Goal: Task Accomplishment & Management: Use online tool/utility

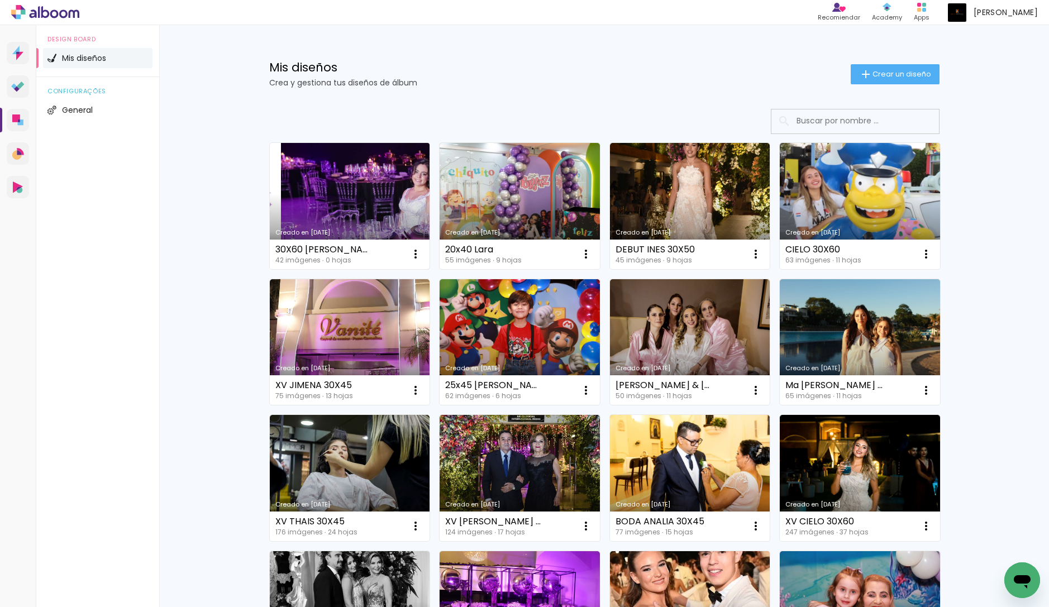
click at [387, 213] on link "Creado en [DATE]" at bounding box center [350, 206] width 160 height 126
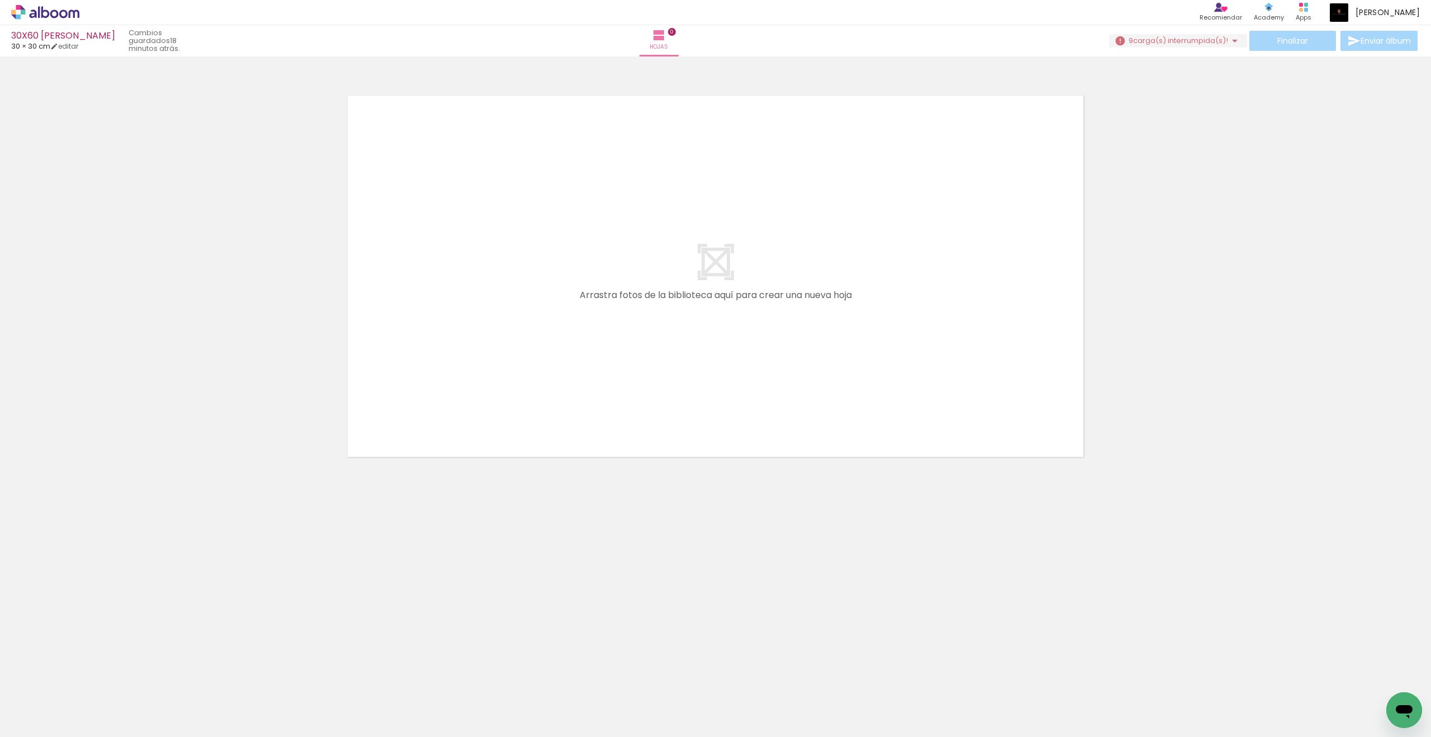
click at [1049, 33] on div "Finalizar Enviar álbum" at bounding box center [1264, 41] width 311 height 20
click at [1049, 37] on span "carga(s) interrumpida(s)!" at bounding box center [1180, 40] width 95 height 11
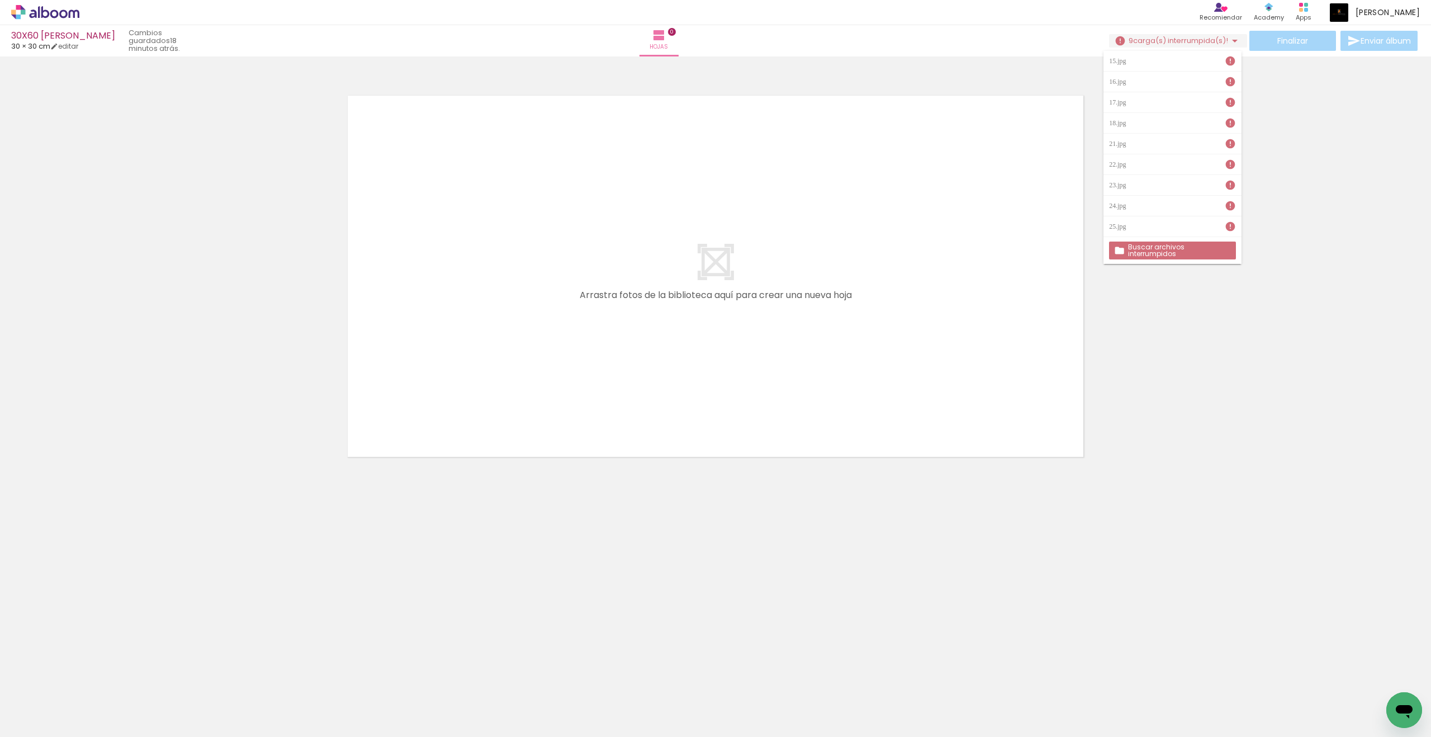
click at [1049, 254] on paper-button "Buscar archivos interrumpidos" at bounding box center [1172, 250] width 126 height 18
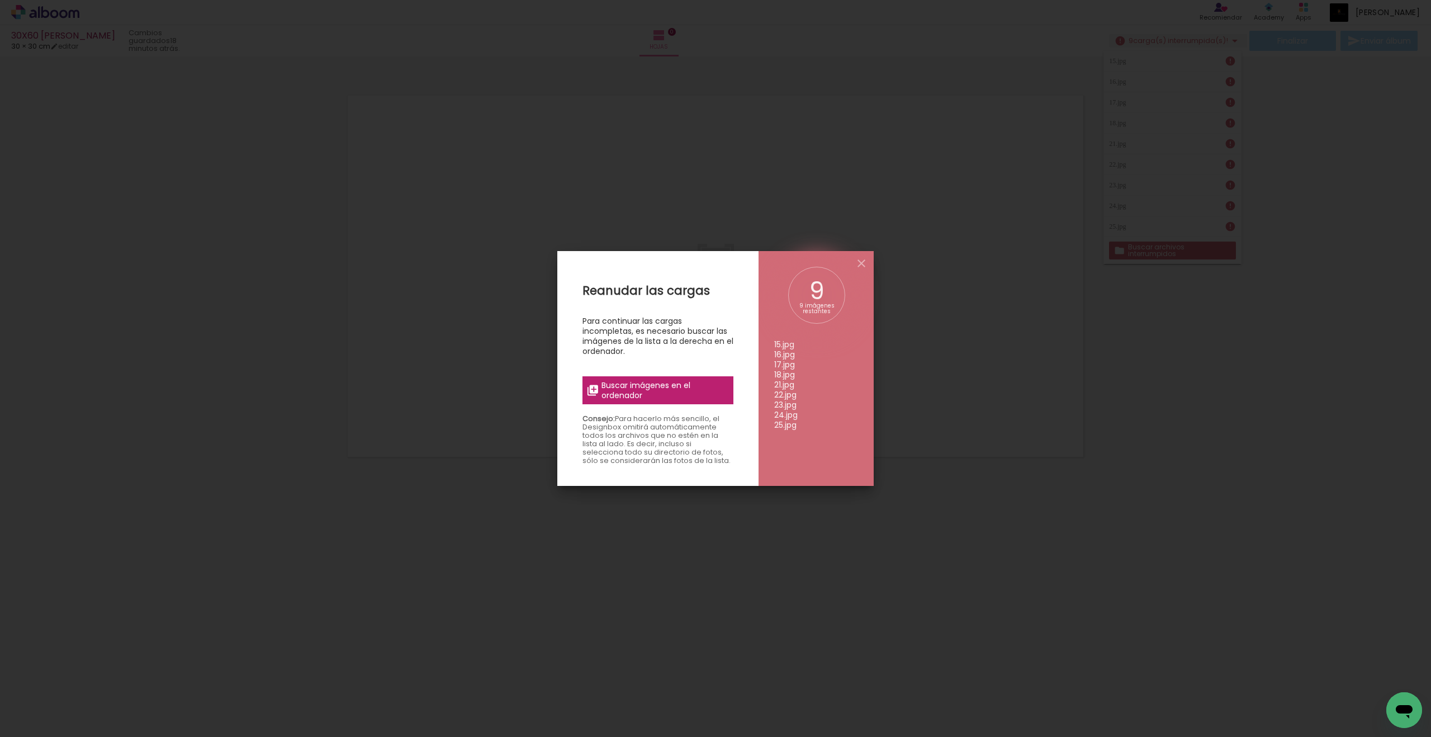
click at [643, 387] on span "Buscar imágenes en el ordenador" at bounding box center [663, 390] width 125 height 20
click at [0, 0] on input "file" at bounding box center [0, 0] width 0 height 0
click at [673, 383] on span "Buscar imágenes en el ordenador" at bounding box center [663, 390] width 125 height 20
click at [0, 0] on input "file" at bounding box center [0, 0] width 0 height 0
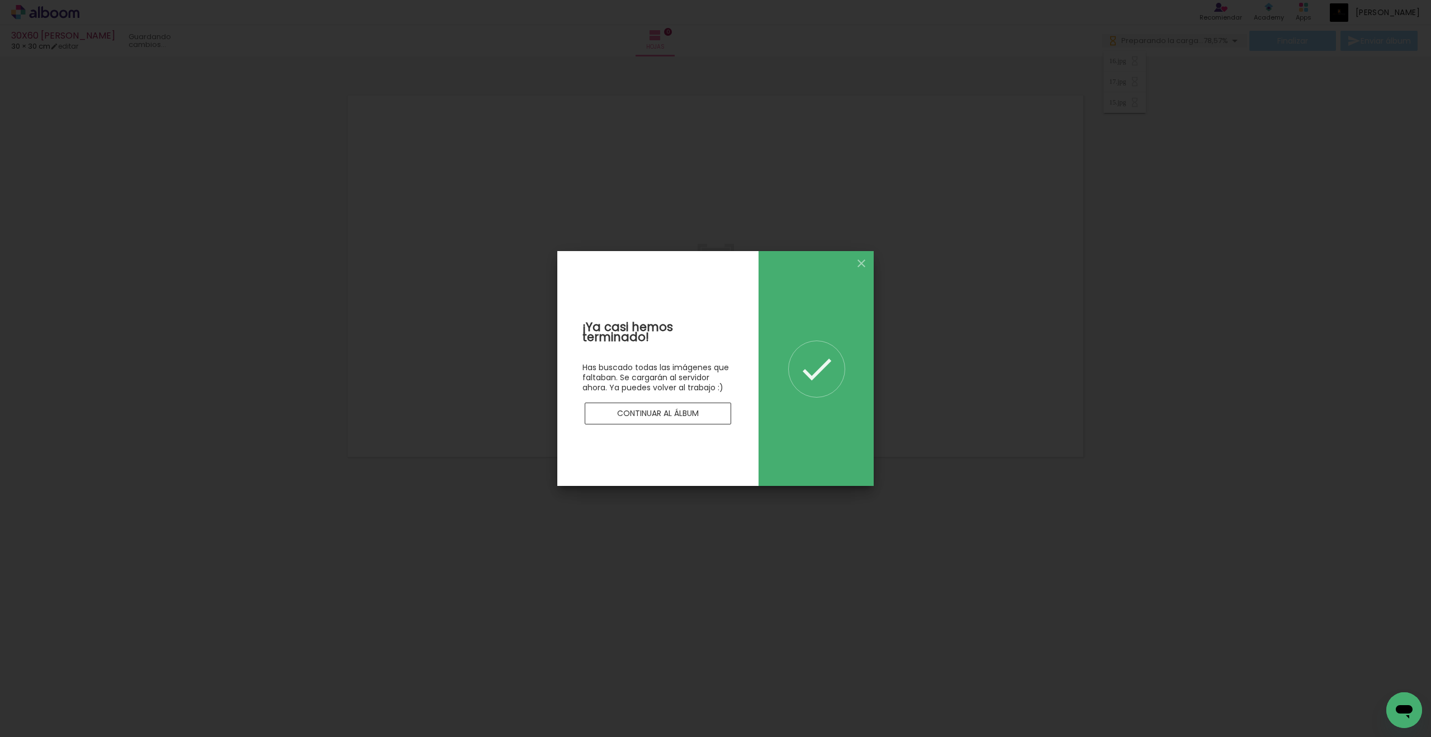
click at [0, 0] on slot "Continuar al álbum" at bounding box center [0, 0] width 0 height 0
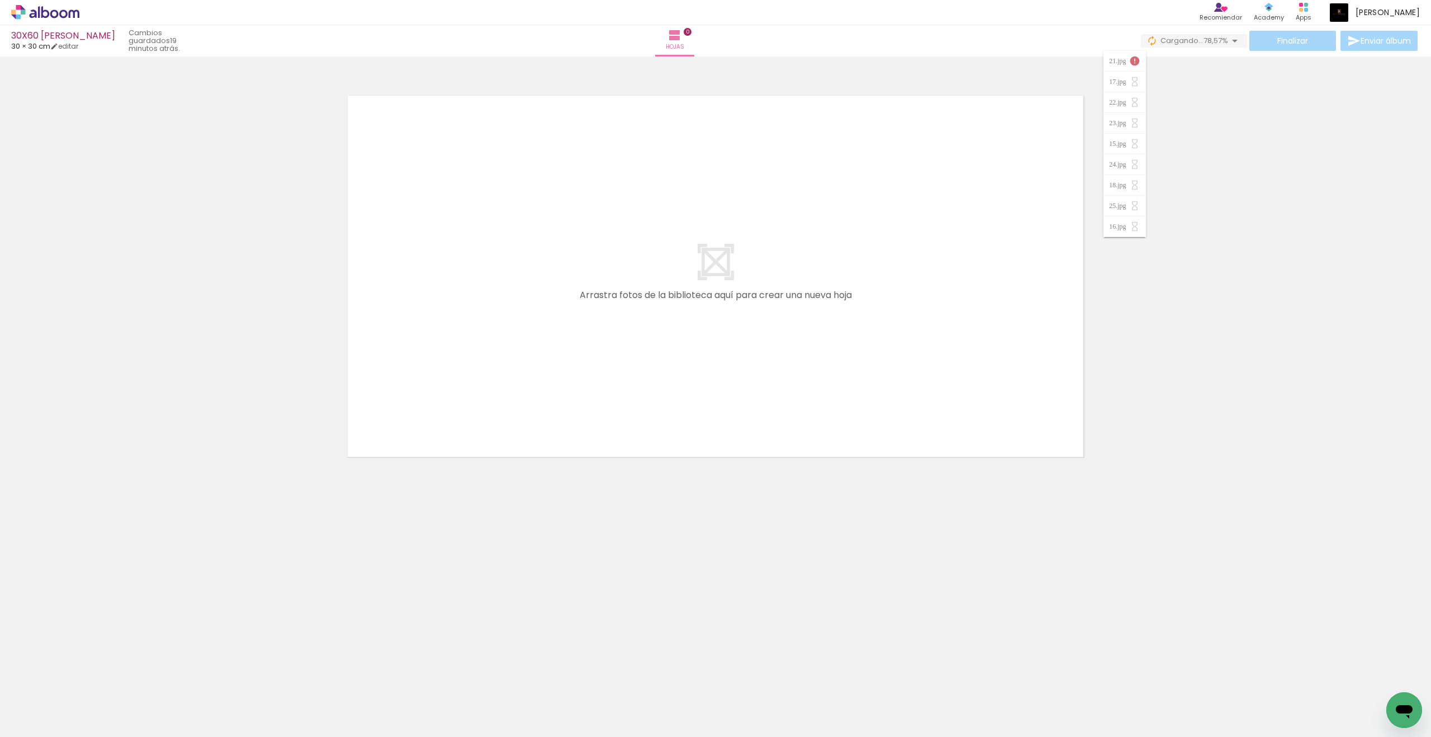
click at [1049, 597] on neon-animated-pages "Confirmar Cancelar" at bounding box center [715, 396] width 1431 height 680
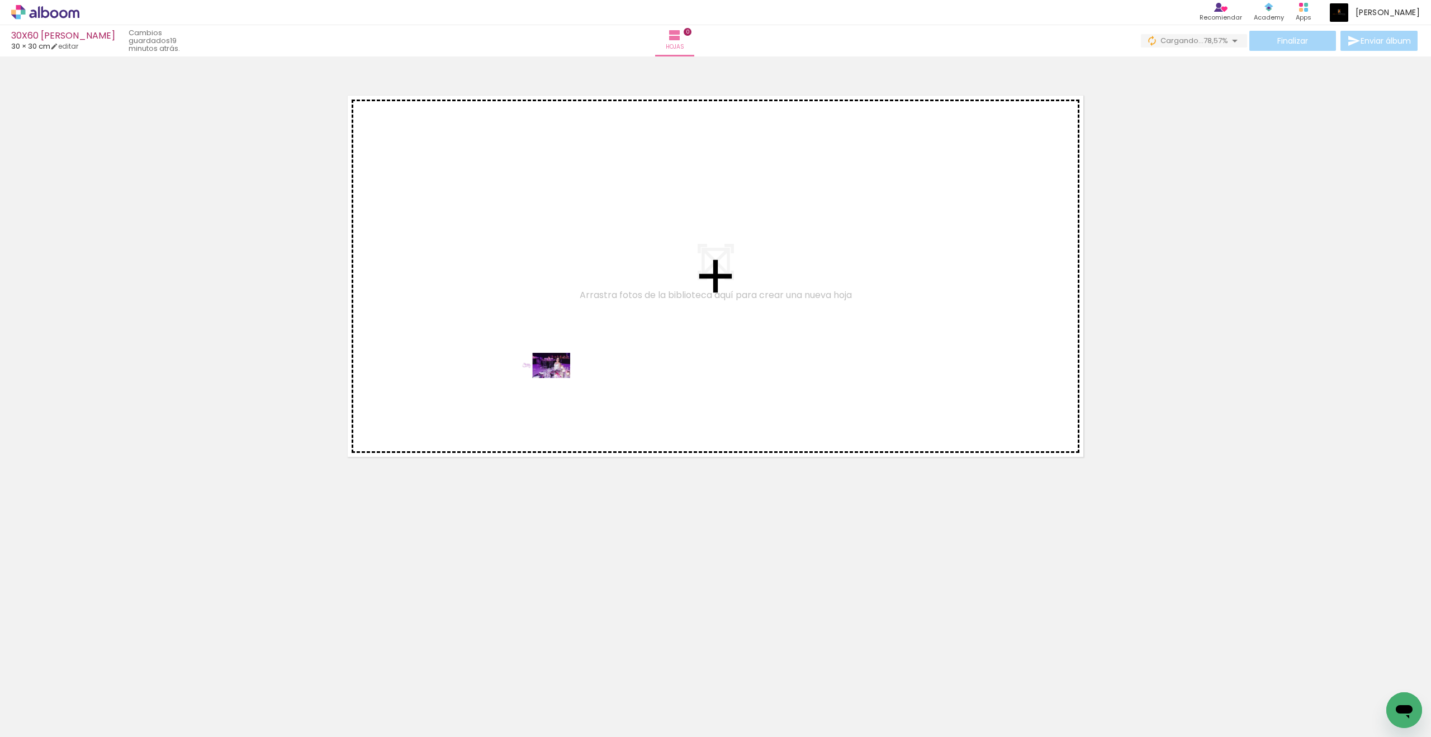
drag, startPoint x: 107, startPoint y: 705, endPoint x: 553, endPoint y: 386, distance: 548.8
click at [553, 386] on quentale-workspace at bounding box center [715, 368] width 1431 height 737
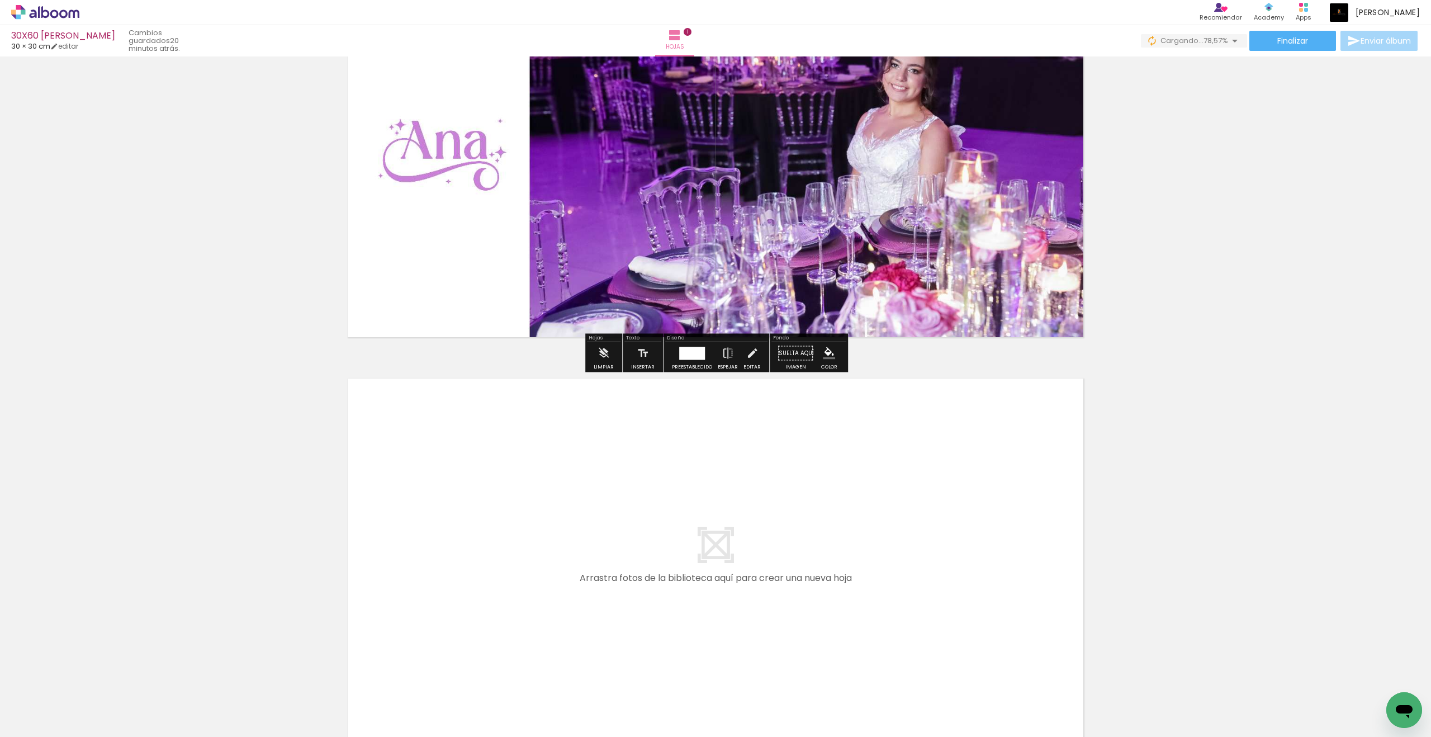
scroll to position [161, 0]
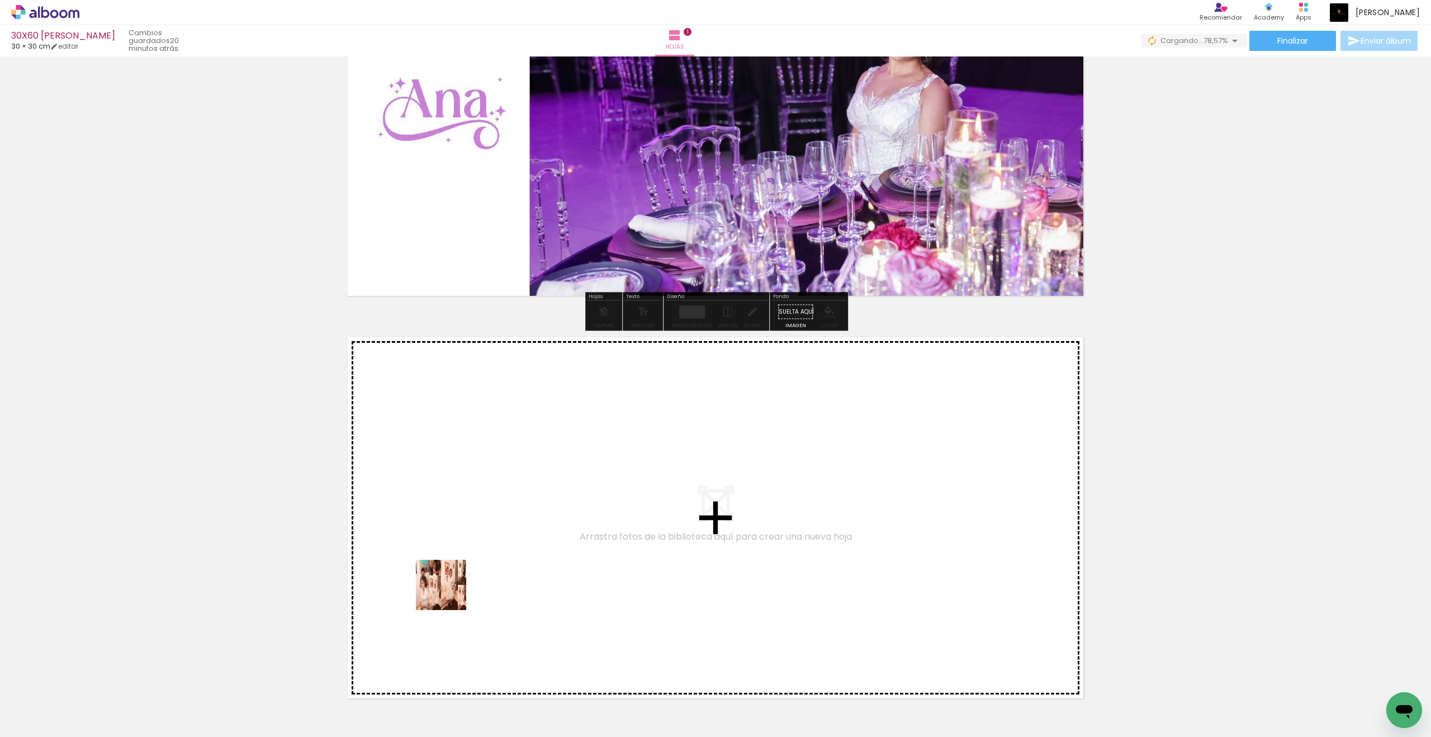
drag, startPoint x: 163, startPoint y: 701, endPoint x: 456, endPoint y: 590, distance: 313.6
click at [456, 590] on quentale-workspace at bounding box center [715, 368] width 1431 height 737
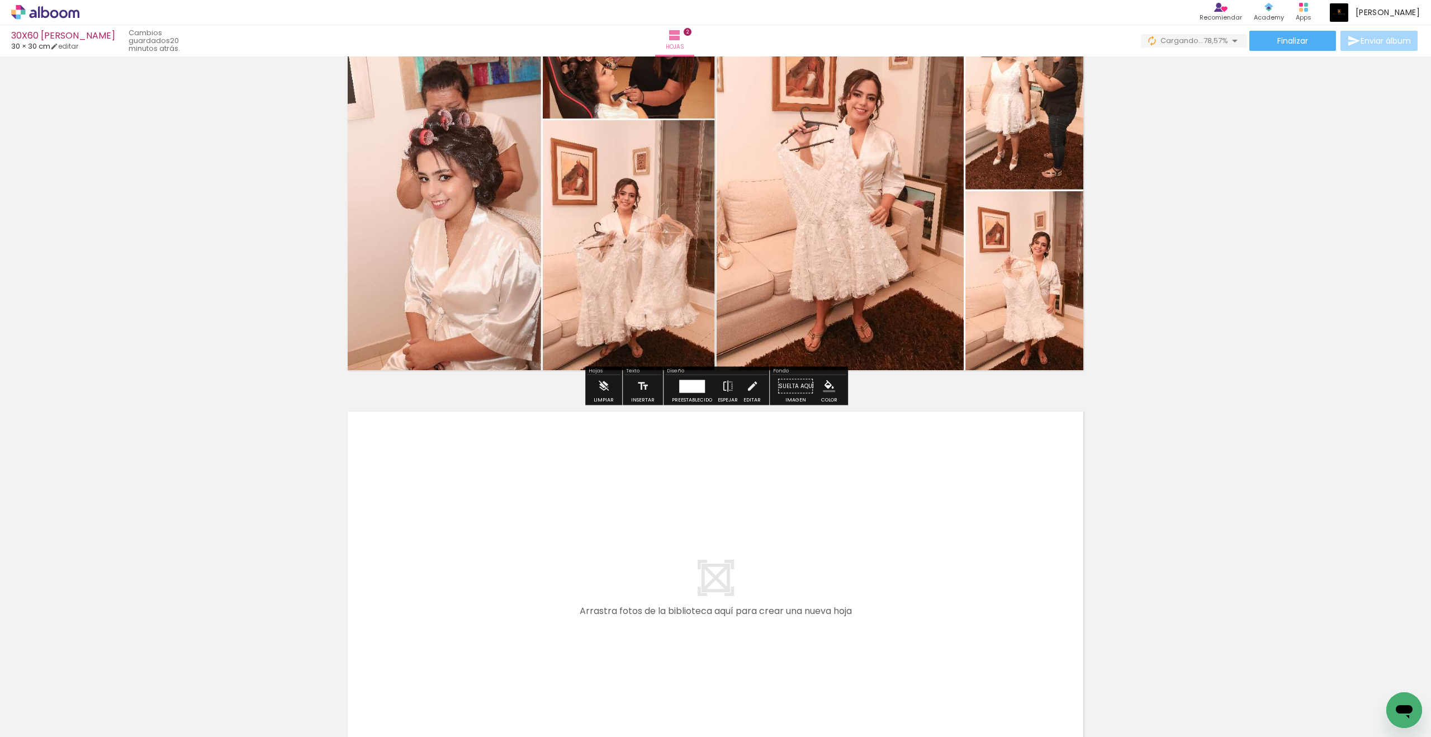
scroll to position [544, 0]
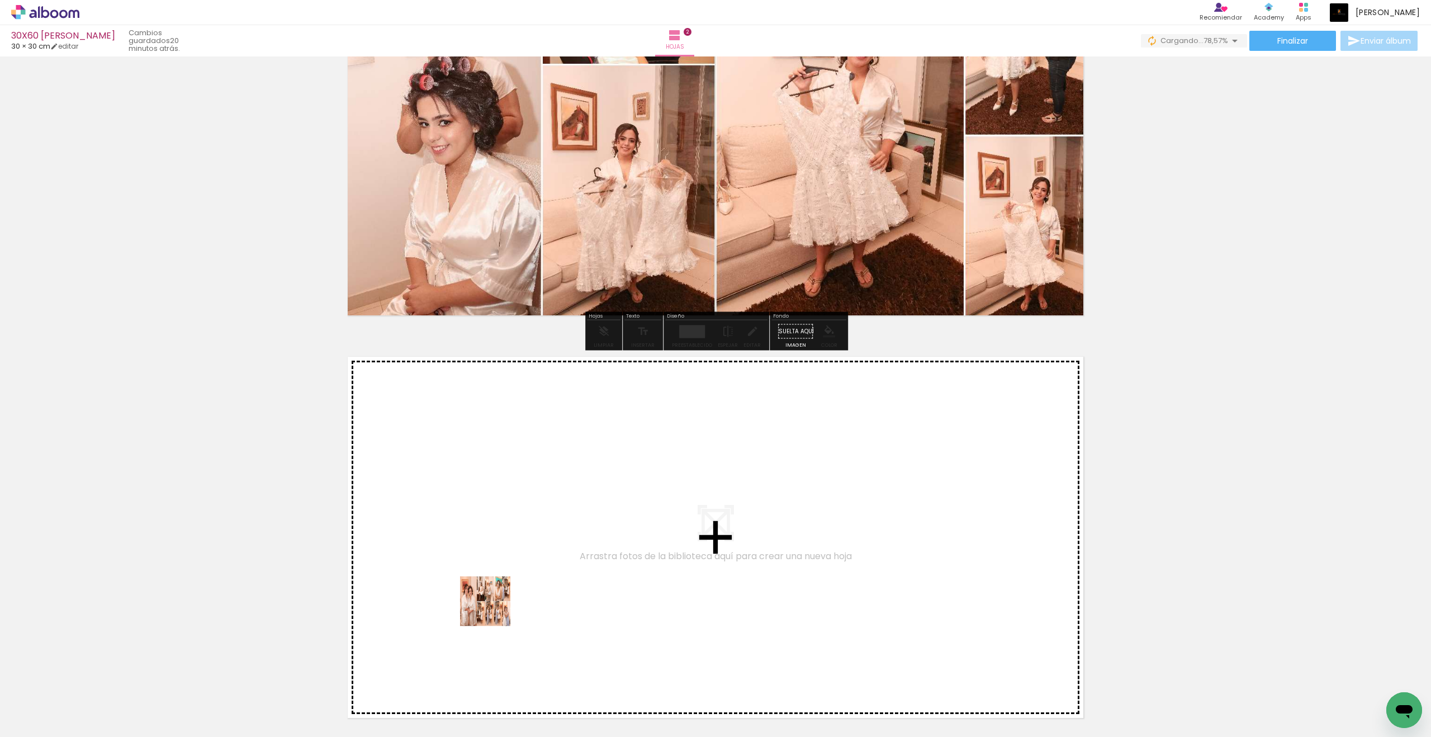
drag, startPoint x: 246, startPoint y: 700, endPoint x: 493, endPoint y: 609, distance: 263.8
click at [493, 607] on quentale-workspace at bounding box center [715, 368] width 1431 height 737
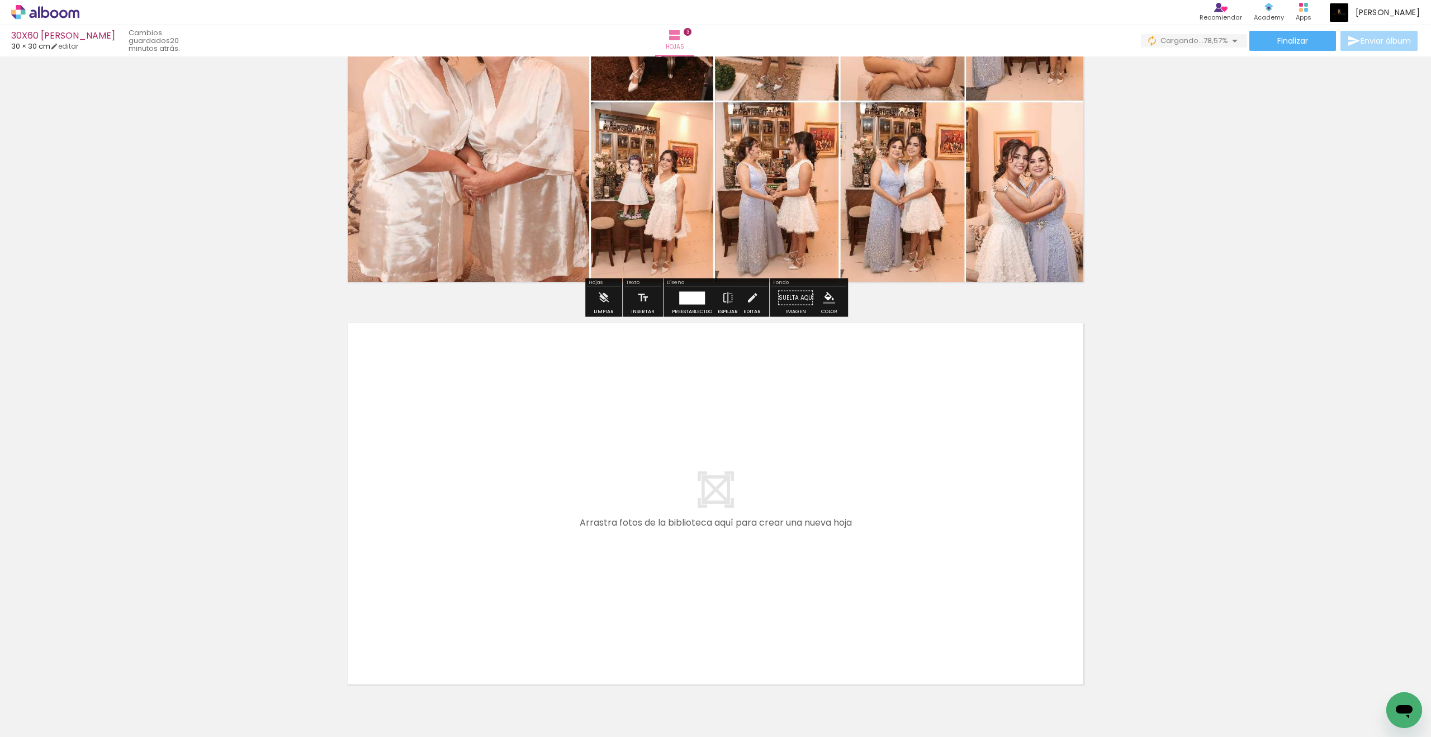
scroll to position [1043, 0]
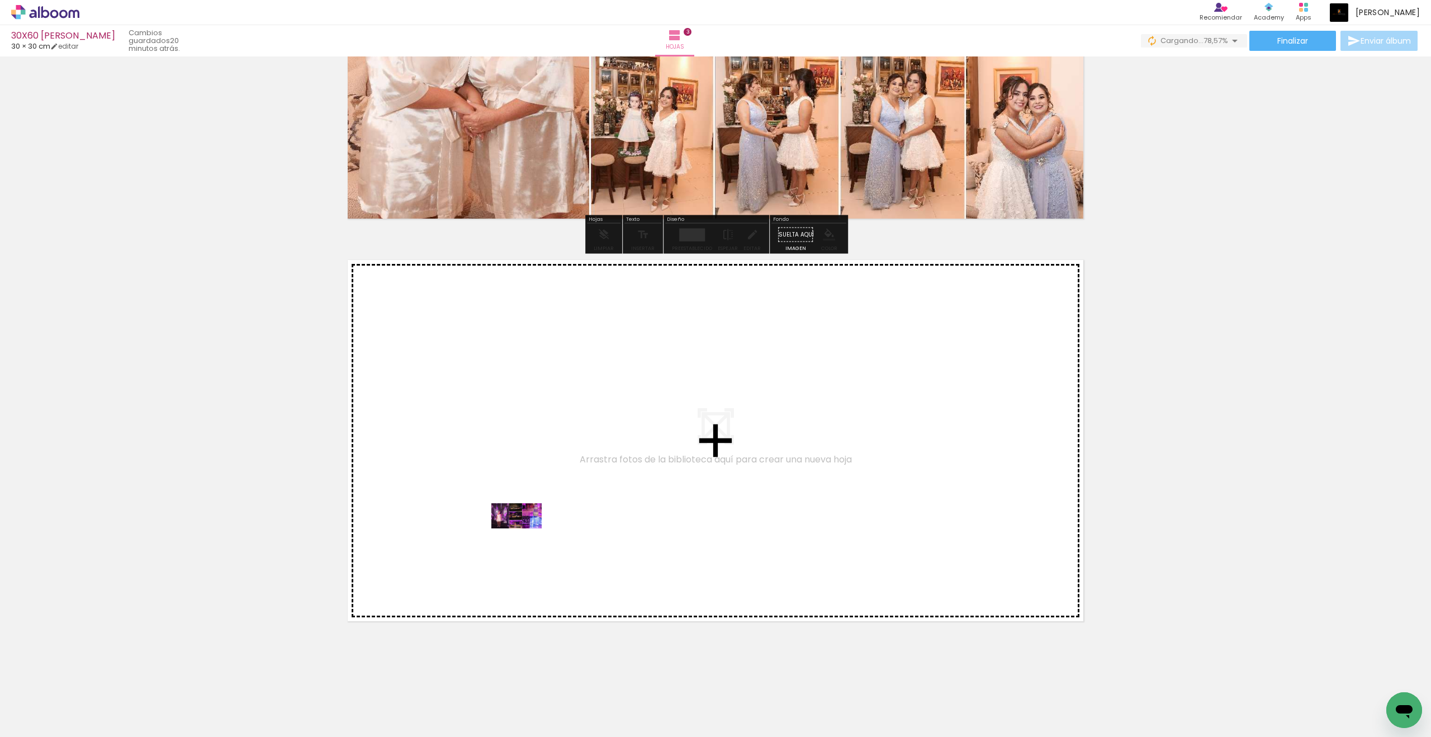
drag, startPoint x: 298, startPoint y: 709, endPoint x: 525, endPoint y: 536, distance: 284.3
click at [525, 536] on quentale-workspace at bounding box center [715, 368] width 1431 height 737
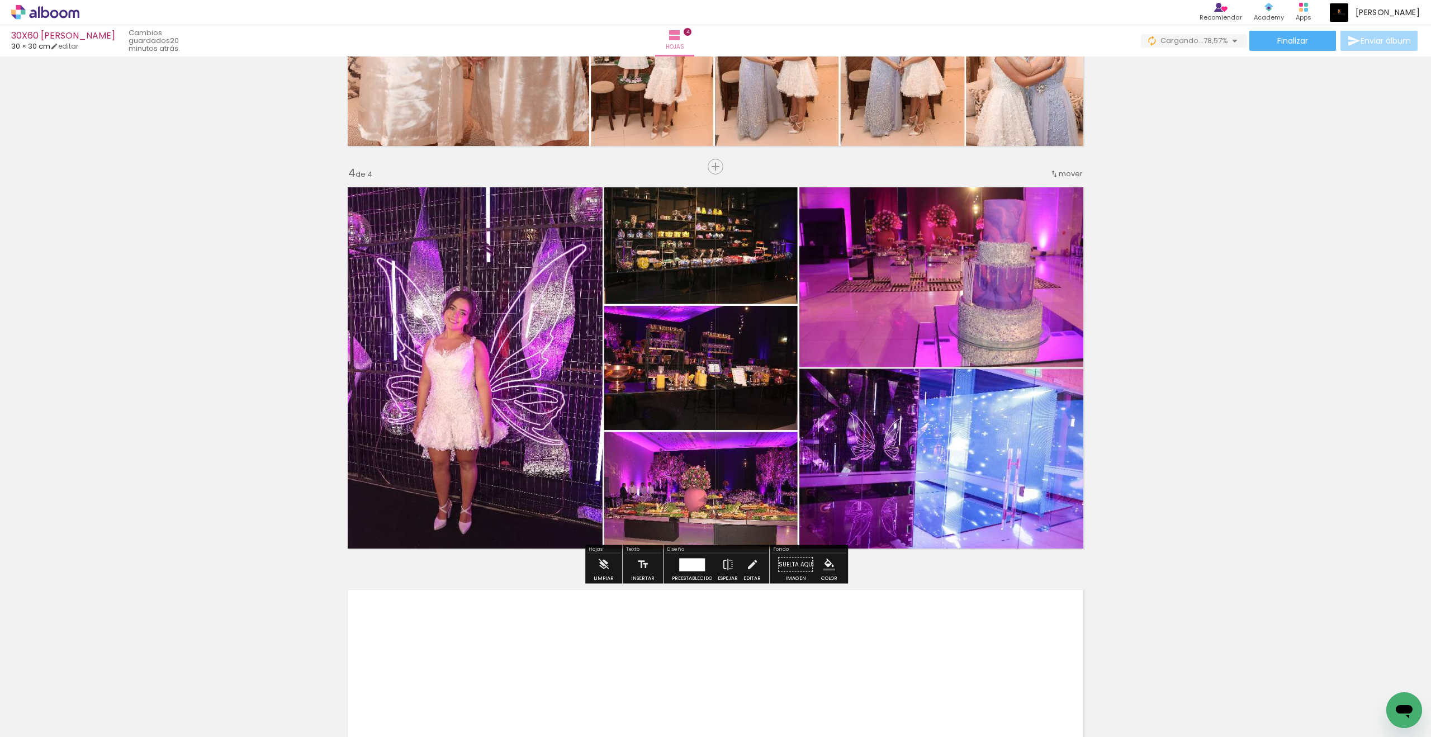
scroll to position [1122, 0]
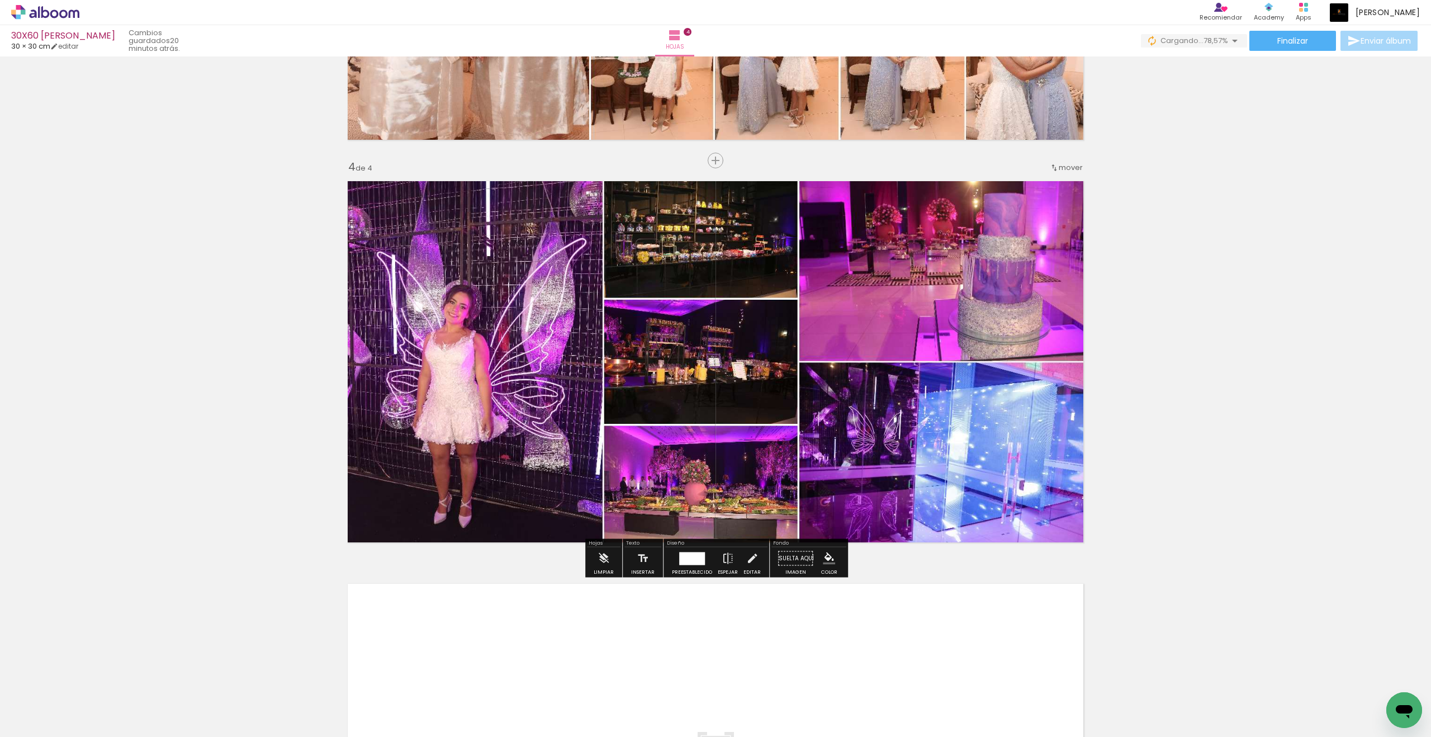
click at [25, 607] on input "Todas las fotos" at bounding box center [25, 702] width 31 height 9
click at [0, 0] on slot "No usadas" at bounding box center [0, 0] width 0 height 0
type input "No usadas"
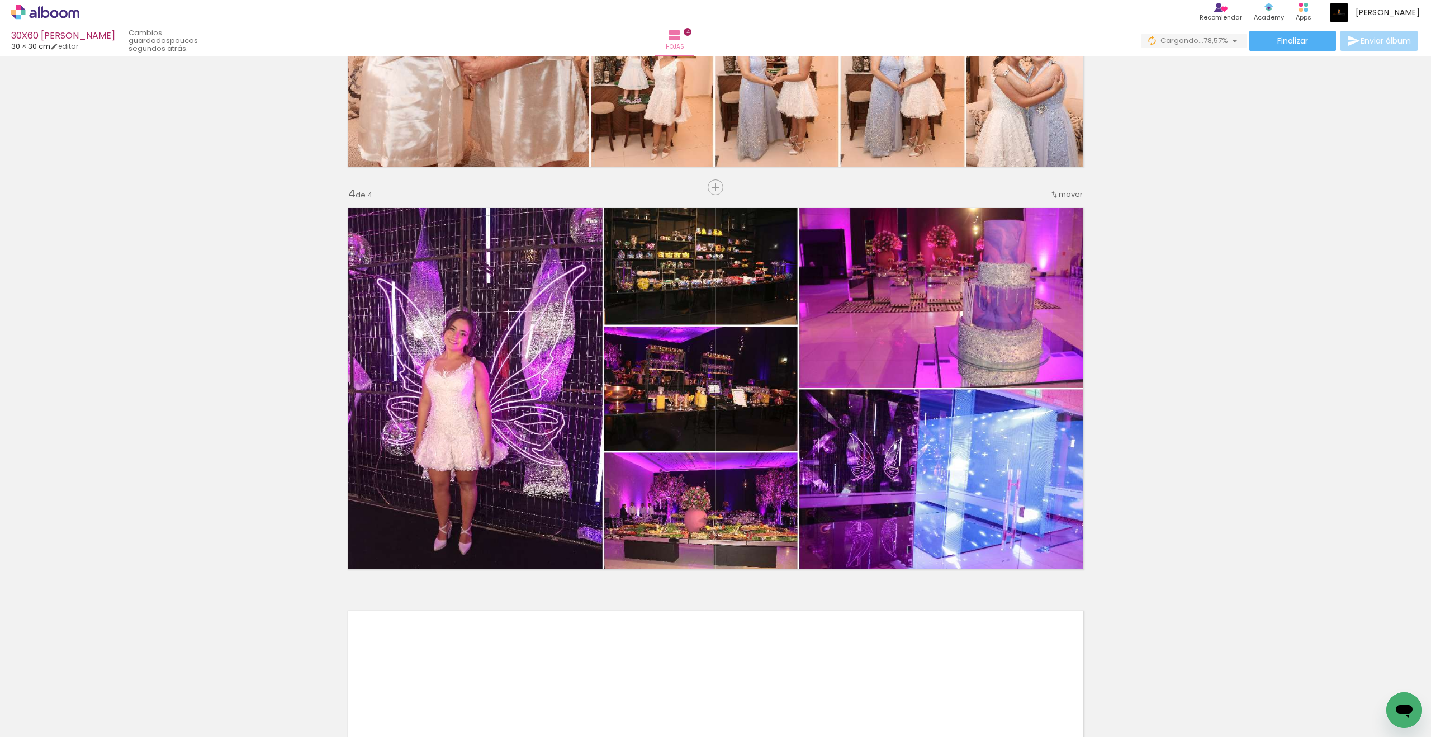
scroll to position [1345, 0]
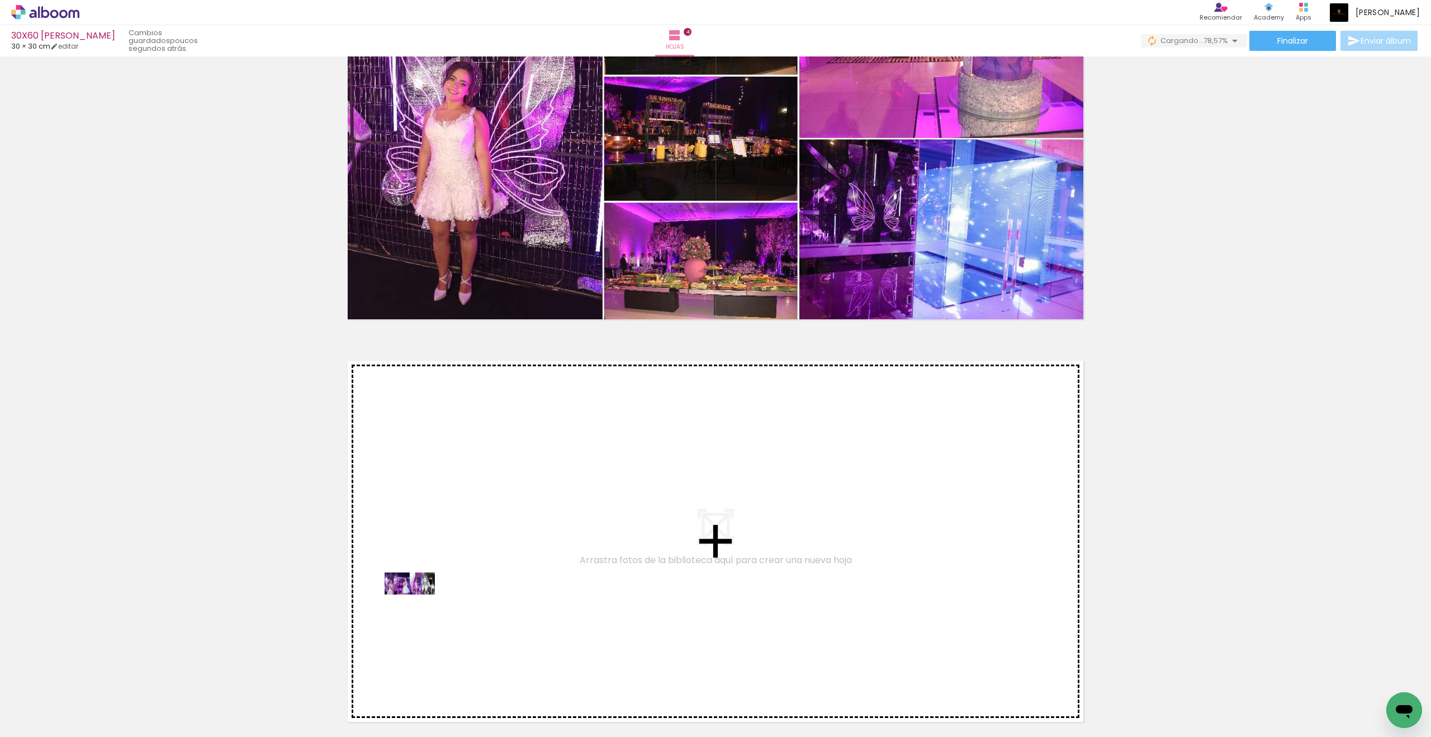
drag, startPoint x: 105, startPoint y: 705, endPoint x: 418, endPoint y: 604, distance: 328.9
click at [418, 604] on quentale-workspace at bounding box center [715, 368] width 1431 height 737
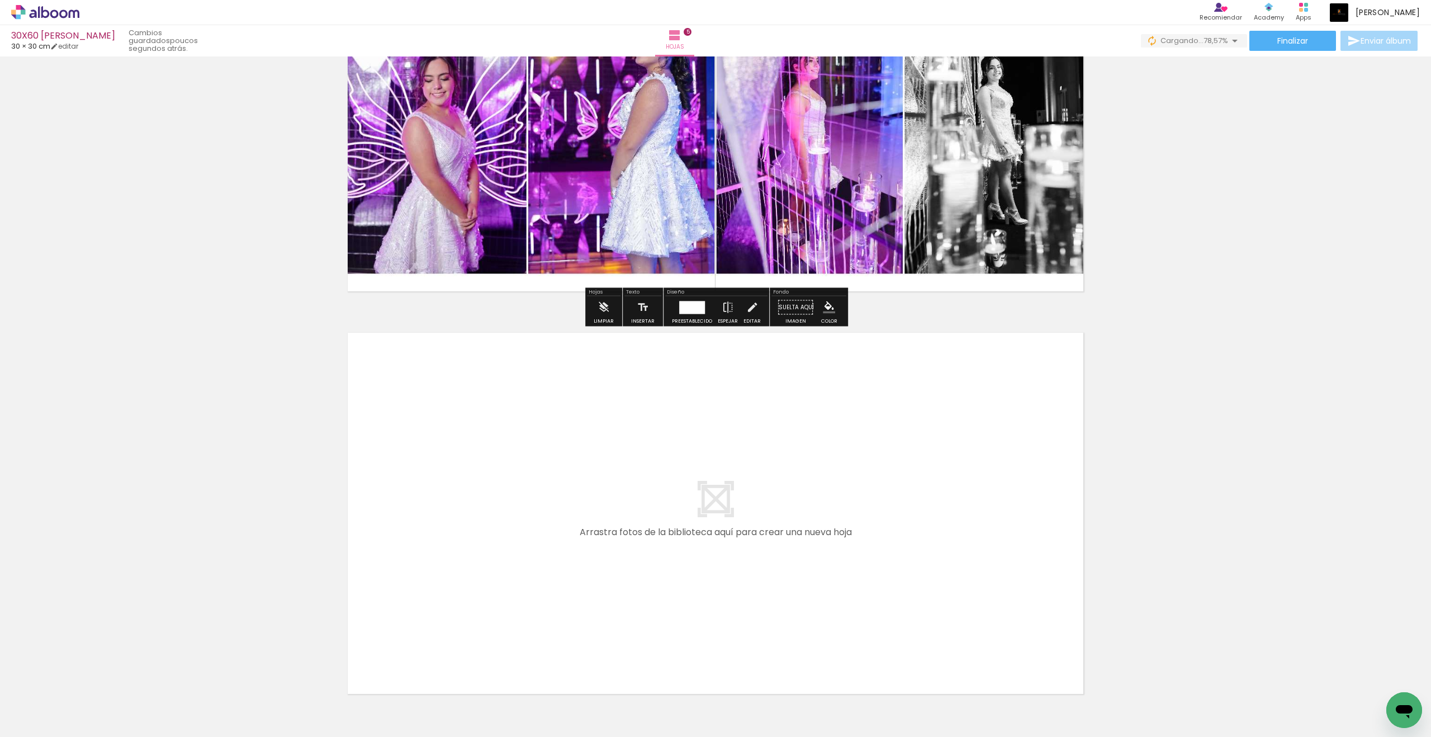
scroll to position [1847, 0]
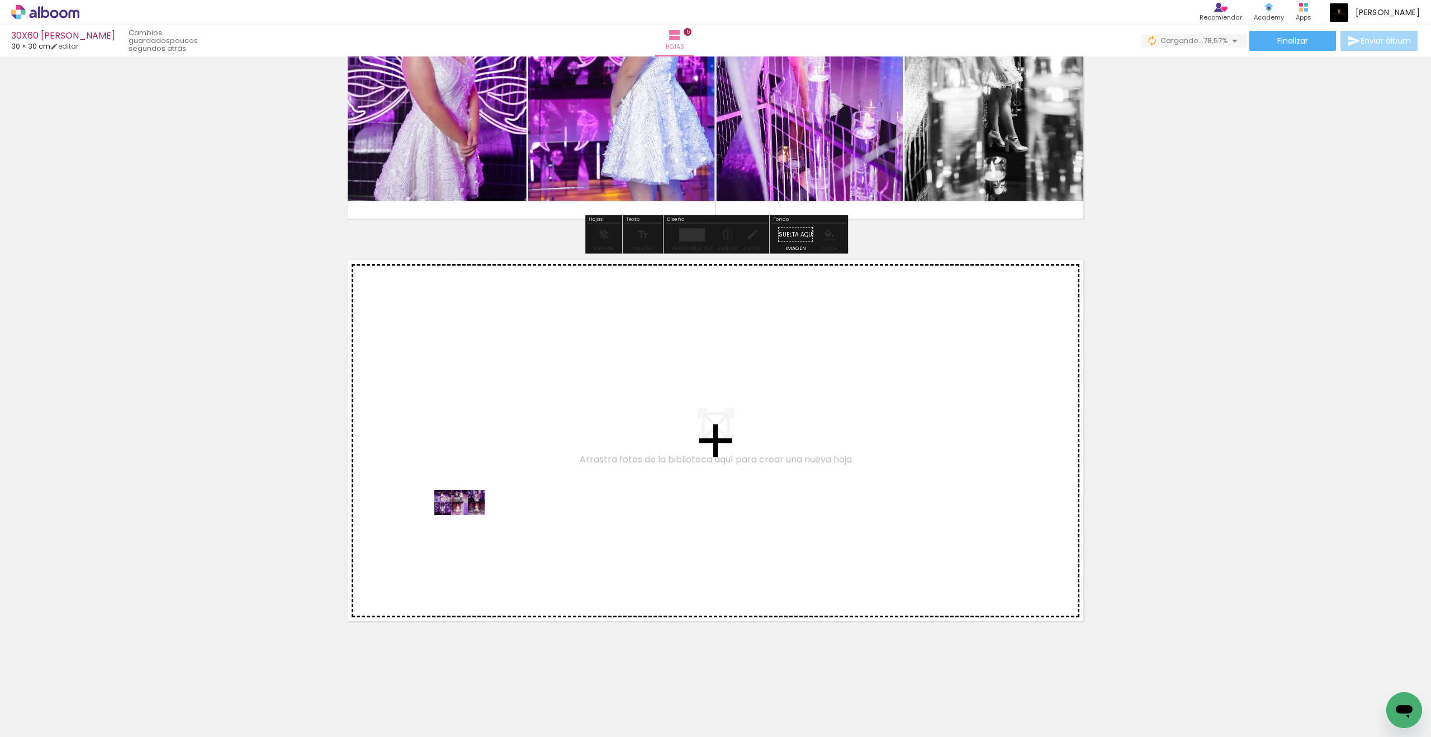
drag, startPoint x: 112, startPoint y: 704, endPoint x: 468, endPoint y: 523, distance: 398.9
click at [468, 523] on quentale-workspace at bounding box center [715, 368] width 1431 height 737
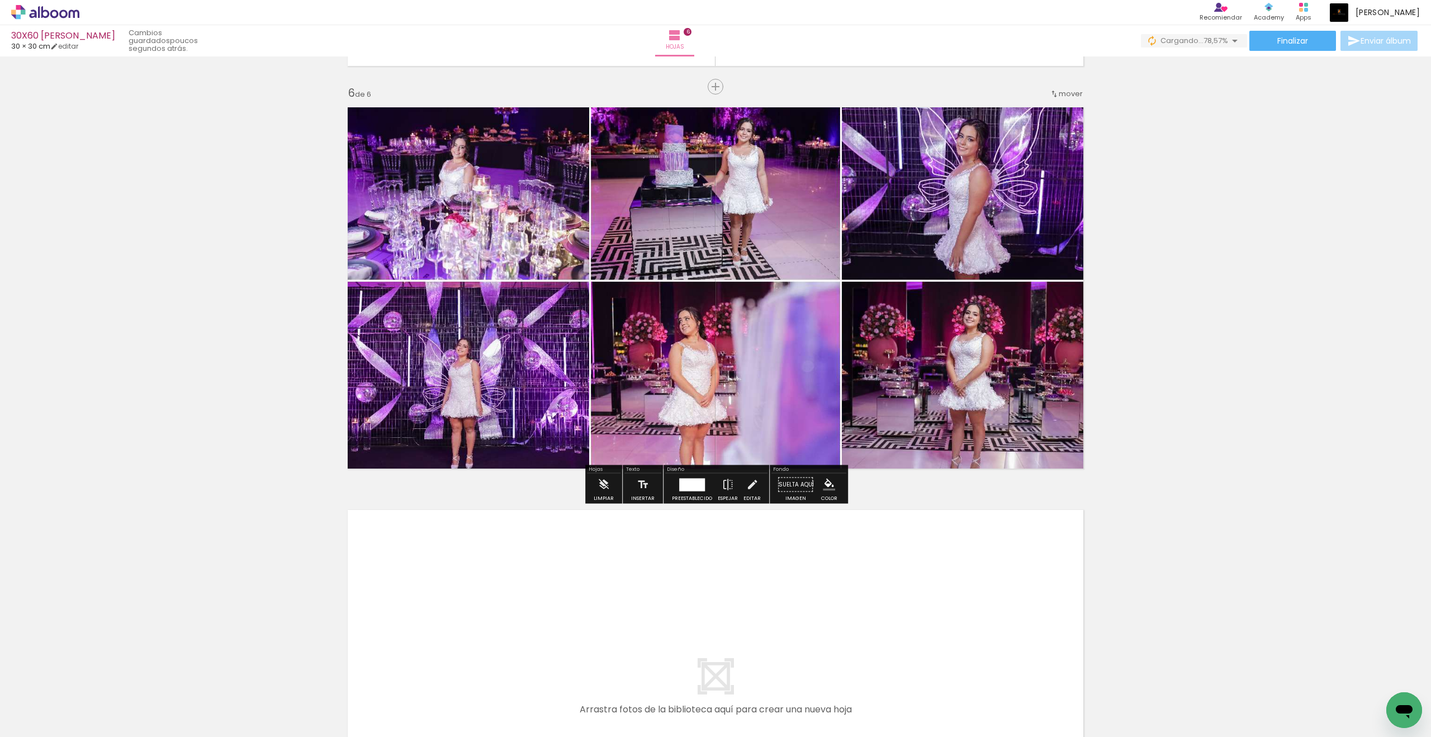
scroll to position [2080, 0]
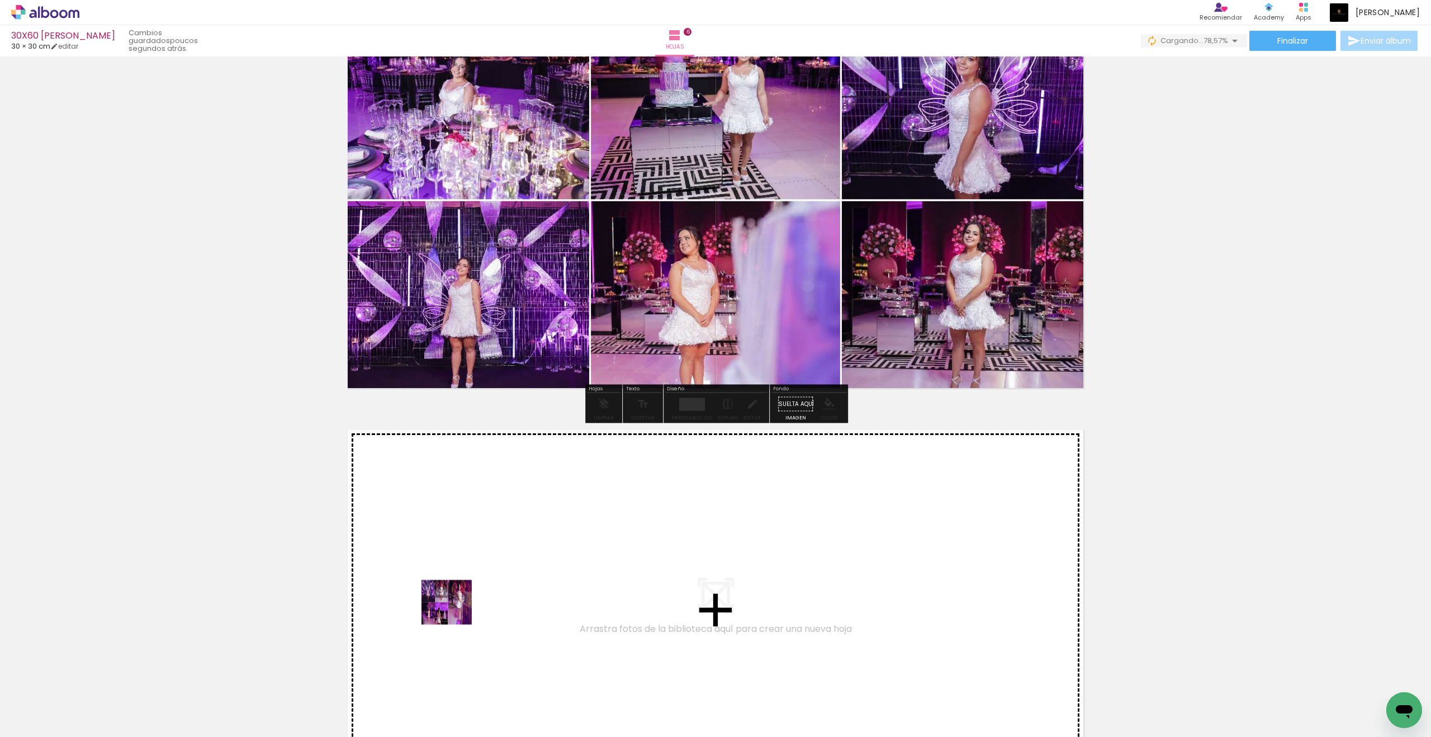
drag, startPoint x: 122, startPoint y: 701, endPoint x: 460, endPoint y: 609, distance: 349.9
click at [460, 607] on quentale-workspace at bounding box center [715, 368] width 1431 height 737
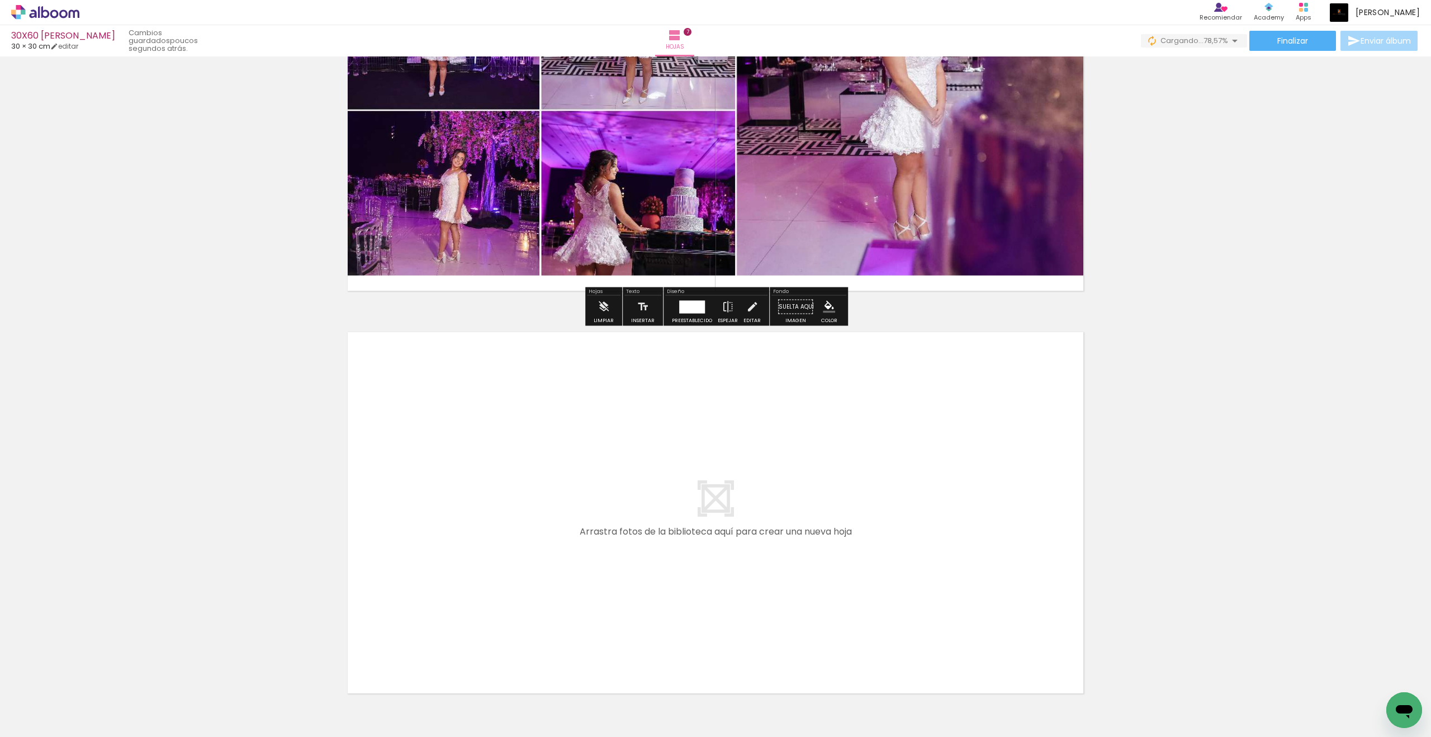
scroll to position [2602, 0]
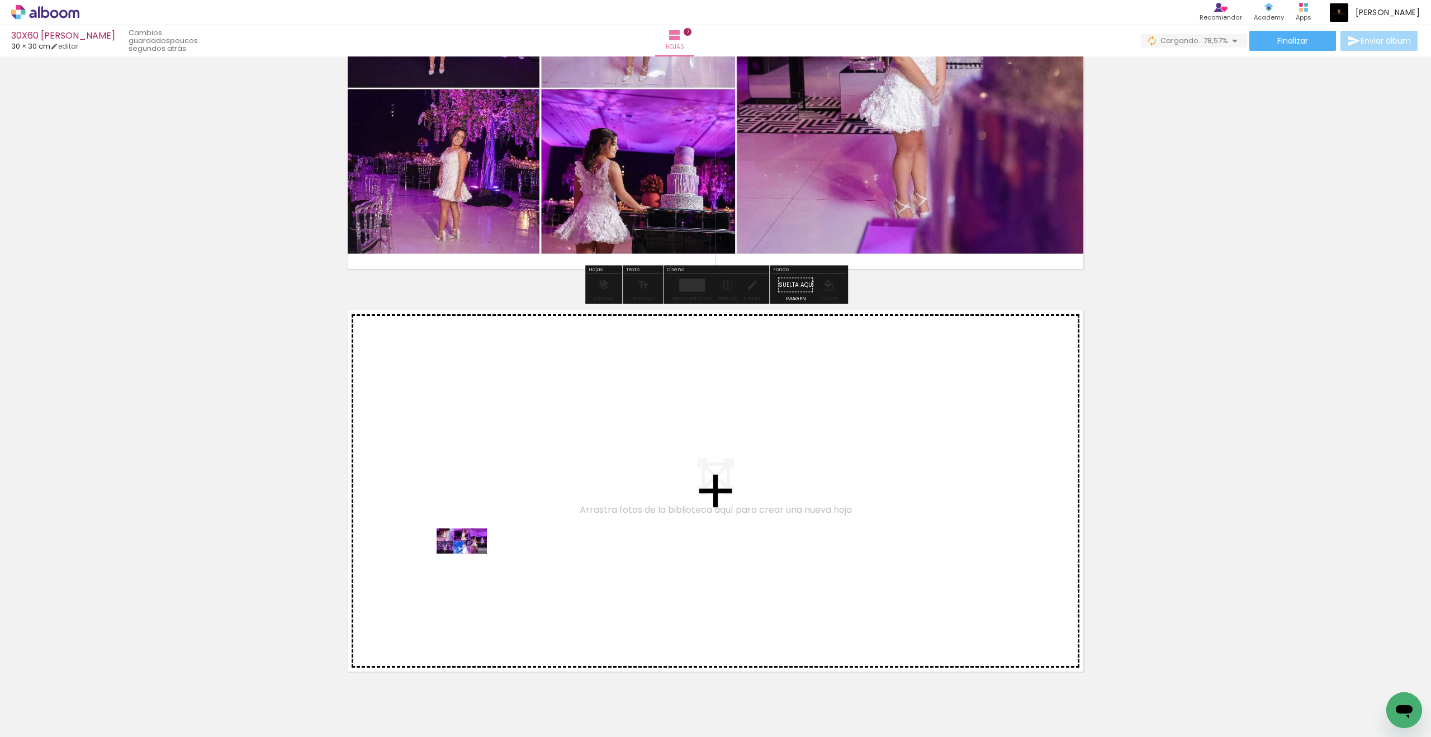
drag, startPoint x: 123, startPoint y: 697, endPoint x: 470, endPoint y: 562, distance: 372.4
click at [470, 562] on quentale-workspace at bounding box center [715, 368] width 1431 height 737
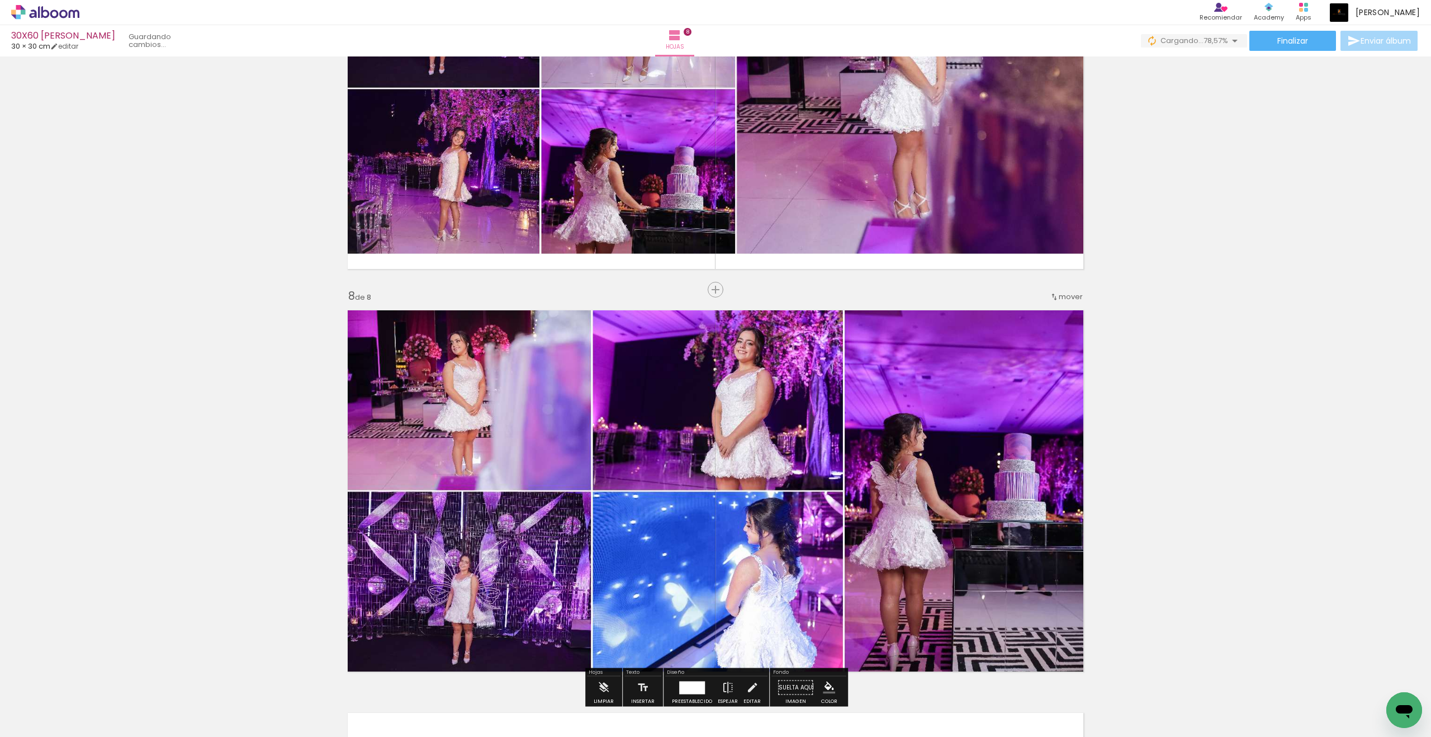
scroll to position [2731, 0]
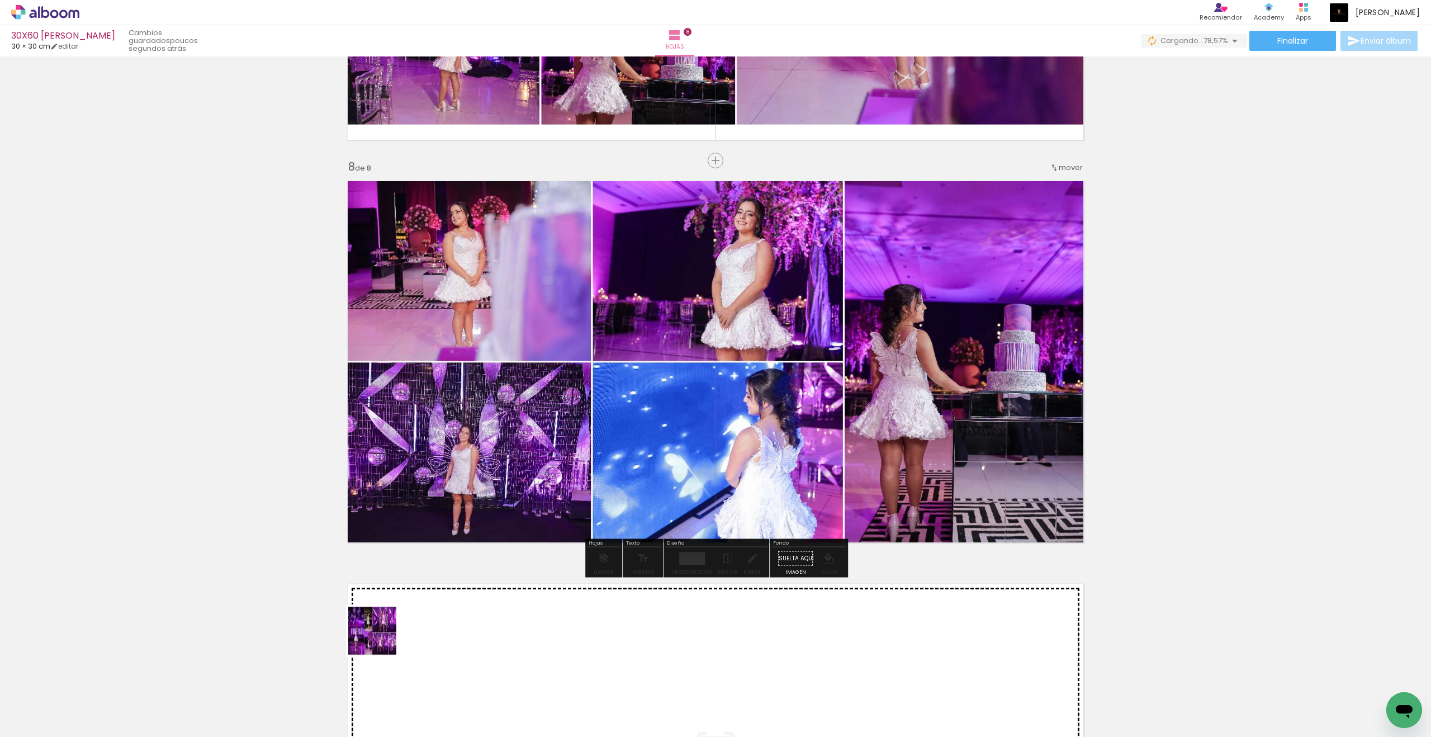
drag, startPoint x: 120, startPoint y: 693, endPoint x: 381, endPoint y: 639, distance: 266.0
click at [381, 607] on quentale-workspace at bounding box center [715, 368] width 1431 height 737
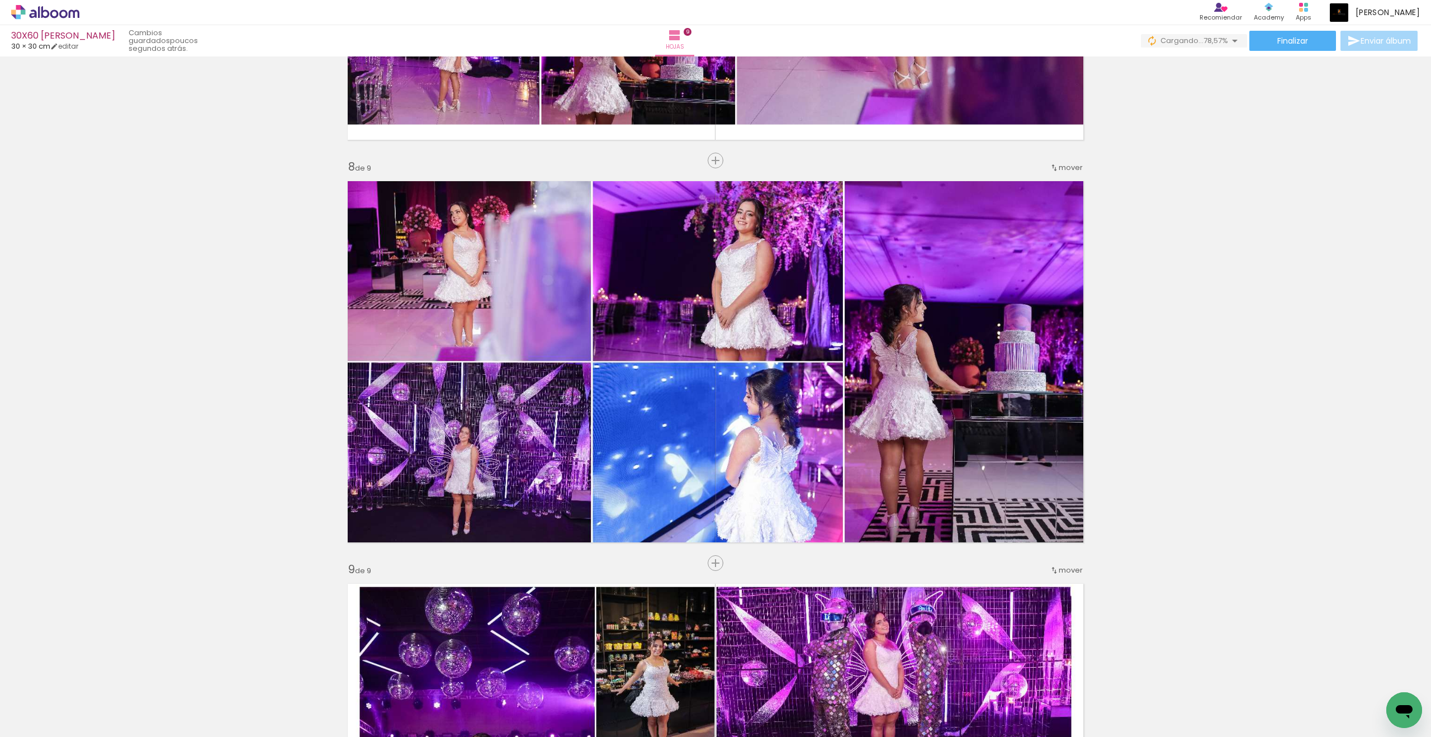
scroll to position [3133, 0]
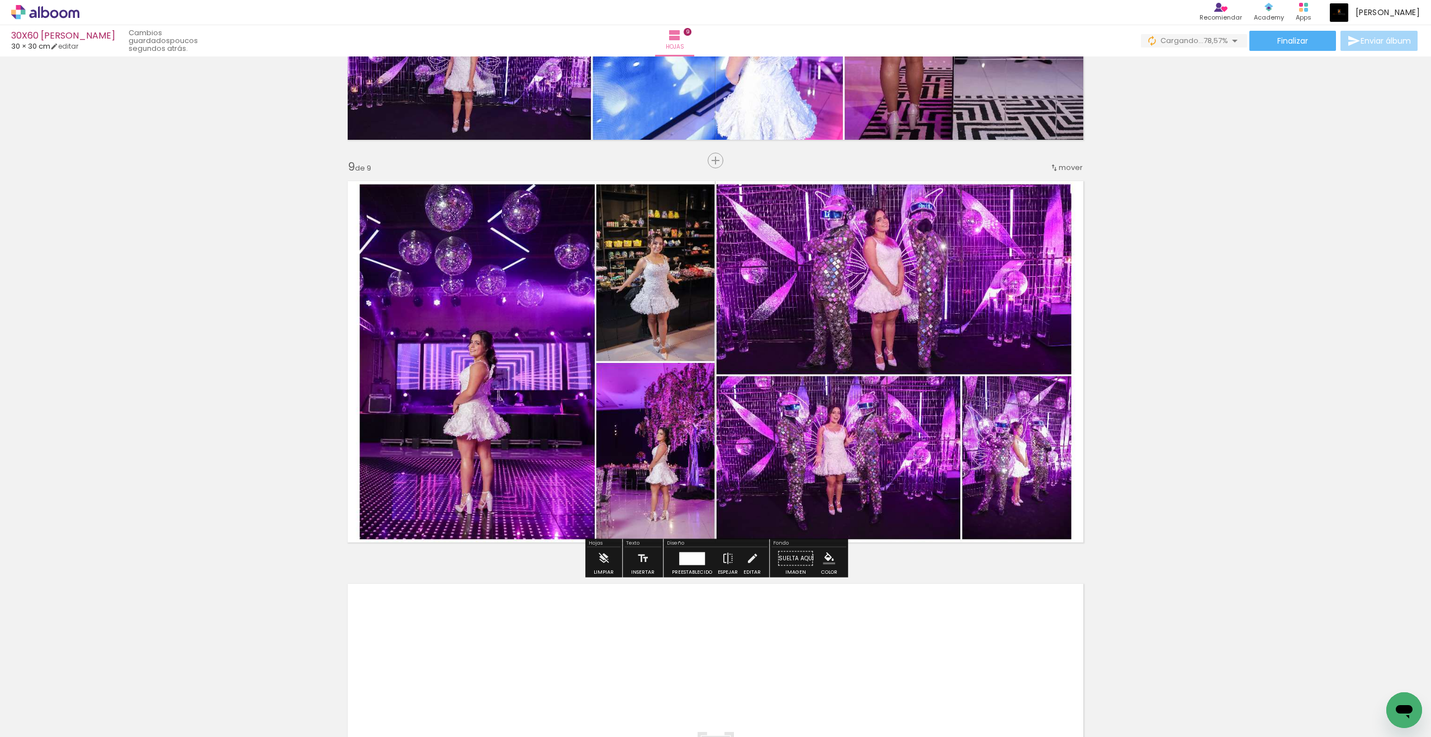
click at [125, 607] on div at bounding box center [100, 698] width 50 height 25
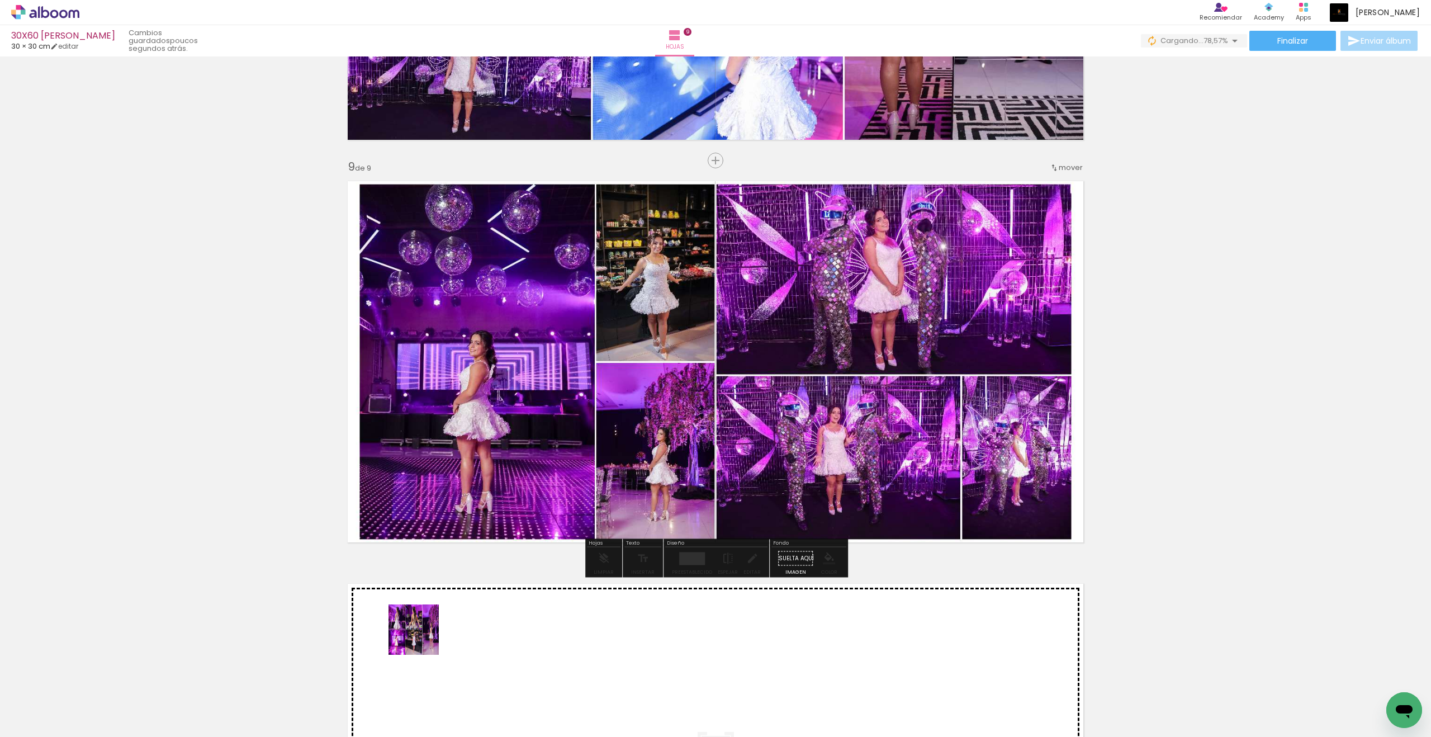
drag, startPoint x: 108, startPoint y: 706, endPoint x: 170, endPoint y: 693, distance: 63.2
click at [446, 607] on quentale-workspace at bounding box center [715, 368] width 1431 height 737
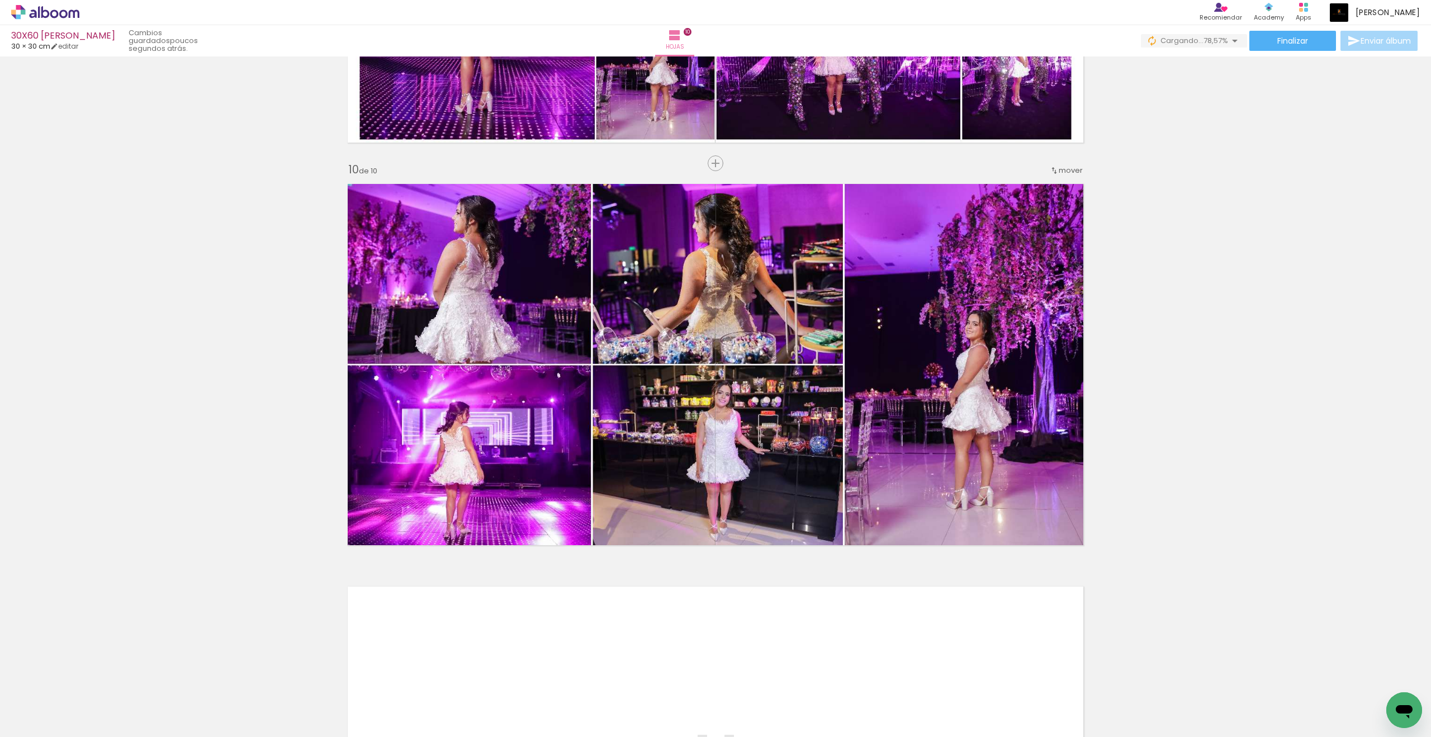
scroll to position [3536, 0]
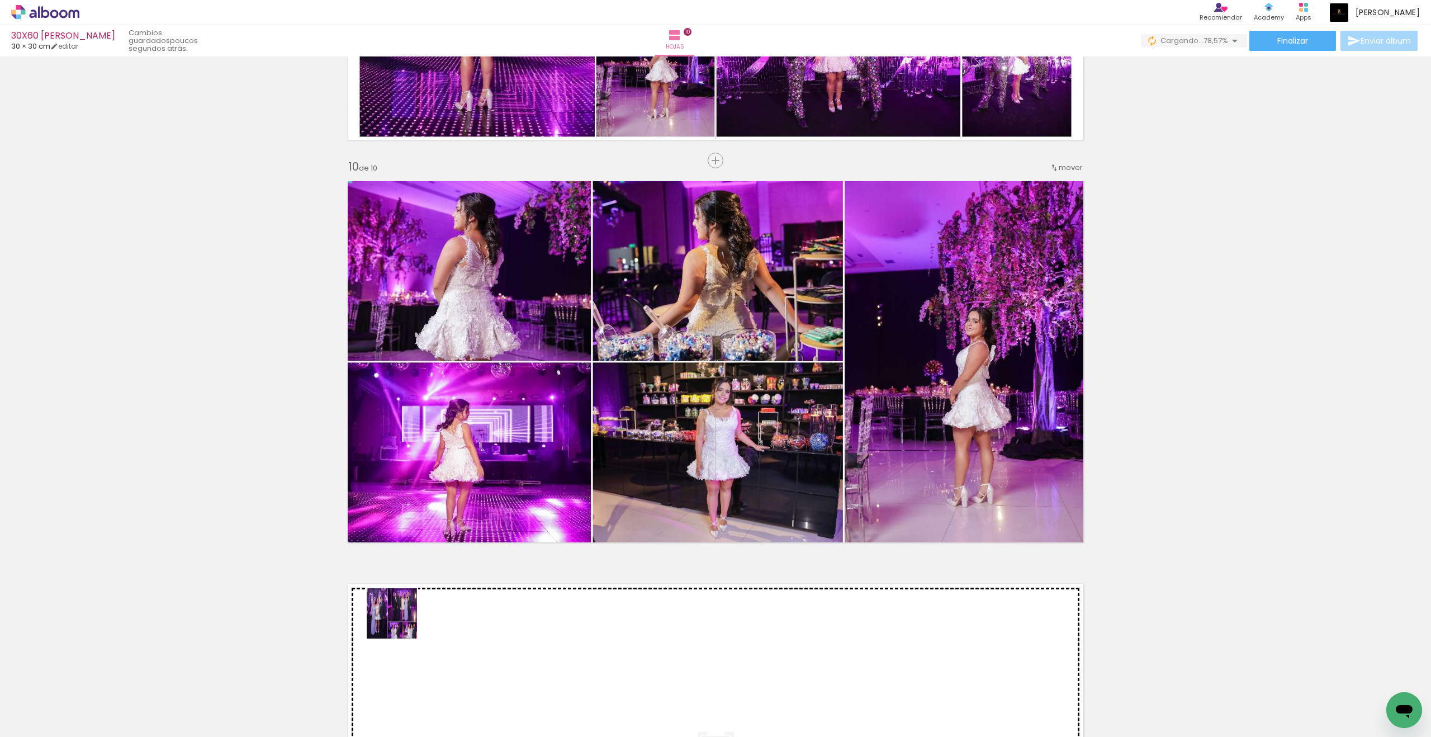
drag, startPoint x: 114, startPoint y: 700, endPoint x: 401, endPoint y: 621, distance: 297.3
click at [401, 607] on quentale-workspace at bounding box center [715, 368] width 1431 height 737
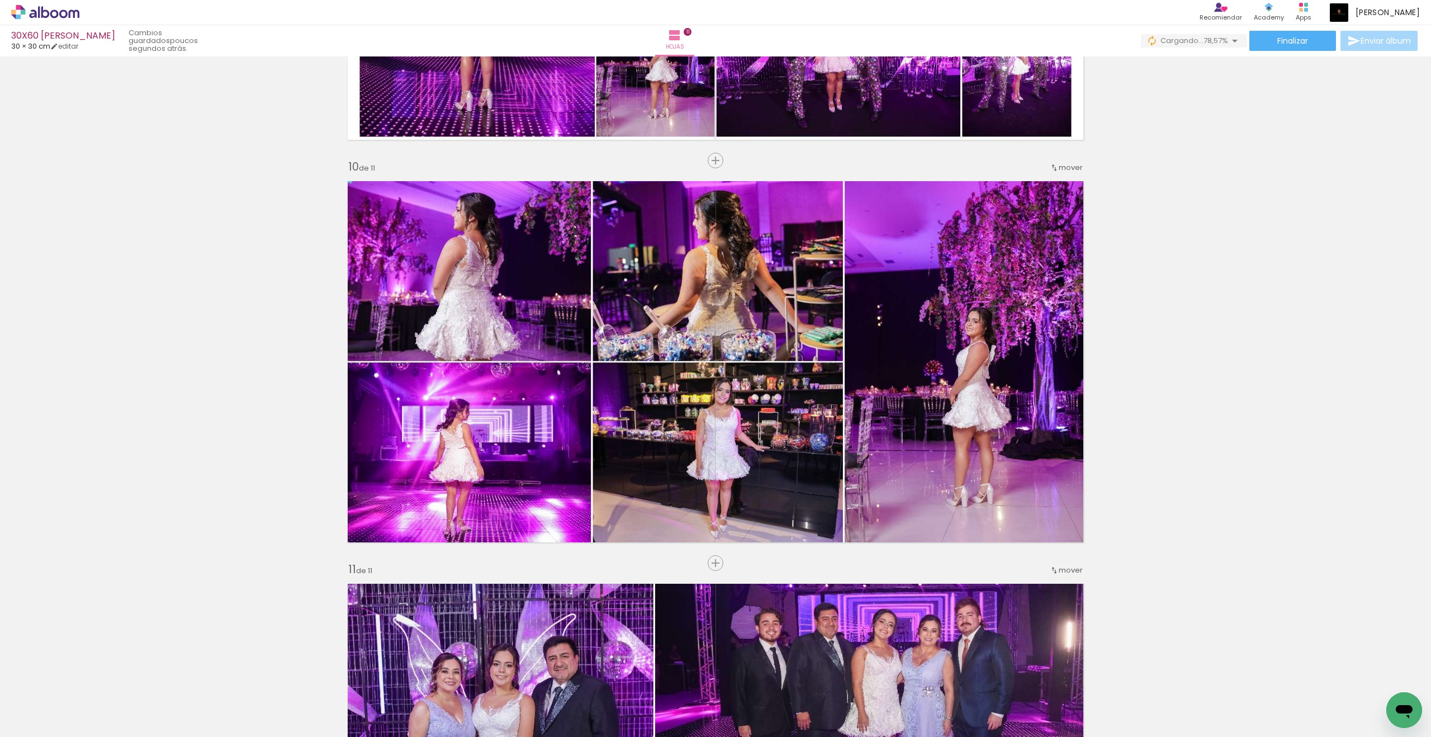
scroll to position [3938, 0]
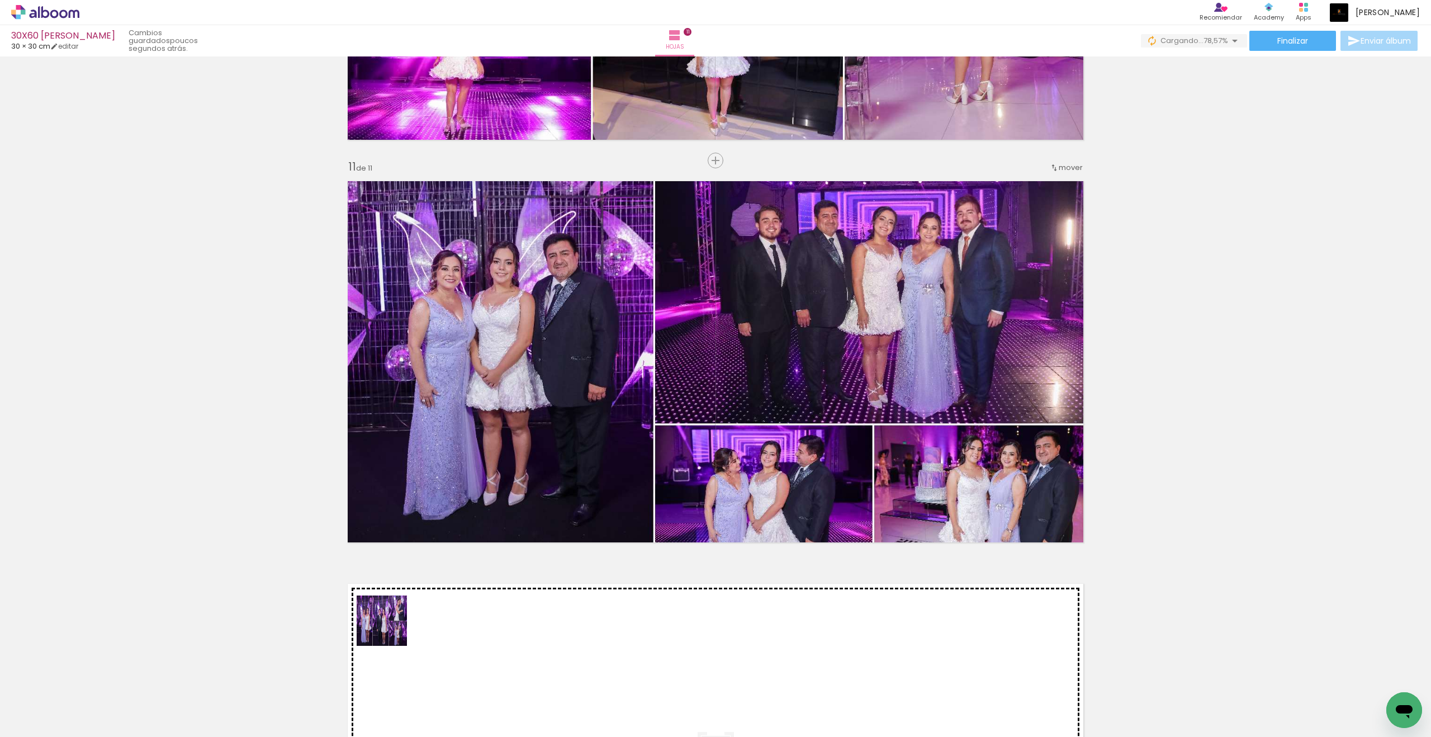
drag, startPoint x: 111, startPoint y: 705, endPoint x: 399, endPoint y: 627, distance: 298.2
click at [399, 607] on quentale-workspace at bounding box center [715, 368] width 1431 height 737
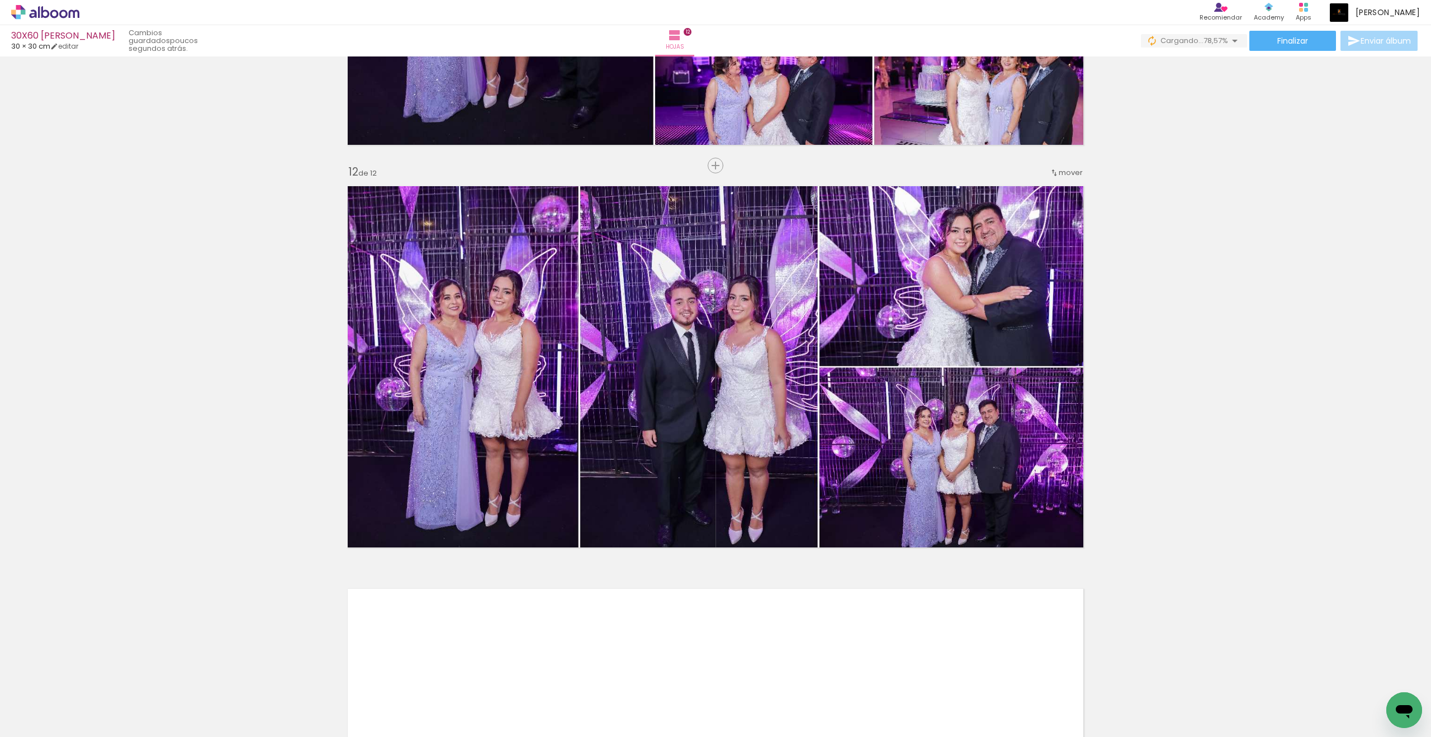
scroll to position [4340, 0]
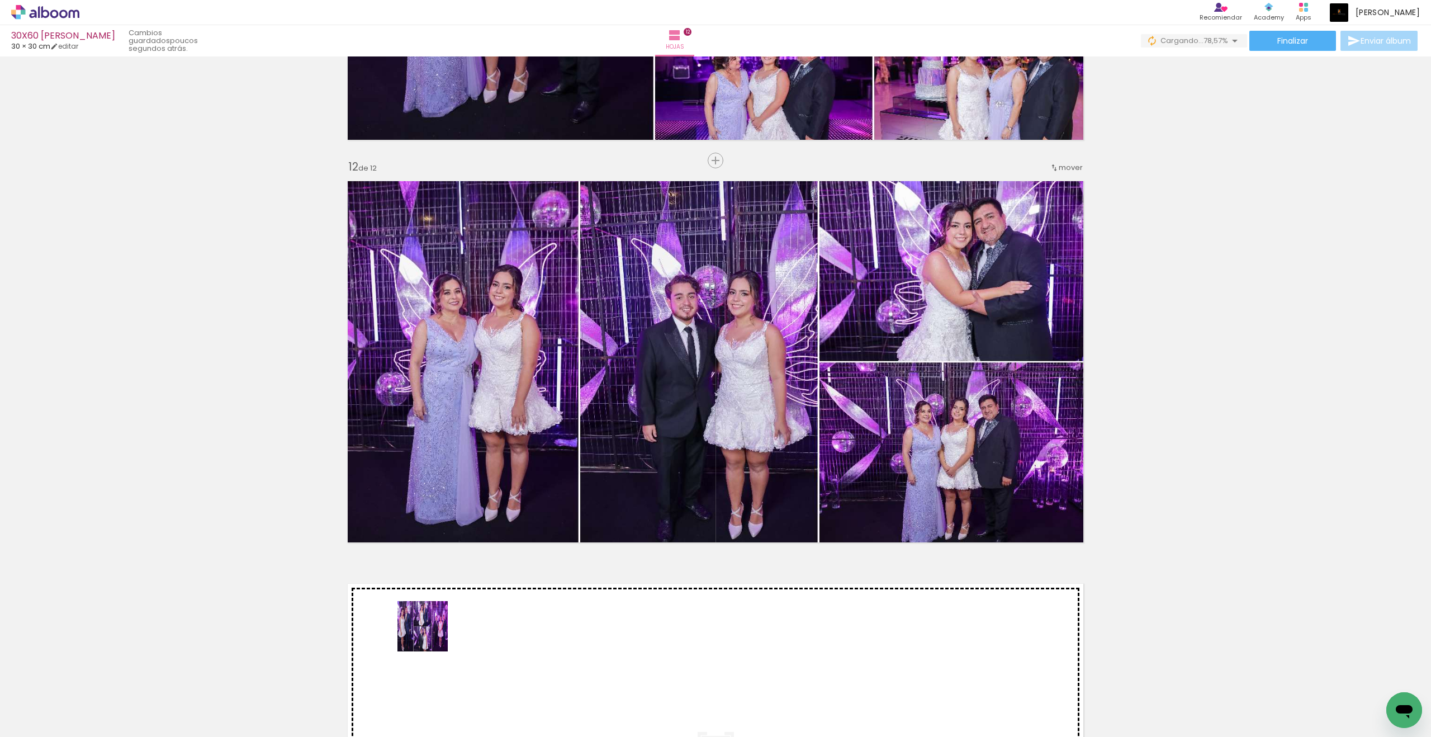
drag, startPoint x: 113, startPoint y: 709, endPoint x: 435, endPoint y: 634, distance: 330.1
click at [435, 607] on quentale-workspace at bounding box center [715, 368] width 1431 height 737
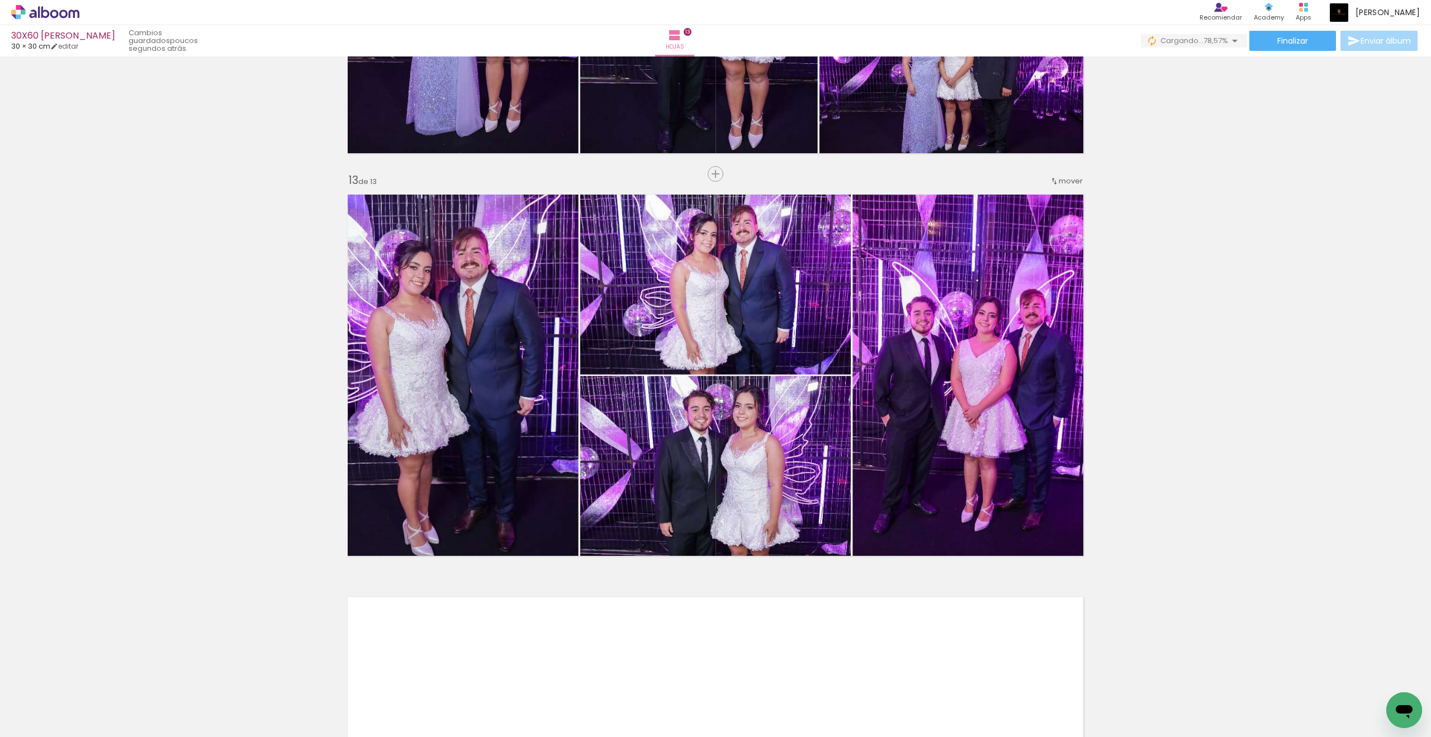
scroll to position [4743, 0]
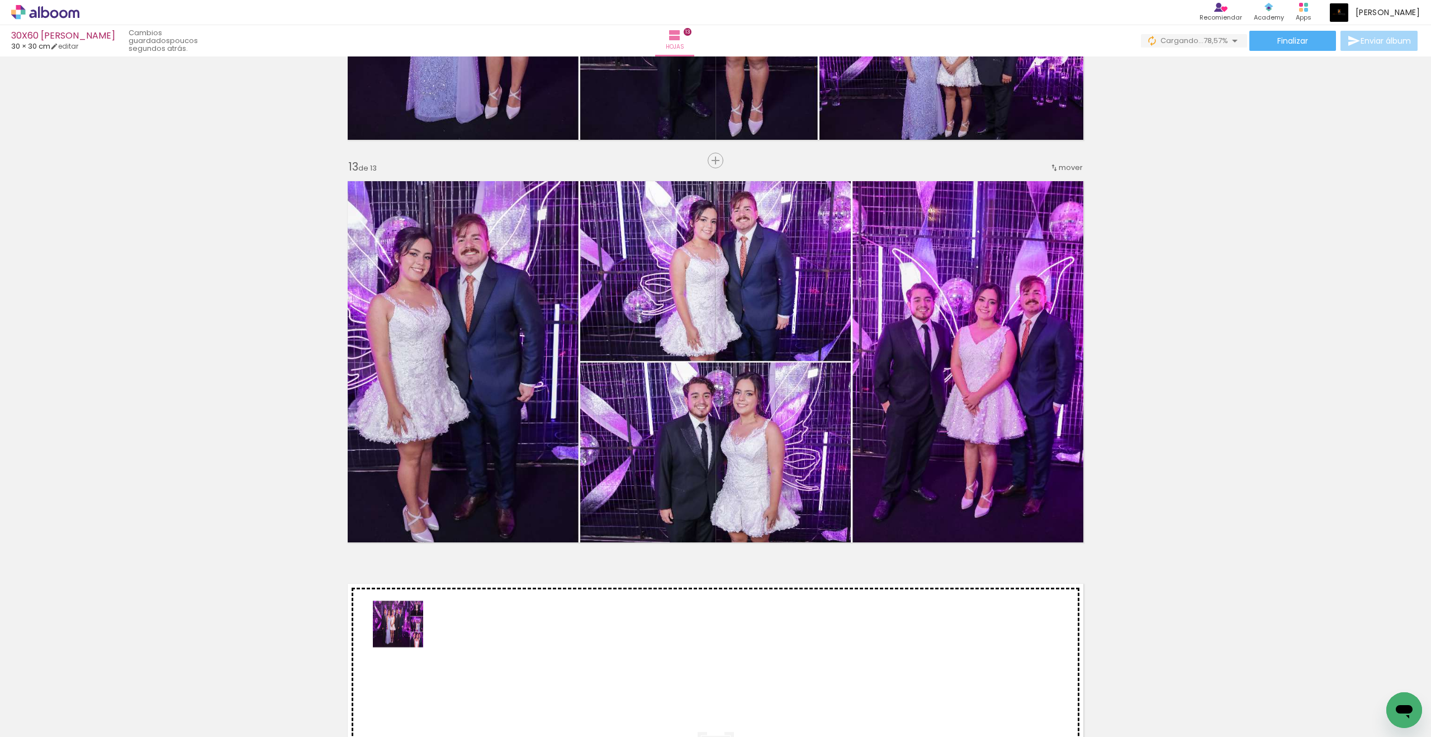
drag, startPoint x: 122, startPoint y: 701, endPoint x: 421, endPoint y: 629, distance: 307.5
click at [421, 607] on quentale-workspace at bounding box center [715, 368] width 1431 height 737
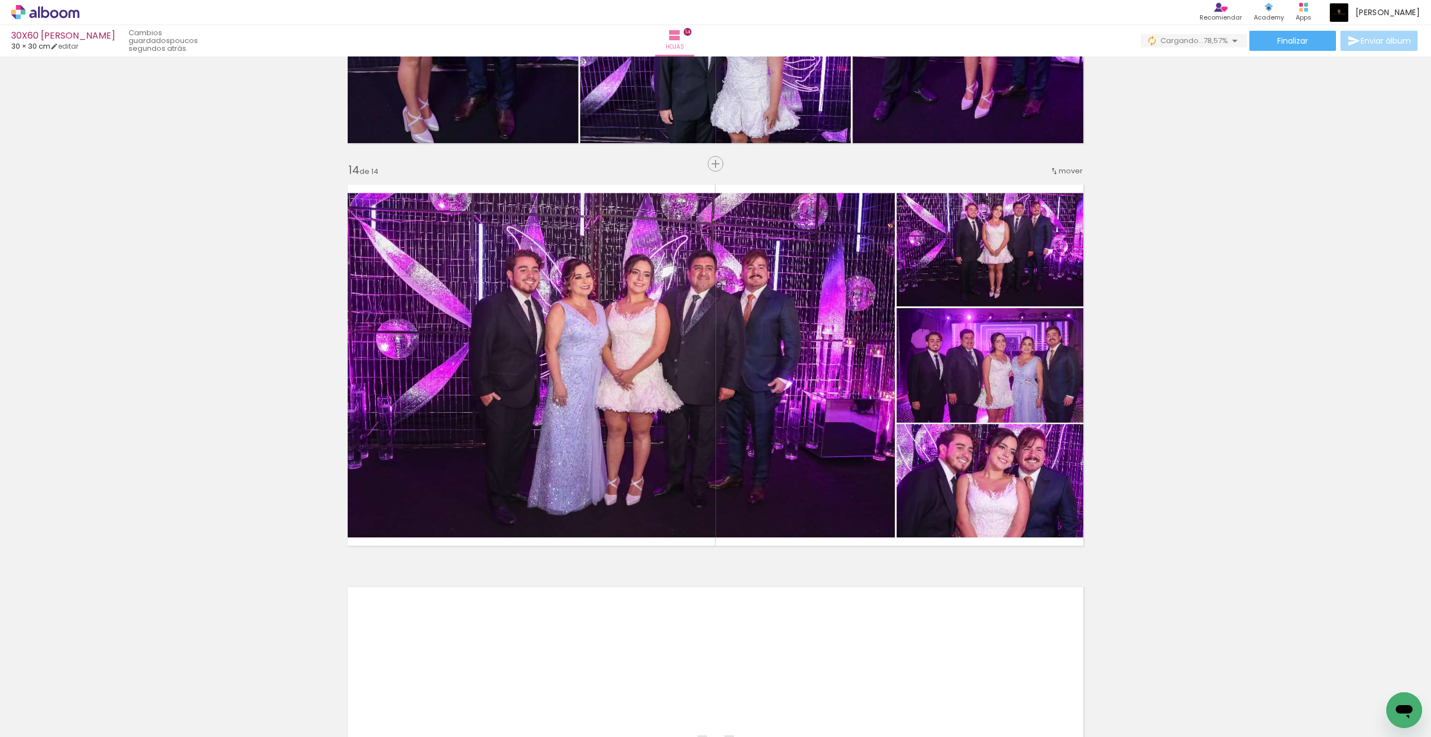
scroll to position [5145, 0]
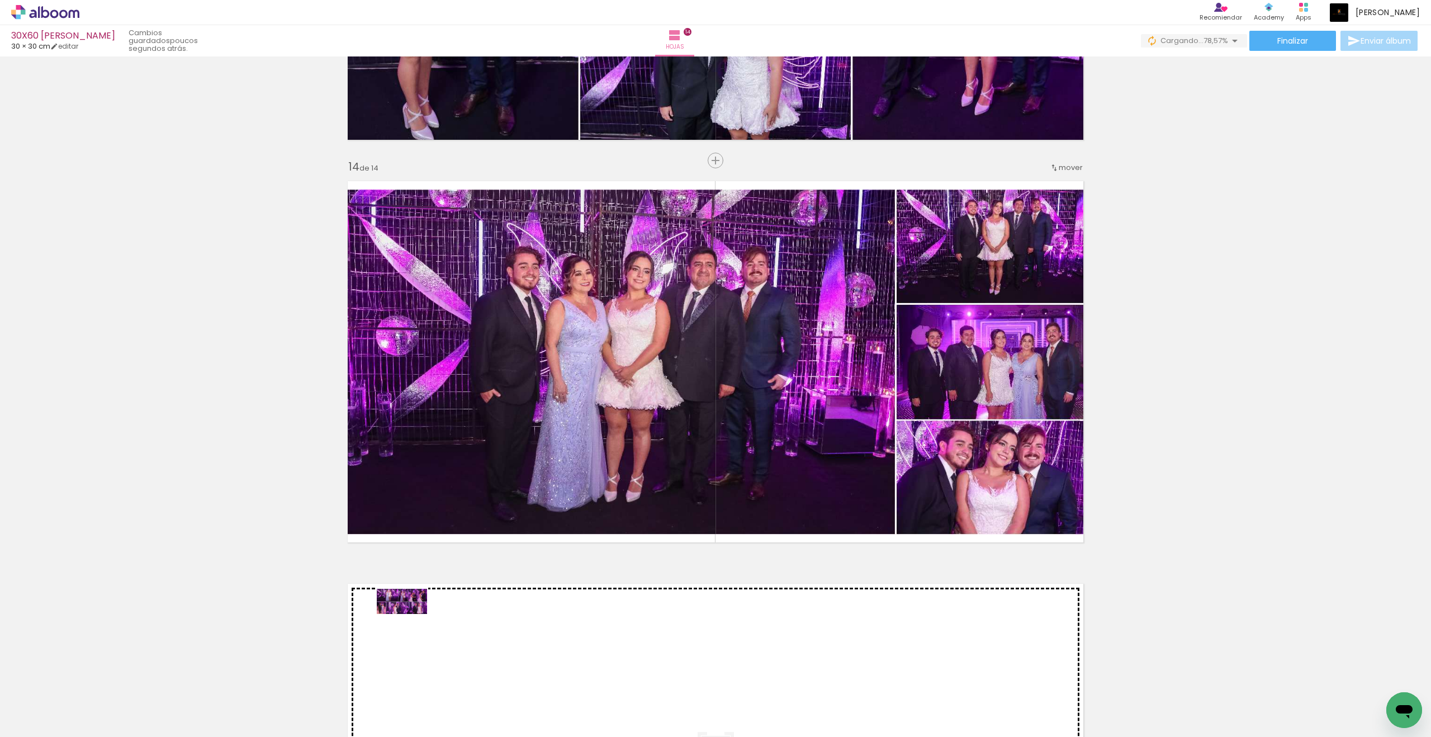
drag, startPoint x: 115, startPoint y: 705, endPoint x: 410, endPoint y: 622, distance: 306.4
click at [410, 607] on quentale-workspace at bounding box center [715, 368] width 1431 height 737
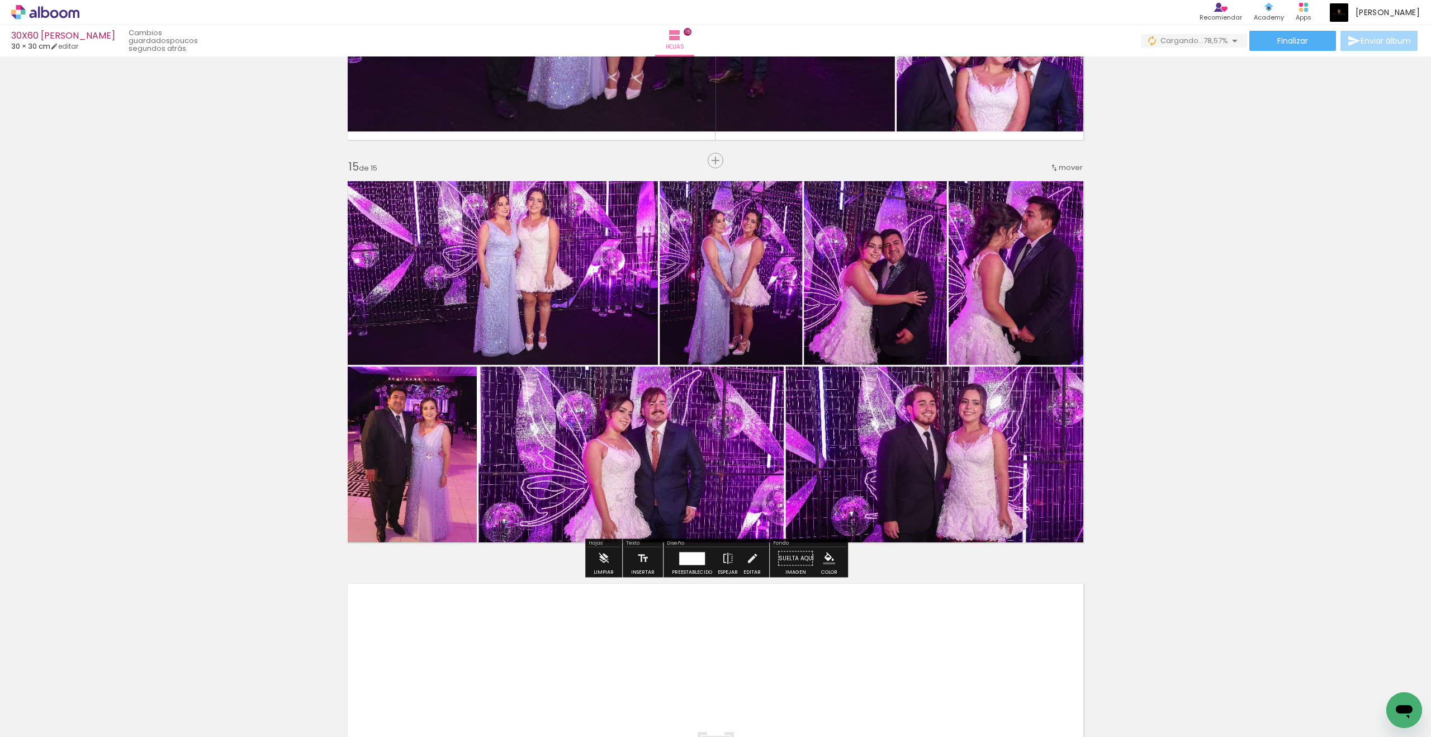
scroll to position [5547, 0]
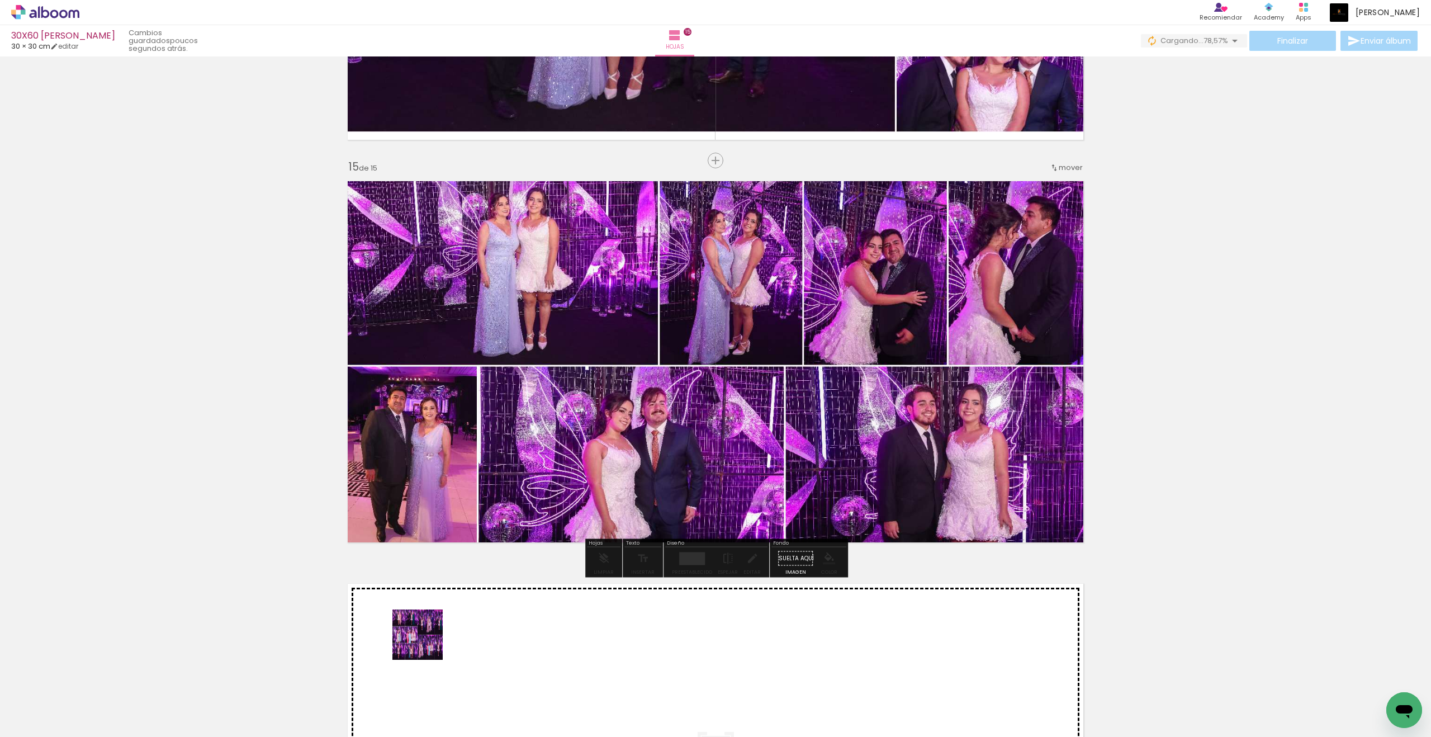
drag, startPoint x: 116, startPoint y: 710, endPoint x: 426, endPoint y: 643, distance: 316.9
click at [426, 607] on quentale-workspace at bounding box center [715, 368] width 1431 height 737
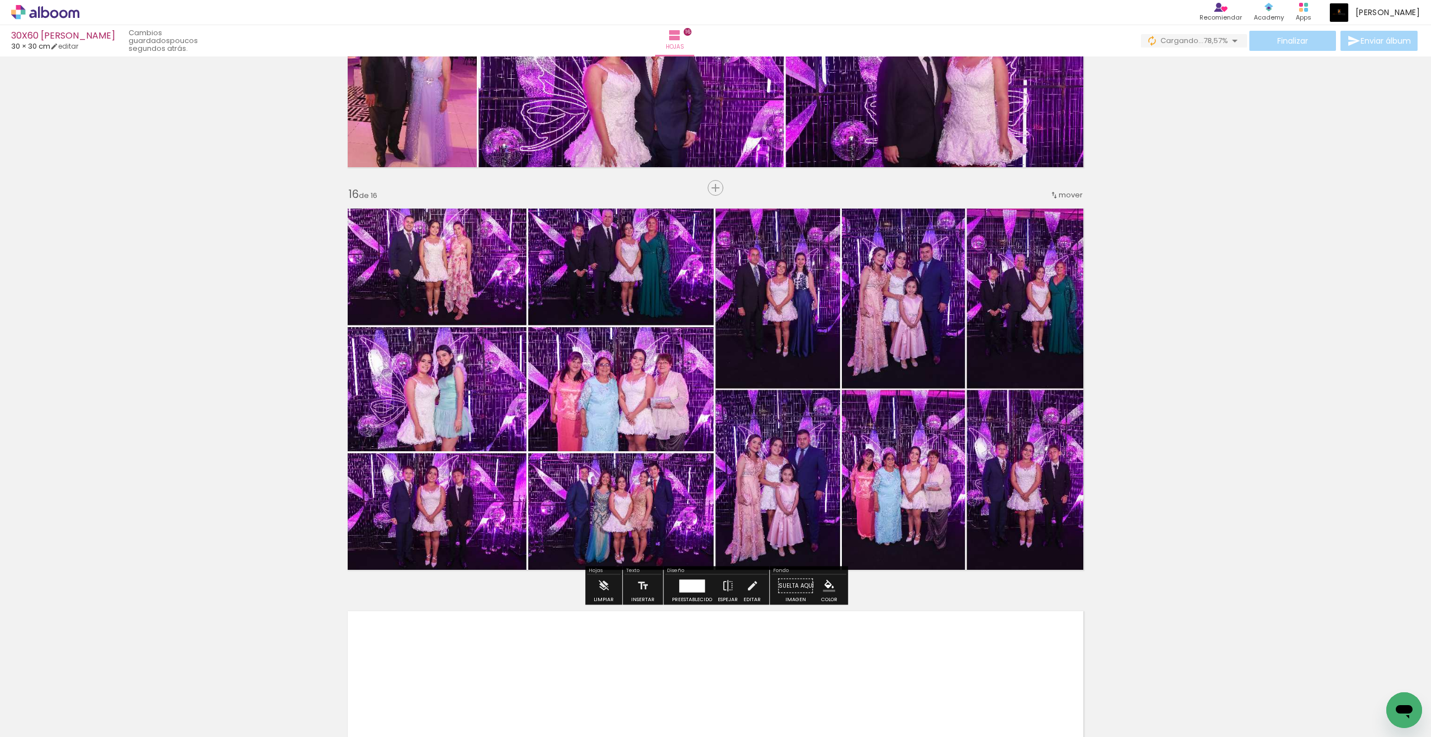
scroll to position [5950, 0]
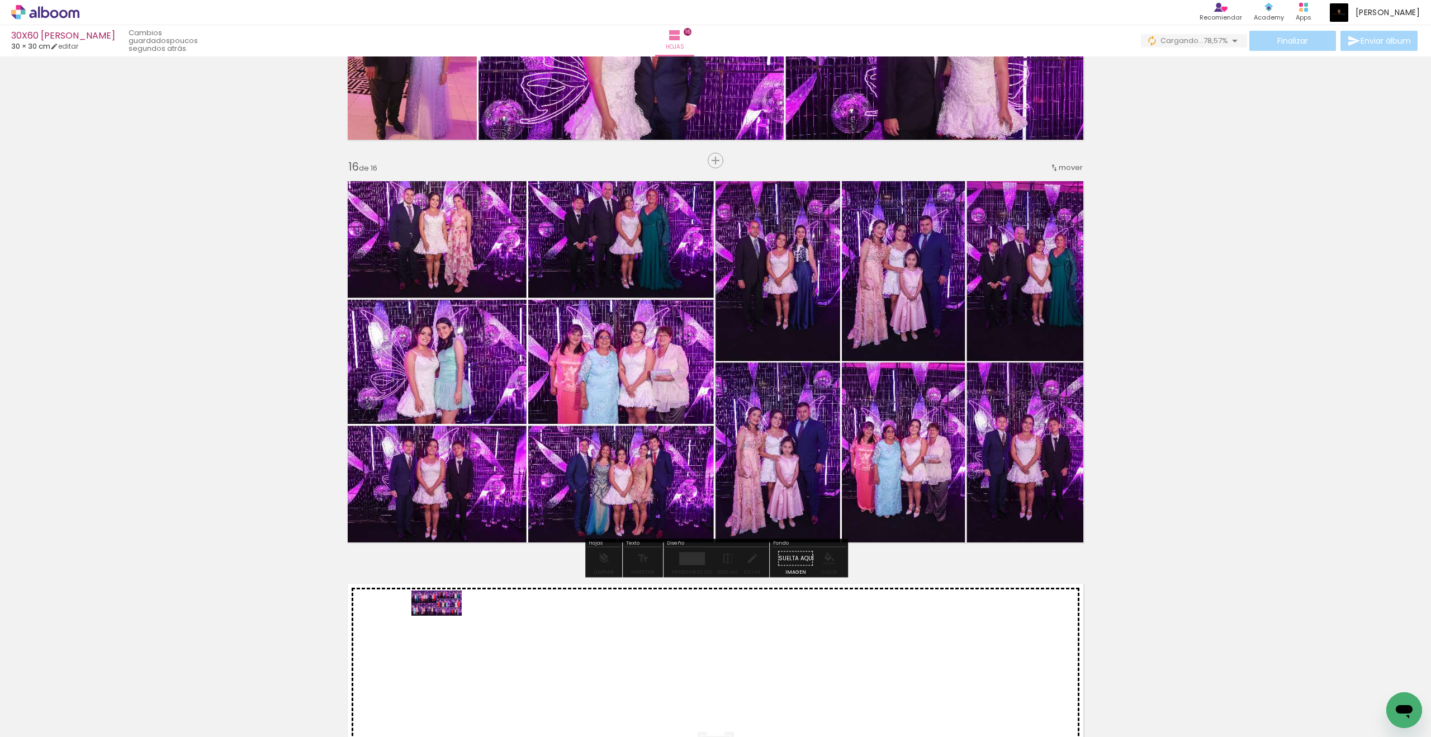
drag, startPoint x: 112, startPoint y: 696, endPoint x: 445, endPoint y: 624, distance: 340.2
click at [445, 607] on quentale-workspace at bounding box center [715, 368] width 1431 height 737
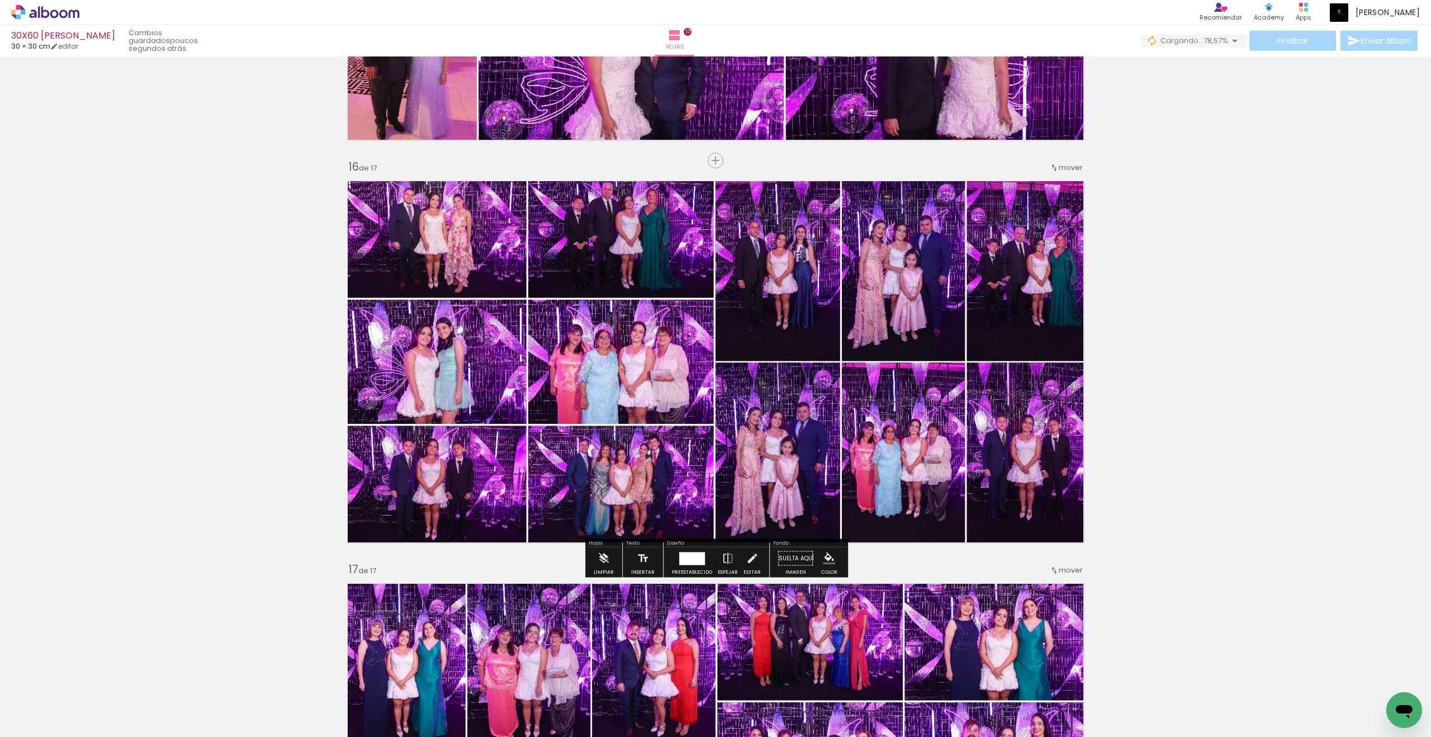
scroll to position [6352, 0]
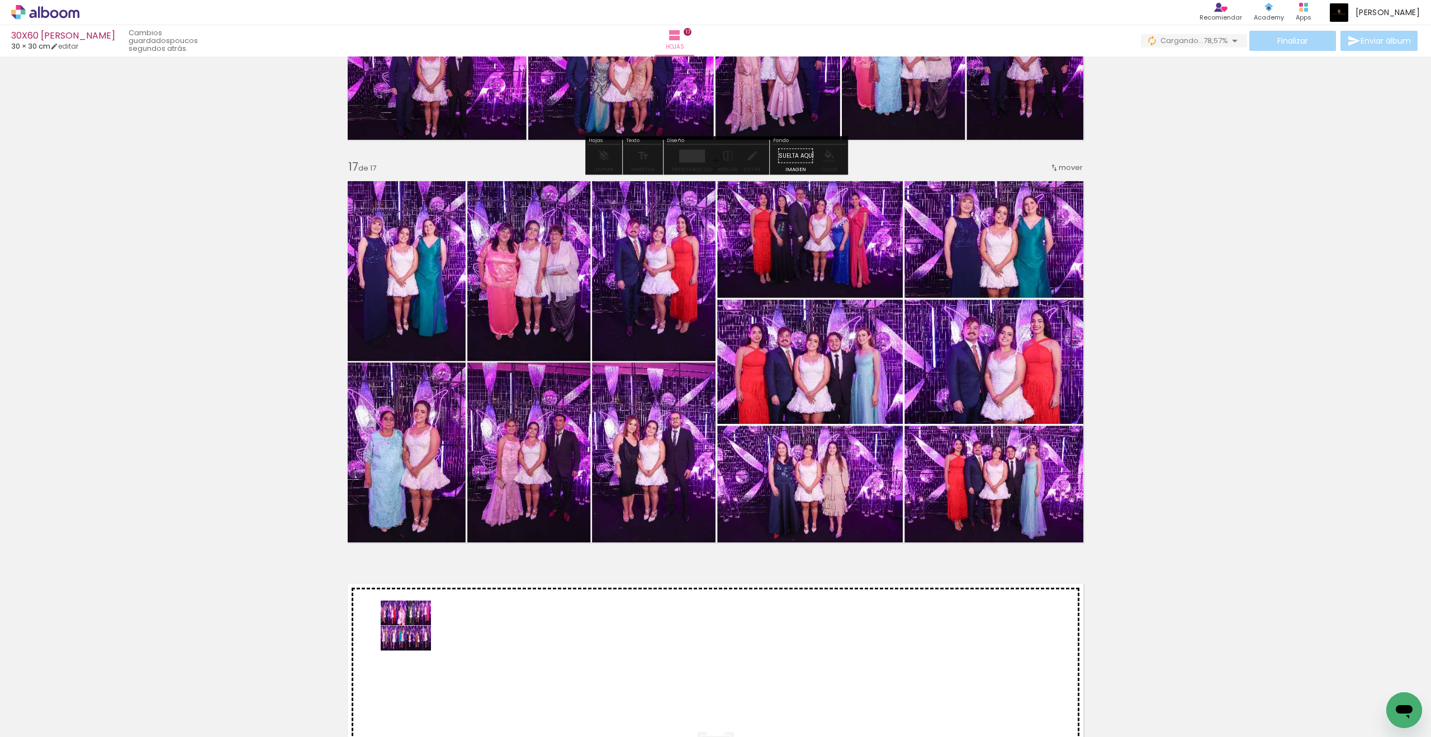
drag, startPoint x: 120, startPoint y: 702, endPoint x: 482, endPoint y: 618, distance: 372.2
click at [482, 607] on quentale-workspace at bounding box center [715, 368] width 1431 height 737
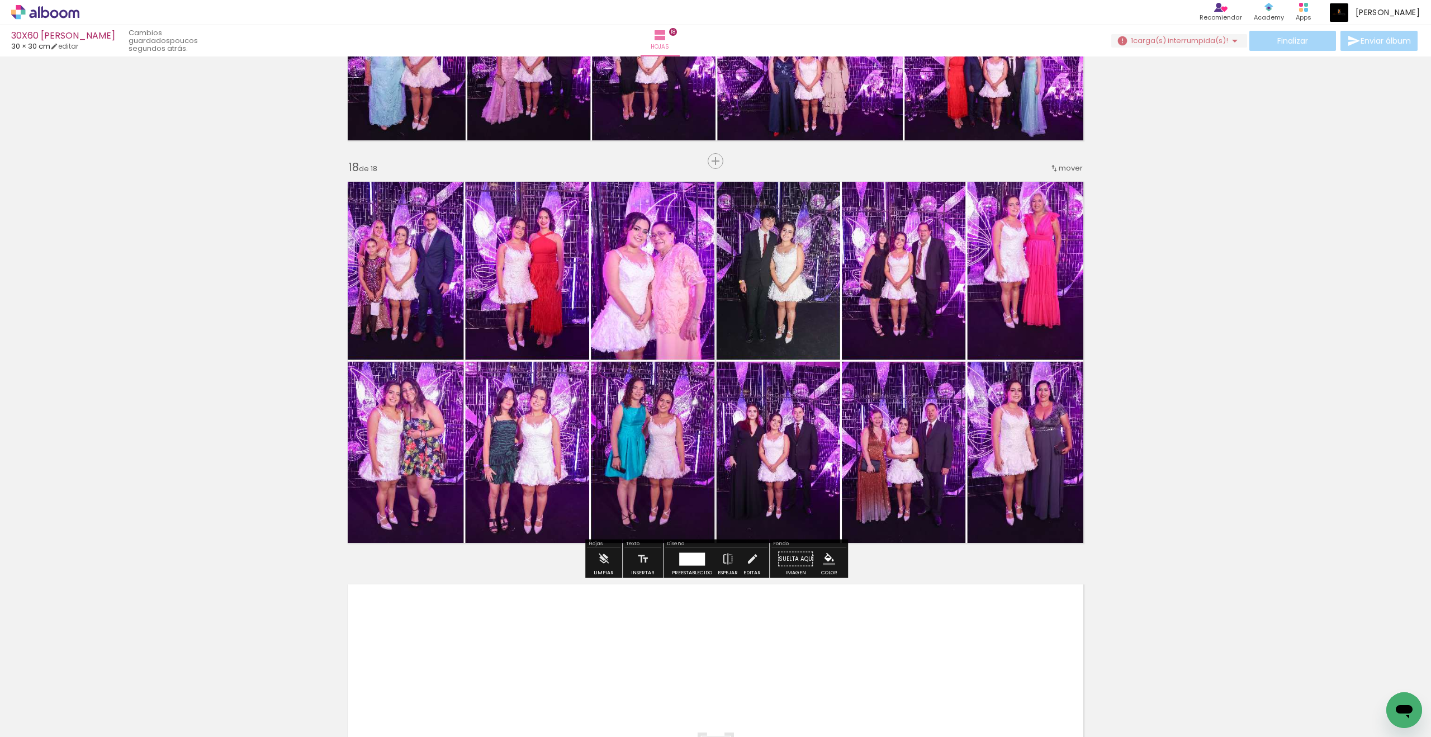
scroll to position [6754, 0]
drag, startPoint x: 121, startPoint y: 700, endPoint x: 412, endPoint y: 640, distance: 296.6
click at [412, 607] on quentale-workspace at bounding box center [715, 368] width 1431 height 737
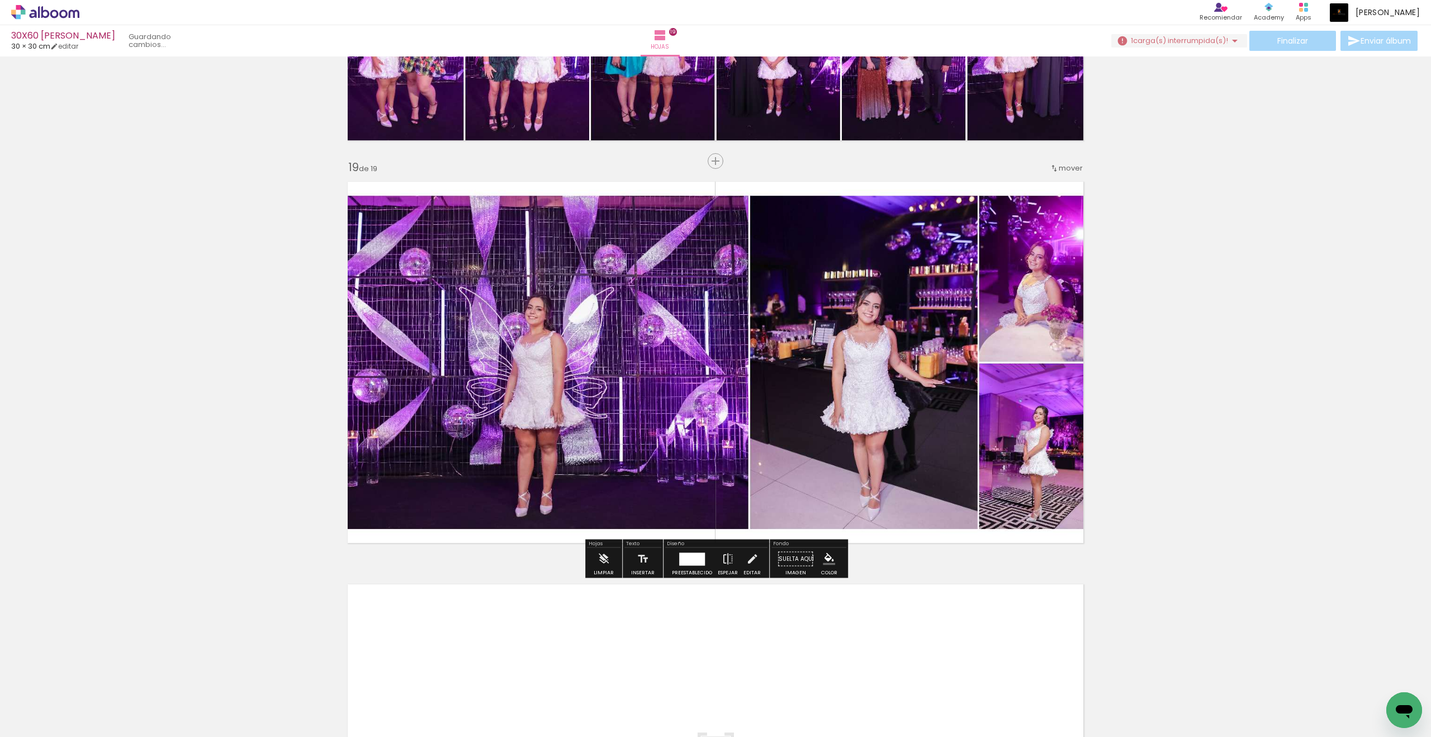
scroll to position [7157, 0]
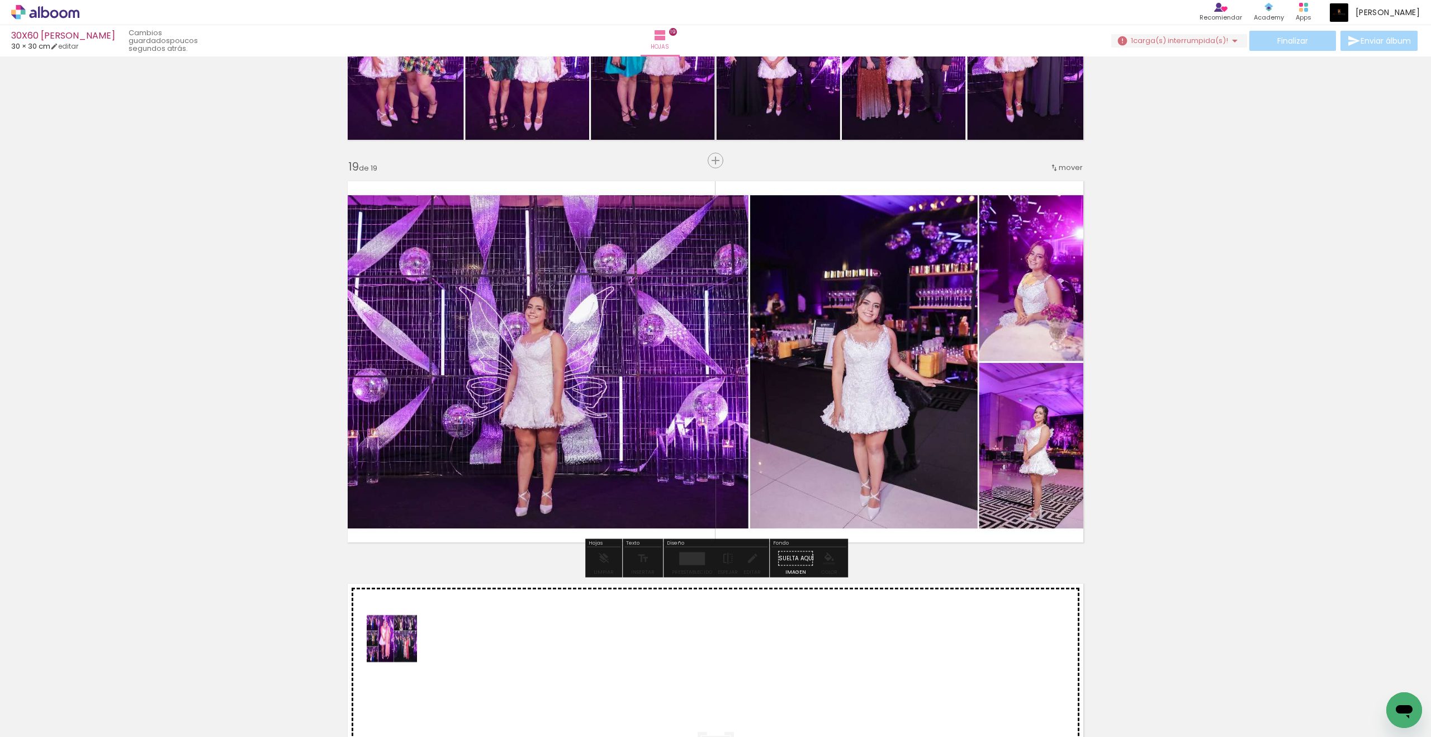
drag, startPoint x: 129, startPoint y: 708, endPoint x: 400, endPoint y: 647, distance: 277.9
click at [400, 607] on quentale-workspace at bounding box center [715, 368] width 1431 height 737
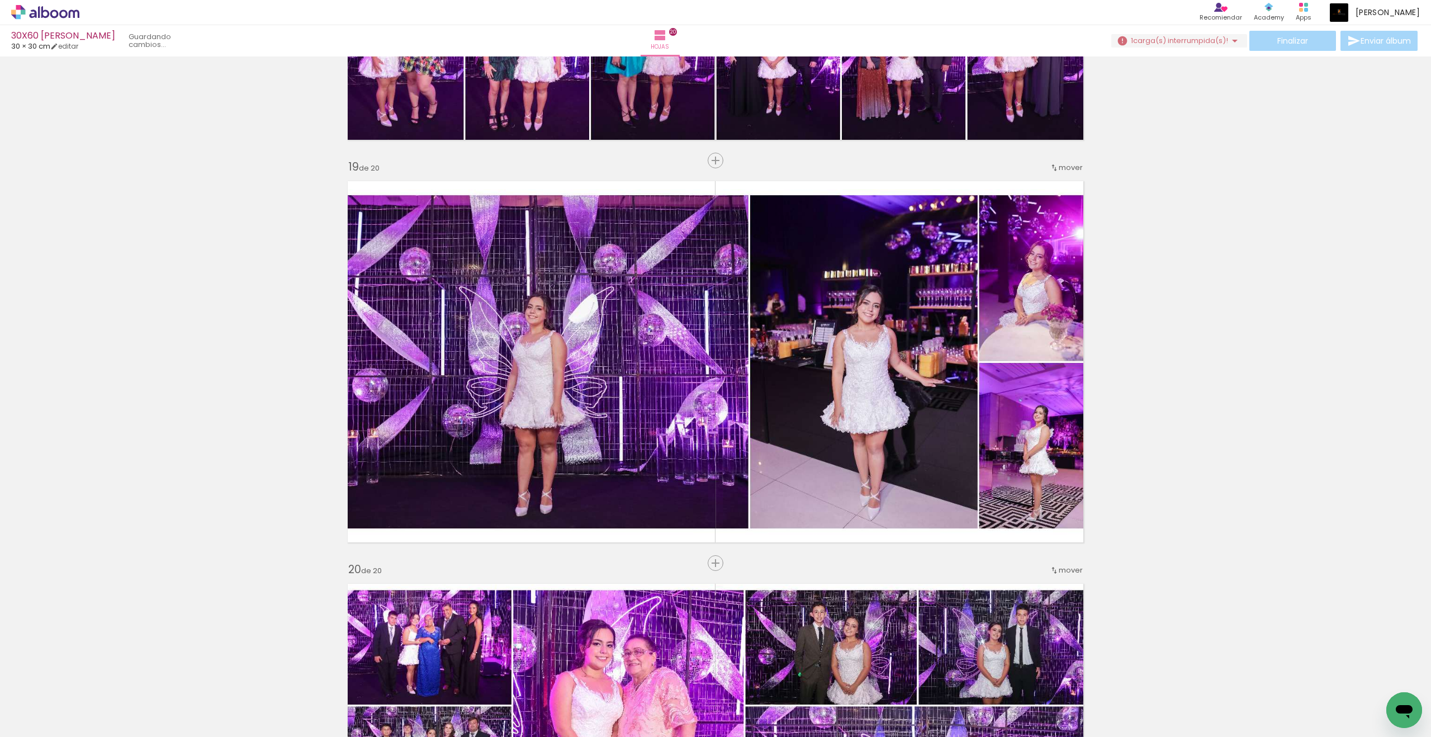
scroll to position [7559, 0]
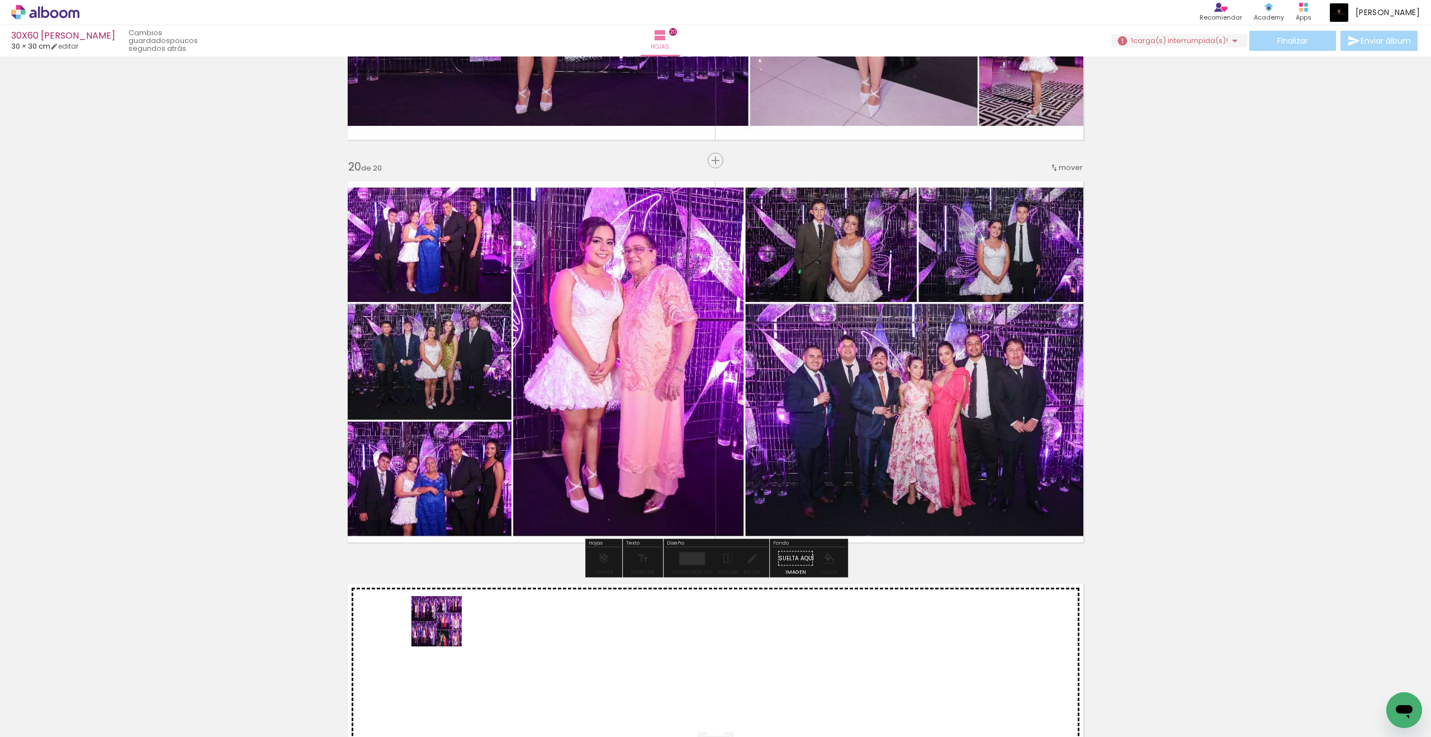
drag, startPoint x: 122, startPoint y: 710, endPoint x: 222, endPoint y: 672, distance: 107.0
click at [454, 607] on quentale-workspace at bounding box center [715, 368] width 1431 height 737
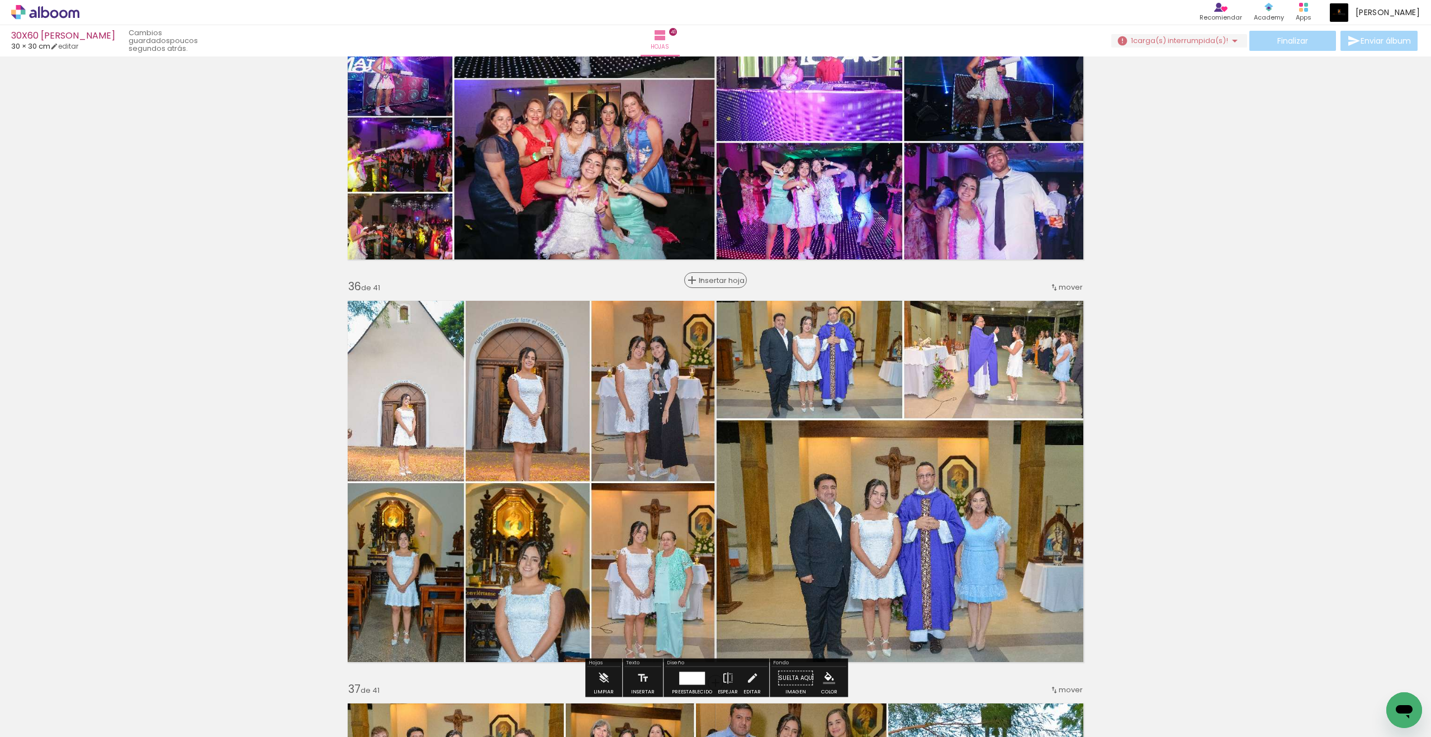
click at [711, 279] on span "Insertar hoja" at bounding box center [721, 280] width 44 height 7
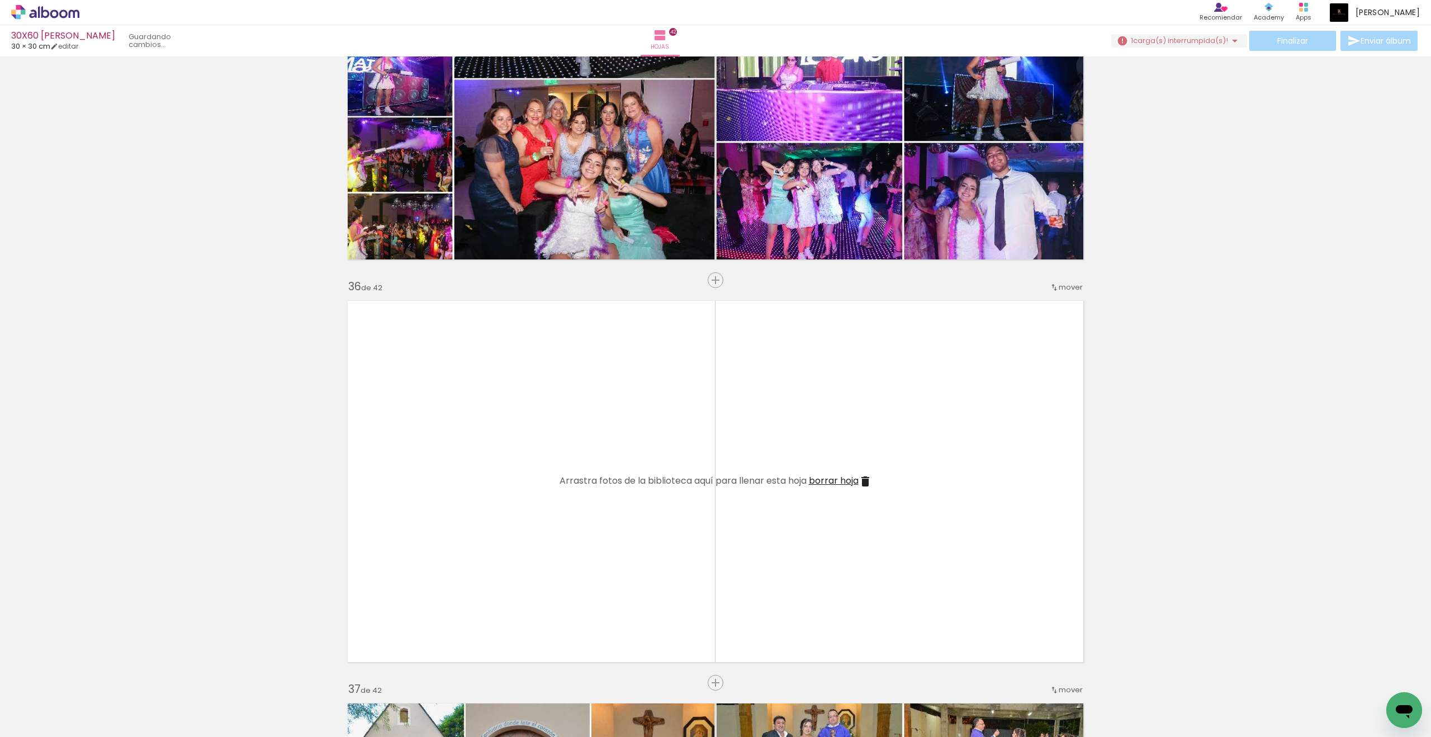
scroll to position [13877, 0]
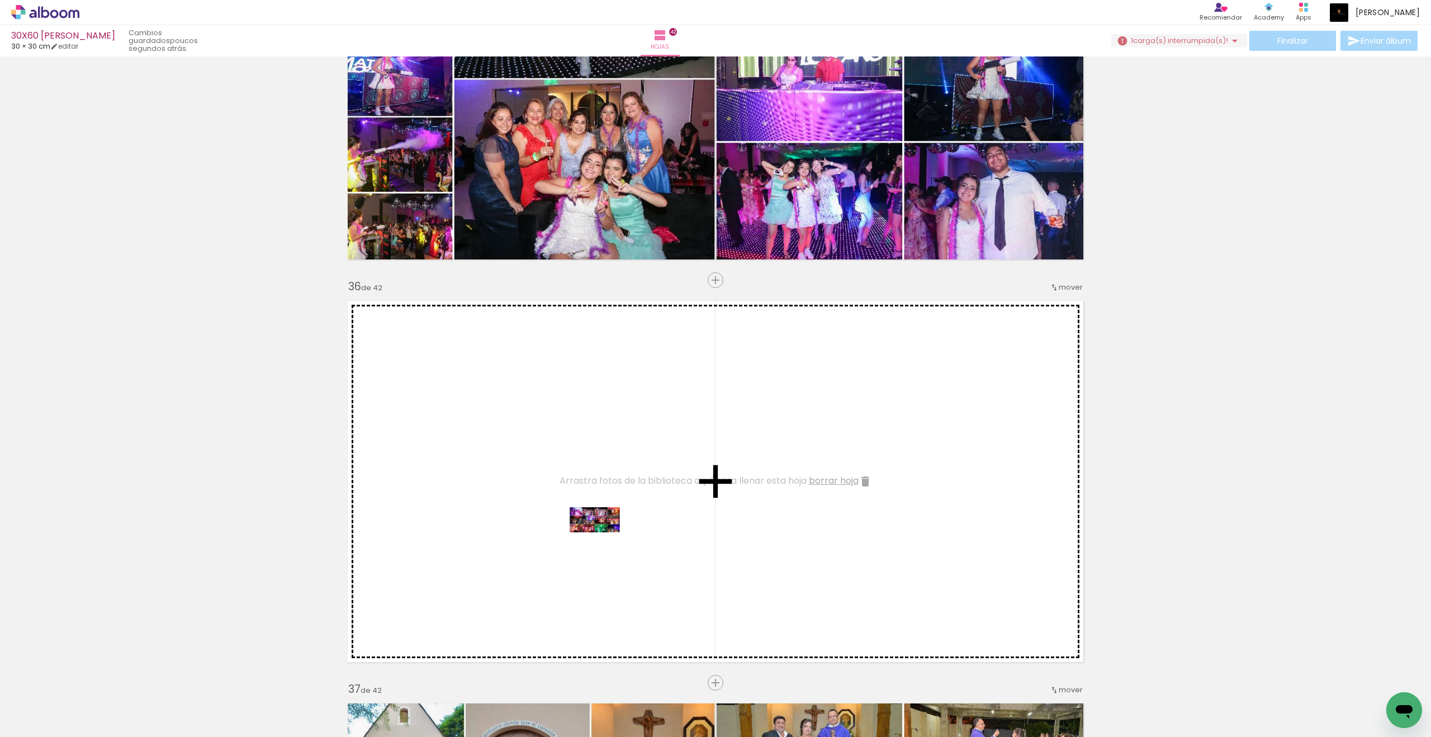
drag, startPoint x: 113, startPoint y: 695, endPoint x: 603, endPoint y: 540, distance: 513.9
click at [603, 540] on quentale-workspace at bounding box center [715, 368] width 1431 height 737
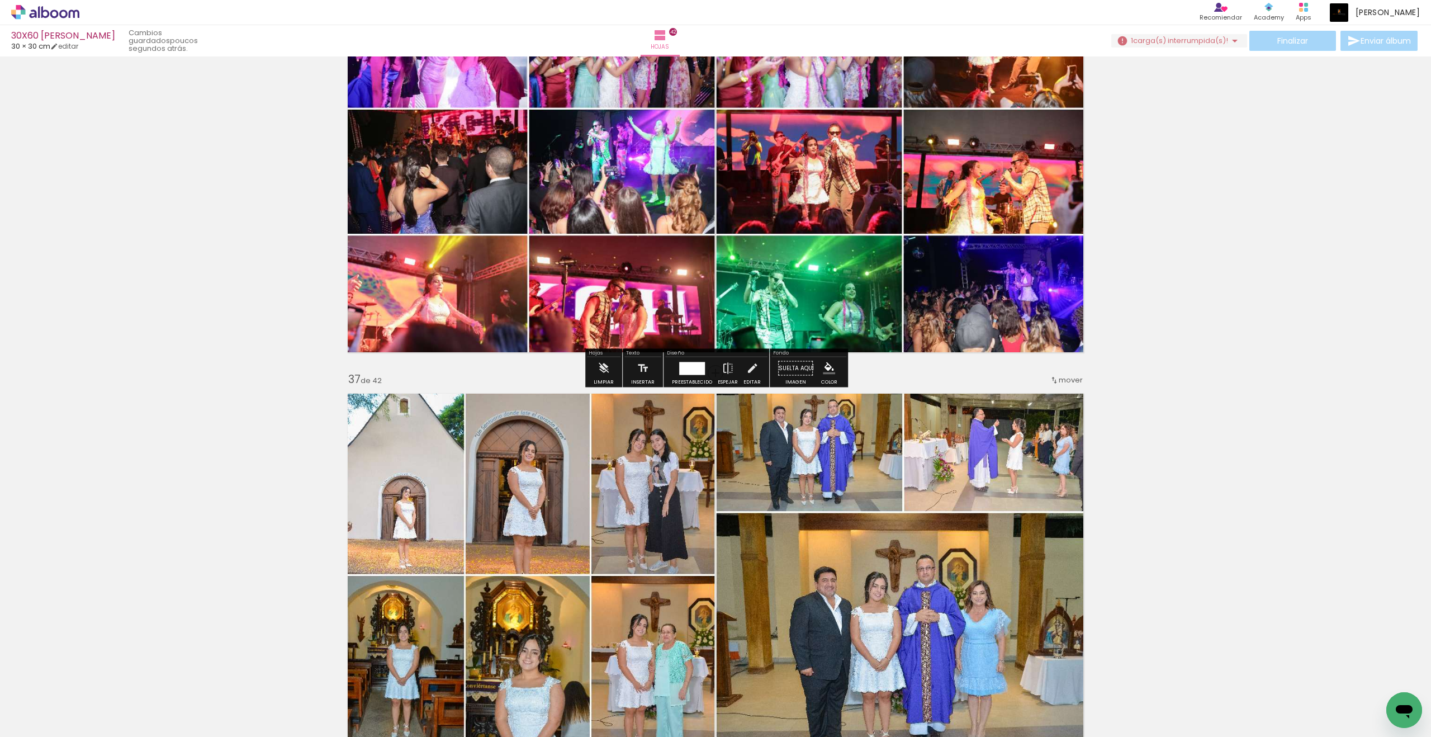
scroll to position [14105, 0]
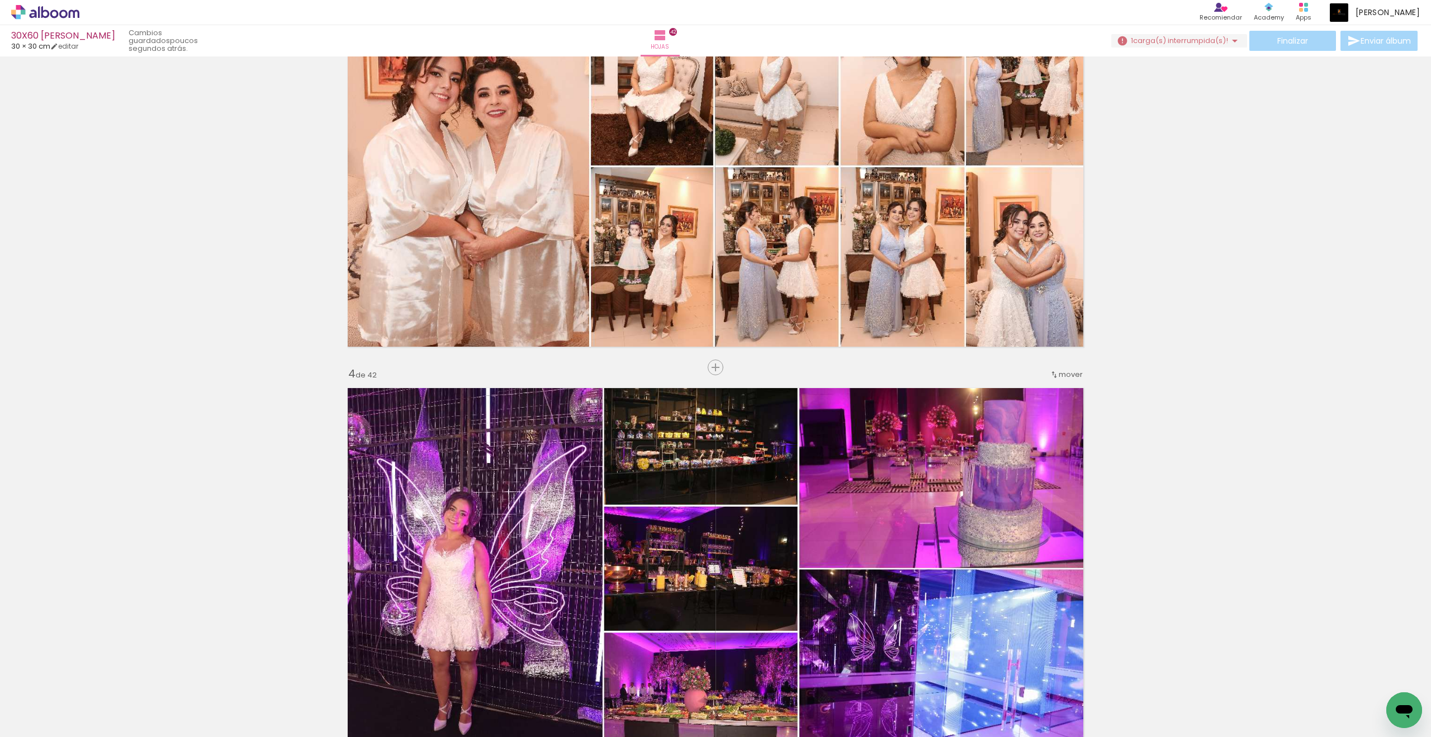
scroll to position [0, 0]
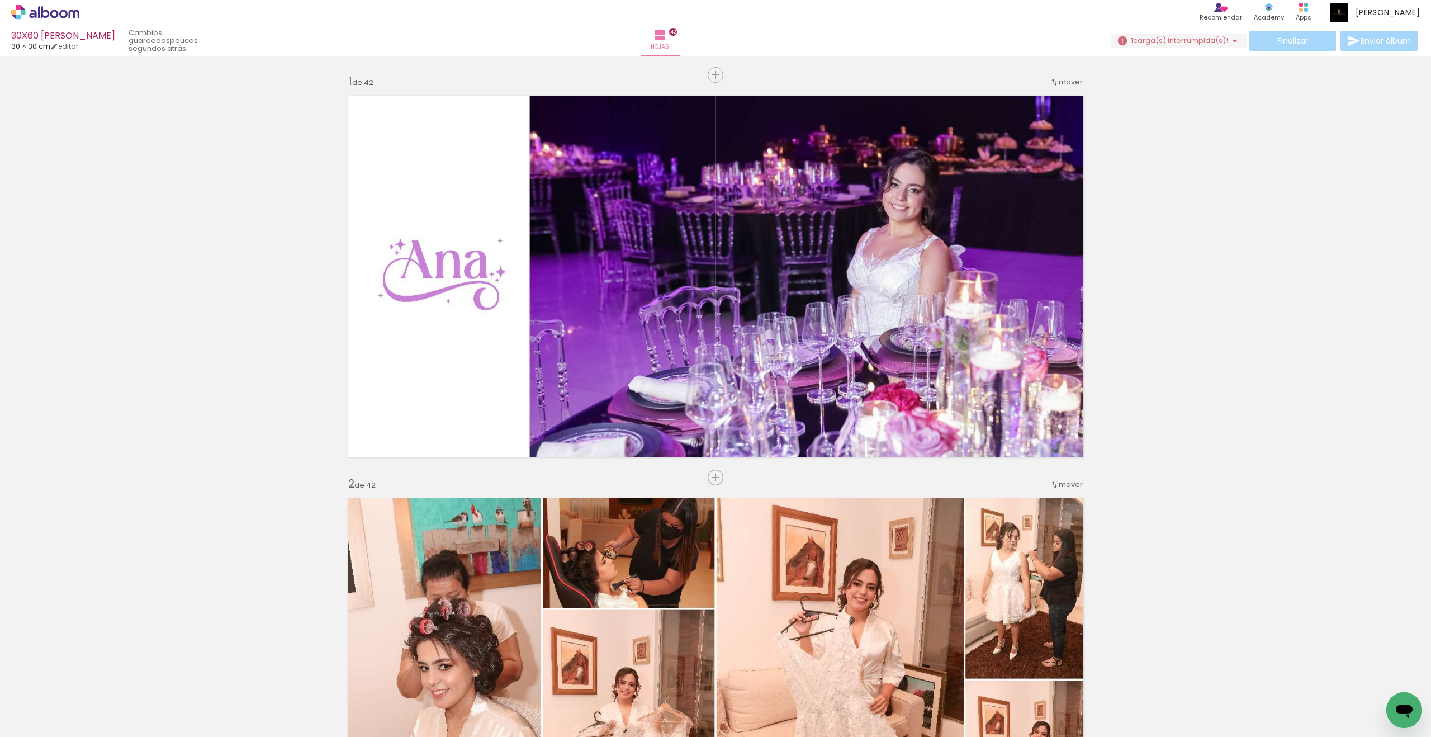
click at [1136, 41] on span "carga(s) interrumpida(s)!" at bounding box center [1180, 40] width 95 height 11
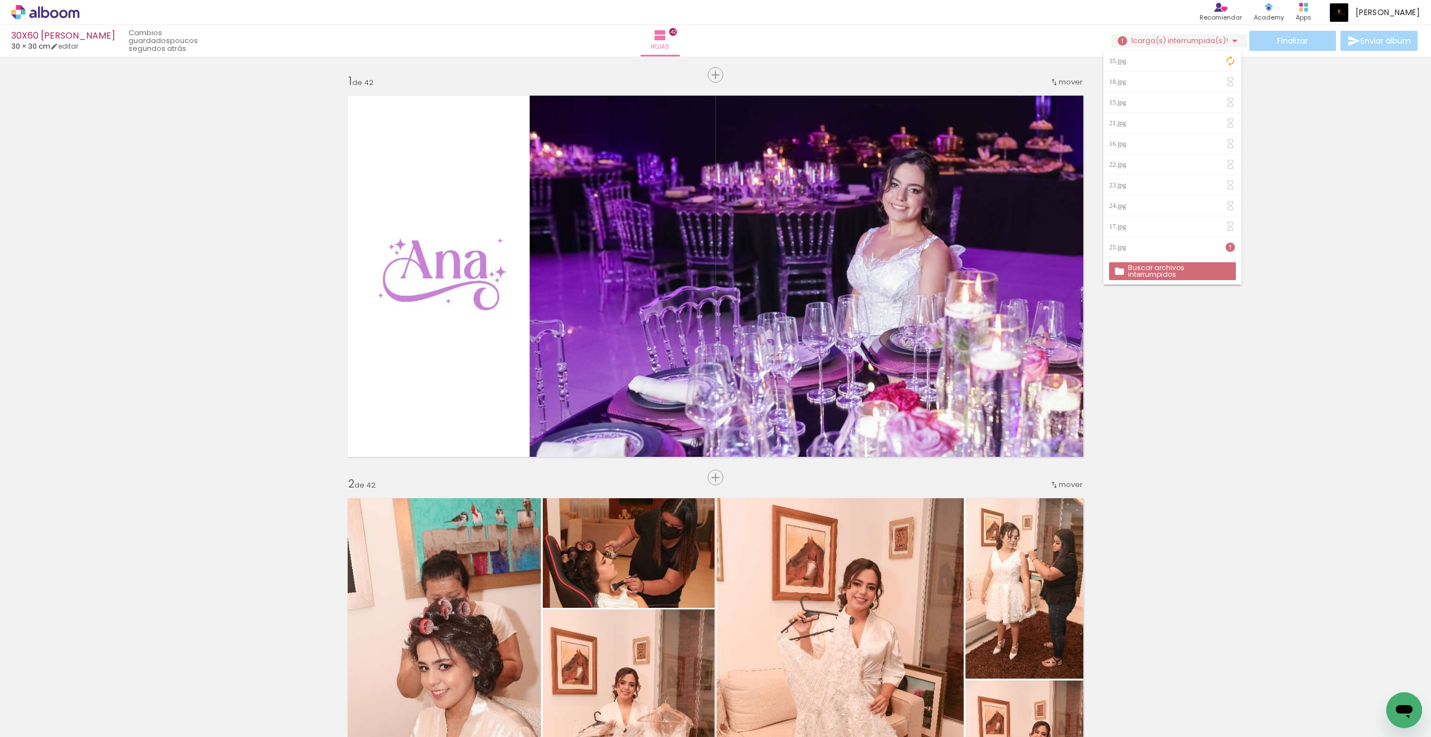
click at [1136, 41] on span "carga(s) interrumpida(s)!" at bounding box center [1180, 40] width 95 height 11
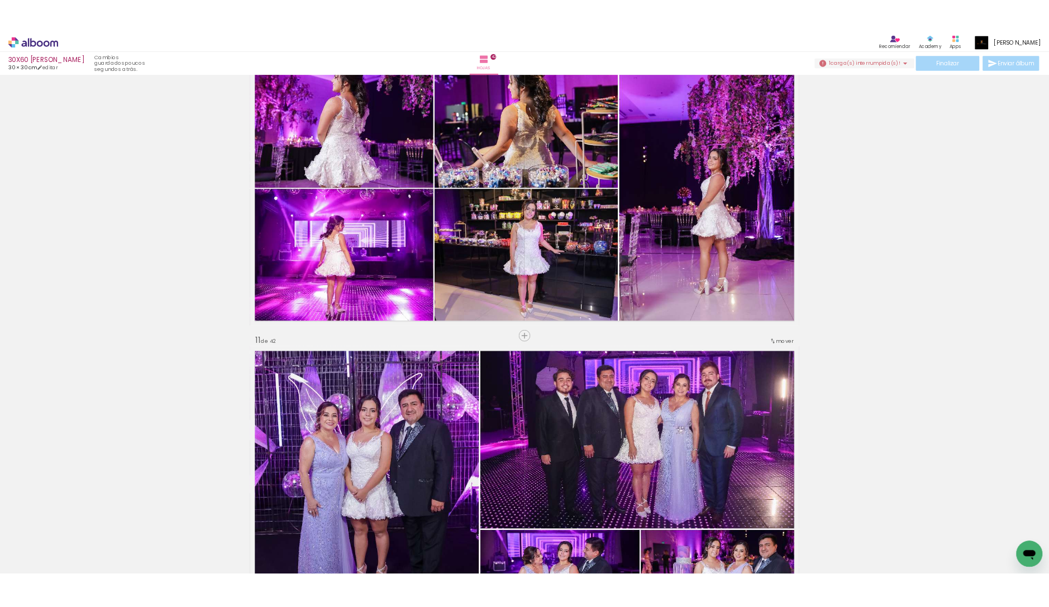
scroll to position [3888, 0]
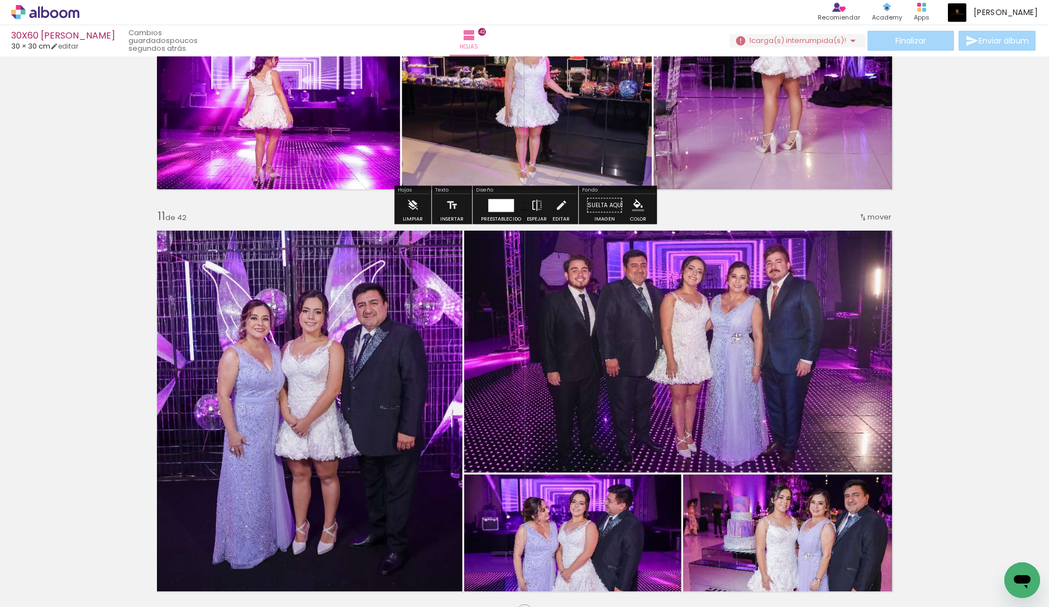
click at [806, 47] on paper-button "1 carga(s) interrumpida(s)! 76,19%" at bounding box center [798, 40] width 136 height 13
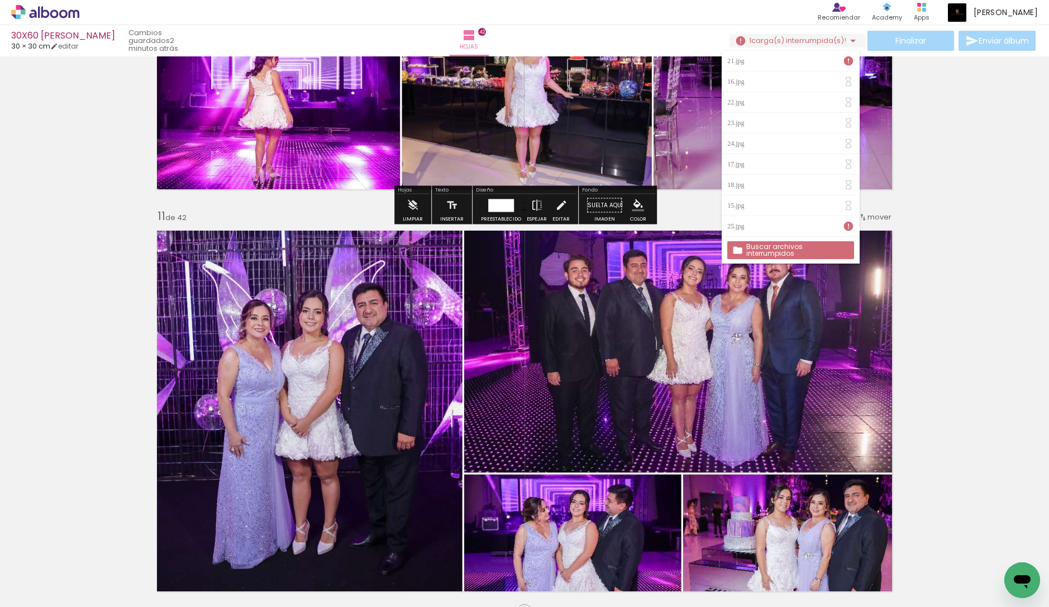
scroll to position [3885, 0]
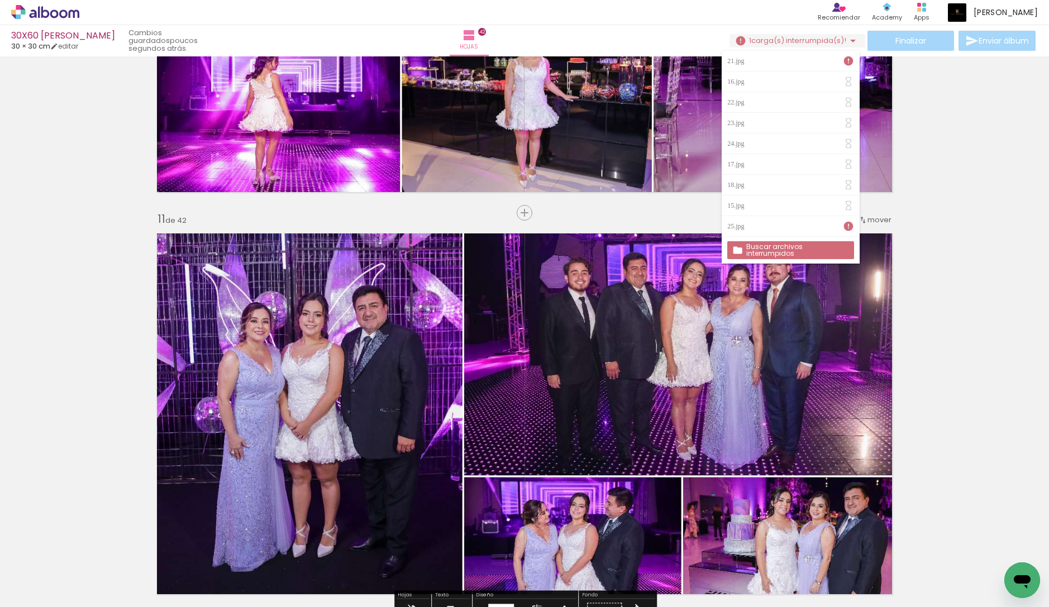
click at [849, 229] on iron-icon at bounding box center [848, 226] width 11 height 11
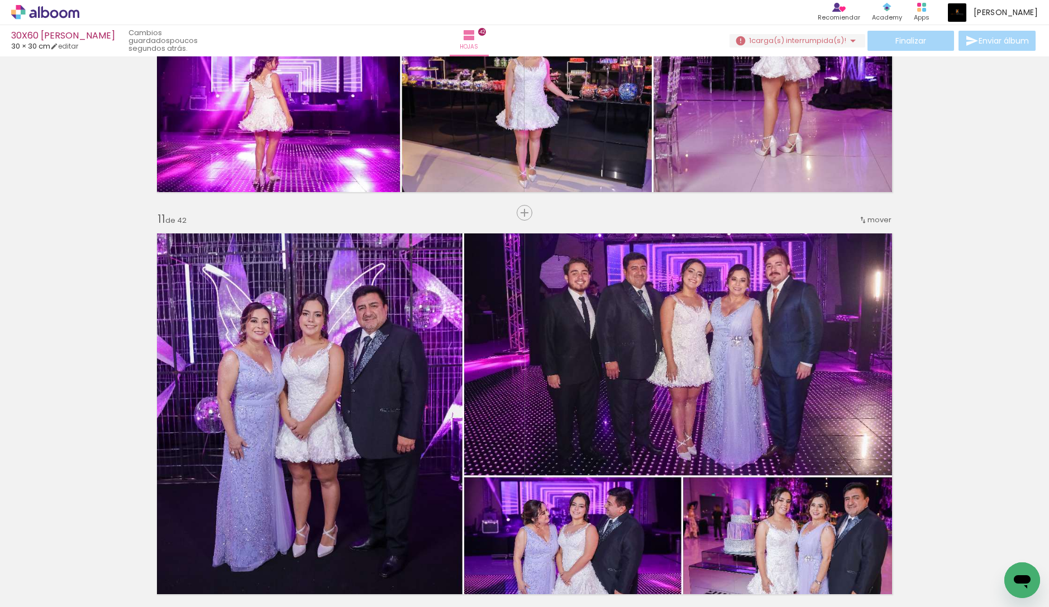
click at [921, 38] on div "Finalizar Enviar álbum" at bounding box center [884, 41] width 308 height 20
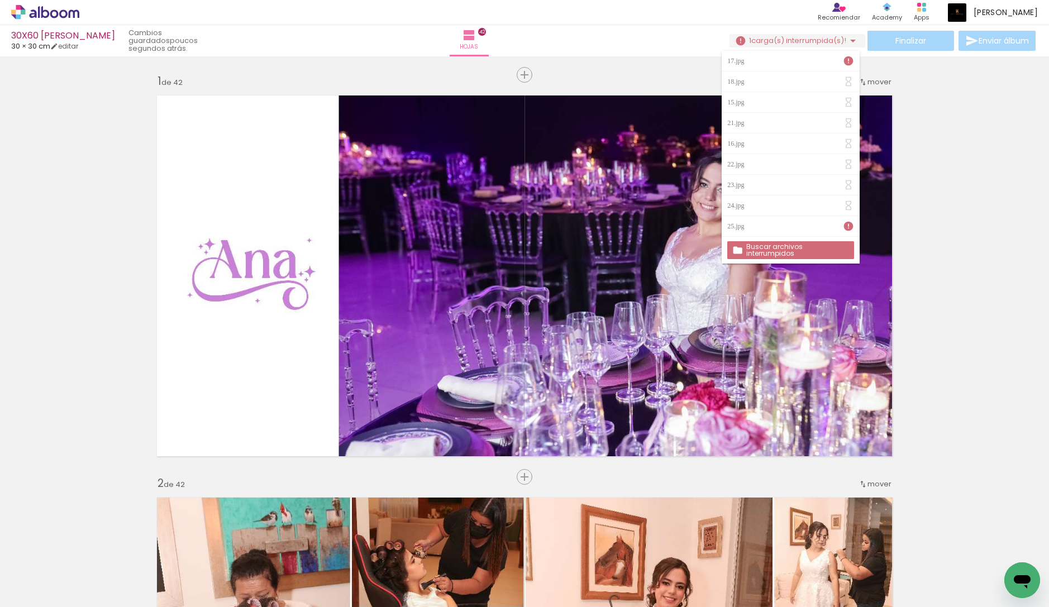
scroll to position [3885, 0]
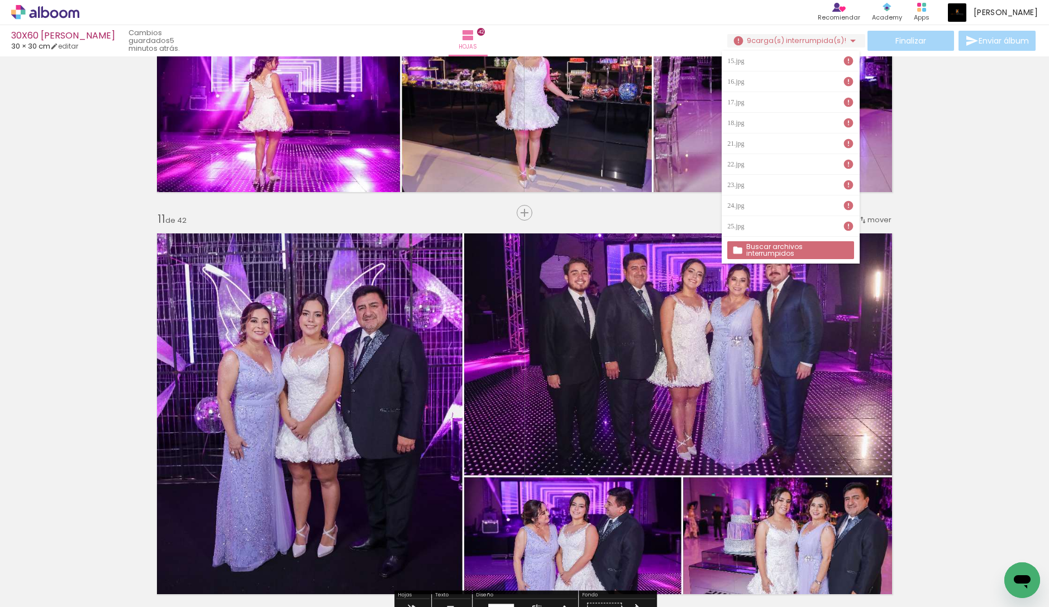
scroll to position [3889, 0]
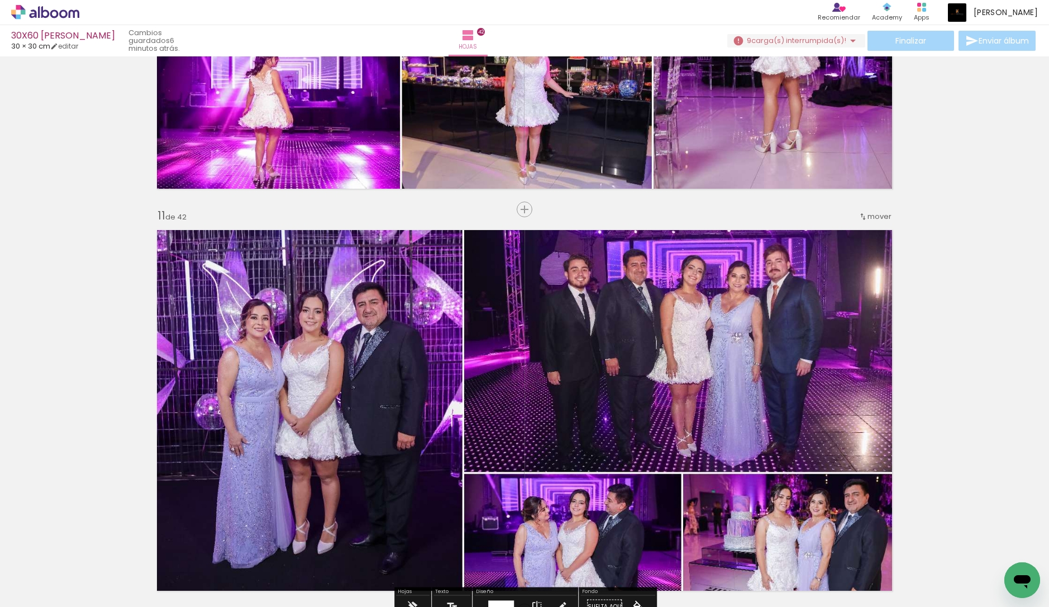
click at [23, 596] on iron-icon at bounding box center [15, 601] width 13 height 13
click at [0, 0] on input "file" at bounding box center [0, 0] width 0 height 0
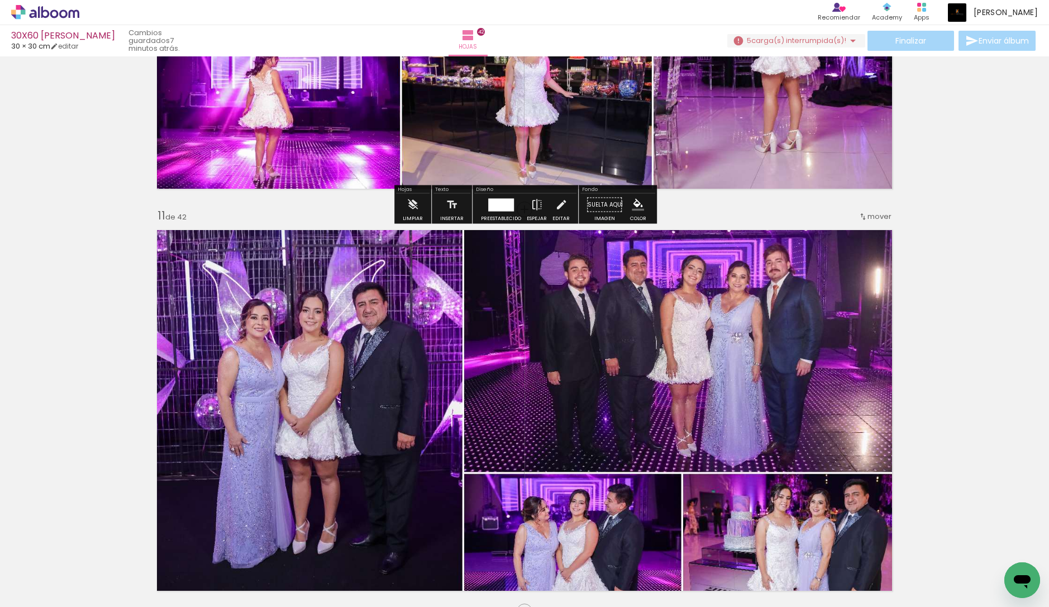
click at [790, 44] on span "carga(s) interrumpida(s)!" at bounding box center [799, 40] width 95 height 11
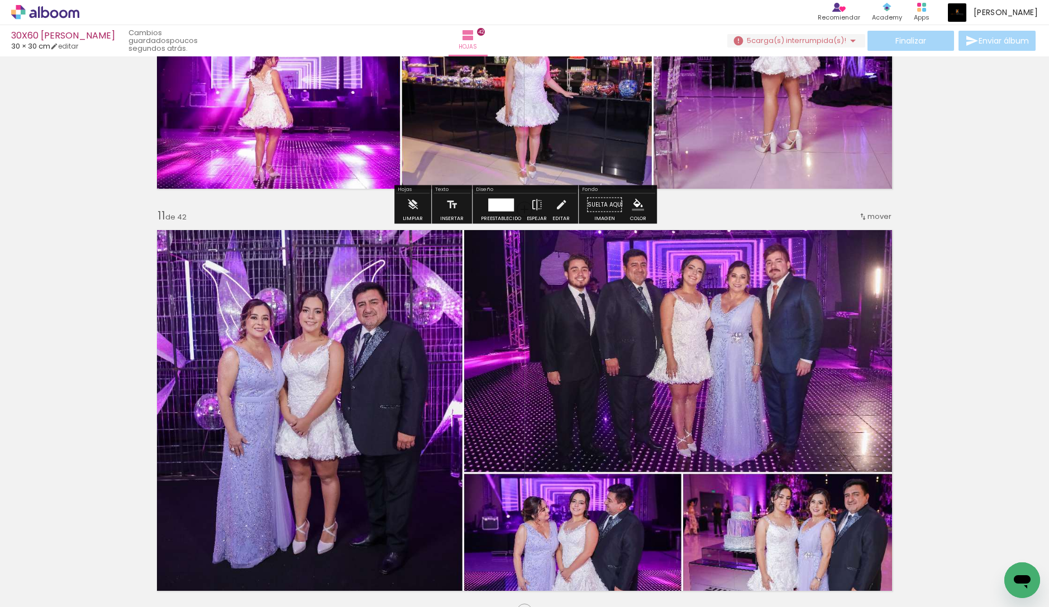
click at [847, 40] on iron-icon at bounding box center [853, 40] width 13 height 13
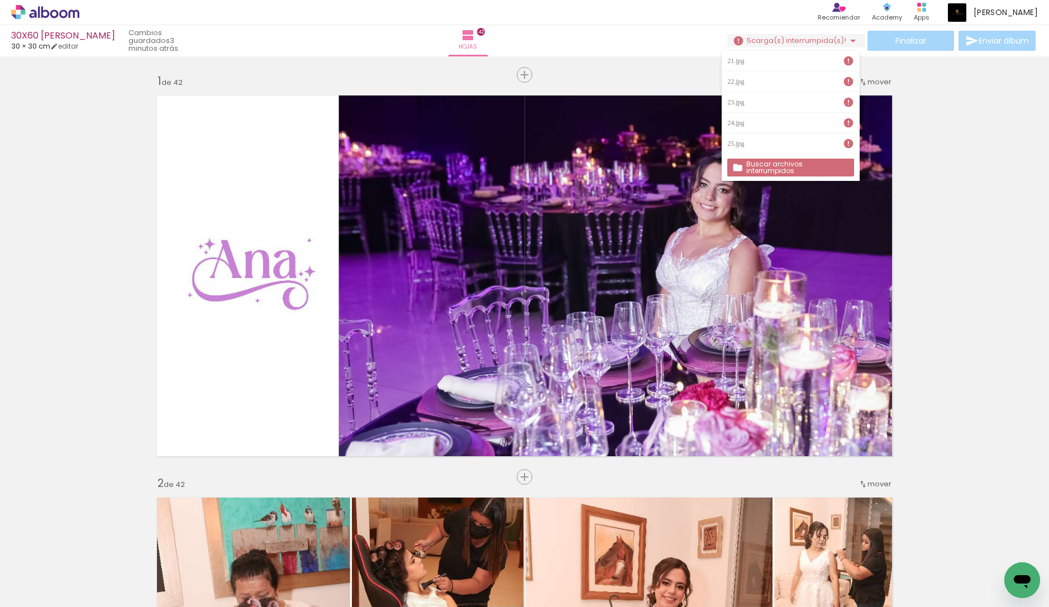
scroll to position [3889, 0]
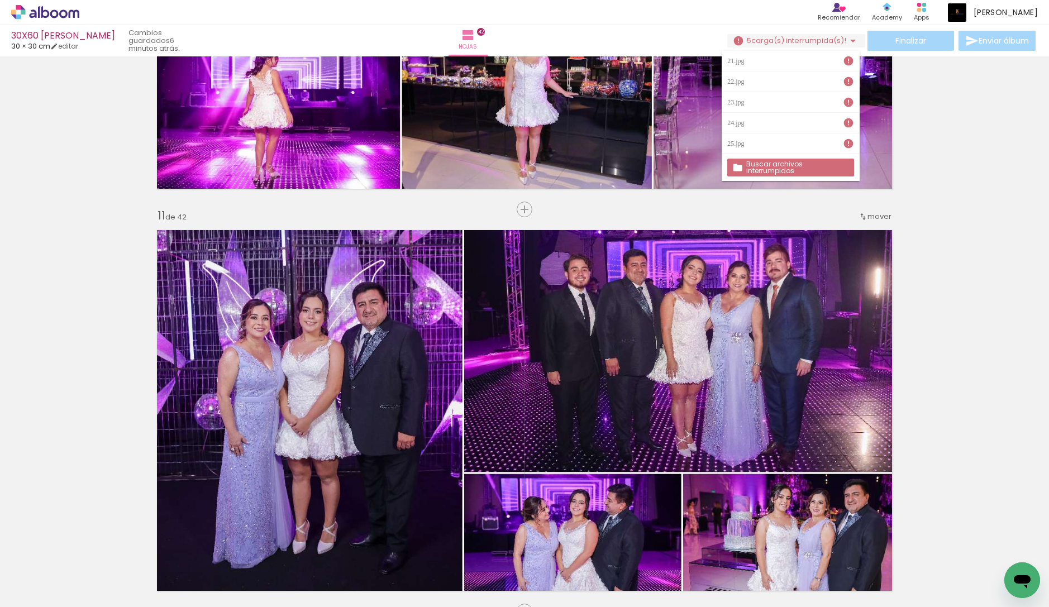
click at [0, 0] on slot "Buscar archivos interrumpidos" at bounding box center [0, 0] width 0 height 0
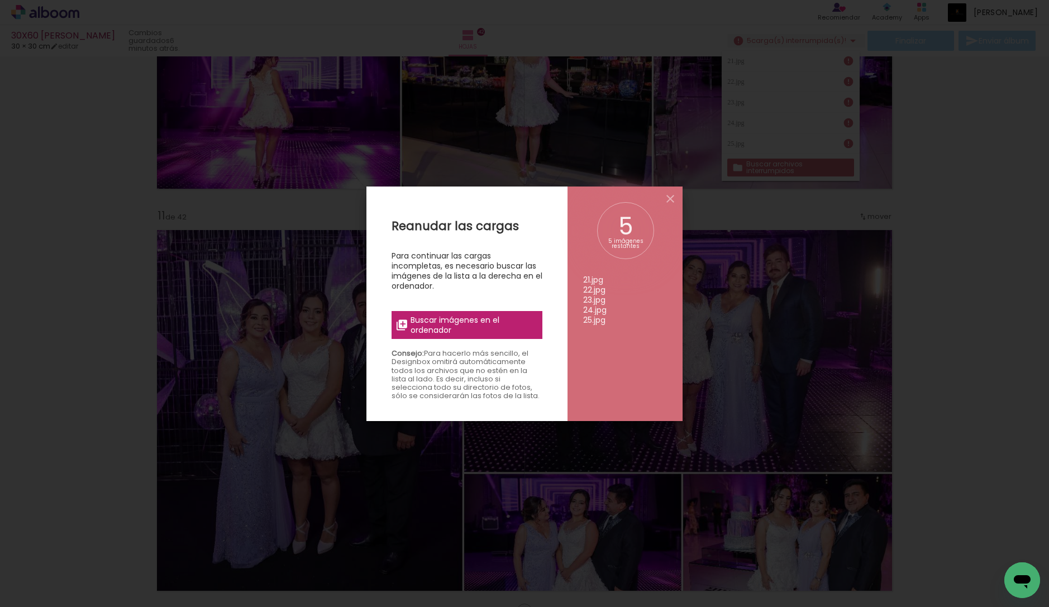
click at [468, 332] on span "Buscar imágenes en el ordenador" at bounding box center [473, 325] width 125 height 20
click at [0, 0] on input "file" at bounding box center [0, 0] width 0 height 0
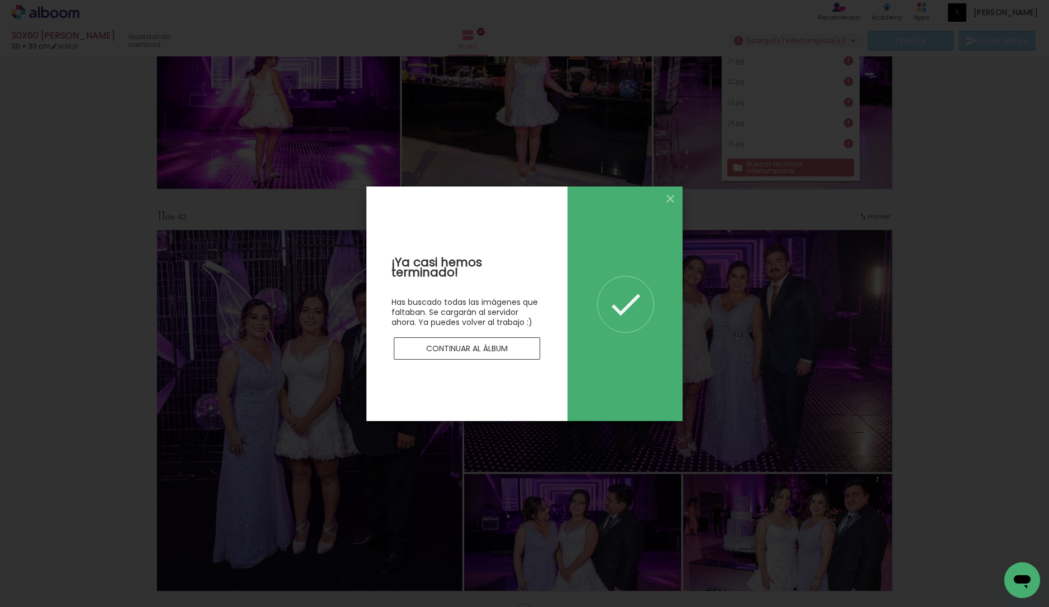
click at [0, 0] on slot "Continuar al álbum" at bounding box center [0, 0] width 0 height 0
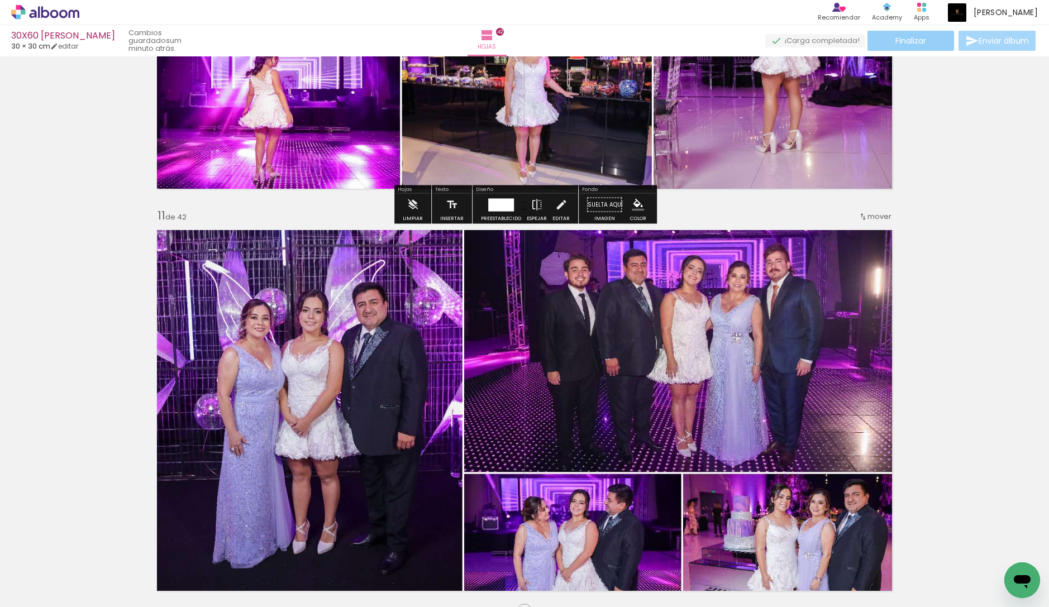
click at [917, 34] on paper-button "Finalizar" at bounding box center [911, 41] width 87 height 20
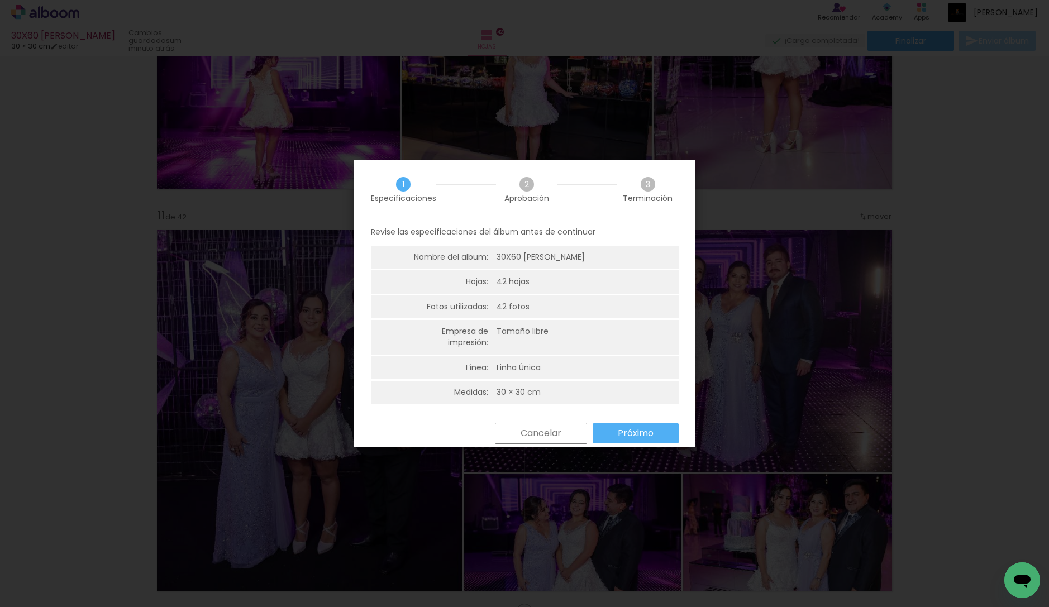
click at [0, 0] on slot "Próximo" at bounding box center [0, 0] width 0 height 0
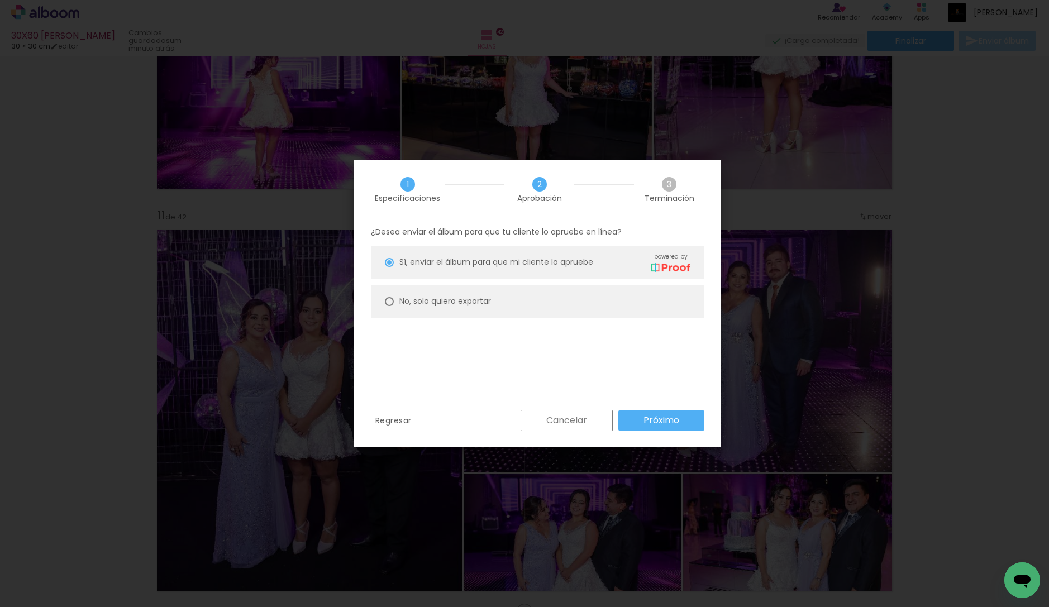
click at [0, 0] on slot "No, solo quiero exportar" at bounding box center [0, 0] width 0 height 0
type paper-radio-button "on"
click at [671, 412] on paper-button "Próximo" at bounding box center [662, 421] width 86 height 20
type input "Alta, 300 DPI"
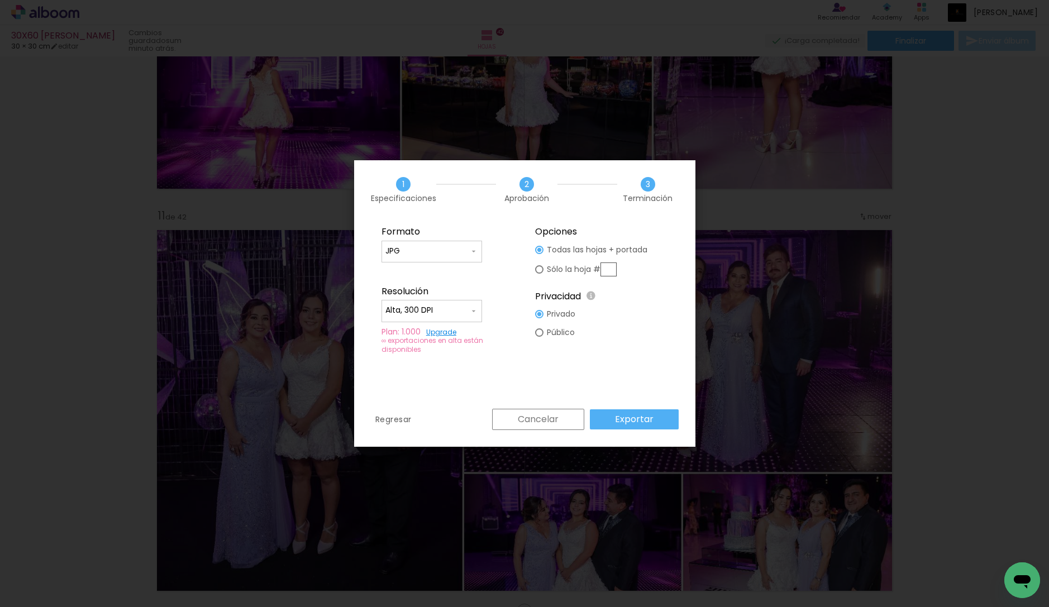
click at [420, 241] on paper-input-container "JPG" at bounding box center [432, 252] width 101 height 22
click at [421, 265] on paper-item "PDF" at bounding box center [432, 272] width 101 height 22
type input "PDF"
click at [450, 308] on input "Alta, 300 DPI" at bounding box center [428, 310] width 84 height 11
click at [431, 327] on paper-item "Baja" at bounding box center [432, 331] width 101 height 22
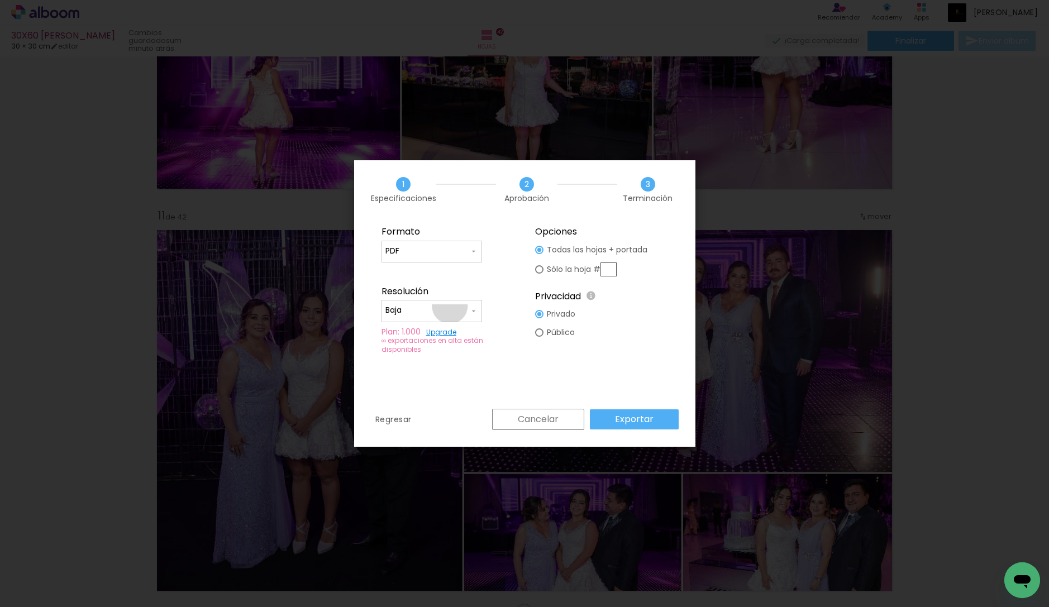
click at [450, 306] on input "Baja" at bounding box center [428, 310] width 84 height 11
click at [446, 310] on paper-item "Alta, 300 DPI" at bounding box center [432, 309] width 101 height 22
type input "Alta, 300 DPI"
click at [657, 412] on paper-button "Exportar" at bounding box center [634, 420] width 89 height 20
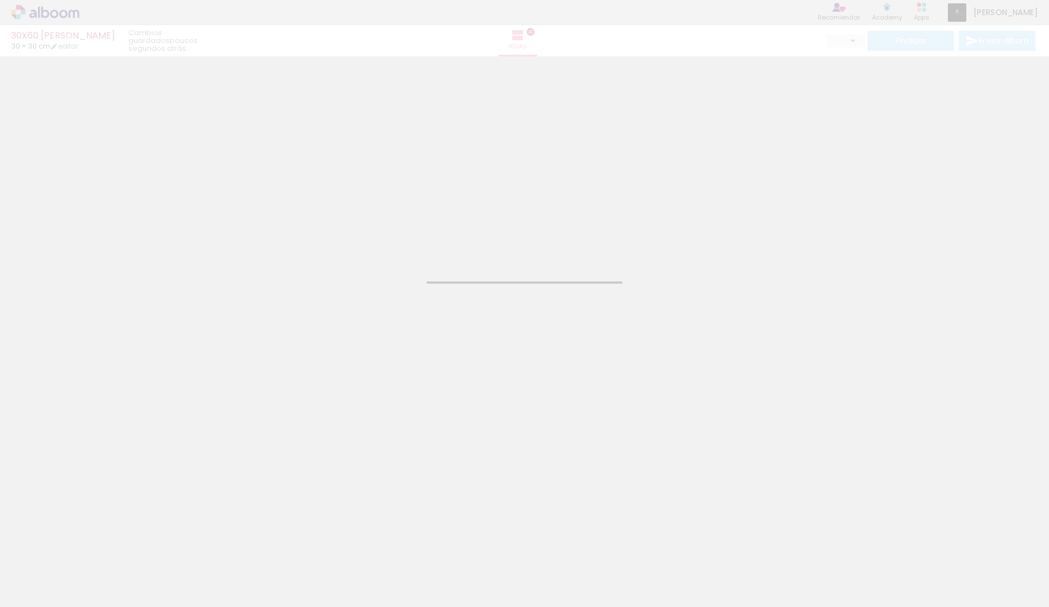
type input "JPG"
type input "Alta, 300 DPI"
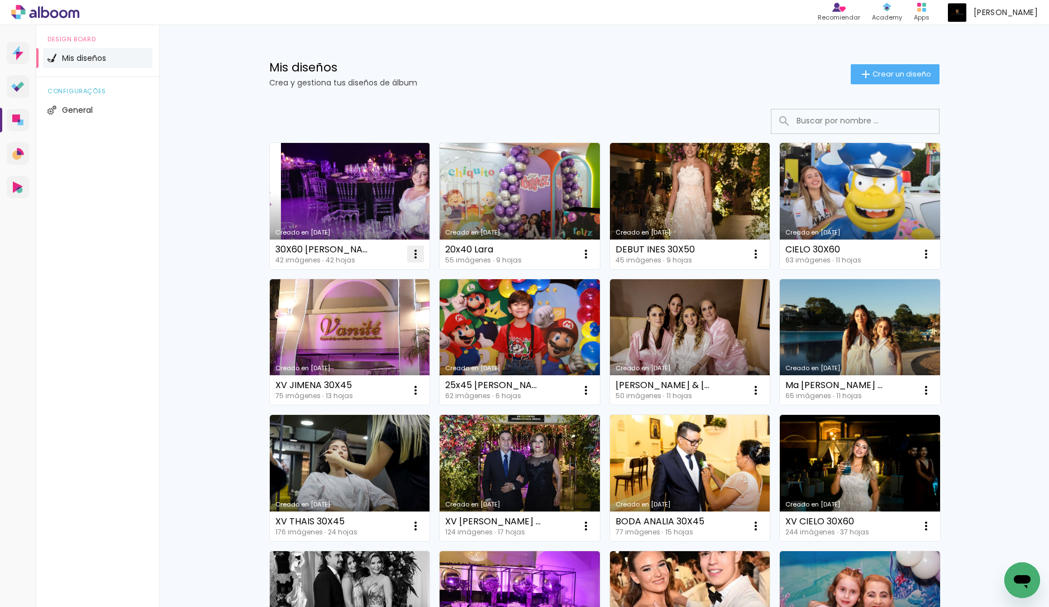
click at [409, 255] on iron-icon at bounding box center [415, 254] width 13 height 13
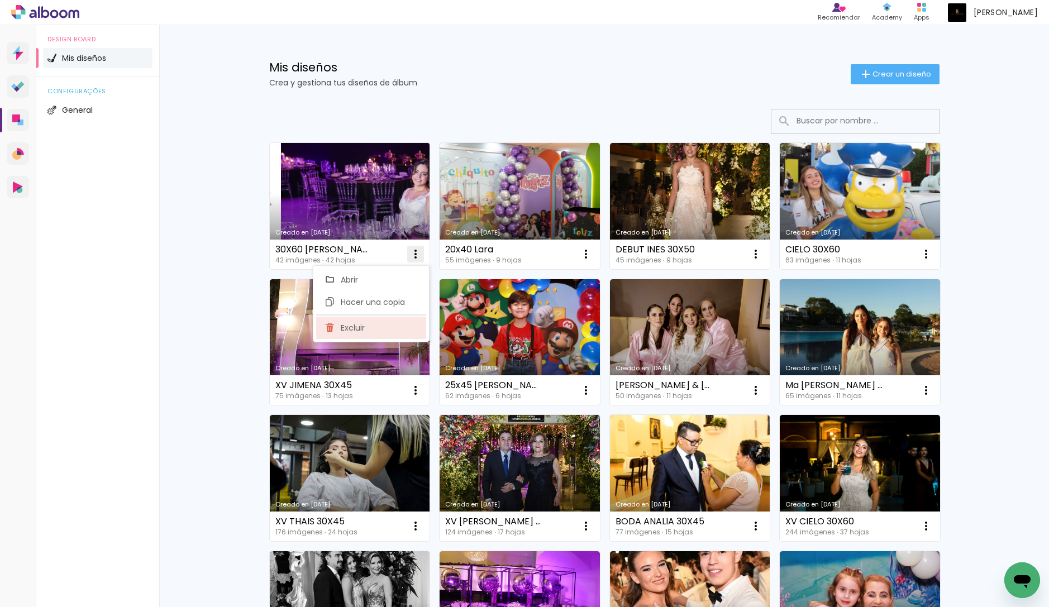
click at [375, 319] on paper-item "Excluir" at bounding box center [371, 328] width 110 height 22
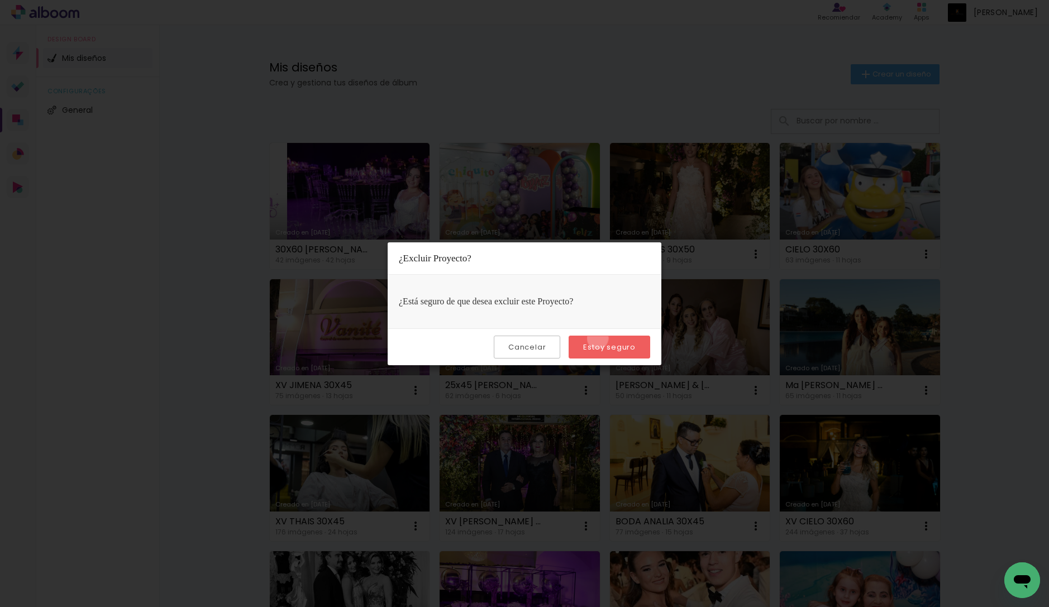
click at [599, 339] on paper-button "Estoy seguro" at bounding box center [610, 347] width 82 height 23
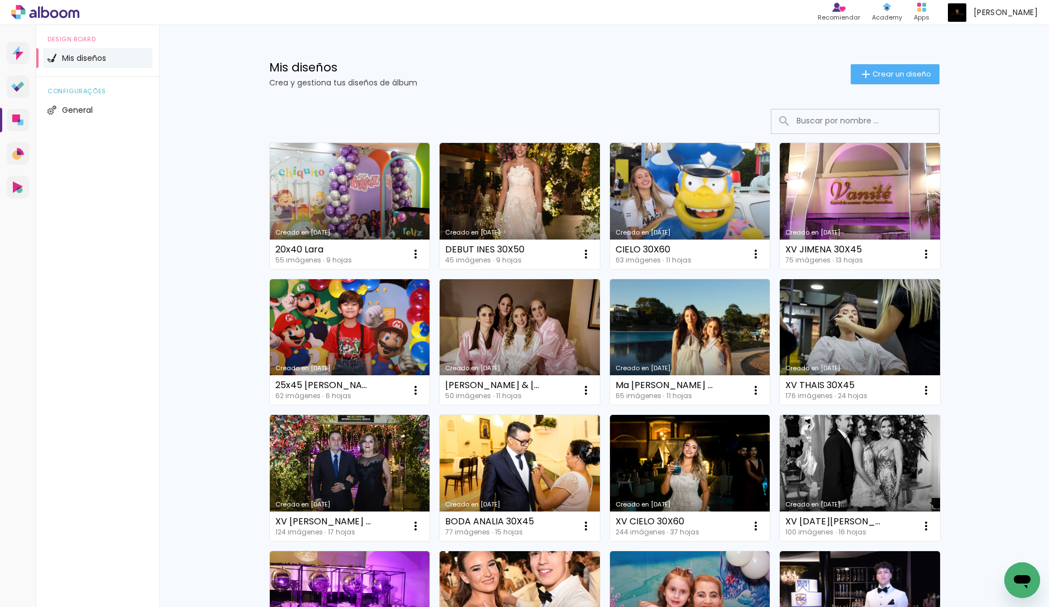
click at [221, 317] on div "Mis diseños Crea y gestiona tus diseños de álbum Crear un diseño Creado en [DAT…" at bounding box center [604, 619] width 890 height 1188
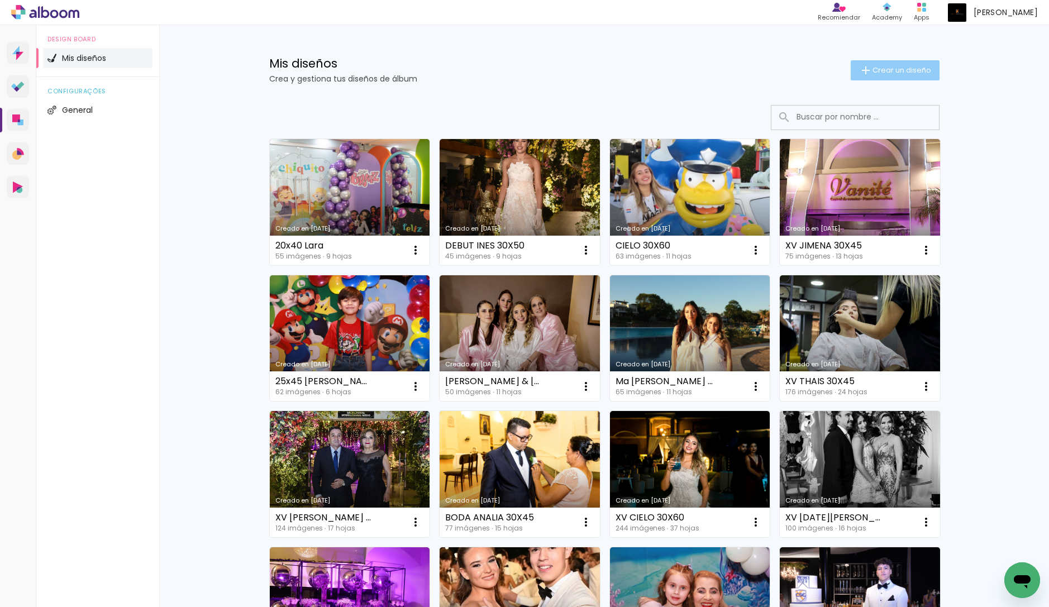
click at [894, 70] on span "Crear un diseño" at bounding box center [902, 69] width 59 height 7
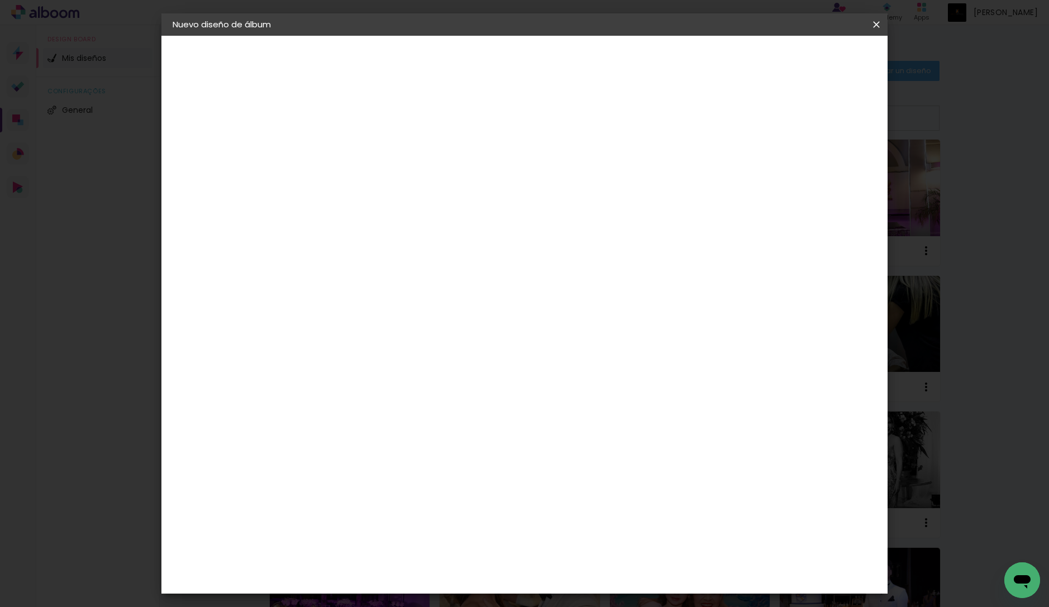
click at [355, 150] on input at bounding box center [355, 149] width 0 height 17
type input "20x50 martin"
type paper-input "20x50 martin"
click at [0, 0] on slot "Avanzar" at bounding box center [0, 0] width 0 height 0
click at [514, 173] on paper-item "Tamaño libre" at bounding box center [466, 170] width 95 height 25
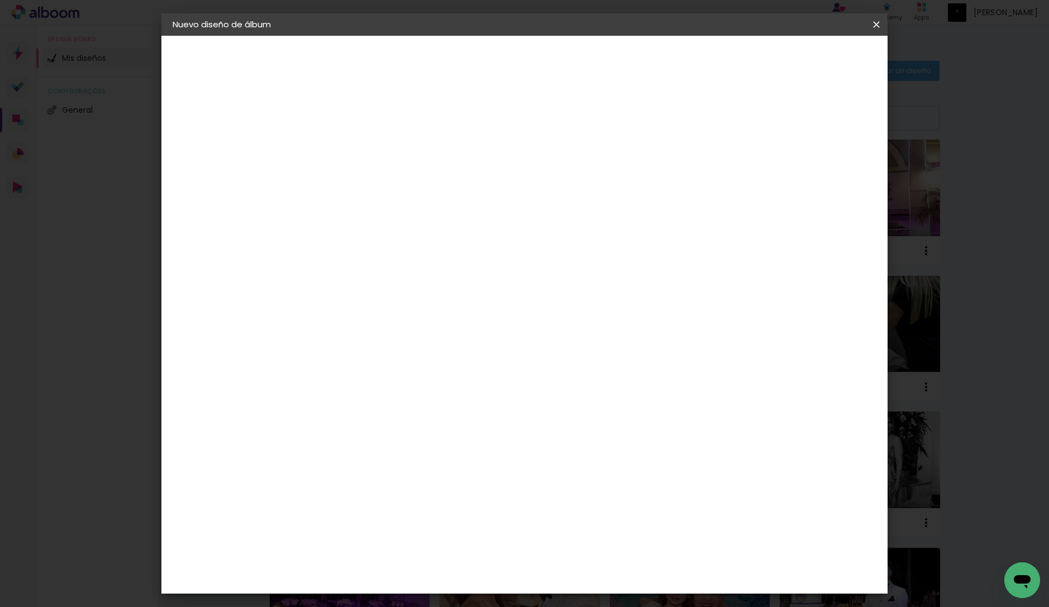
click at [514, 53] on paper-button "Avanzar" at bounding box center [487, 59] width 54 height 19
drag, startPoint x: 313, startPoint y: 316, endPoint x: 395, endPoint y: 325, distance: 82.1
click at [395, 231] on div "30 cm cm cm mm La mayoría de las encuadernadoras sugieren sangrado." at bounding box center [575, 185] width 536 height 89
type input "20"
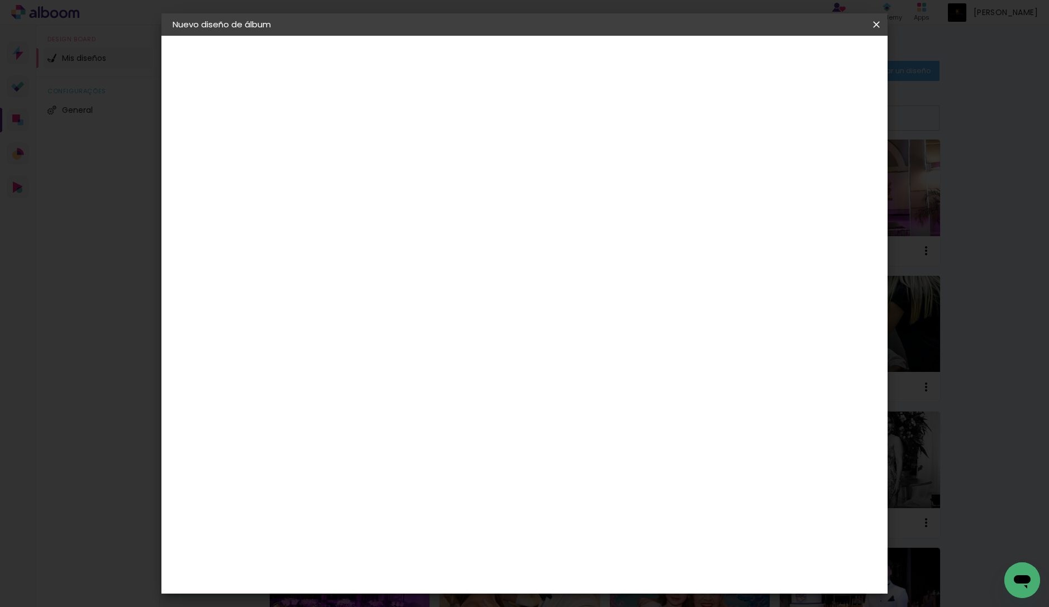
type paper-input "20"
drag, startPoint x: 589, startPoint y: 391, endPoint x: 650, endPoint y: 396, distance: 61.1
click at [650, 396] on div "cm" at bounding box center [597, 384] width 447 height 39
type input "50"
type paper-input "50"
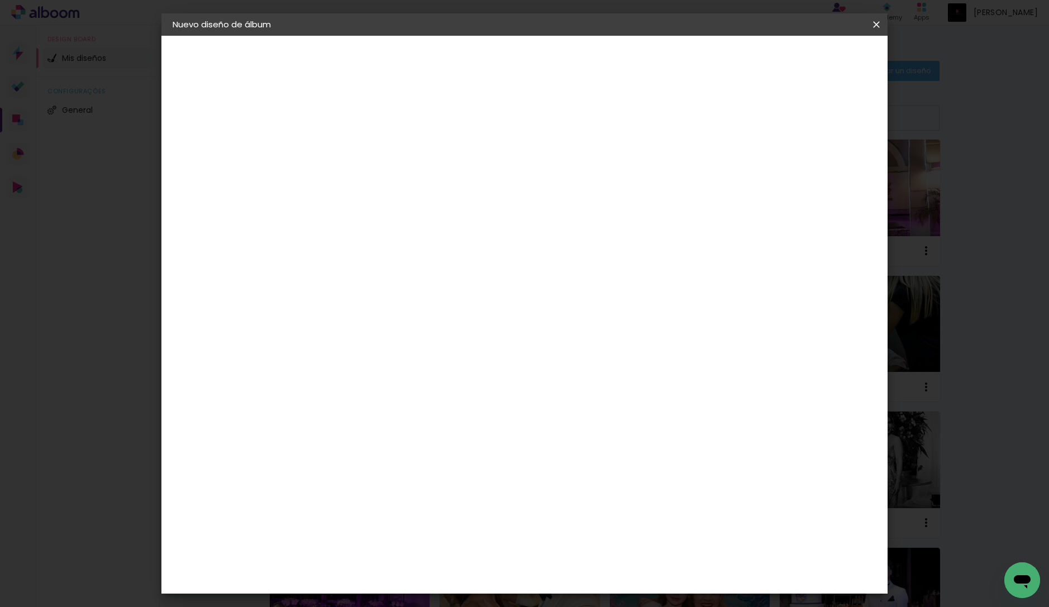
click at [815, 56] on span "Empezar diseño" at bounding box center [784, 59] width 62 height 8
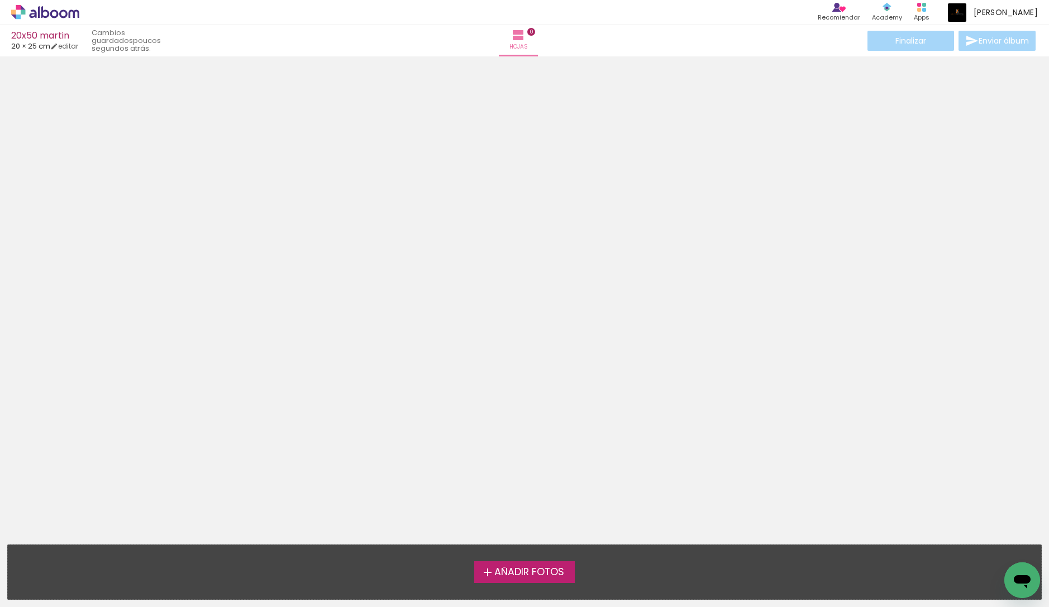
click at [534, 568] on span "Añadir Fotos" at bounding box center [530, 573] width 70 height 10
click at [0, 0] on input "file" at bounding box center [0, 0] width 0 height 0
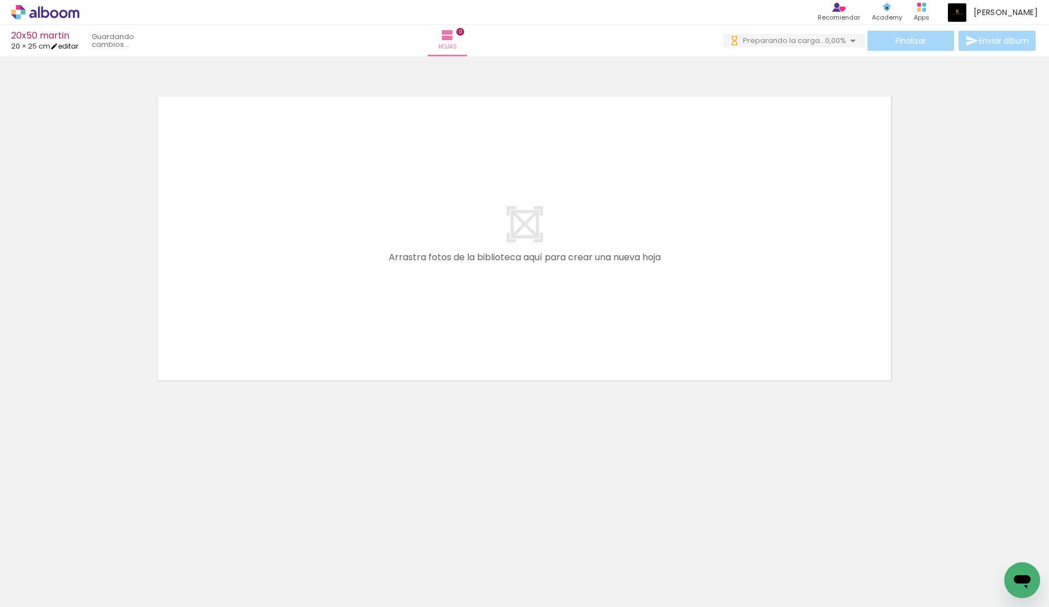
click at [75, 47] on link "editar" at bounding box center [64, 45] width 28 height 9
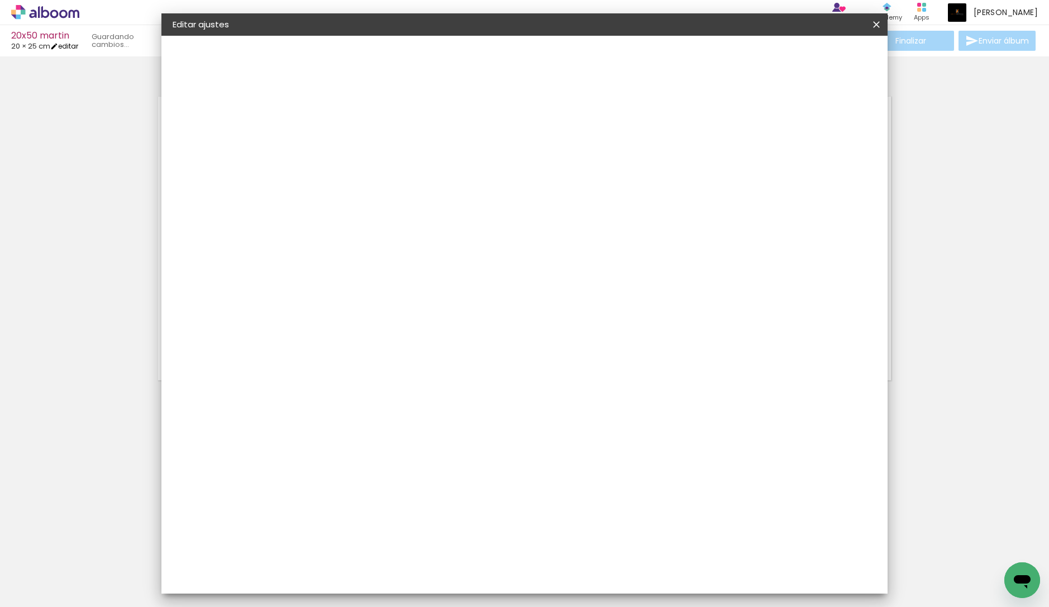
type input "20"
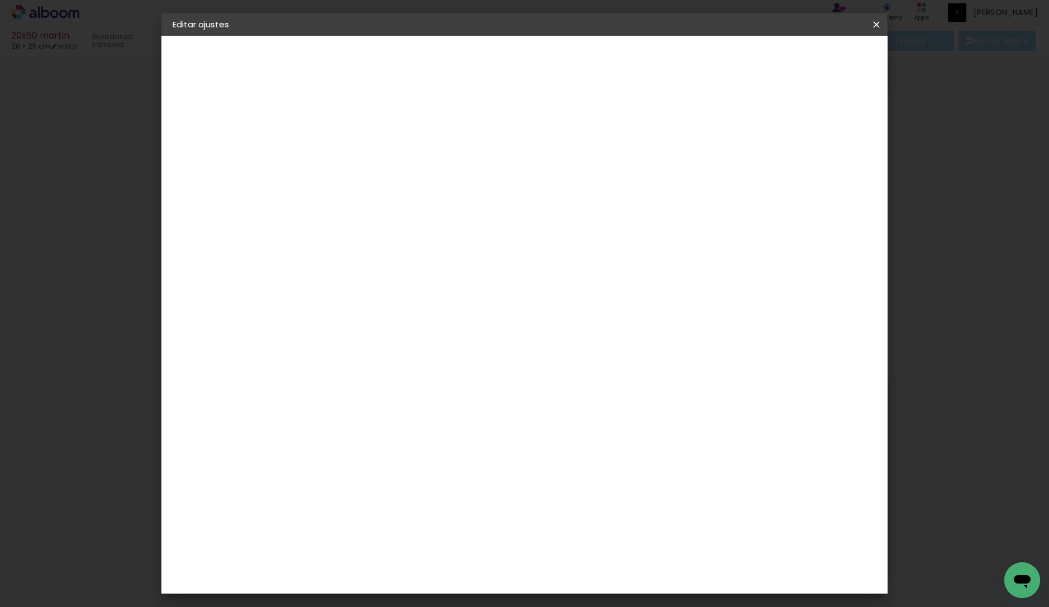
click at [578, 418] on input "50" at bounding box center [590, 425] width 29 height 17
click at [683, 435] on div "cm" at bounding box center [597, 426] width 447 height 39
type input "40"
type paper-input "40"
click at [815, 62] on span "Guardar configuración" at bounding box center [770, 59] width 89 height 8
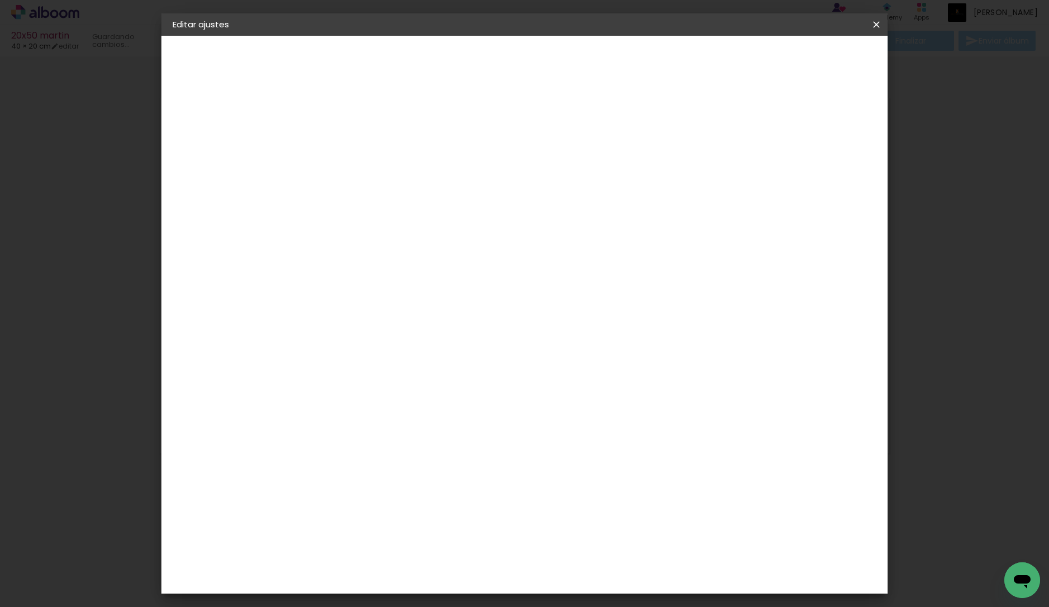
click at [813, 60] on span "Guardar configuración" at bounding box center [770, 59] width 89 height 8
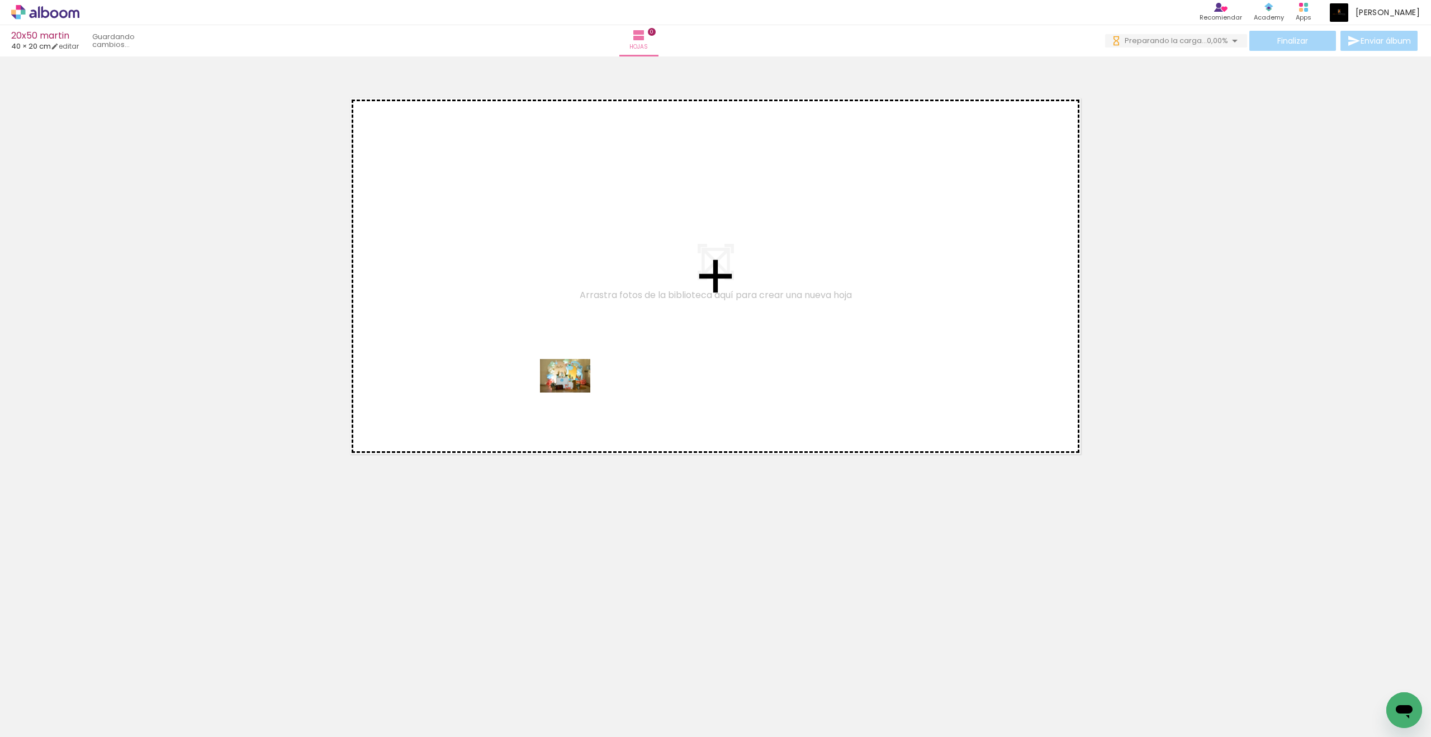
drag, startPoint x: 94, startPoint y: 709, endPoint x: 573, endPoint y: 392, distance: 573.9
click at [573, 392] on quentale-workspace at bounding box center [715, 368] width 1431 height 737
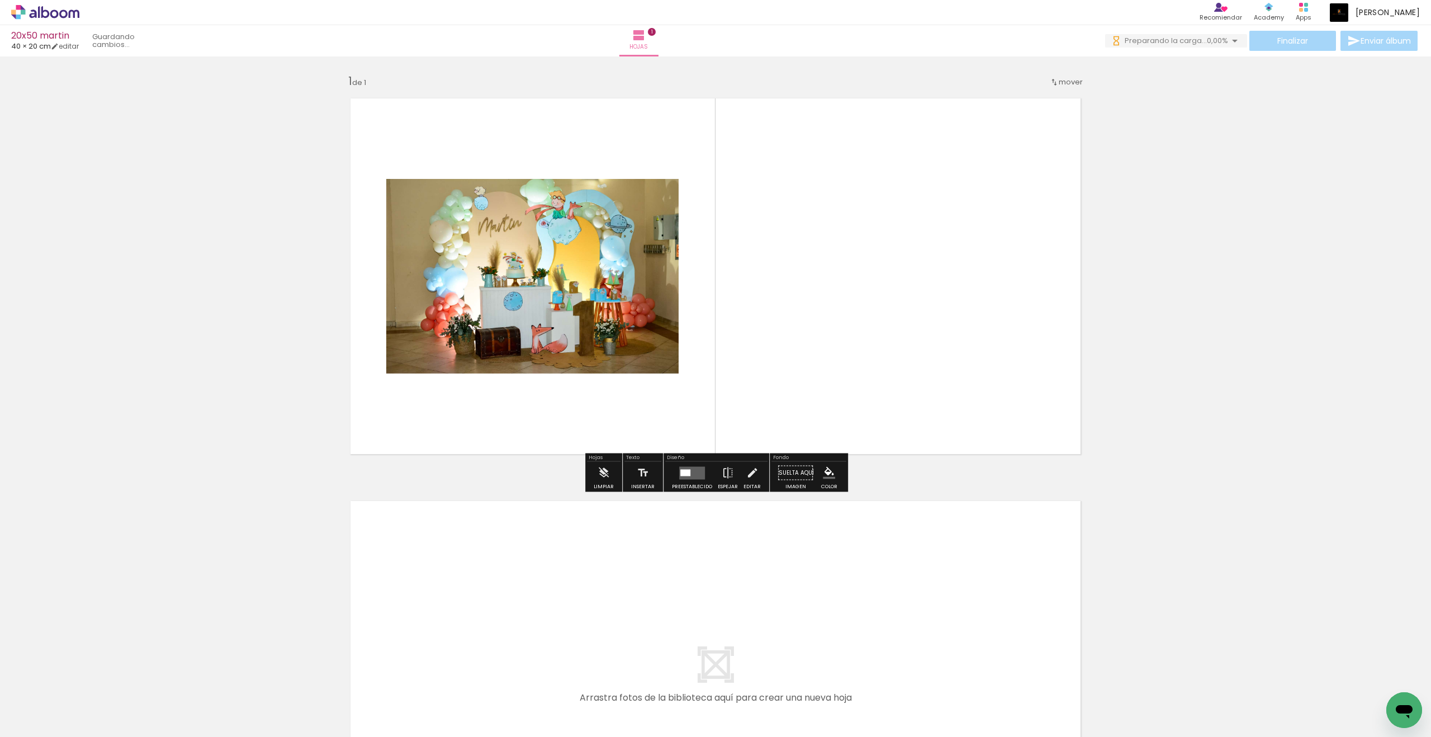
click at [25, 607] on input "Todas las fotos" at bounding box center [25, 702] width 31 height 9
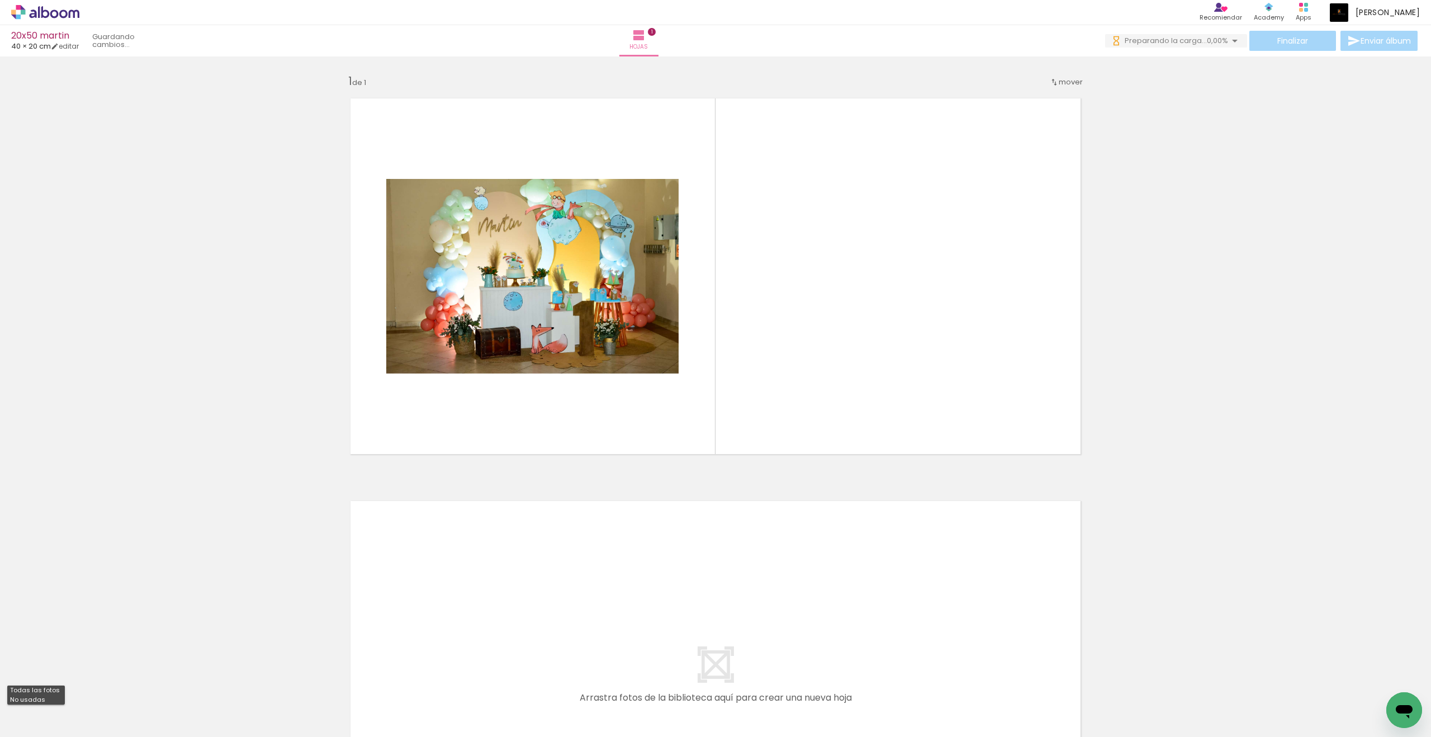
click at [0, 0] on slot "No usadas" at bounding box center [0, 0] width 0 height 0
type input "No usadas"
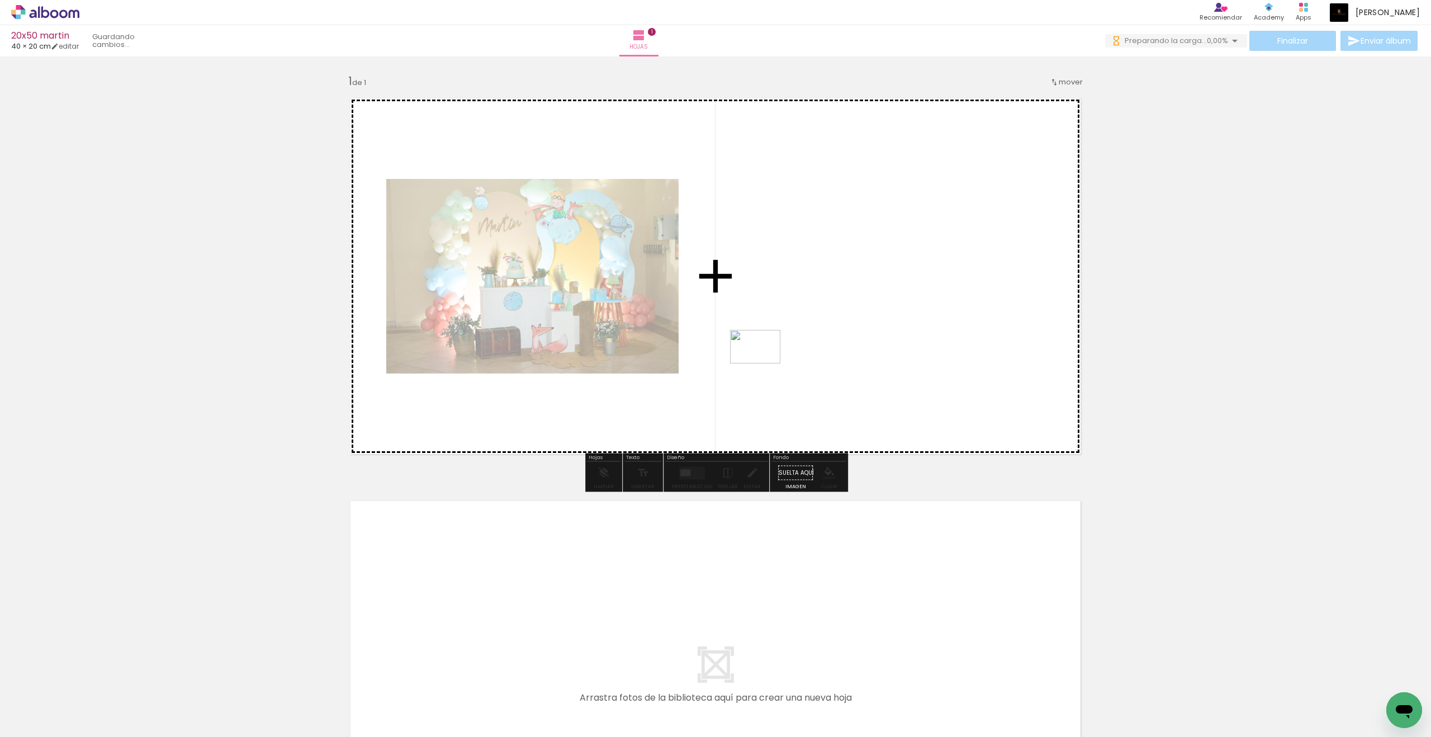
drag, startPoint x: 191, startPoint y: 712, endPoint x: 763, endPoint y: 363, distance: 670.1
click at [763, 363] on quentale-workspace at bounding box center [715, 368] width 1431 height 737
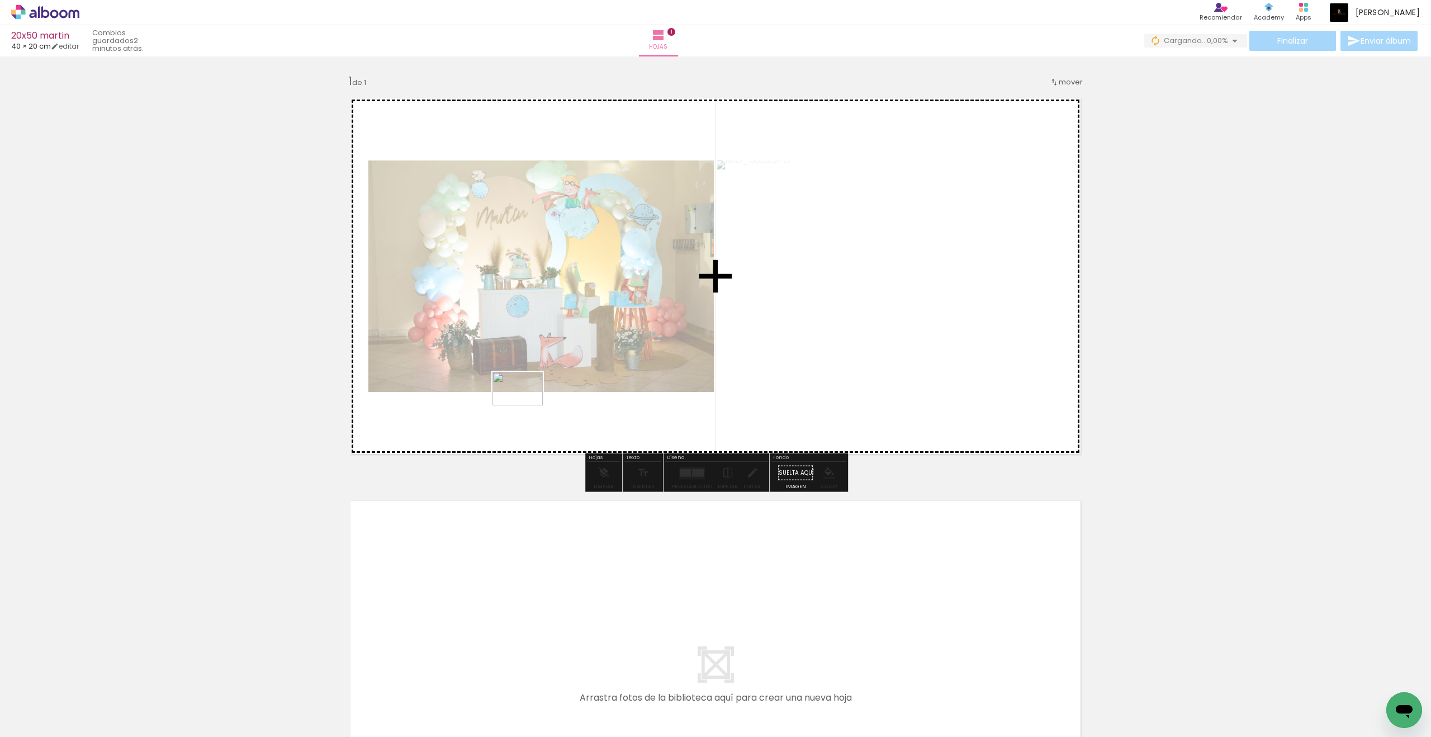
drag, startPoint x: 173, startPoint y: 713, endPoint x: 526, endPoint y: 405, distance: 468.6
click at [526, 405] on quentale-workspace at bounding box center [715, 368] width 1431 height 737
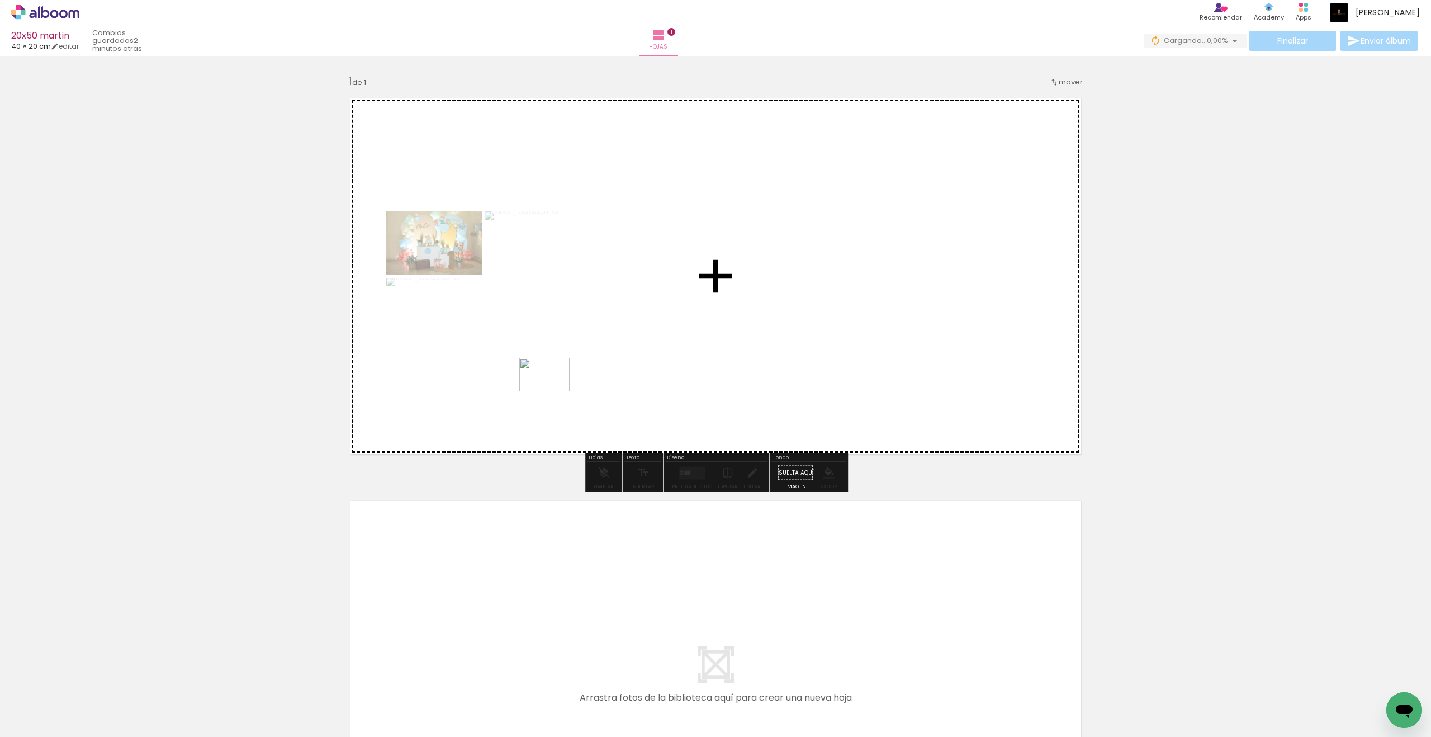
drag, startPoint x: 182, startPoint y: 703, endPoint x: 553, endPoint y: 391, distance: 484.7
click at [553, 391] on quentale-workspace at bounding box center [715, 368] width 1431 height 737
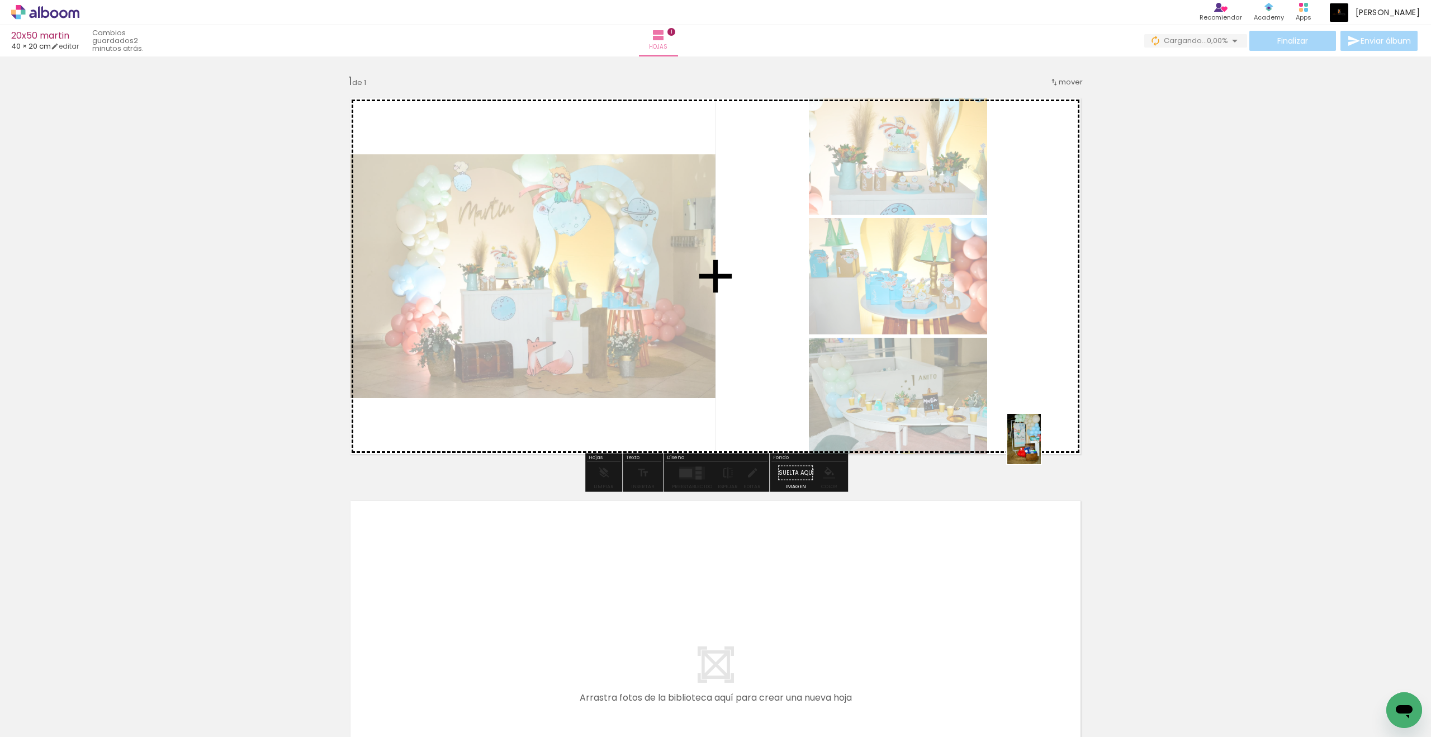
drag, startPoint x: 946, startPoint y: 690, endPoint x: 1041, endPoint y: 447, distance: 260.3
click at [1041, 447] on quentale-workspace at bounding box center [715, 368] width 1431 height 737
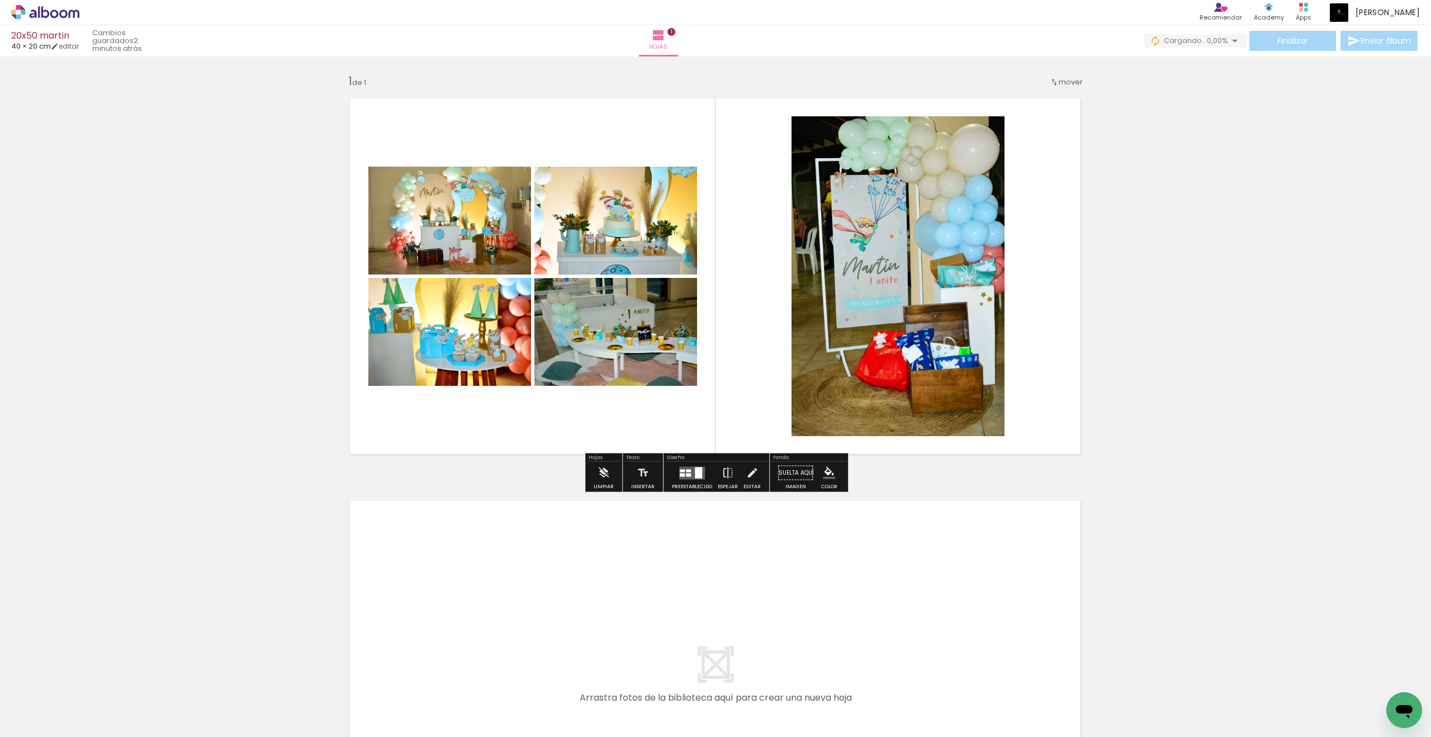
click at [688, 474] on quentale-layouter at bounding box center [692, 472] width 26 height 13
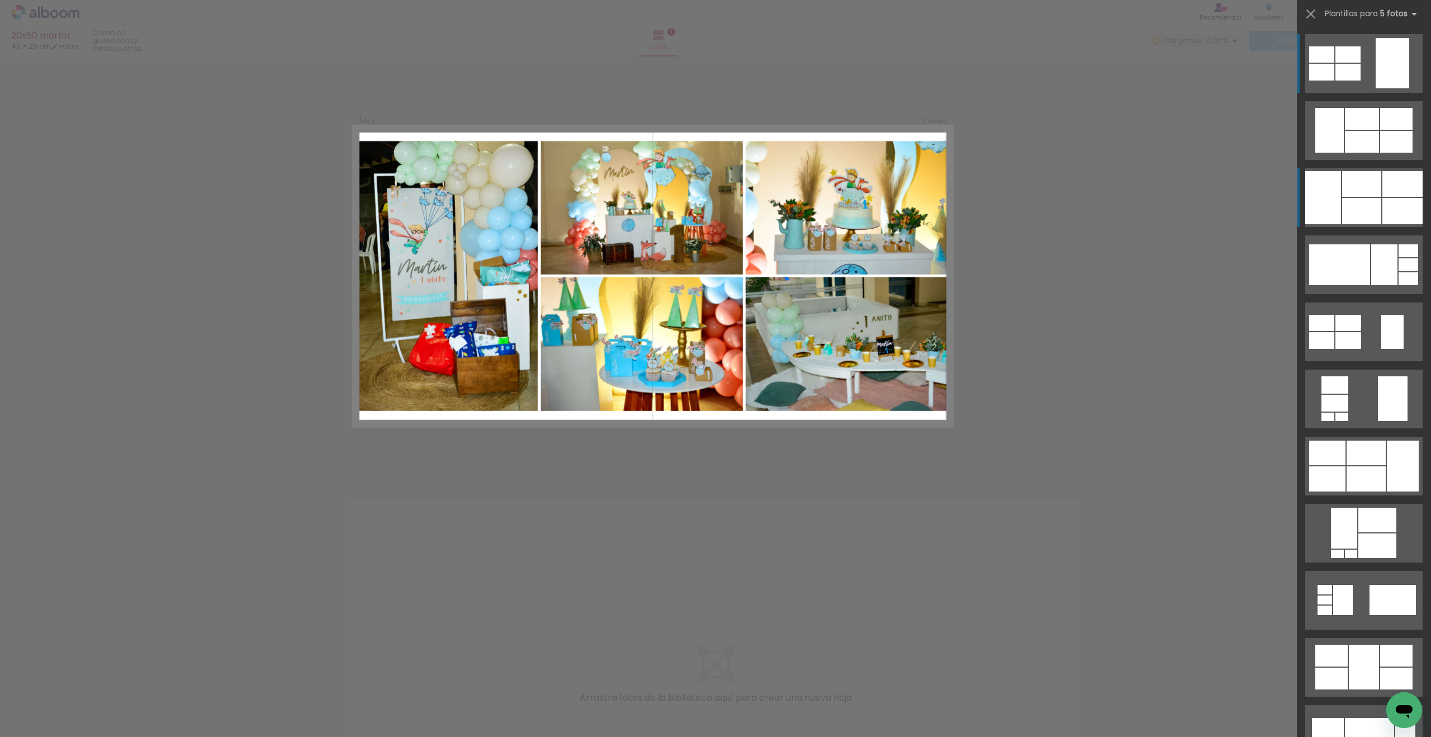
click at [1049, 190] on div at bounding box center [1402, 184] width 40 height 26
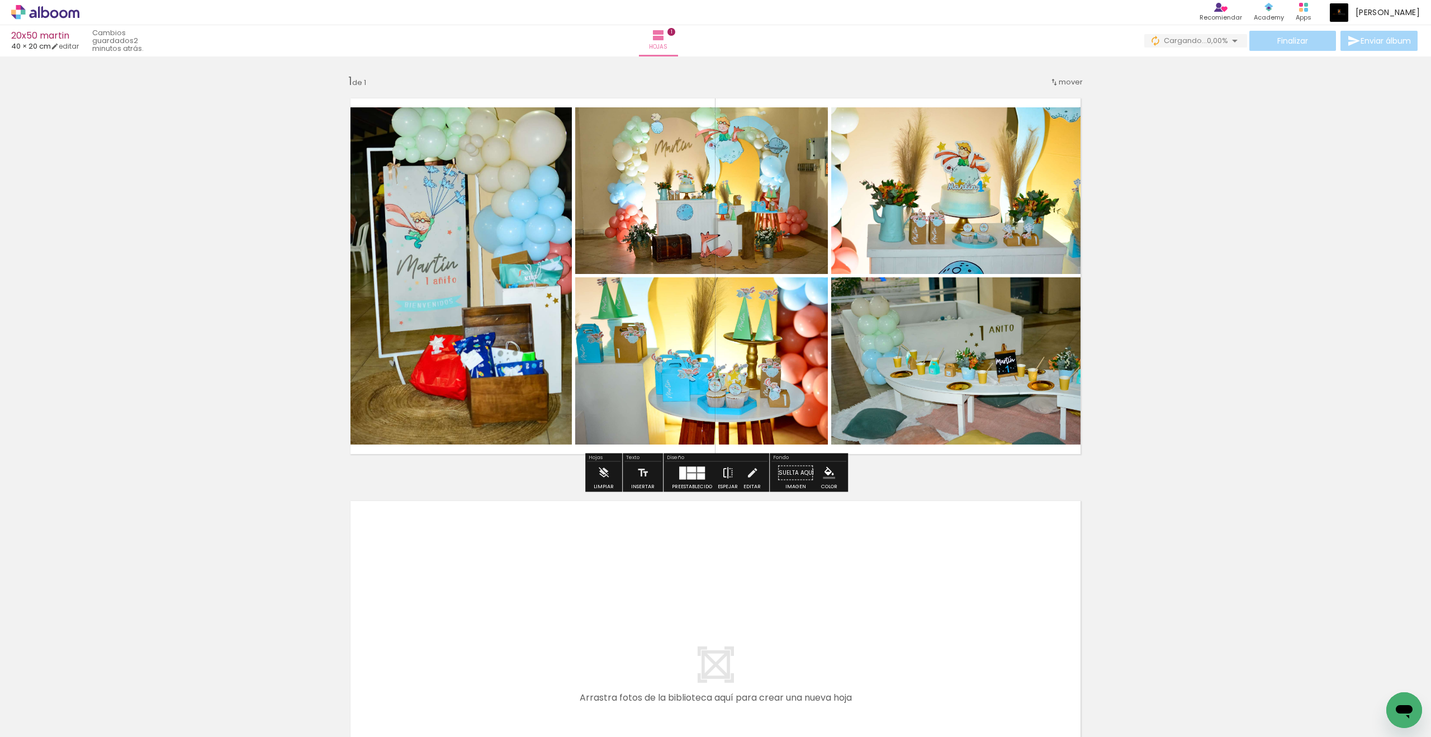
click at [725, 476] on iron-icon at bounding box center [727, 473] width 12 height 22
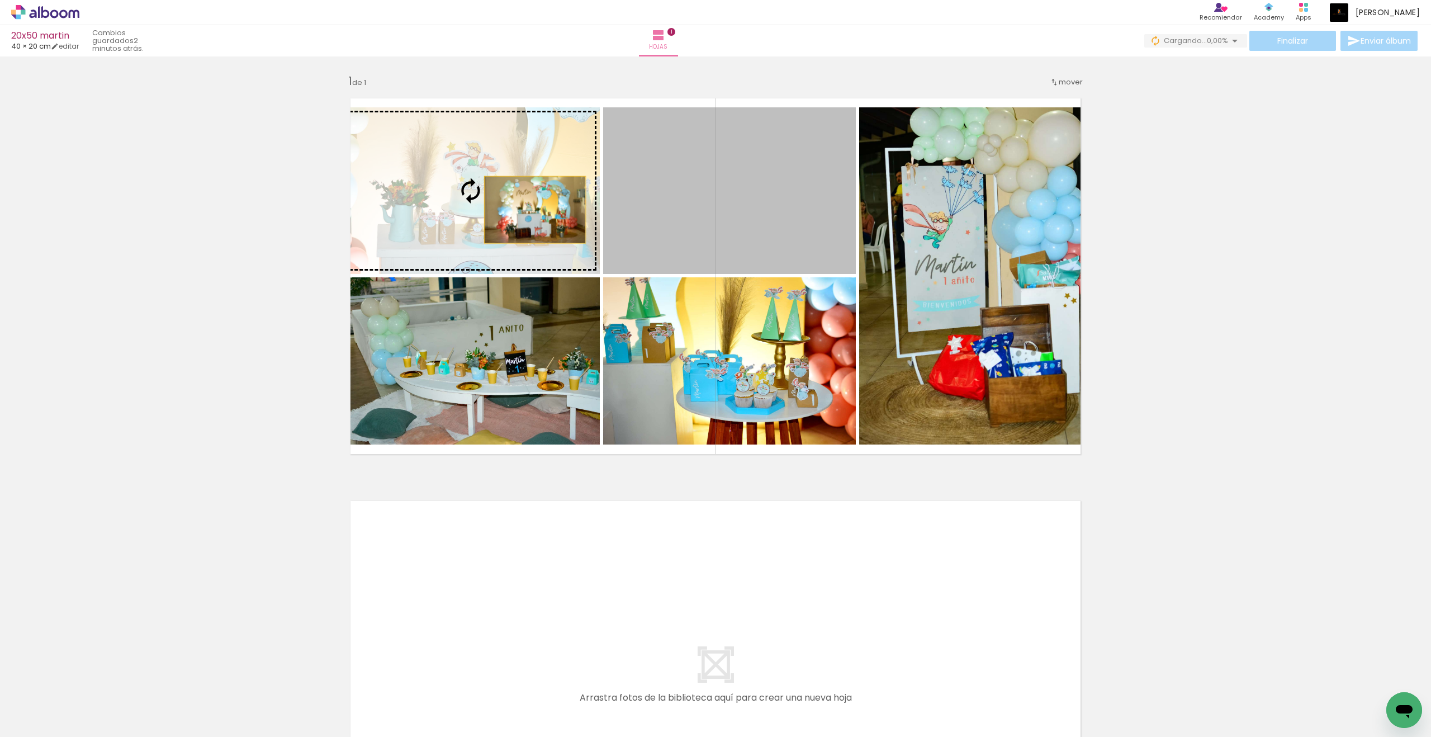
drag, startPoint x: 646, startPoint y: 205, endPoint x: 533, endPoint y: 210, distance: 113.0
click at [0, 0] on slot at bounding box center [0, 0] width 0 height 0
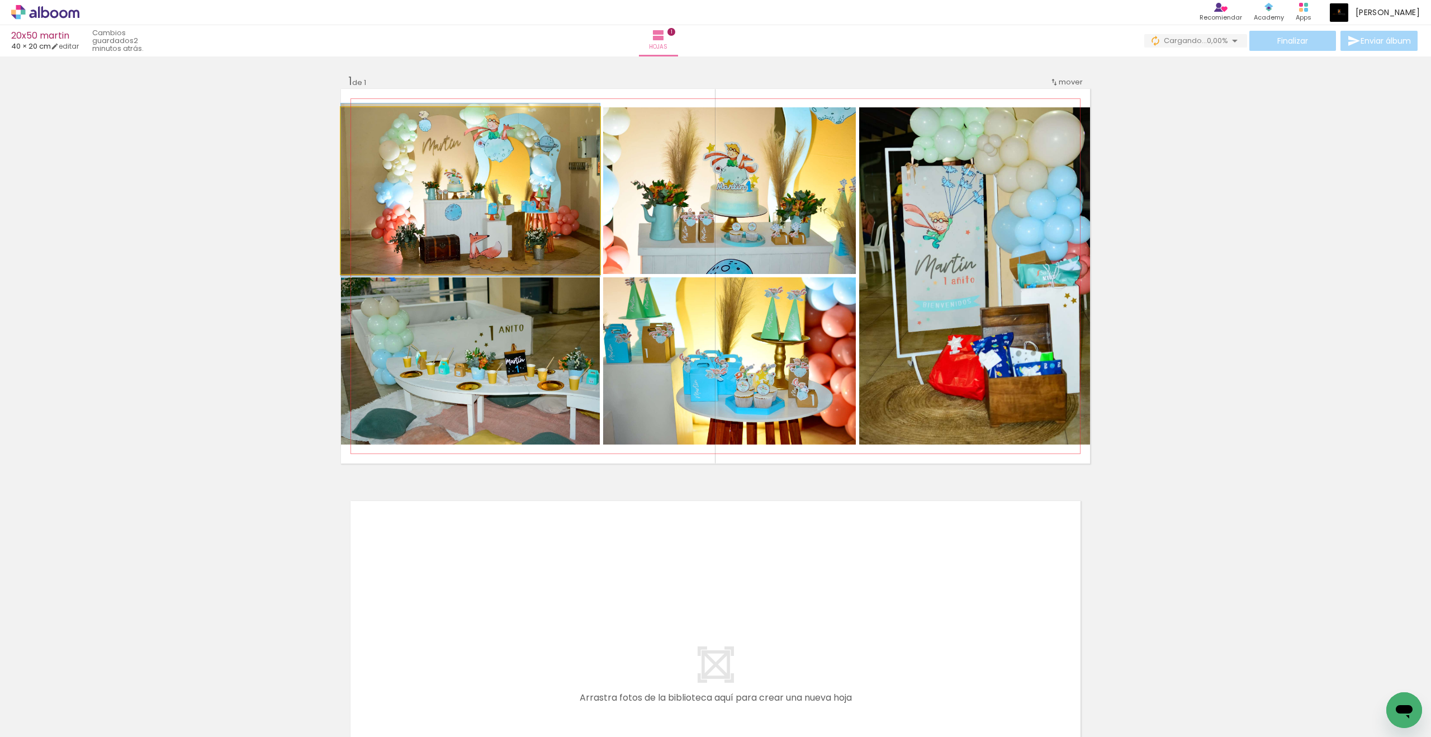
drag, startPoint x: 487, startPoint y: 193, endPoint x: 468, endPoint y: 192, distance: 19.6
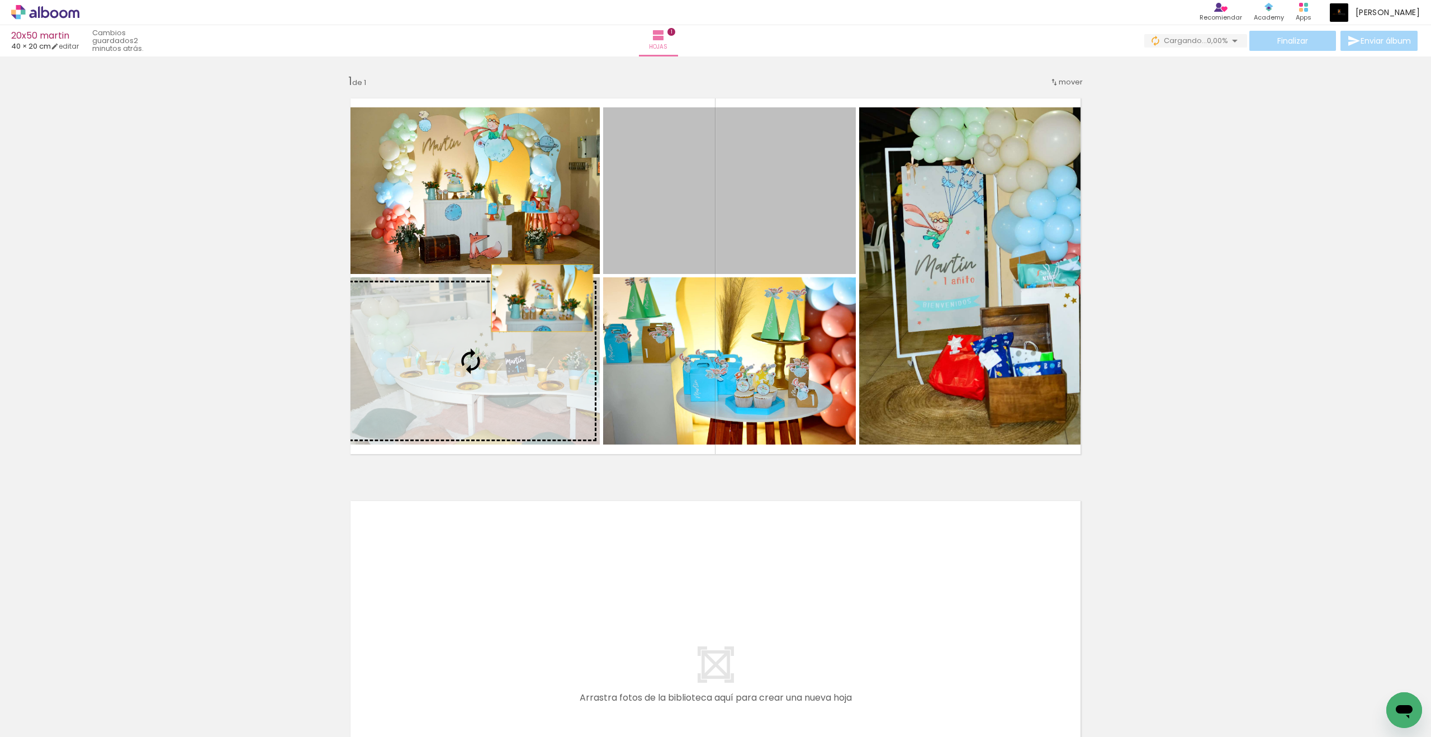
drag, startPoint x: 704, startPoint y: 192, endPoint x: 542, endPoint y: 298, distance: 193.4
click at [0, 0] on slot at bounding box center [0, 0] width 0 height 0
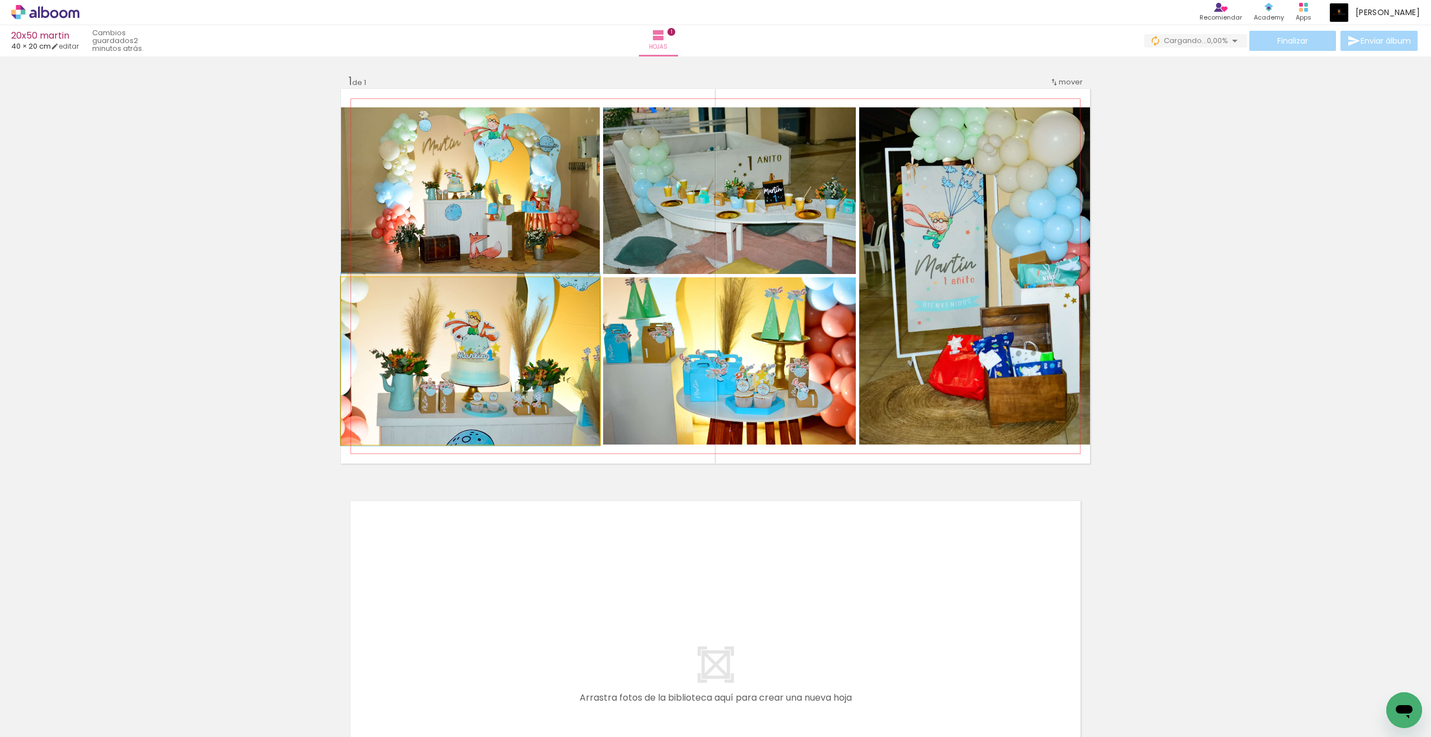
drag, startPoint x: 519, startPoint y: 340, endPoint x: 525, endPoint y: 338, distance: 6.4
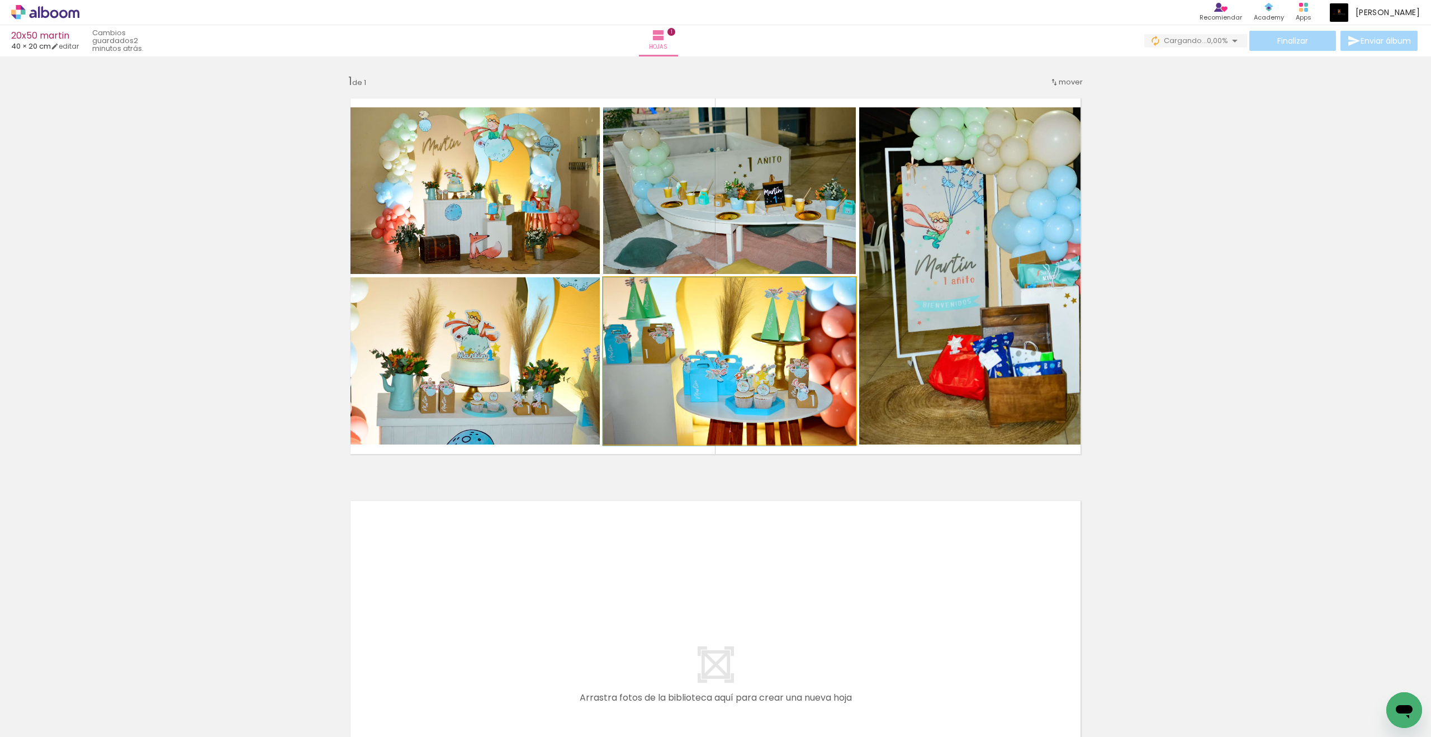
drag, startPoint x: 751, startPoint y: 370, endPoint x: 749, endPoint y: 377, distance: 7.1
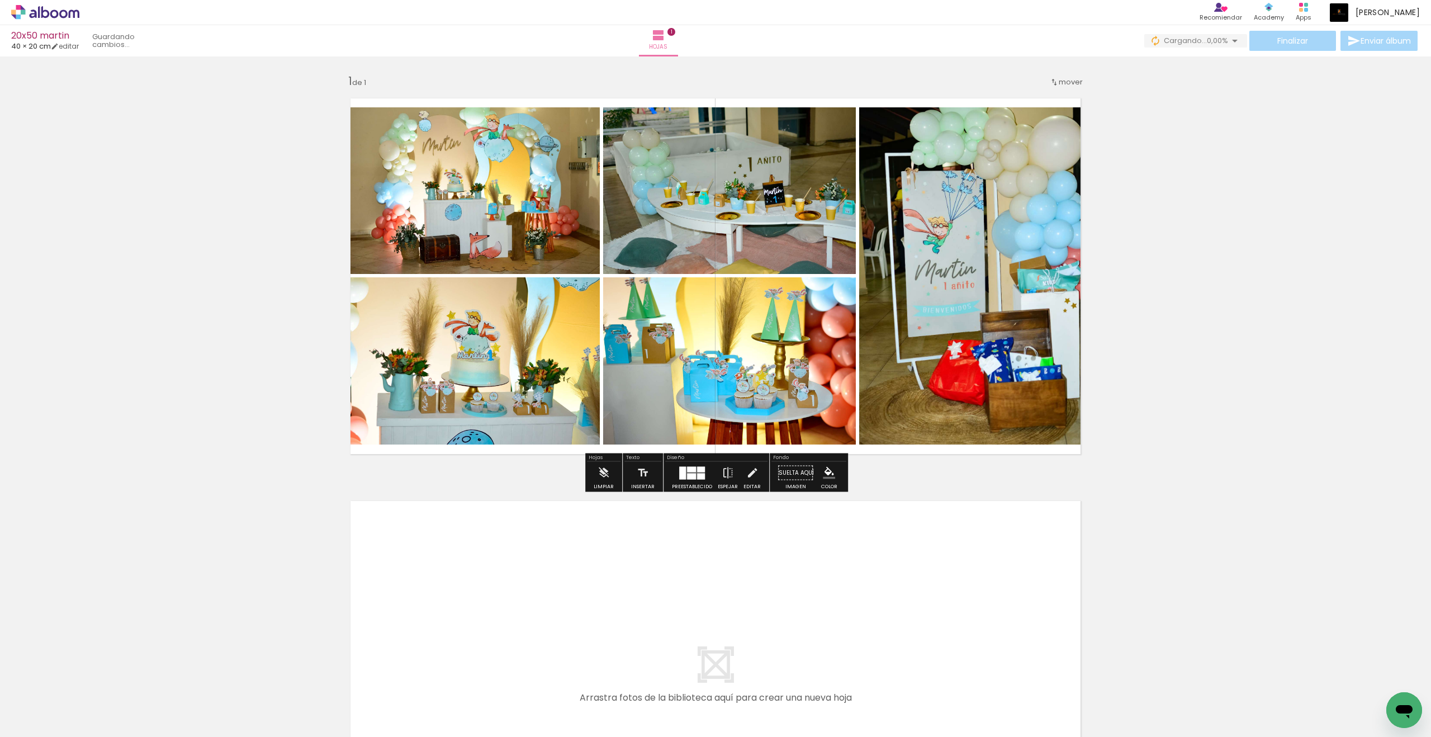
click at [1049, 292] on div "Insertar hoja 1 de 1" at bounding box center [715, 462] width 1431 height 805
click at [744, 572] on quentale-layouter at bounding box center [715, 678] width 749 height 374
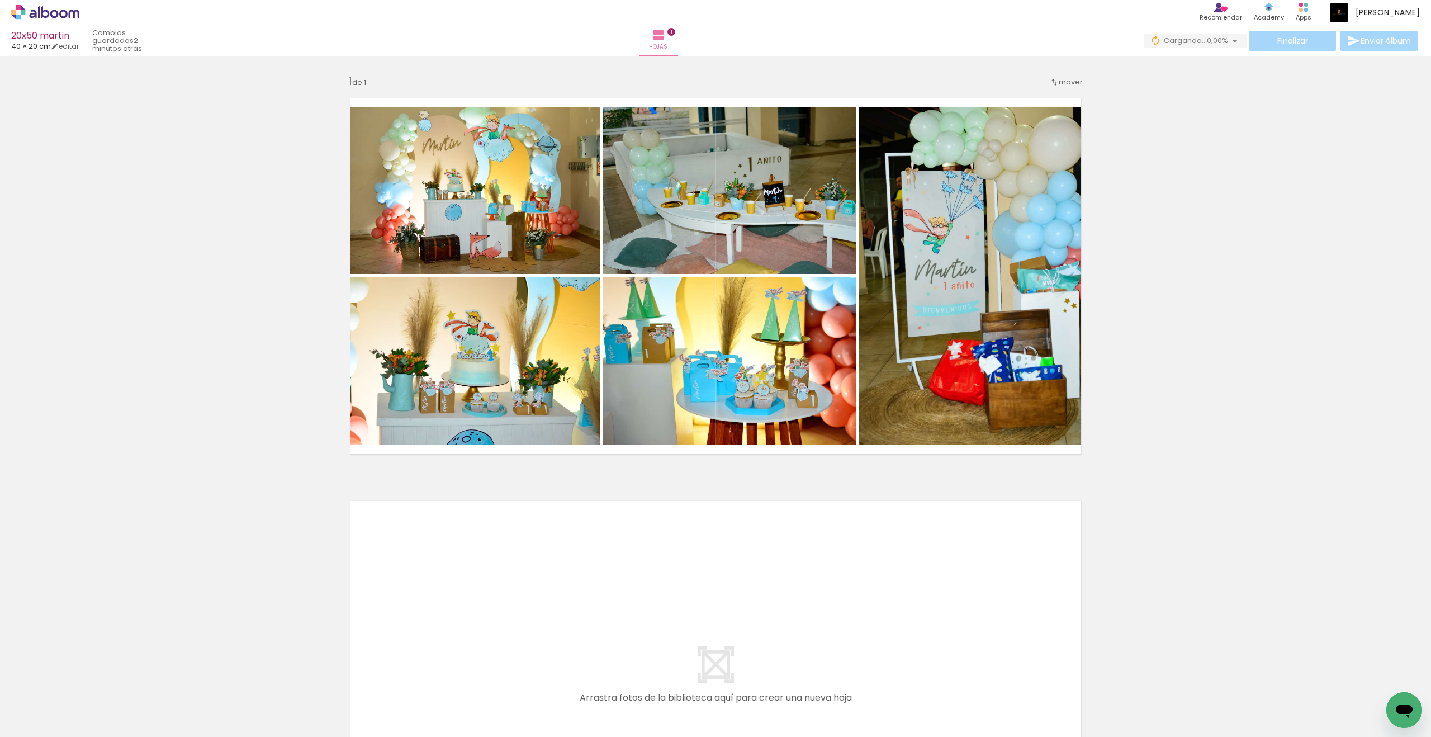
scroll to position [125, 0]
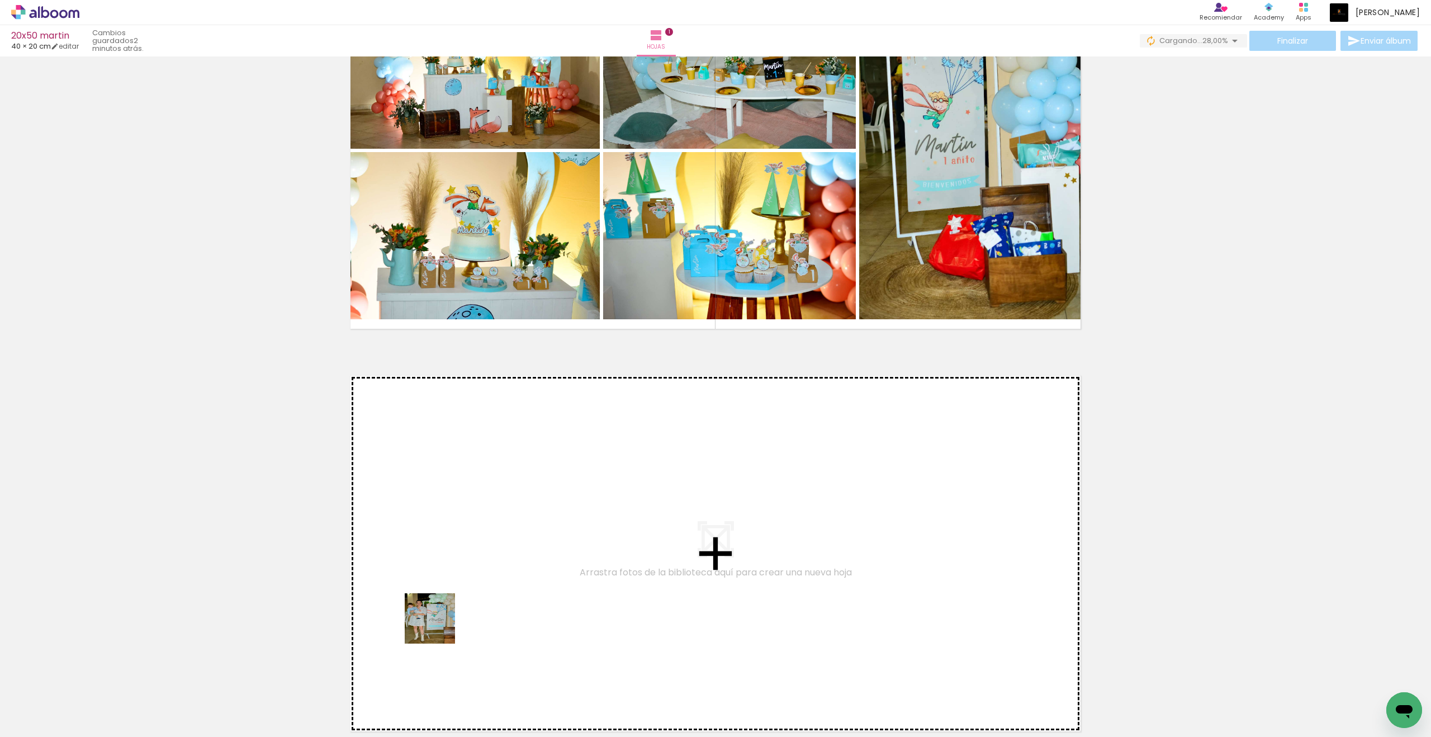
drag, startPoint x: 117, startPoint y: 720, endPoint x: 438, endPoint y: 626, distance: 334.2
click at [438, 607] on quentale-workspace at bounding box center [715, 368] width 1431 height 737
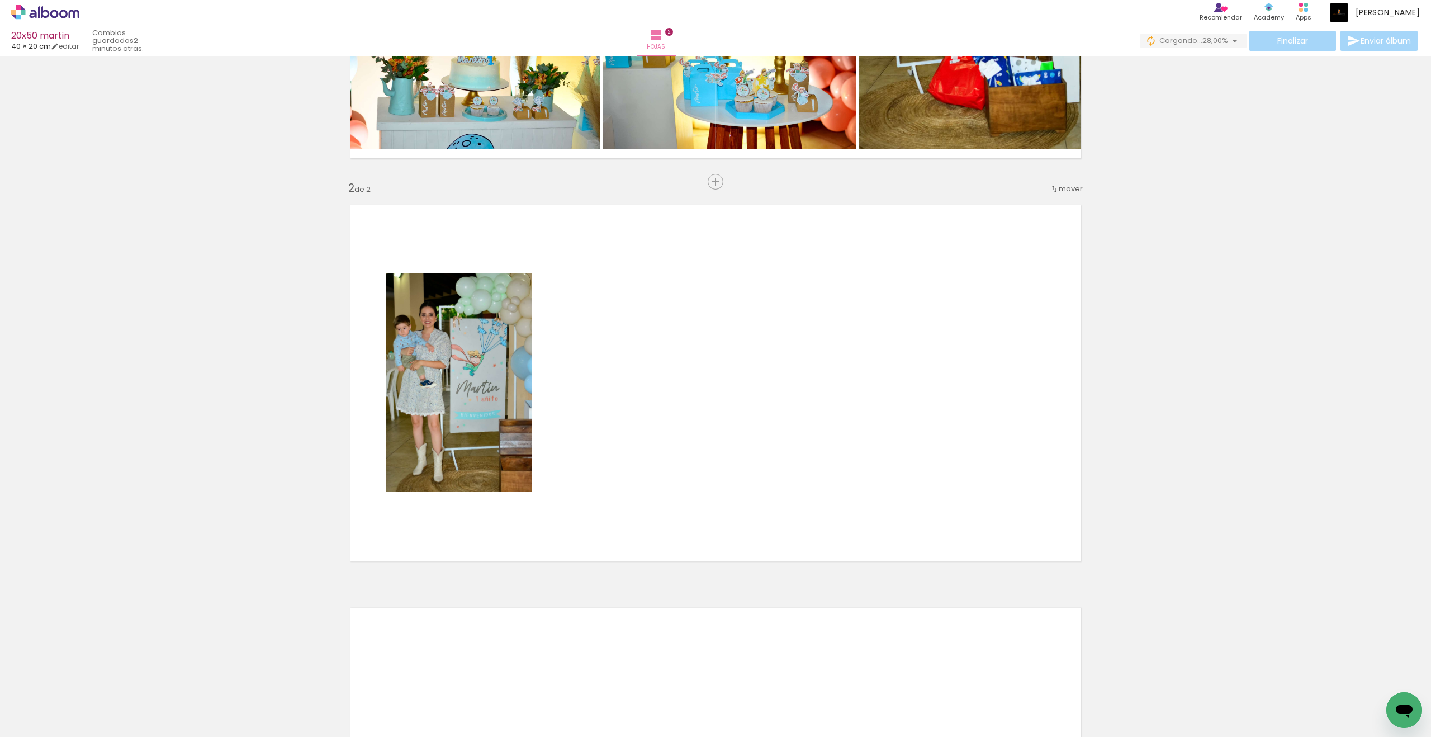
scroll to position [317, 0]
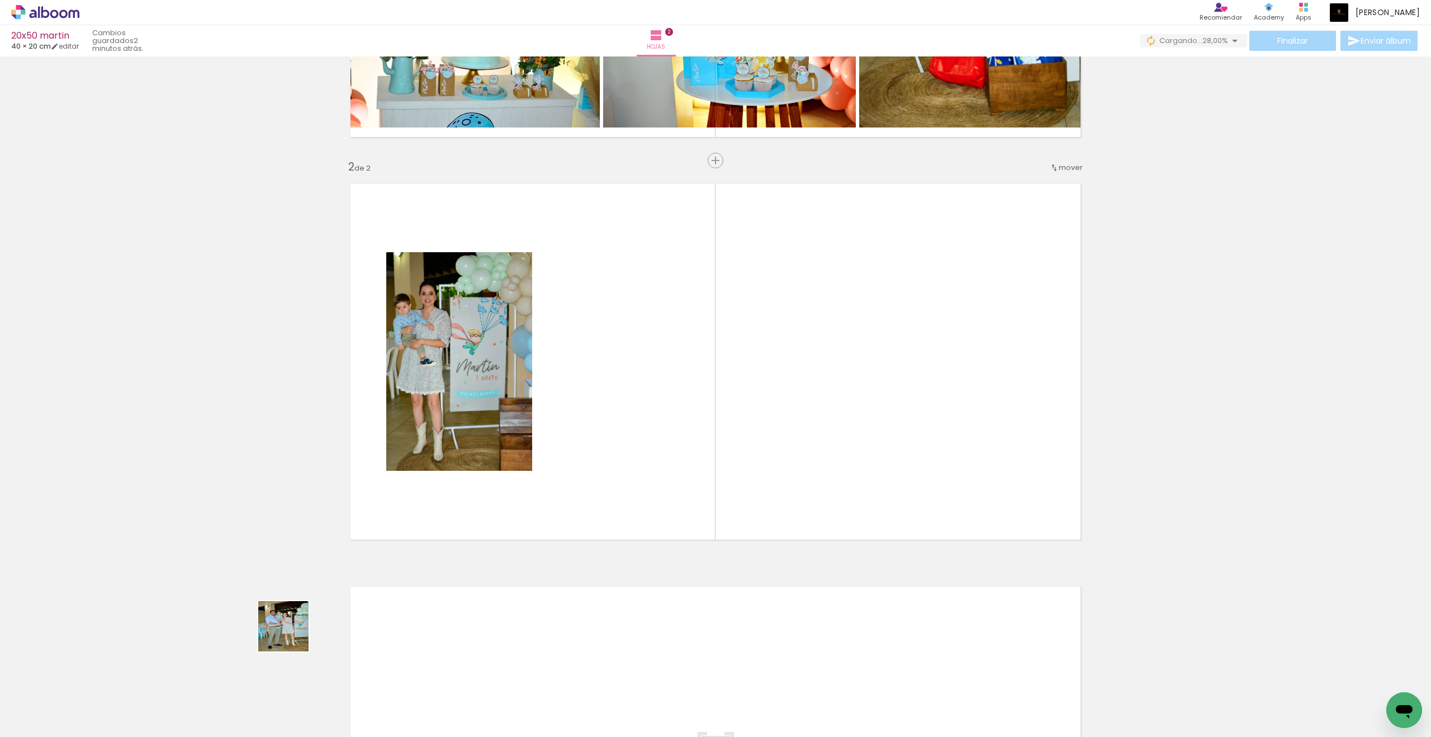
drag, startPoint x: 115, startPoint y: 707, endPoint x: 527, endPoint y: 501, distance: 460.3
click at [527, 501] on quentale-workspace at bounding box center [715, 368] width 1431 height 737
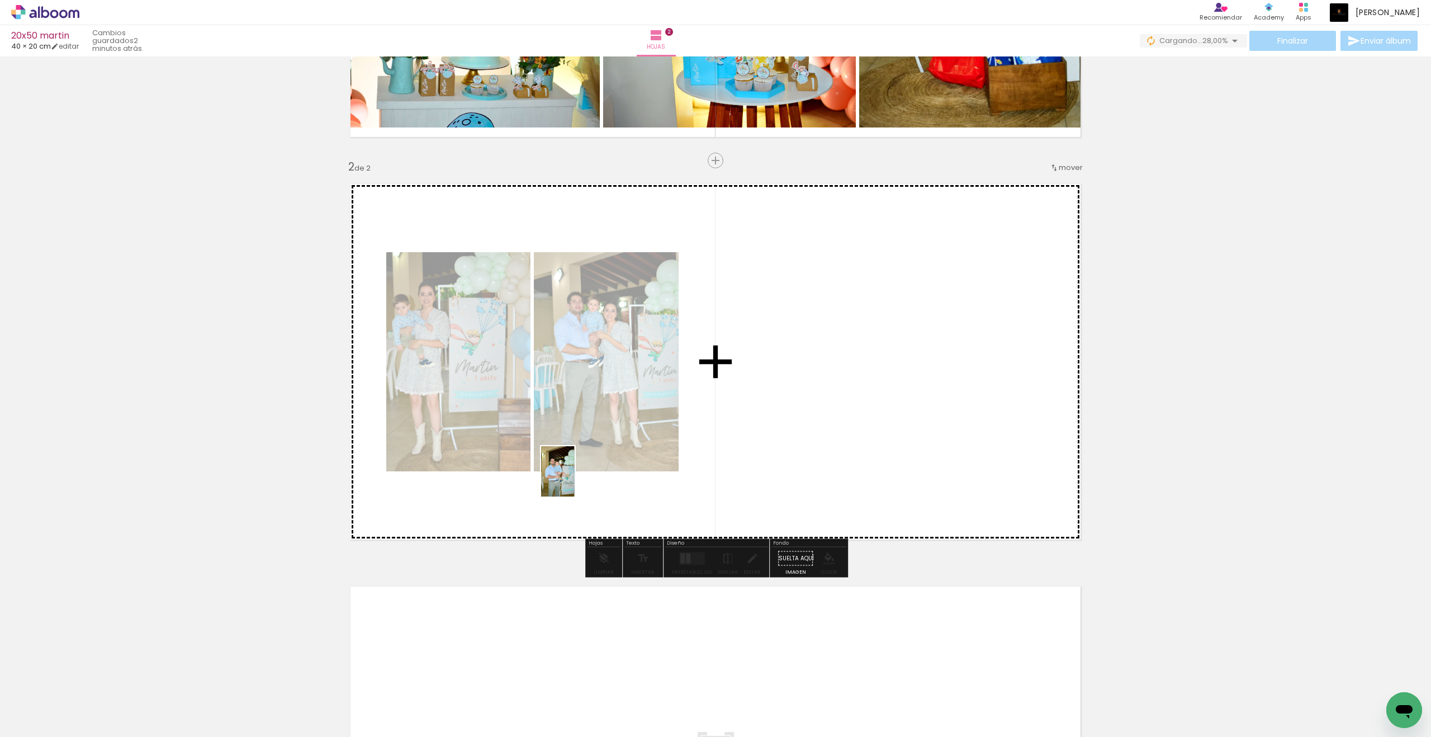
drag, startPoint x: 119, startPoint y: 706, endPoint x: 574, endPoint y: 479, distance: 508.6
click at [574, 479] on quentale-workspace at bounding box center [715, 368] width 1431 height 737
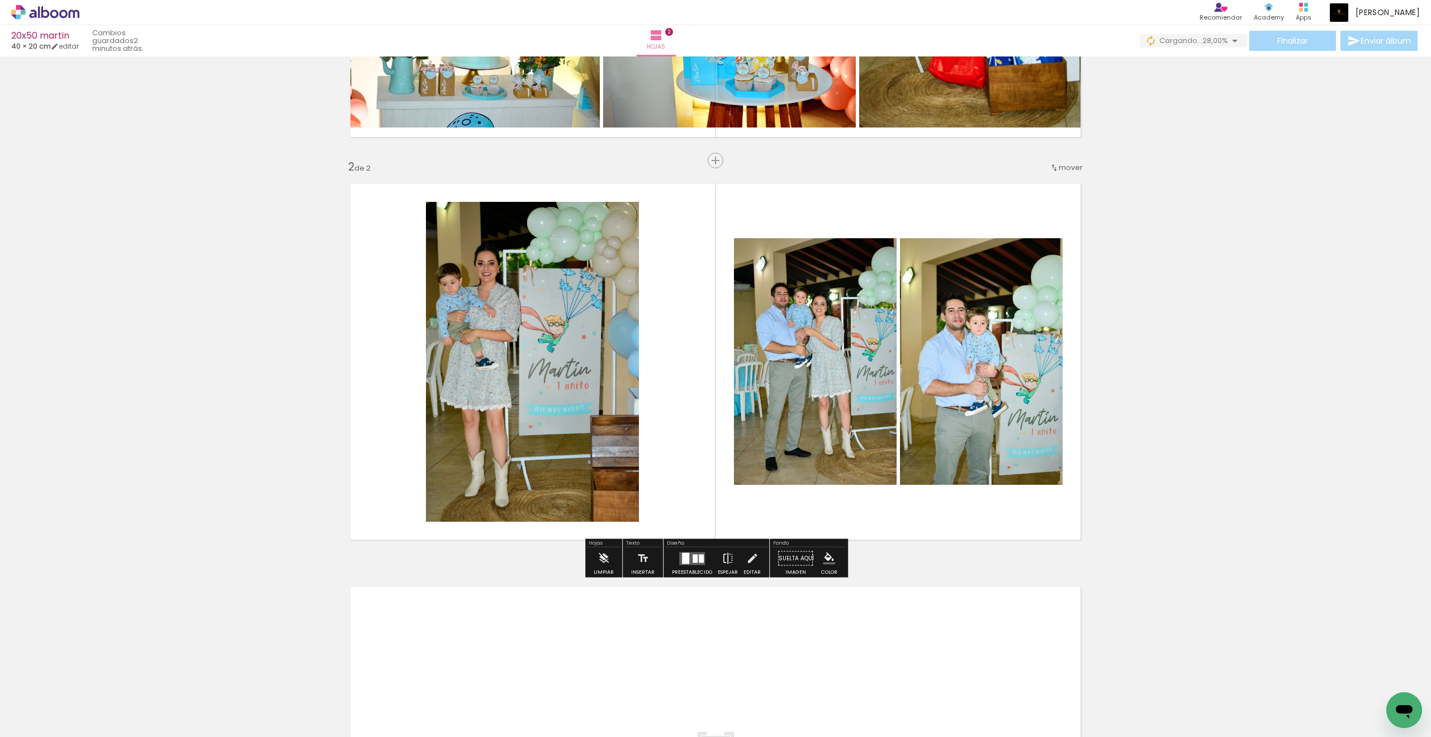
click at [1049, 165] on span "mover" at bounding box center [1070, 167] width 24 height 11
click at [1049, 169] on paper-item "antes de la 1" at bounding box center [1041, 165] width 85 height 18
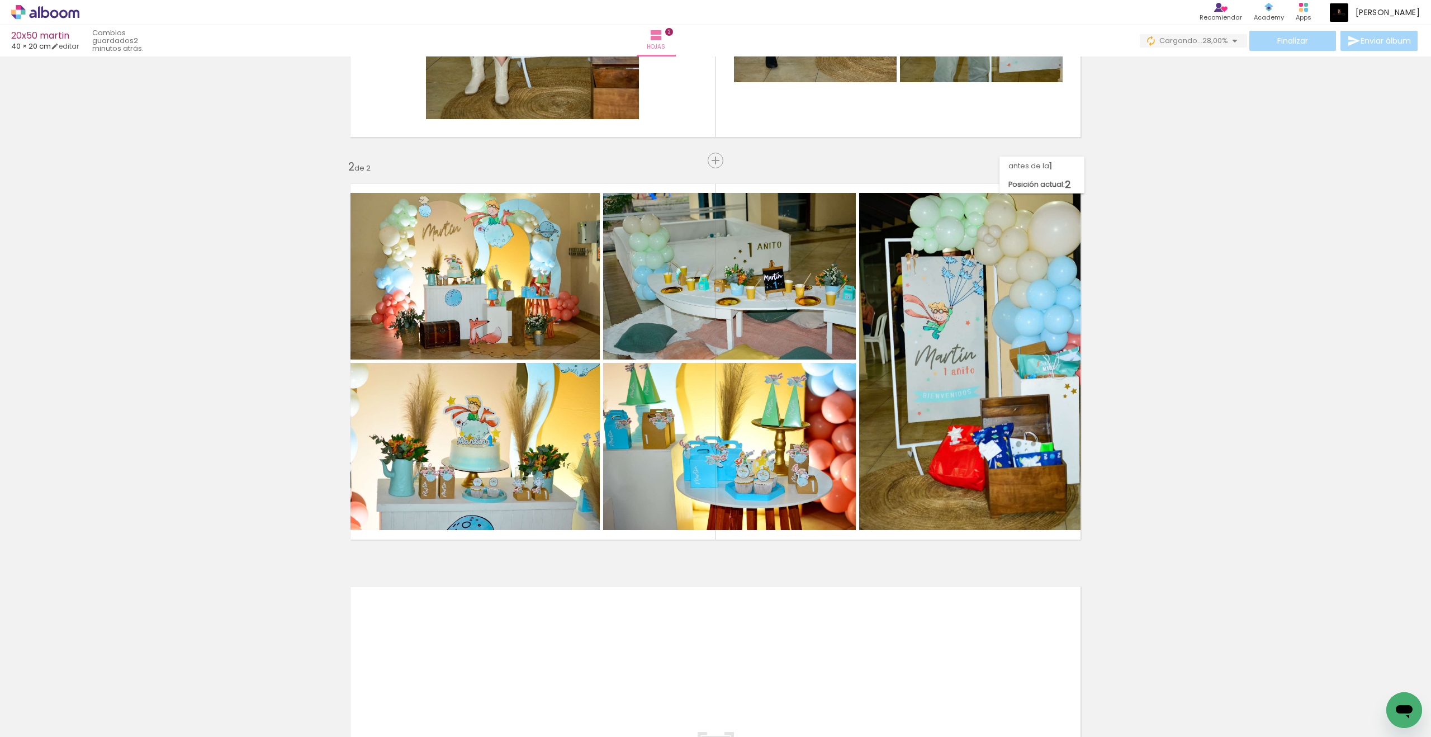
scroll to position [0, 0]
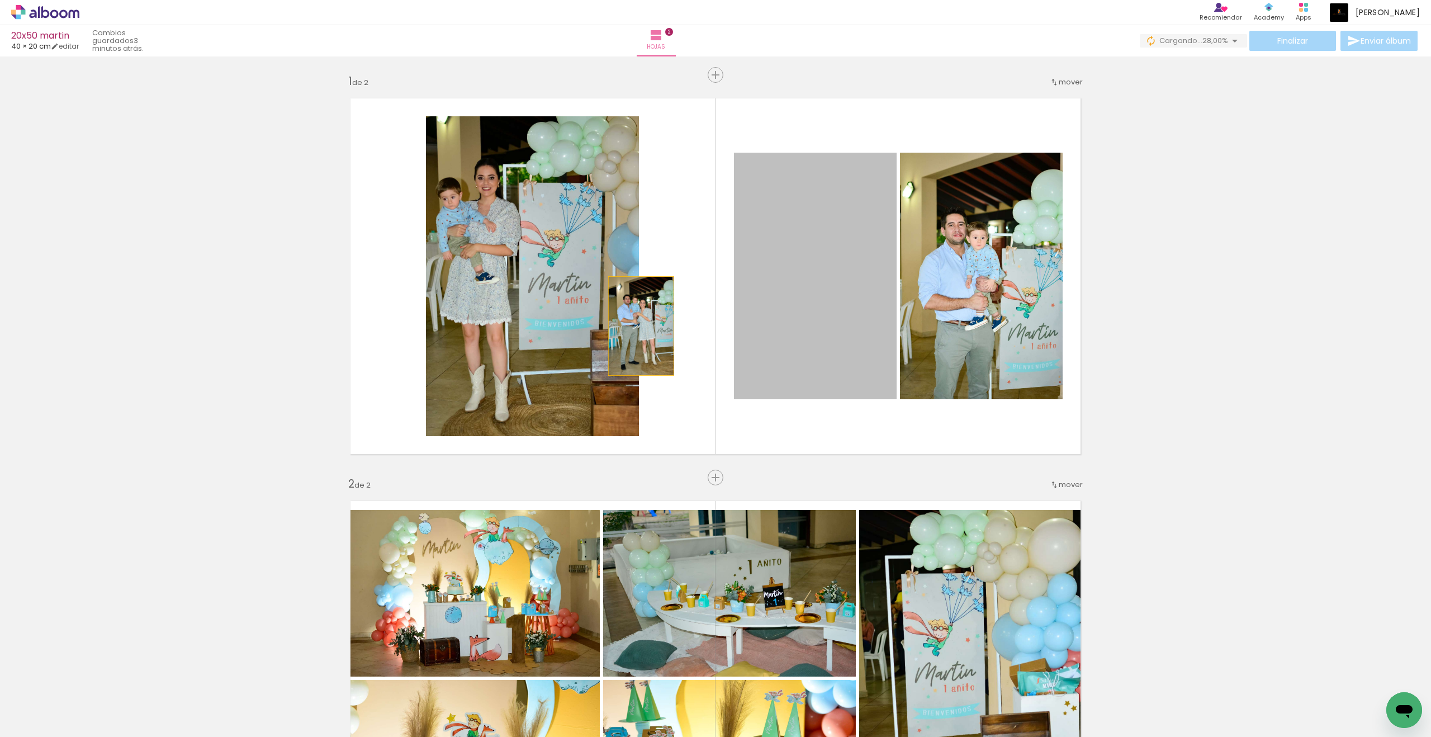
drag, startPoint x: 800, startPoint y: 303, endPoint x: 641, endPoint y: 326, distance: 160.3
click at [641, 326] on quentale-layouter at bounding box center [715, 276] width 749 height 374
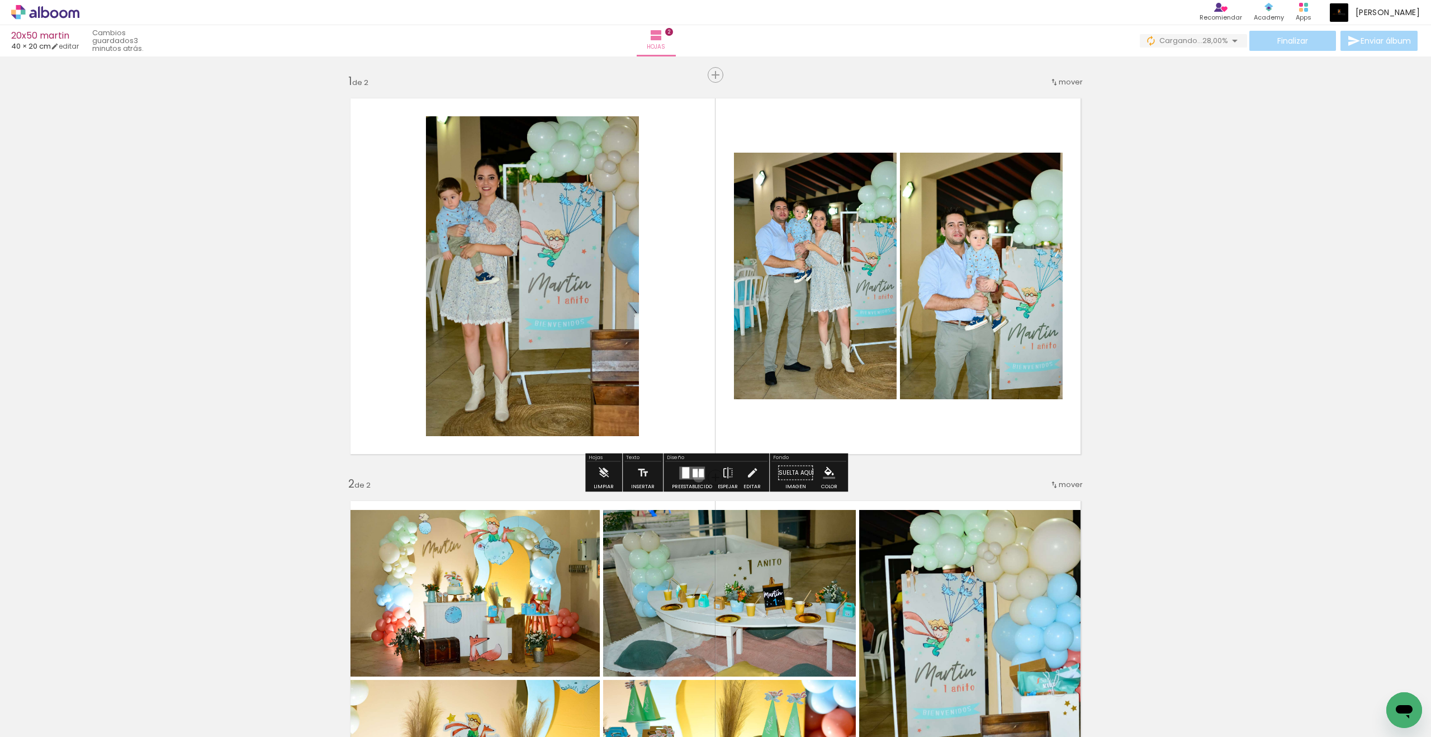
click at [696, 477] on quentale-layouter at bounding box center [692, 472] width 26 height 13
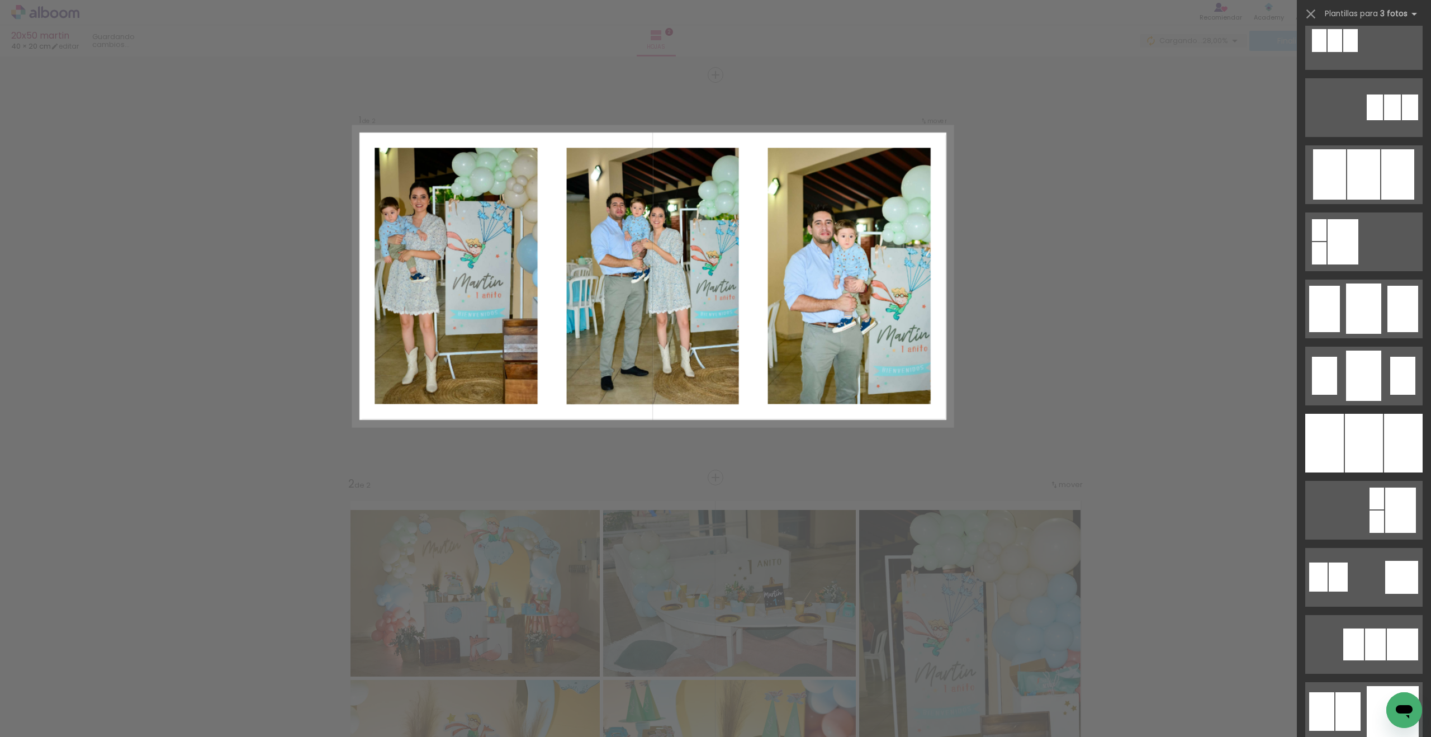
scroll to position [696, 0]
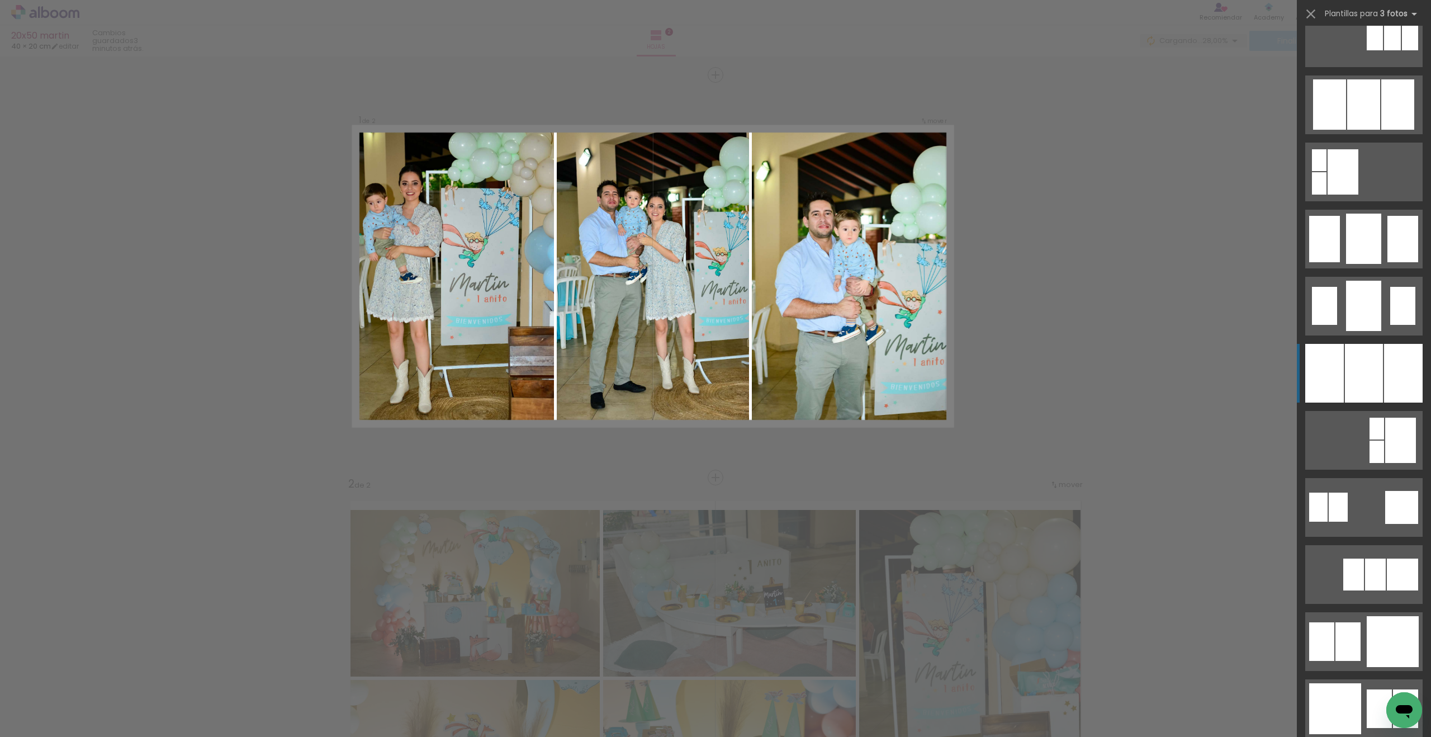
click at [1049, 369] on div at bounding box center [1403, 373] width 39 height 59
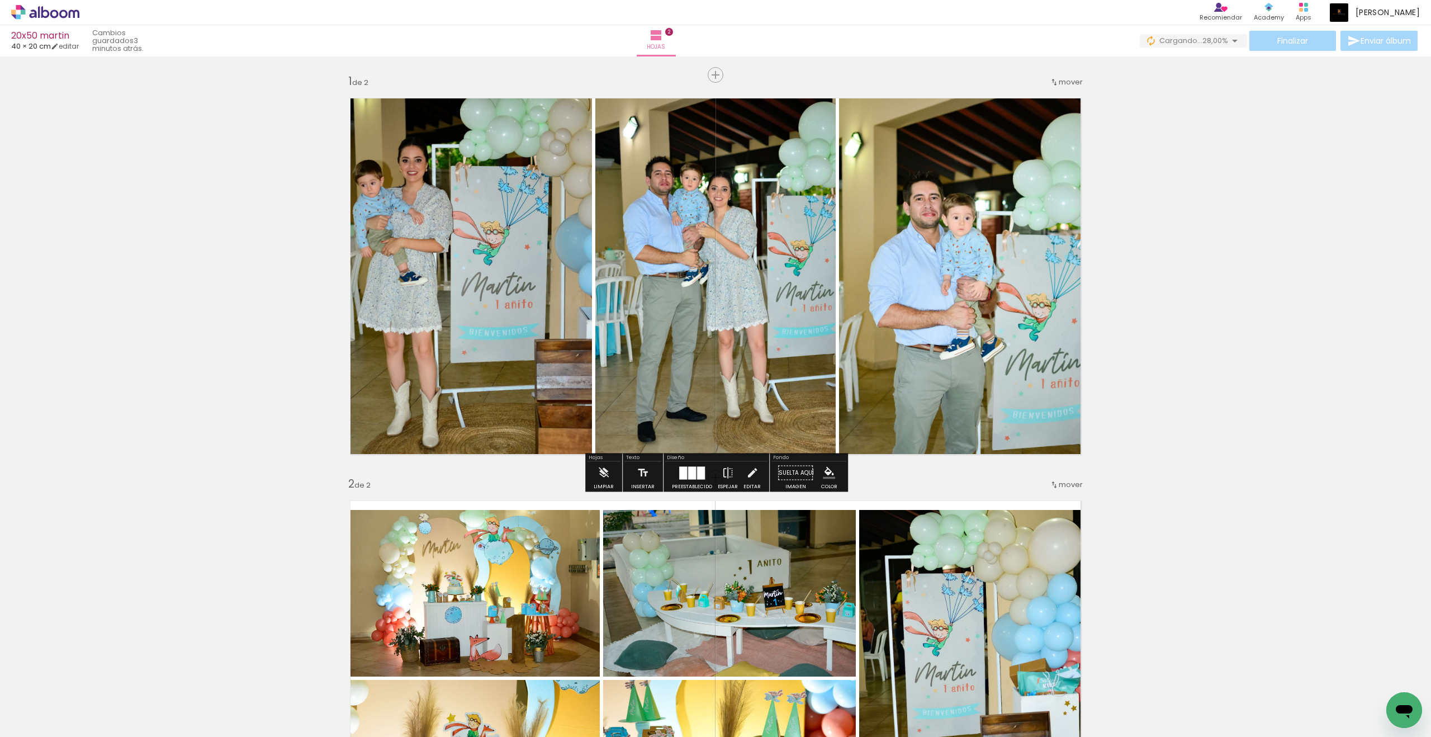
click at [1049, 369] on div "Insertar hoja 1 de 2 Insertar hoja 2 de 2" at bounding box center [715, 664] width 1431 height 1208
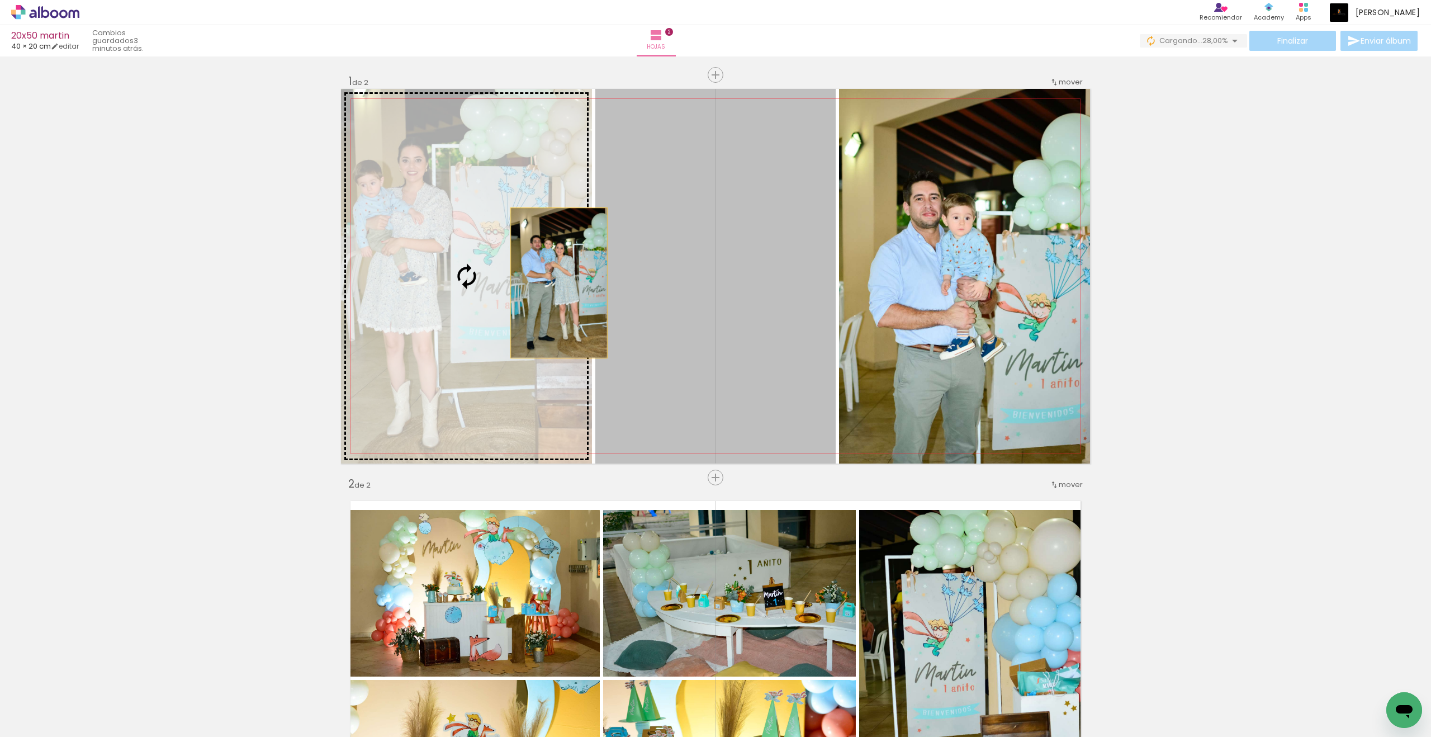
drag, startPoint x: 777, startPoint y: 270, endPoint x: 554, endPoint y: 283, distance: 223.3
click at [0, 0] on slot at bounding box center [0, 0] width 0 height 0
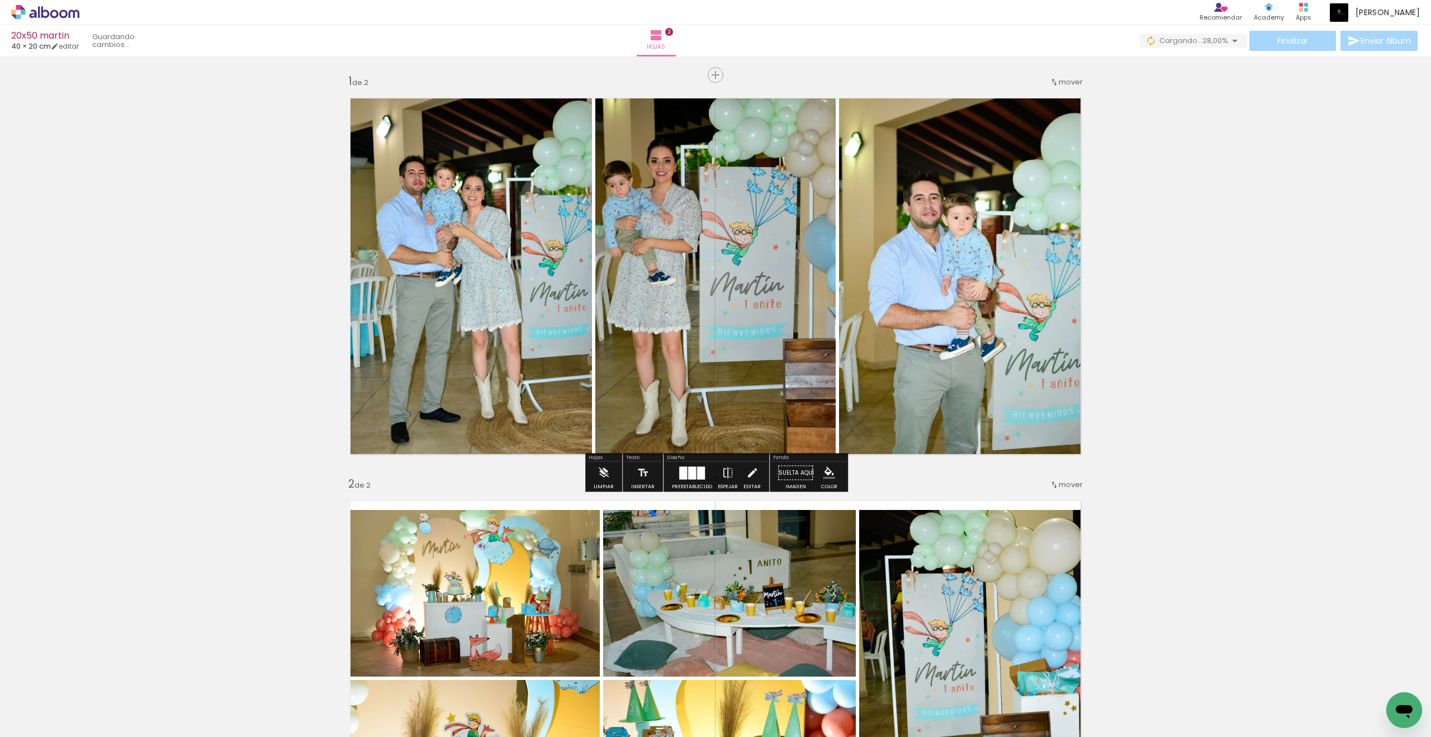
scroll to position [2, 0]
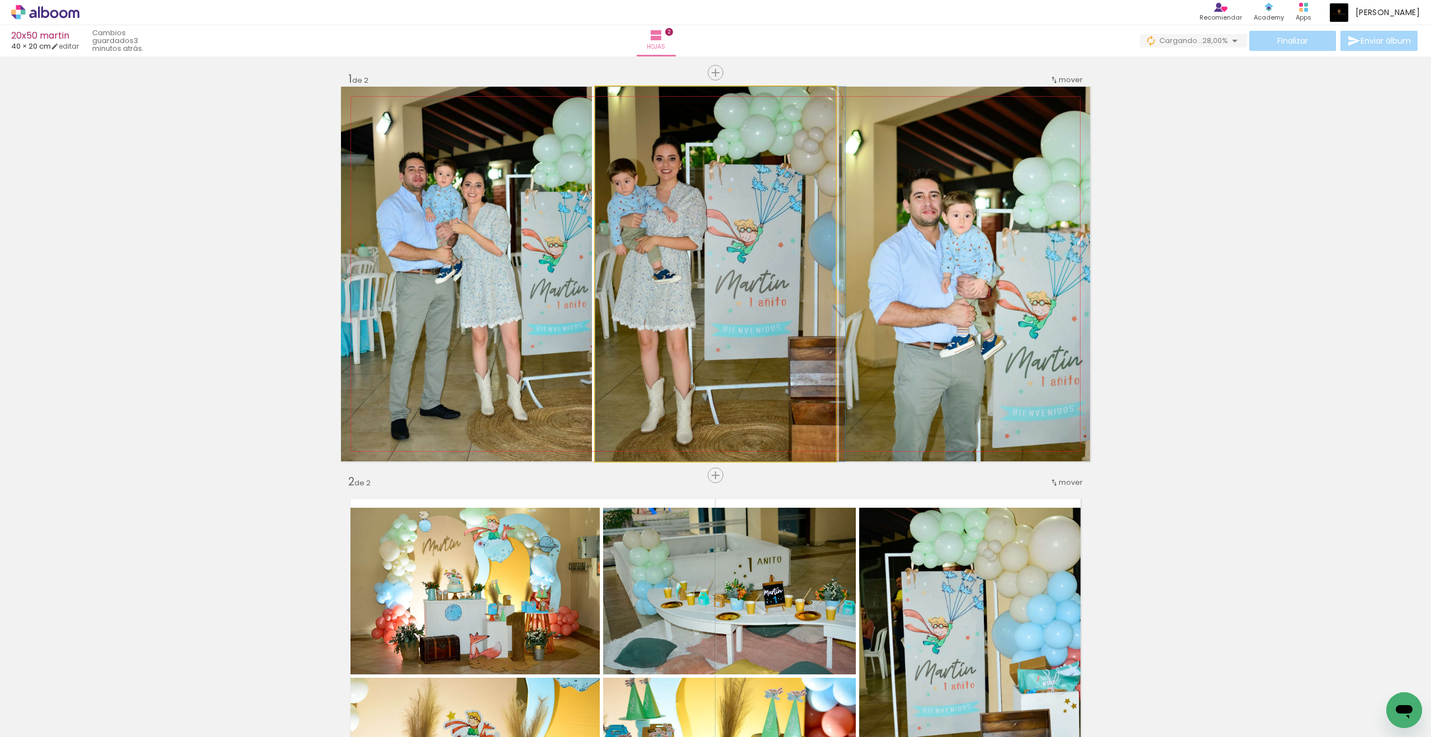
drag, startPoint x: 696, startPoint y: 322, endPoint x: 714, endPoint y: 298, distance: 29.5
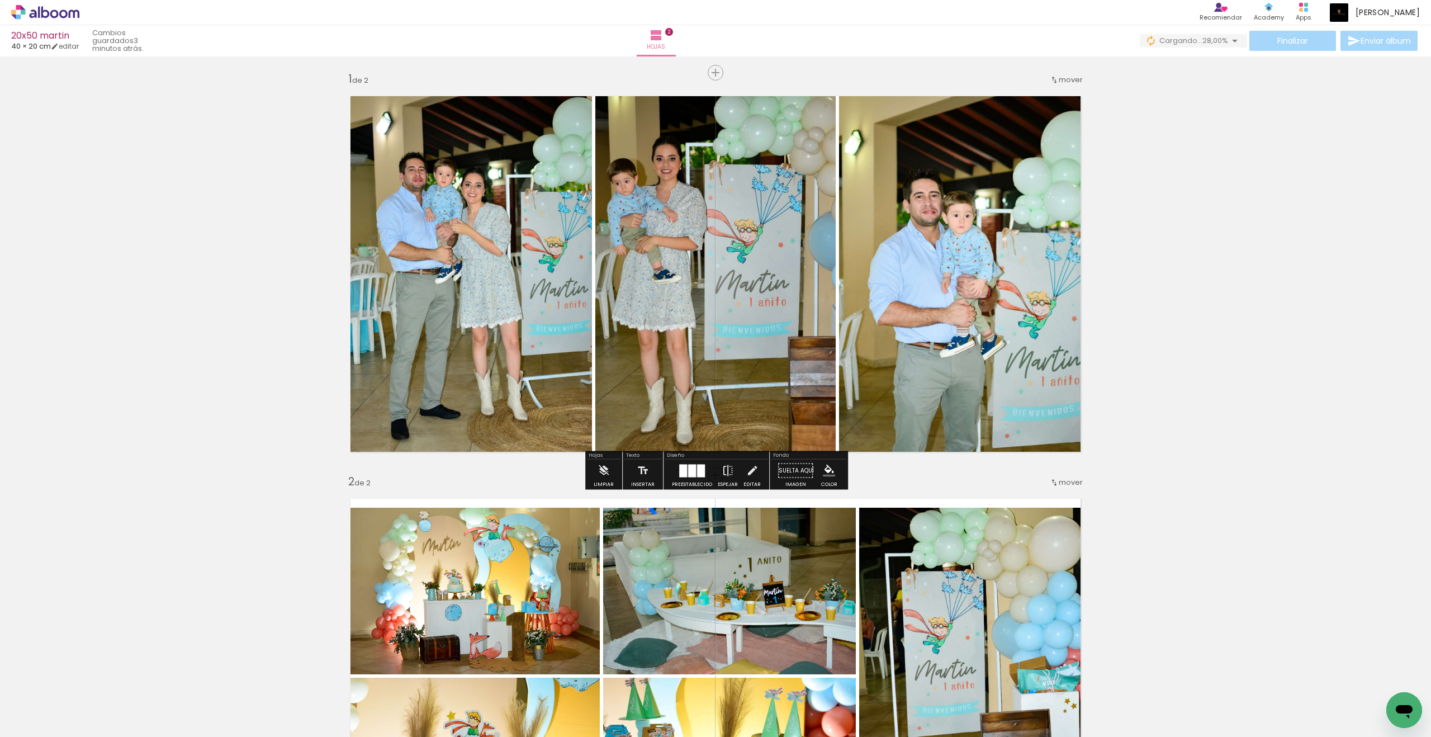
scroll to position [3, 0]
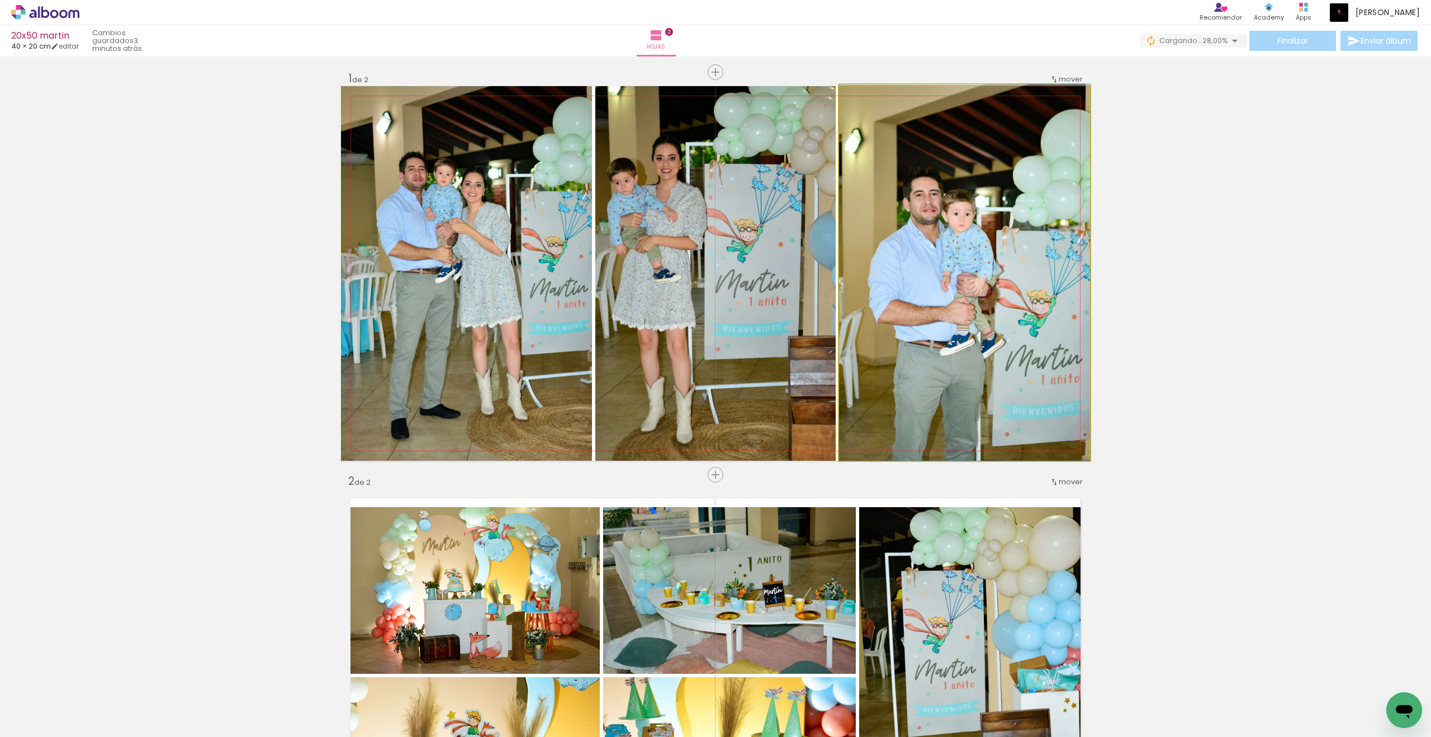
drag, startPoint x: 980, startPoint y: 308, endPoint x: 989, endPoint y: 264, distance: 45.2
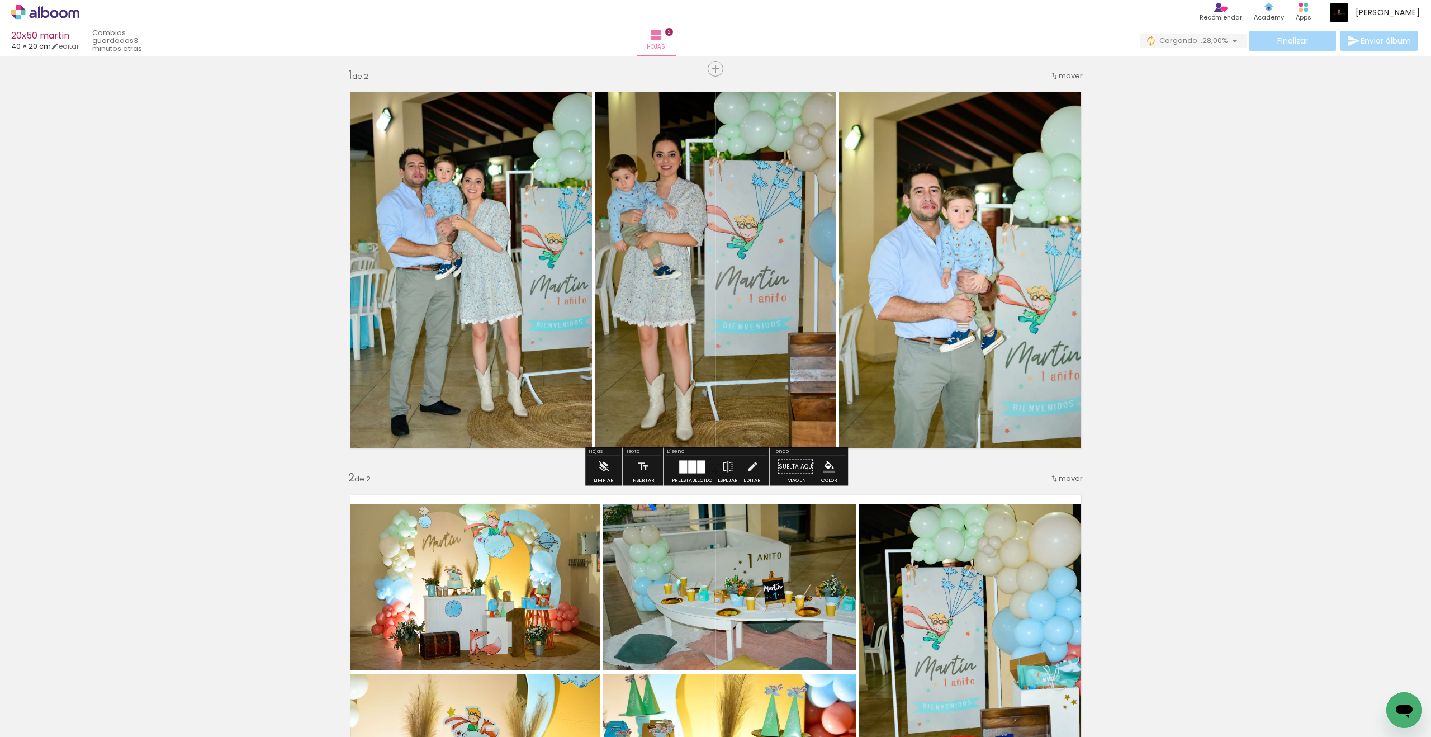
click at [1049, 226] on div "Insertar hoja 1 de 2 Insertar hoja 2 de 2" at bounding box center [715, 658] width 1431 height 1208
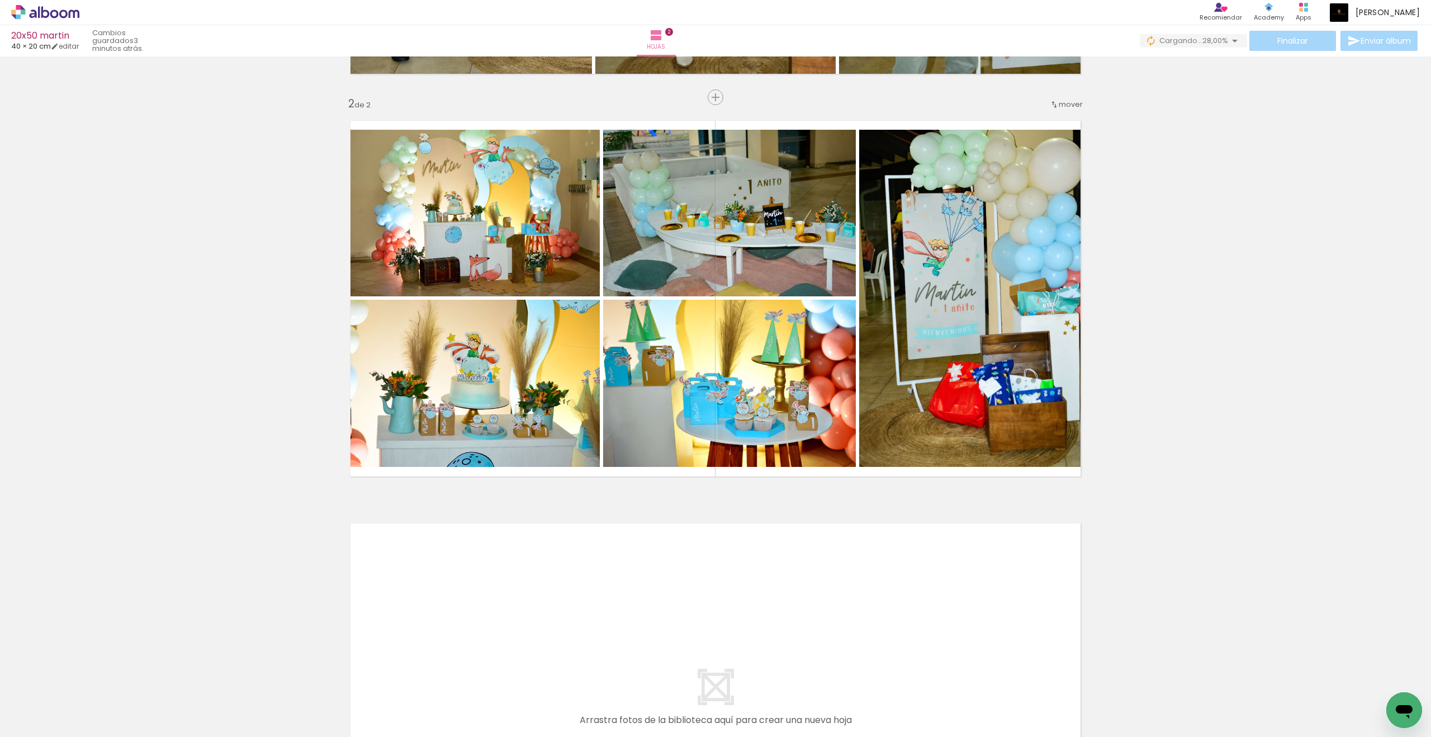
scroll to position [372, 0]
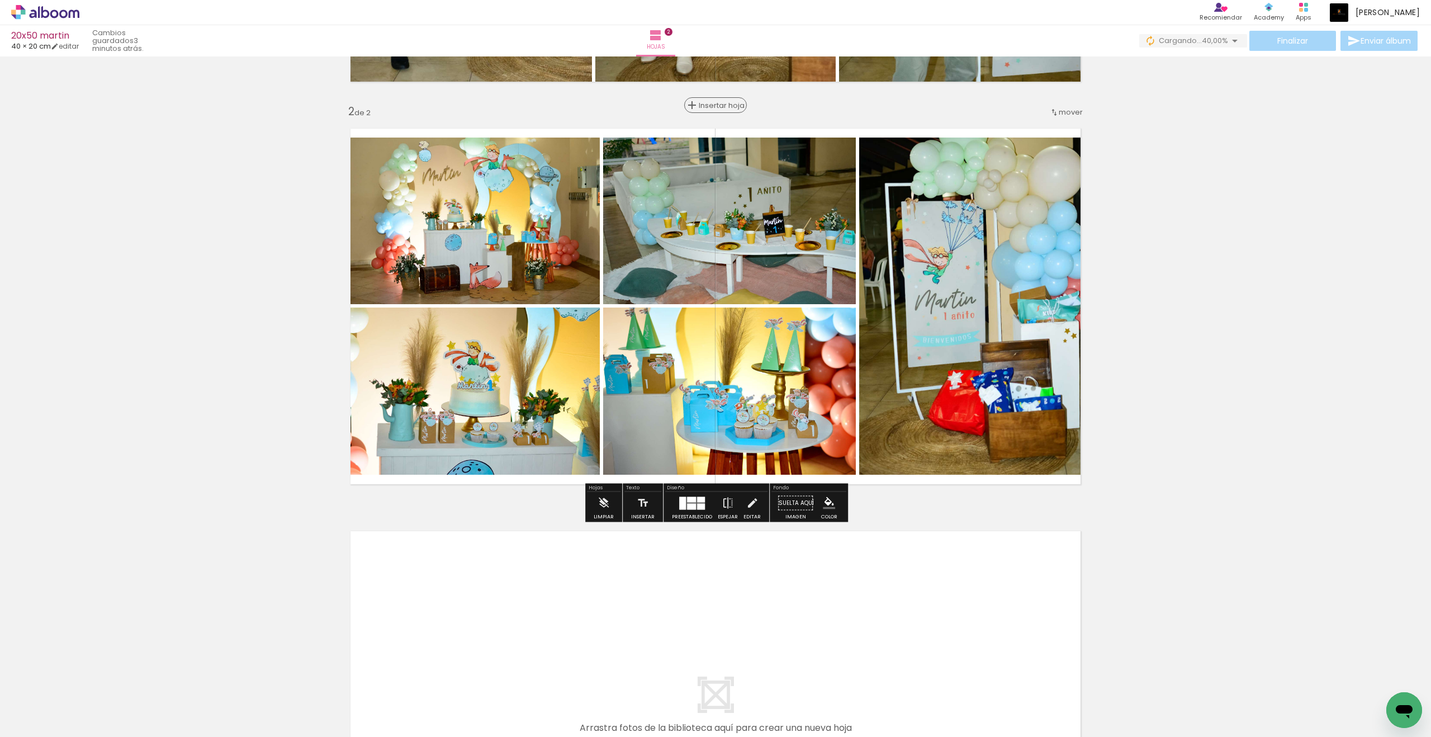
click at [711, 106] on span "Insertar hoja" at bounding box center [721, 105] width 44 height 7
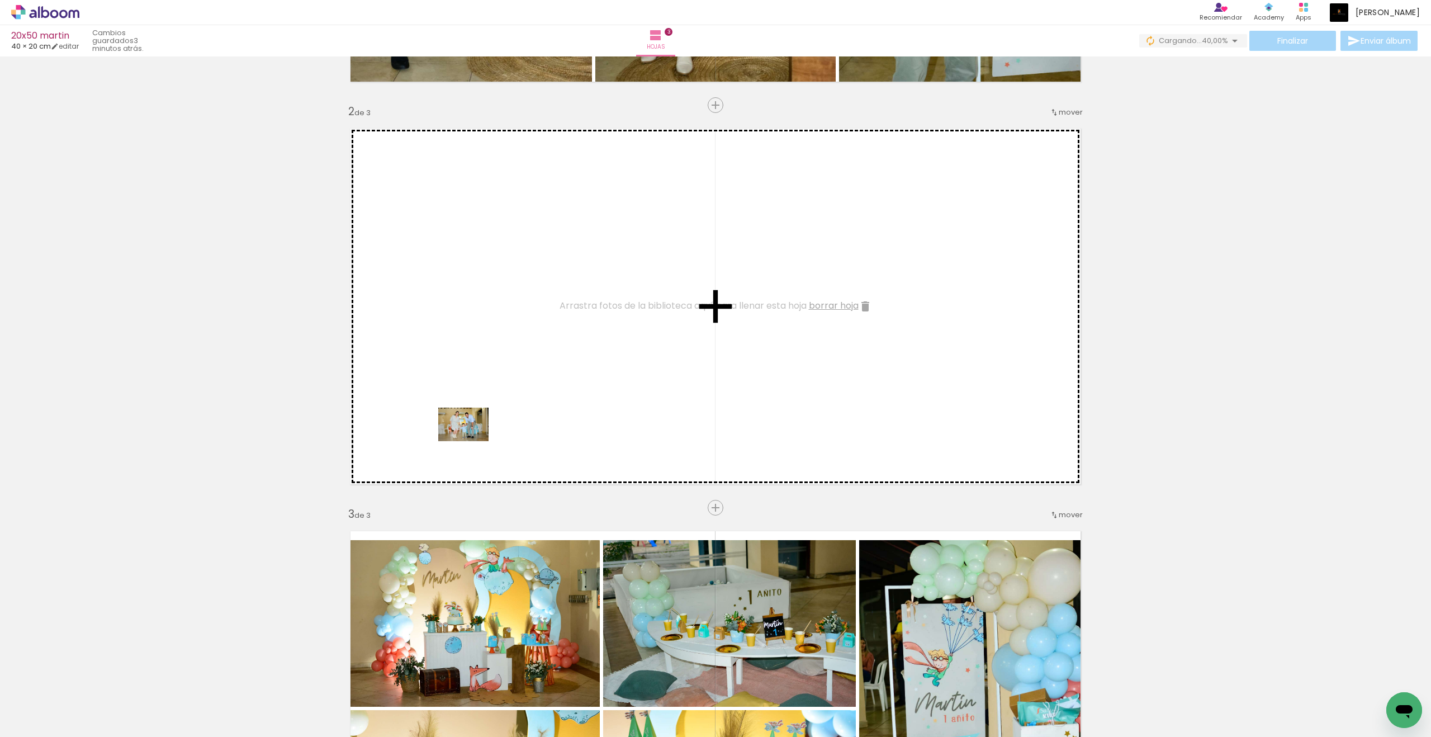
drag, startPoint x: 115, startPoint y: 705, endPoint x: 472, endPoint y: 441, distance: 443.8
click at [472, 441] on quentale-workspace at bounding box center [715, 368] width 1431 height 737
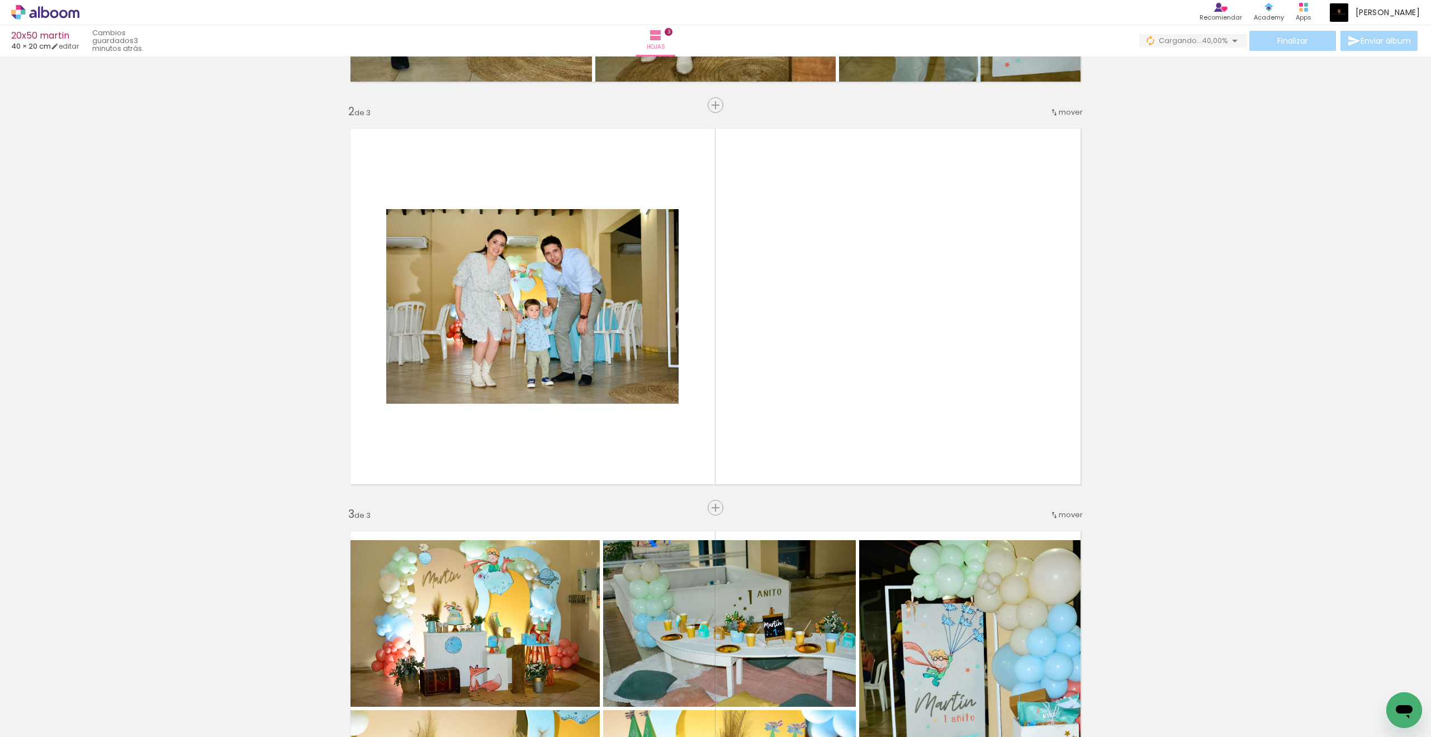
click at [253, 607] on div at bounding box center [225, 699] width 55 height 37
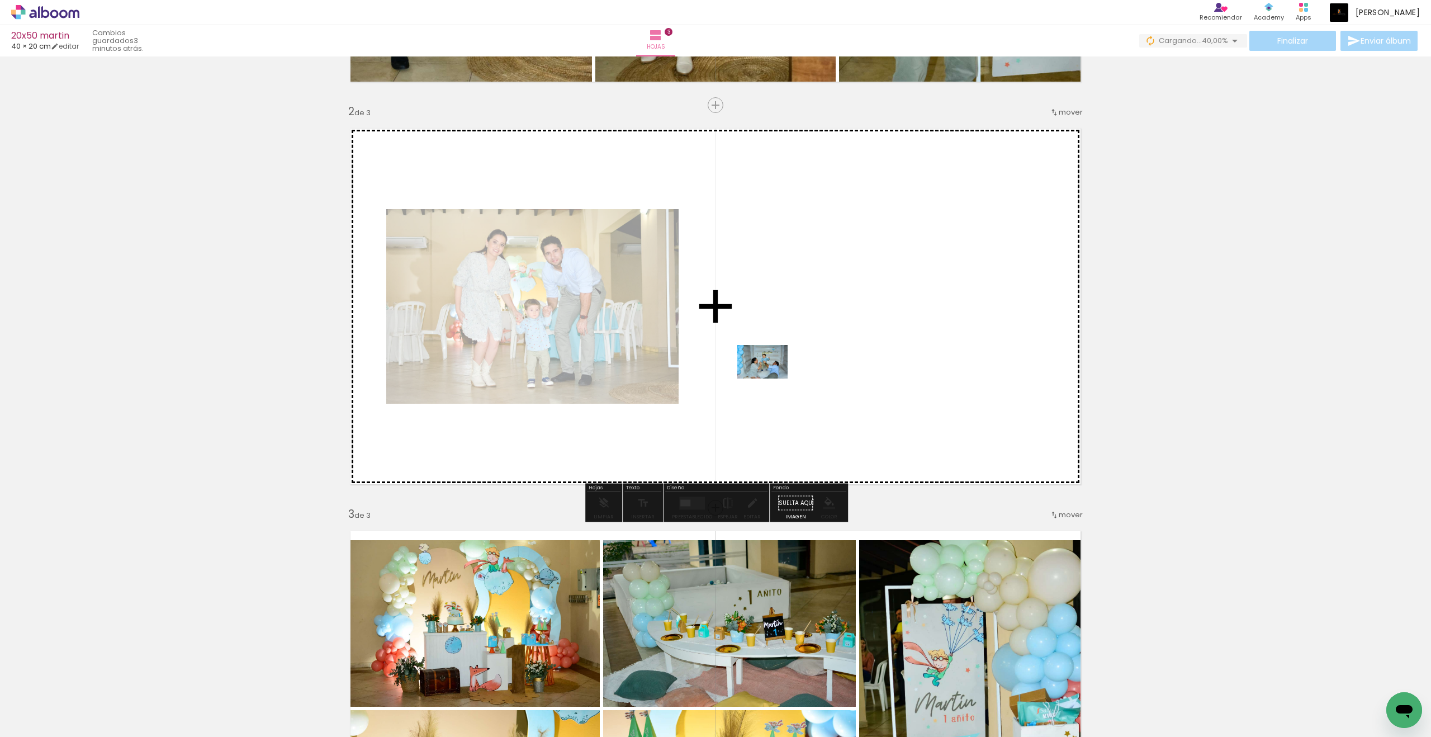
drag, startPoint x: 435, startPoint y: 710, endPoint x: 771, endPoint y: 378, distance: 471.8
click at [771, 378] on quentale-workspace at bounding box center [715, 368] width 1431 height 737
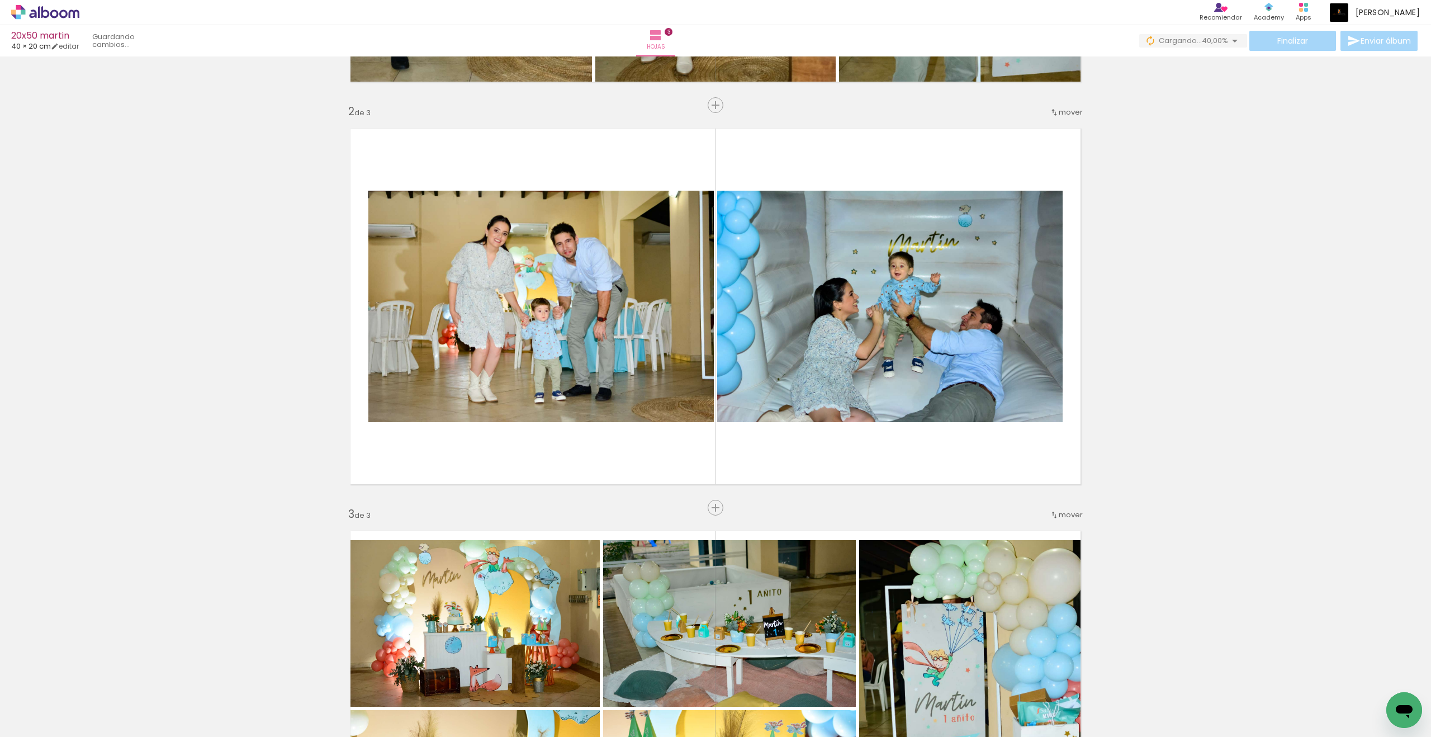
scroll to position [373, 0]
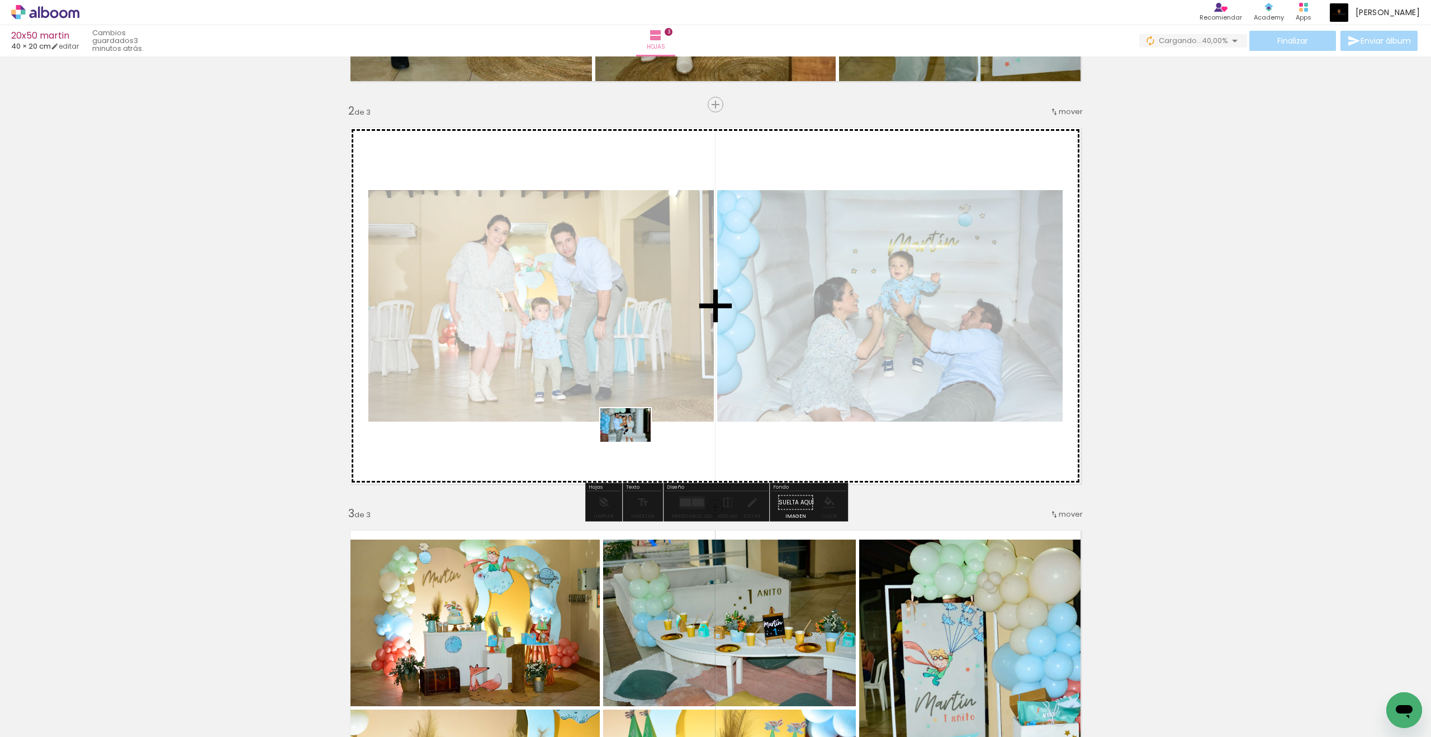
drag, startPoint x: 445, startPoint y: 714, endPoint x: 634, endPoint y: 441, distance: 331.4
click at [634, 441] on quentale-workspace at bounding box center [715, 368] width 1431 height 737
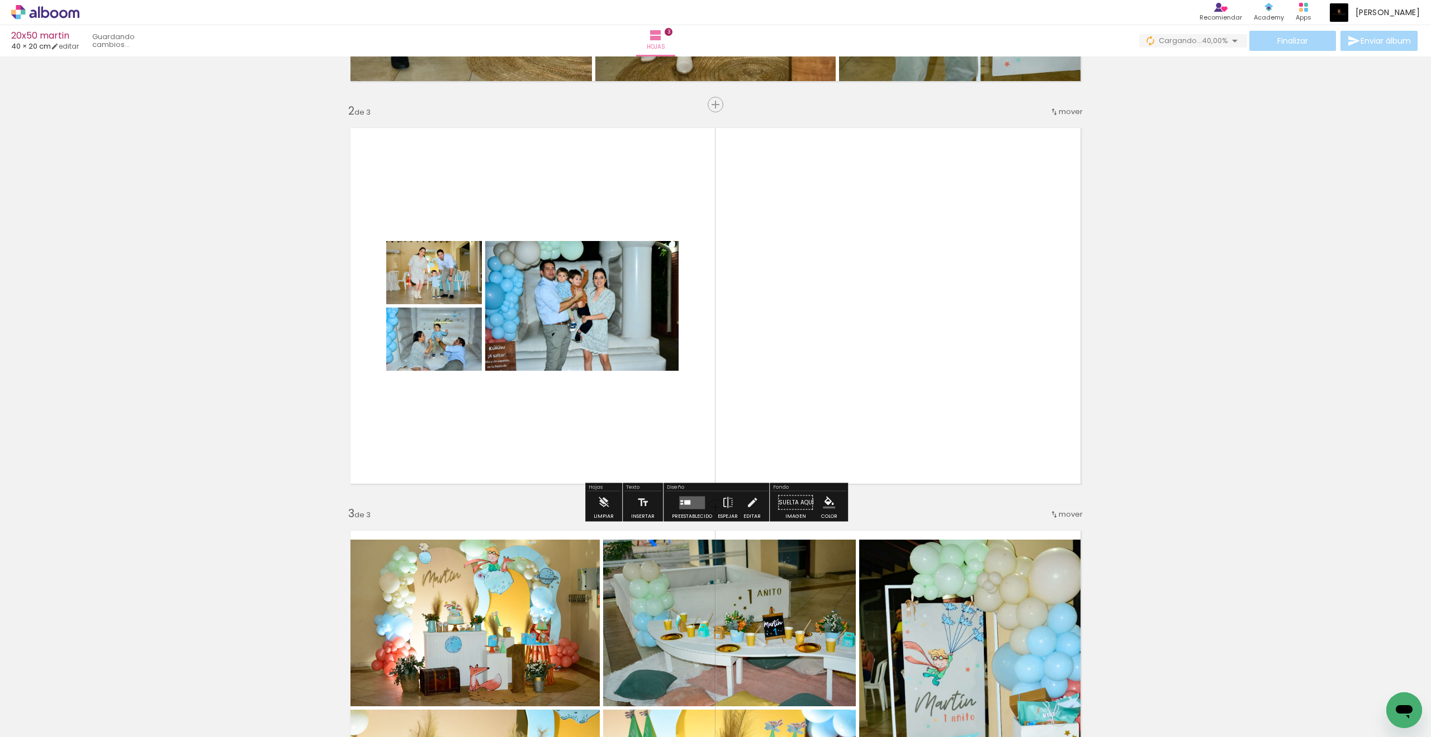
scroll to position [373, 0]
click at [680, 502] on div at bounding box center [681, 503] width 3 height 2
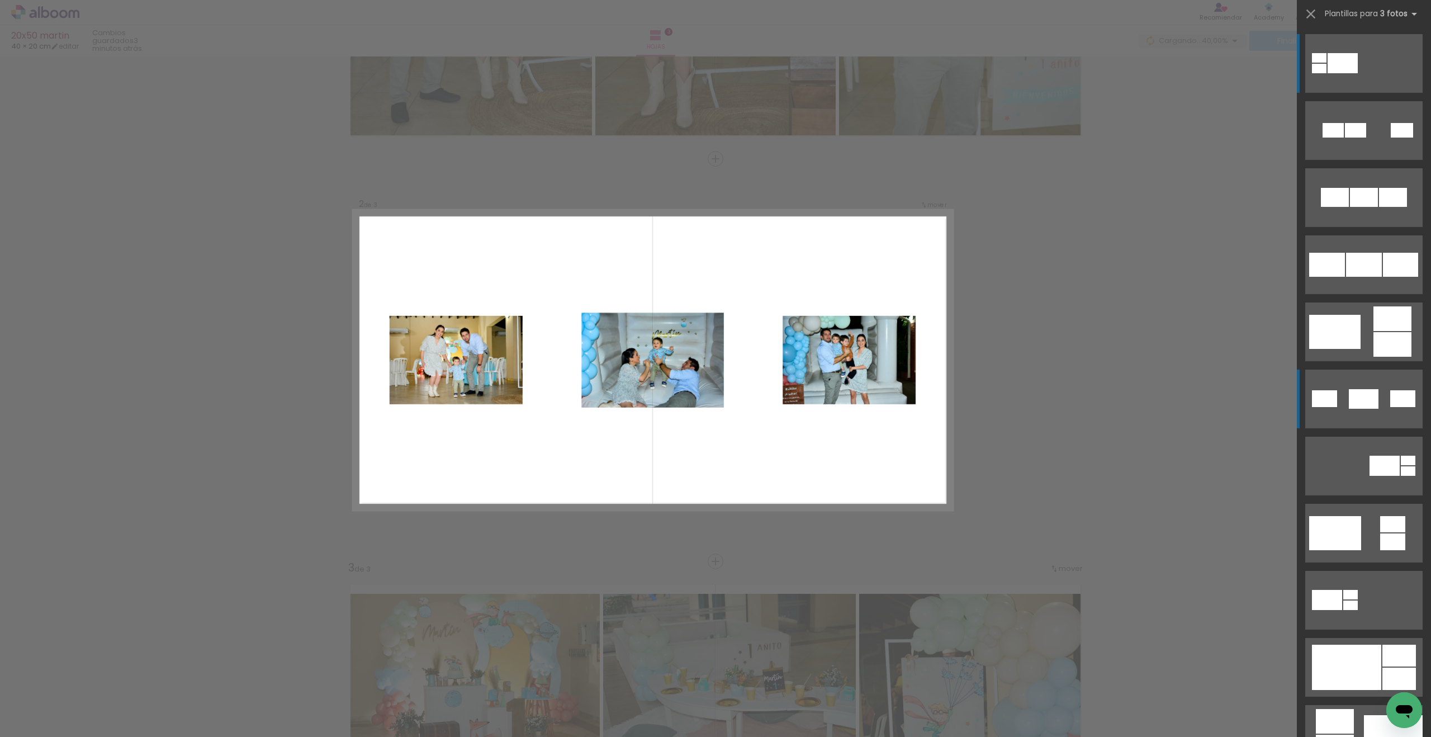
scroll to position [317, 0]
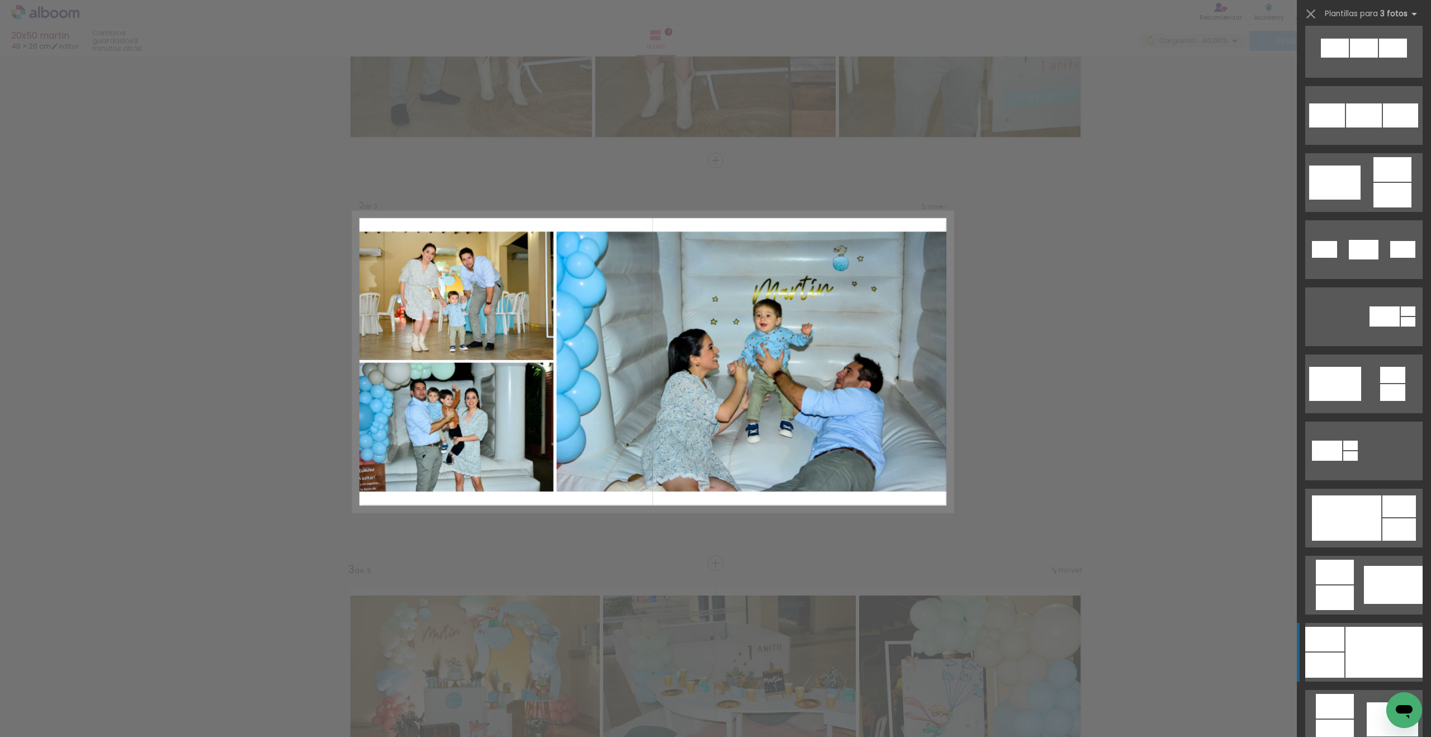
click at [1049, 607] on div at bounding box center [1383, 651] width 77 height 51
click at [0, 0] on slot at bounding box center [0, 0] width 0 height 0
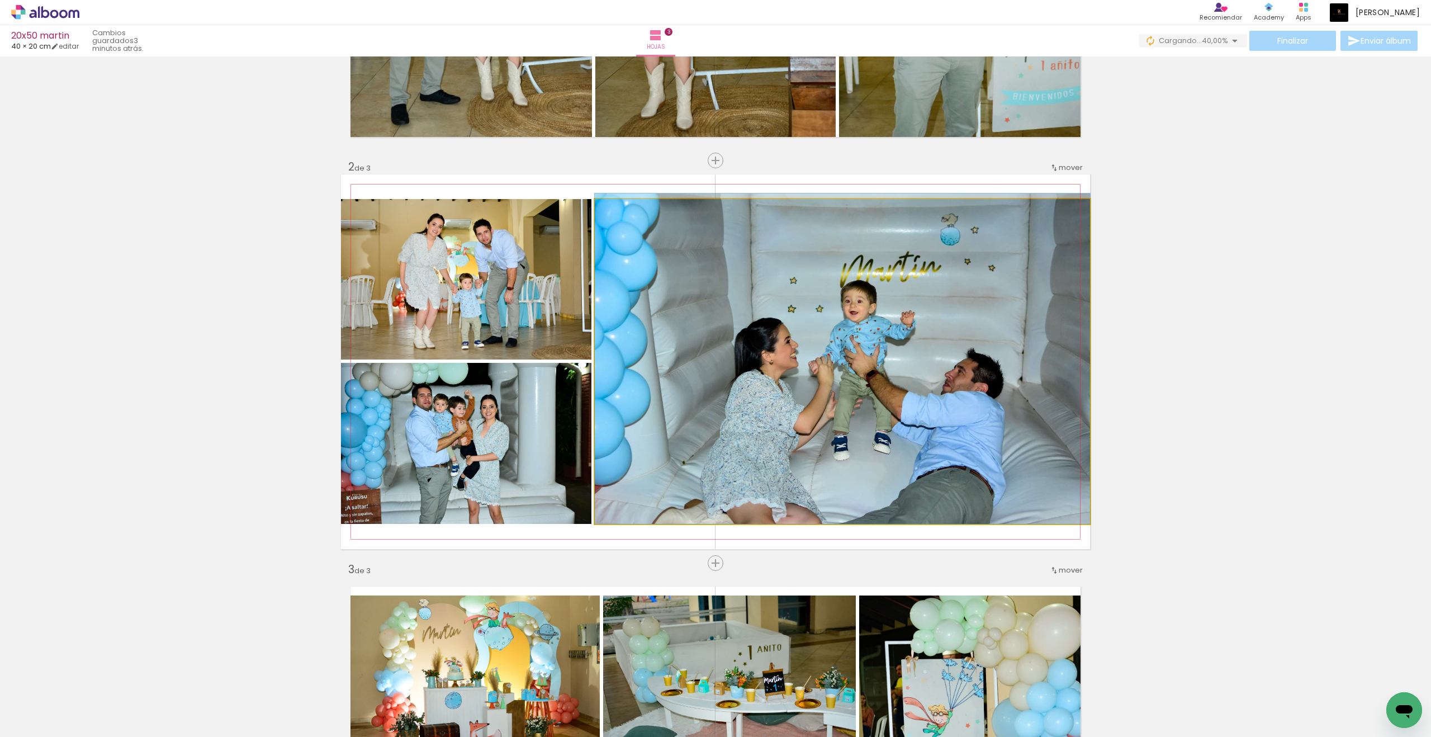
drag, startPoint x: 883, startPoint y: 369, endPoint x: 911, endPoint y: 338, distance: 42.0
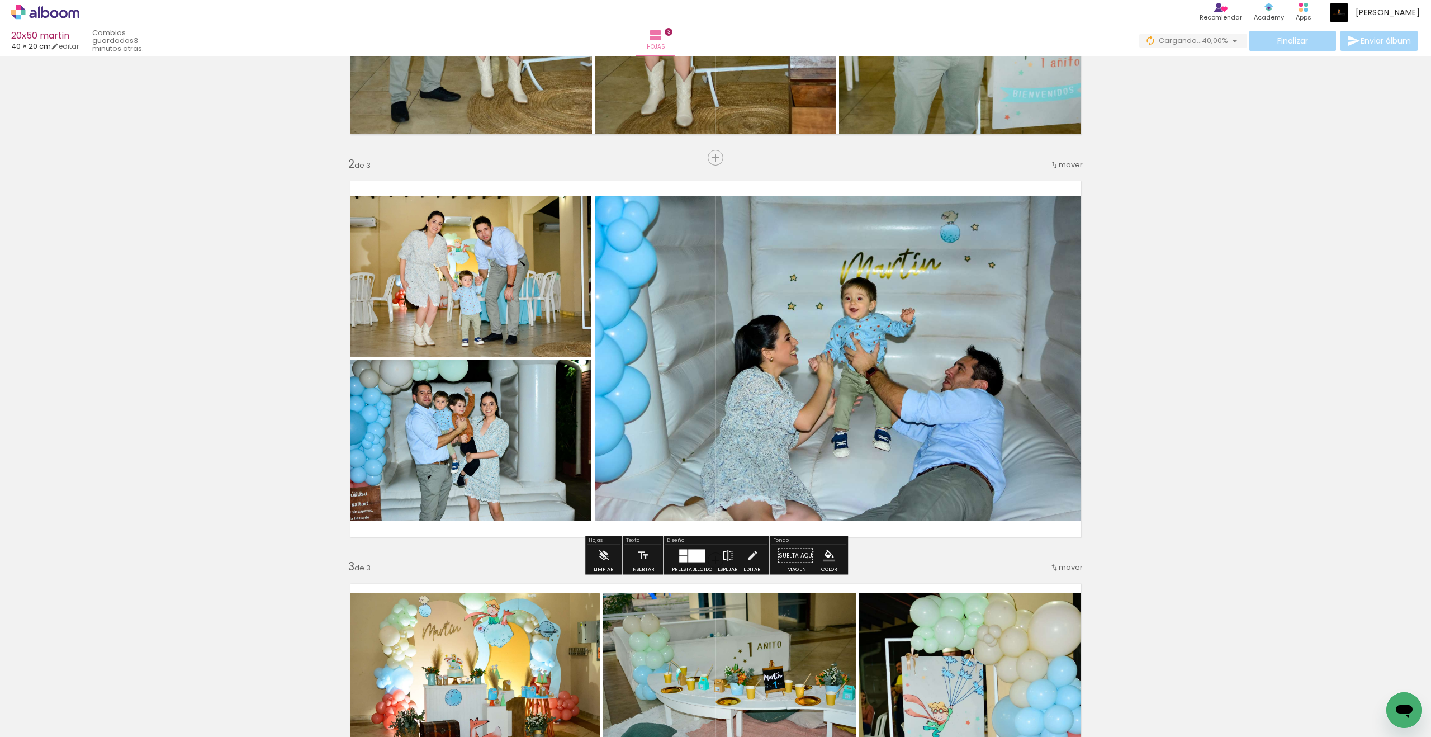
click at [731, 555] on paper-button "Espejar" at bounding box center [728, 558] width 26 height 28
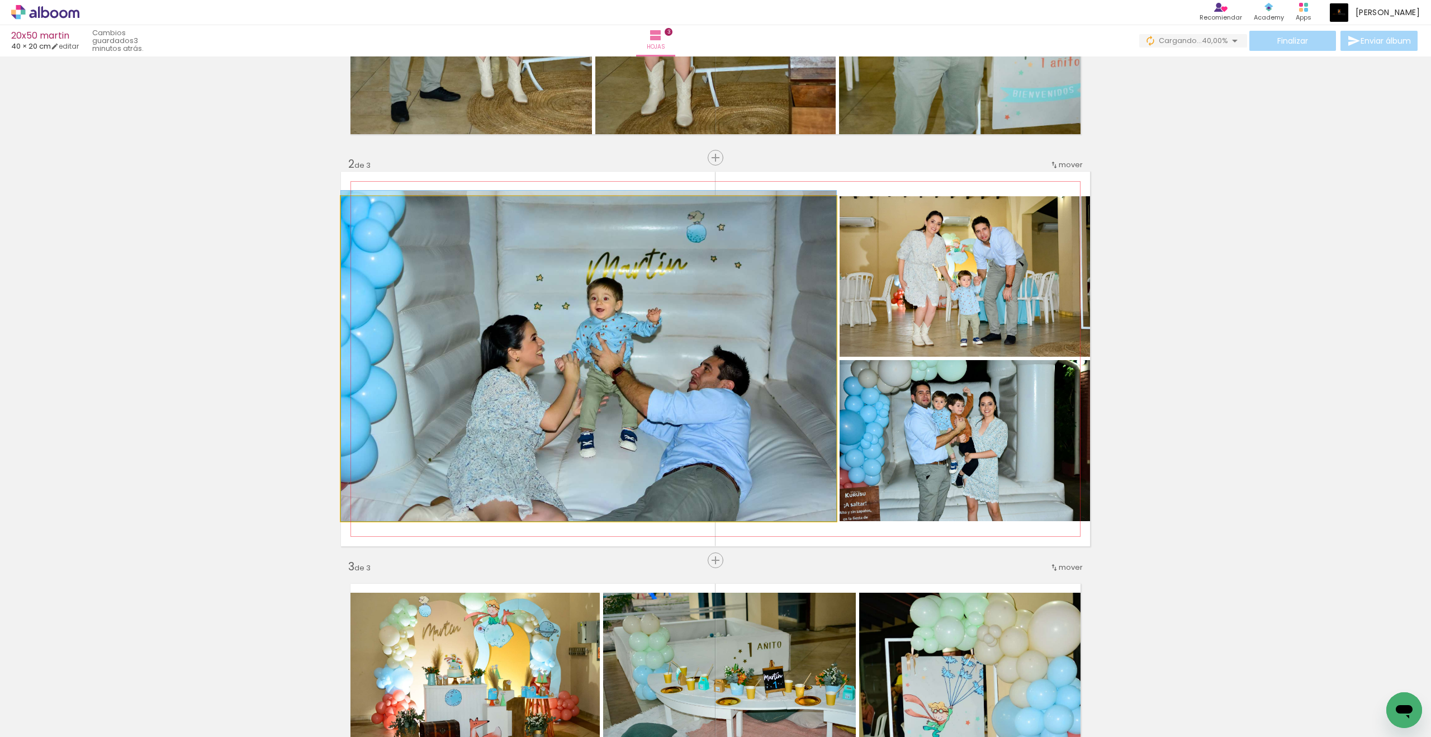
drag, startPoint x: 602, startPoint y: 328, endPoint x: 591, endPoint y: 291, distance: 39.2
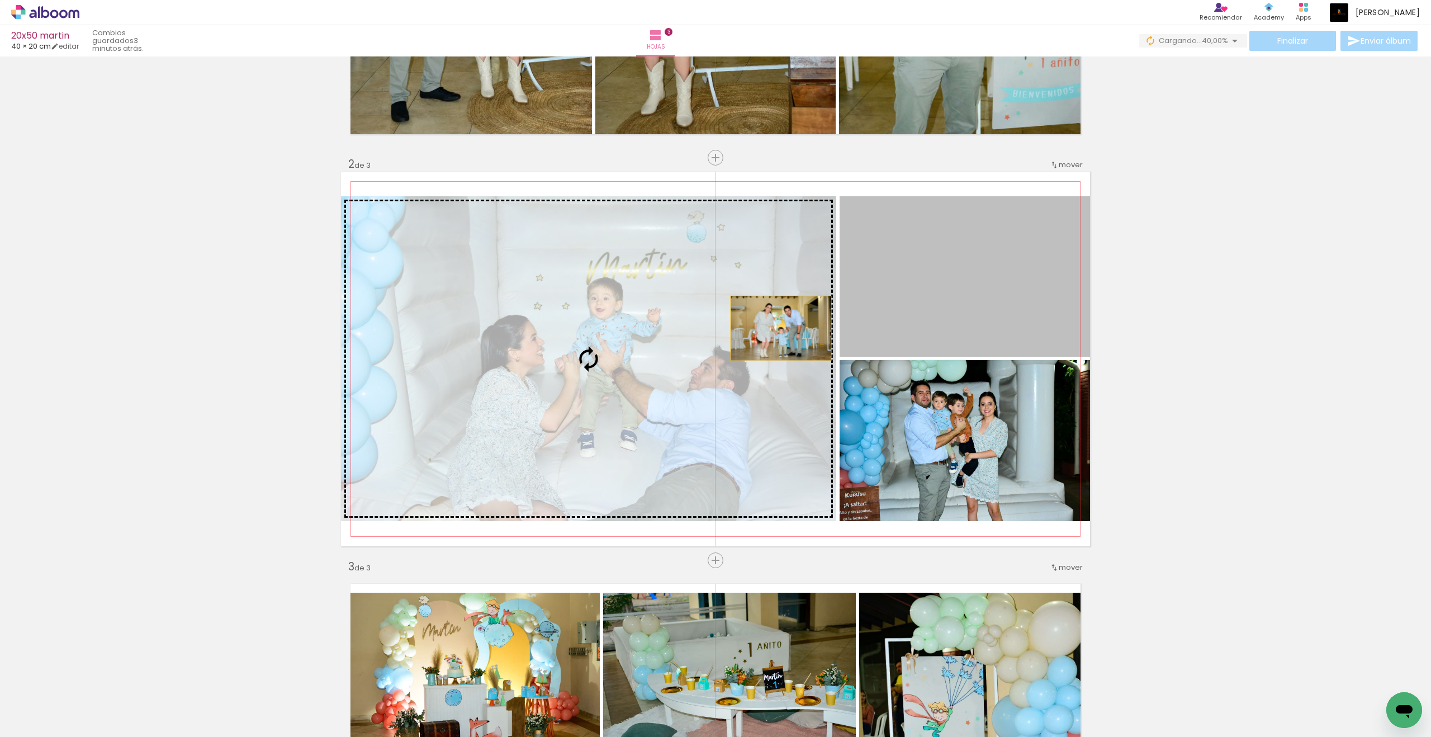
drag, startPoint x: 909, startPoint y: 293, endPoint x: 781, endPoint y: 328, distance: 133.1
click at [0, 0] on slot at bounding box center [0, 0] width 0 height 0
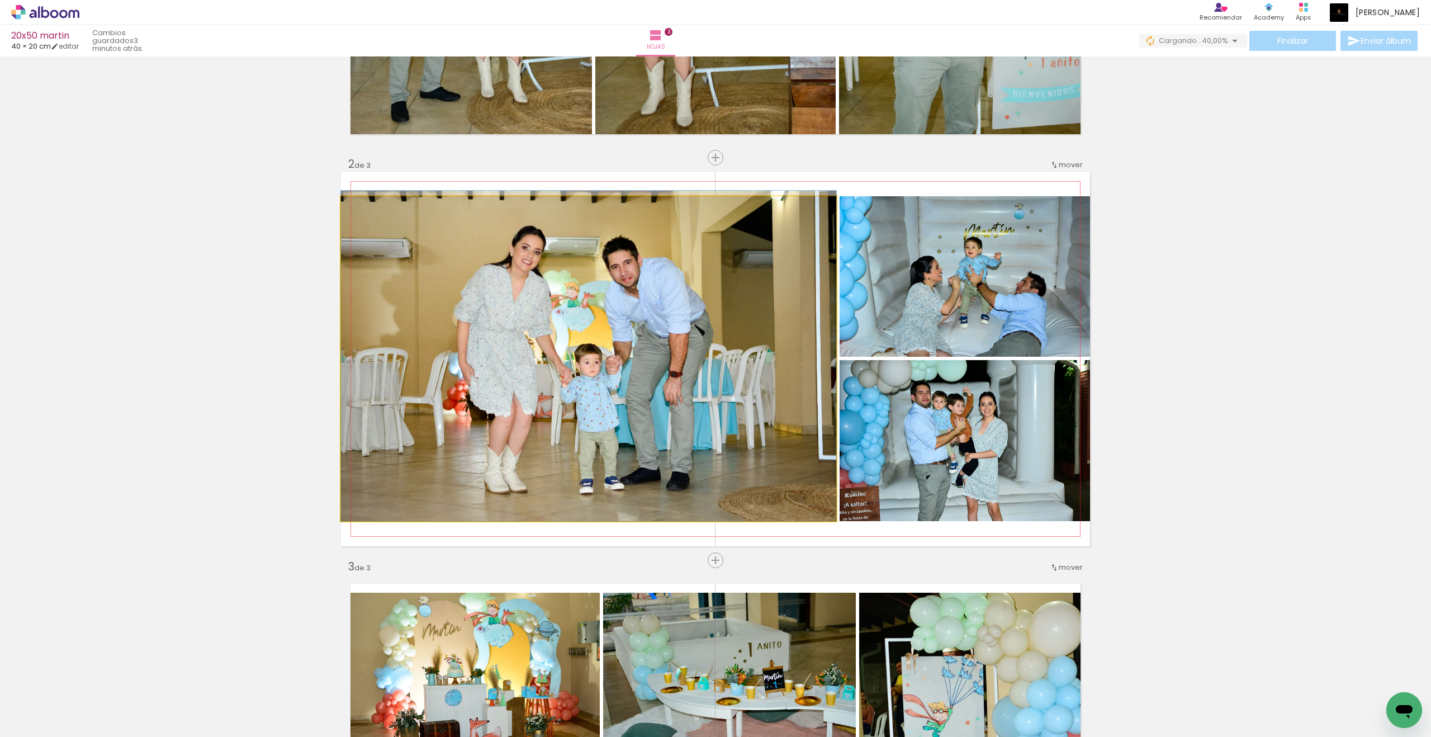
drag, startPoint x: 718, startPoint y: 341, endPoint x: 696, endPoint y: 326, distance: 26.5
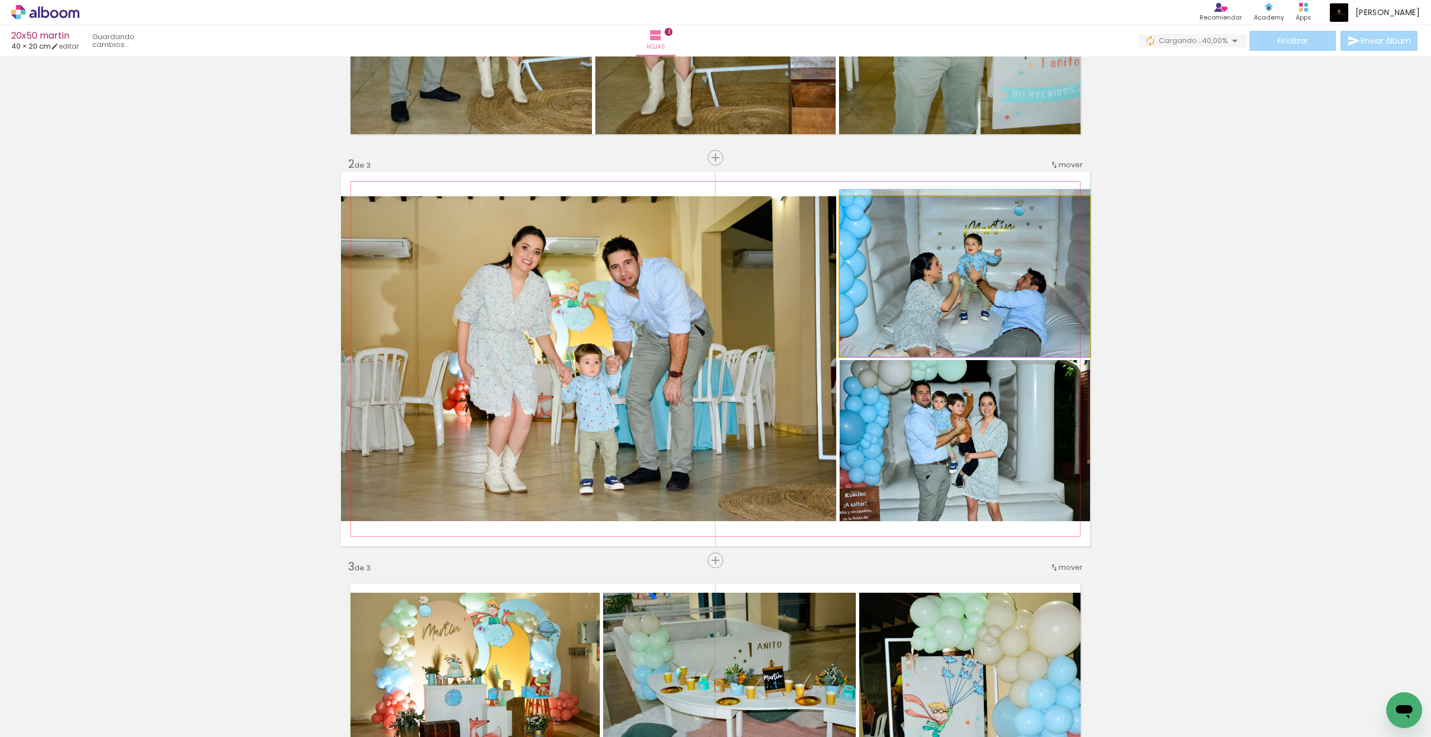
drag, startPoint x: 965, startPoint y: 272, endPoint x: 975, endPoint y: 240, distance: 33.9
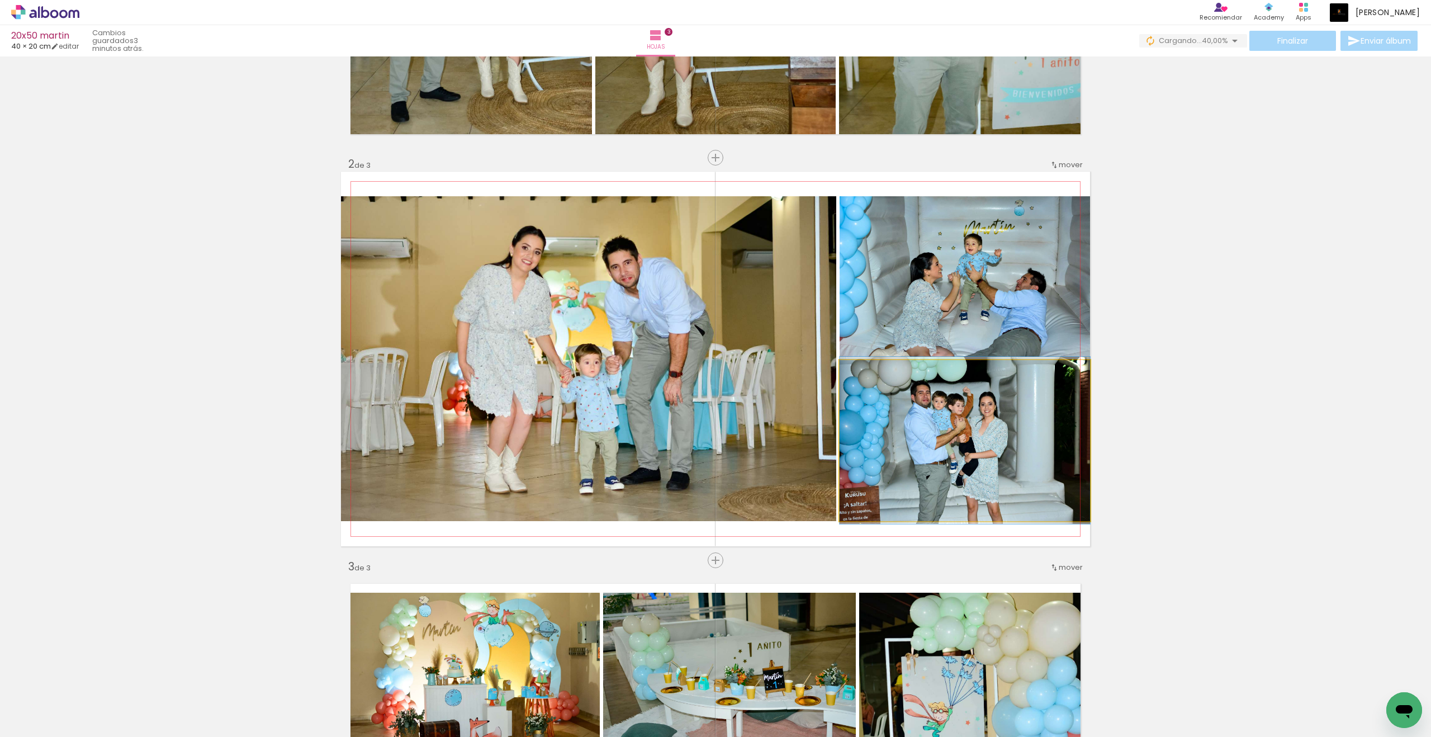
drag, startPoint x: 953, startPoint y: 439, endPoint x: 989, endPoint y: 439, distance: 35.8
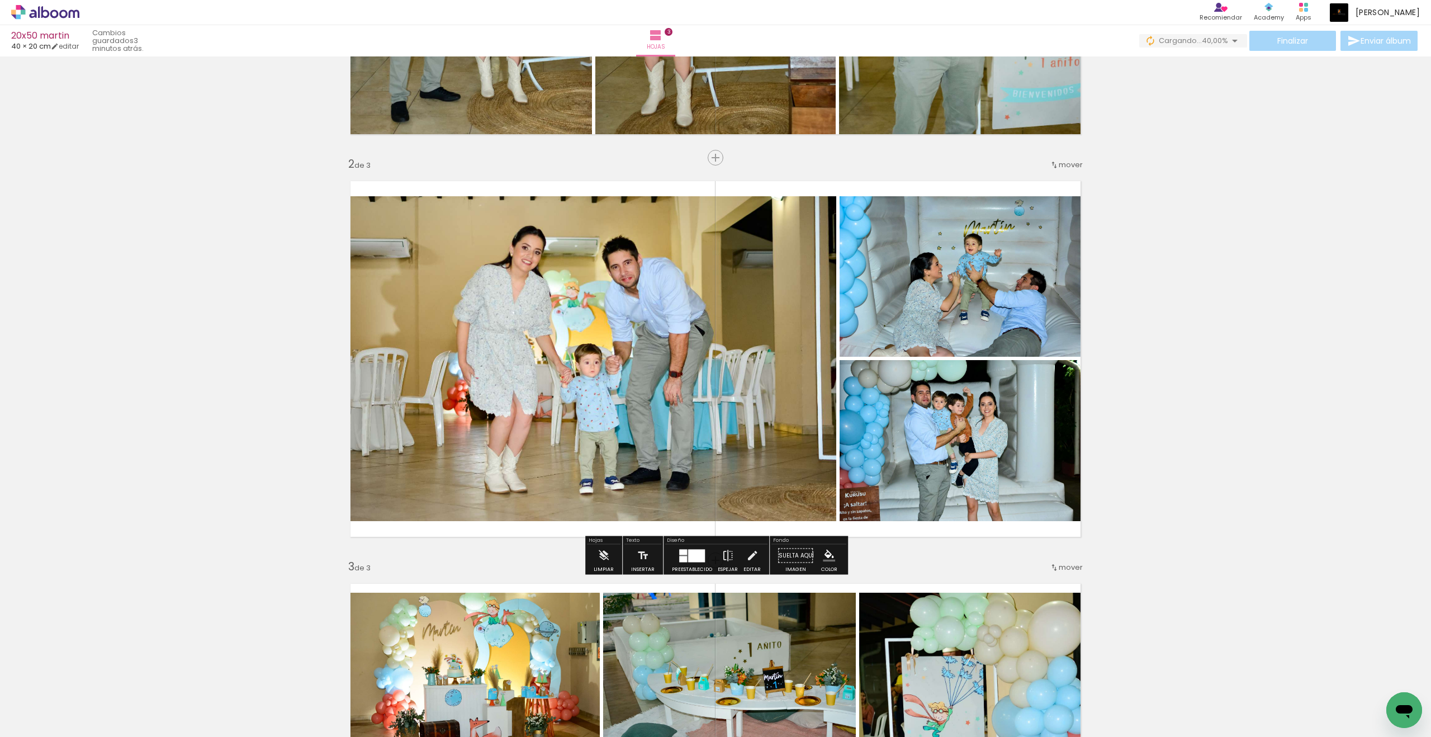
click at [1049, 425] on div "Insertar hoja 1 de 3 Insertar hoja 2 de 3 Insertar hoja 3 de 3" at bounding box center [715, 546] width 1431 height 1610
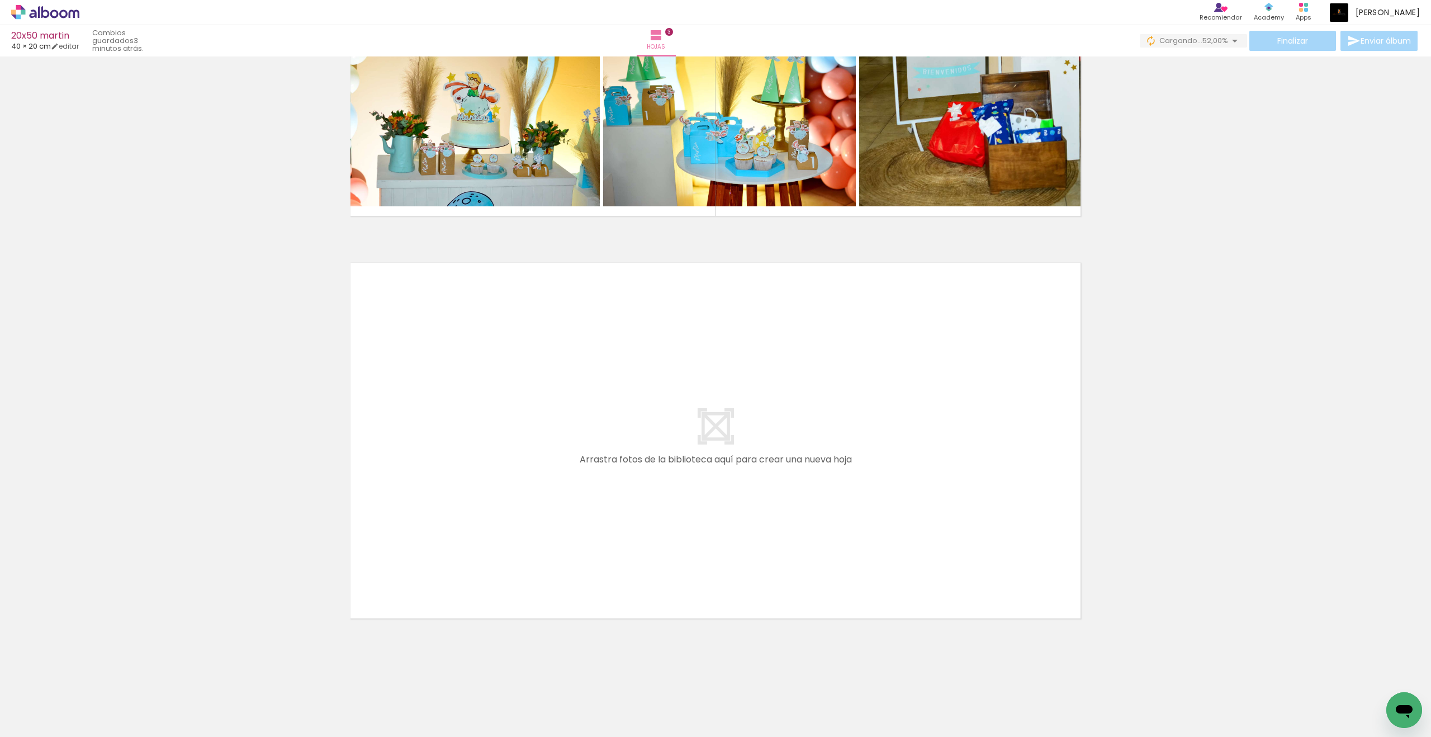
scroll to position [1042, 0]
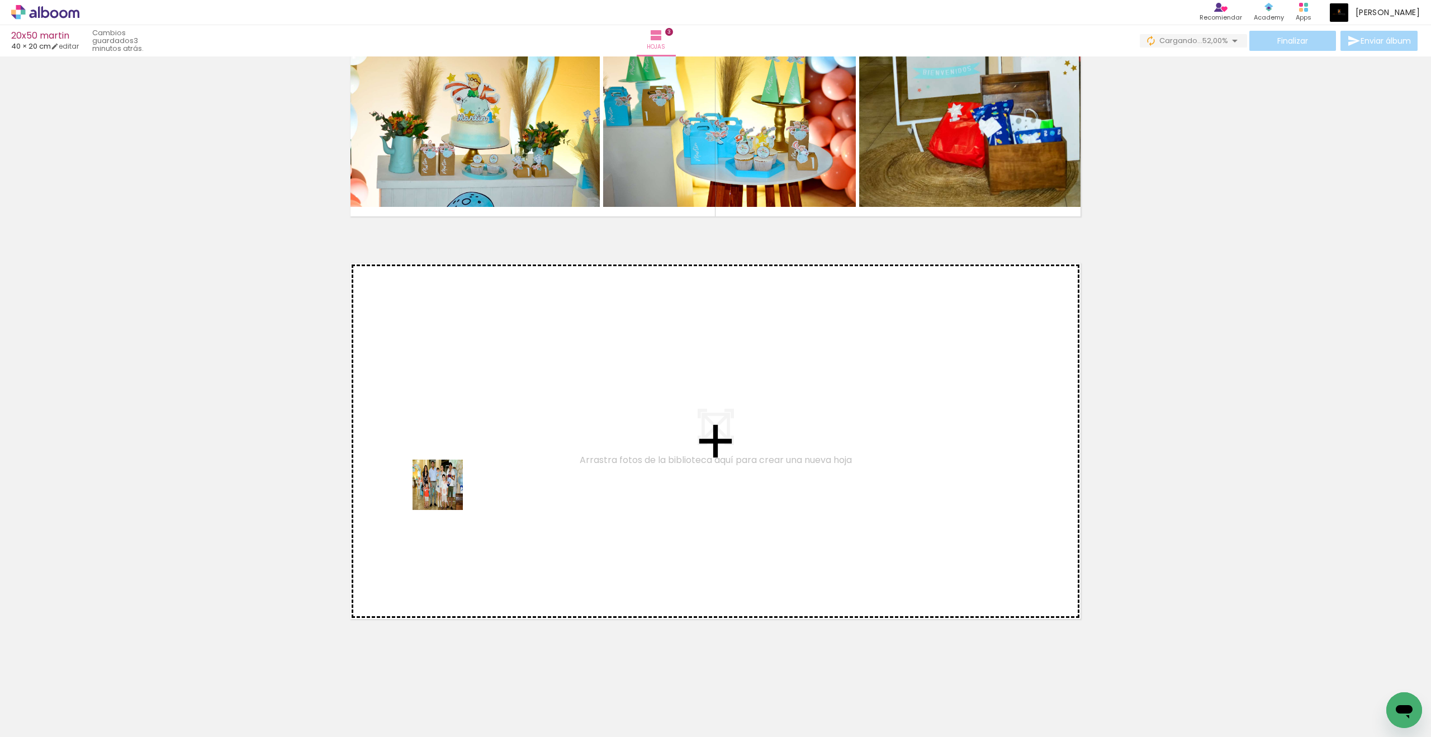
drag, startPoint x: 116, startPoint y: 705, endPoint x: 449, endPoint y: 491, distance: 395.6
click at [449, 491] on quentale-workspace at bounding box center [715, 368] width 1431 height 737
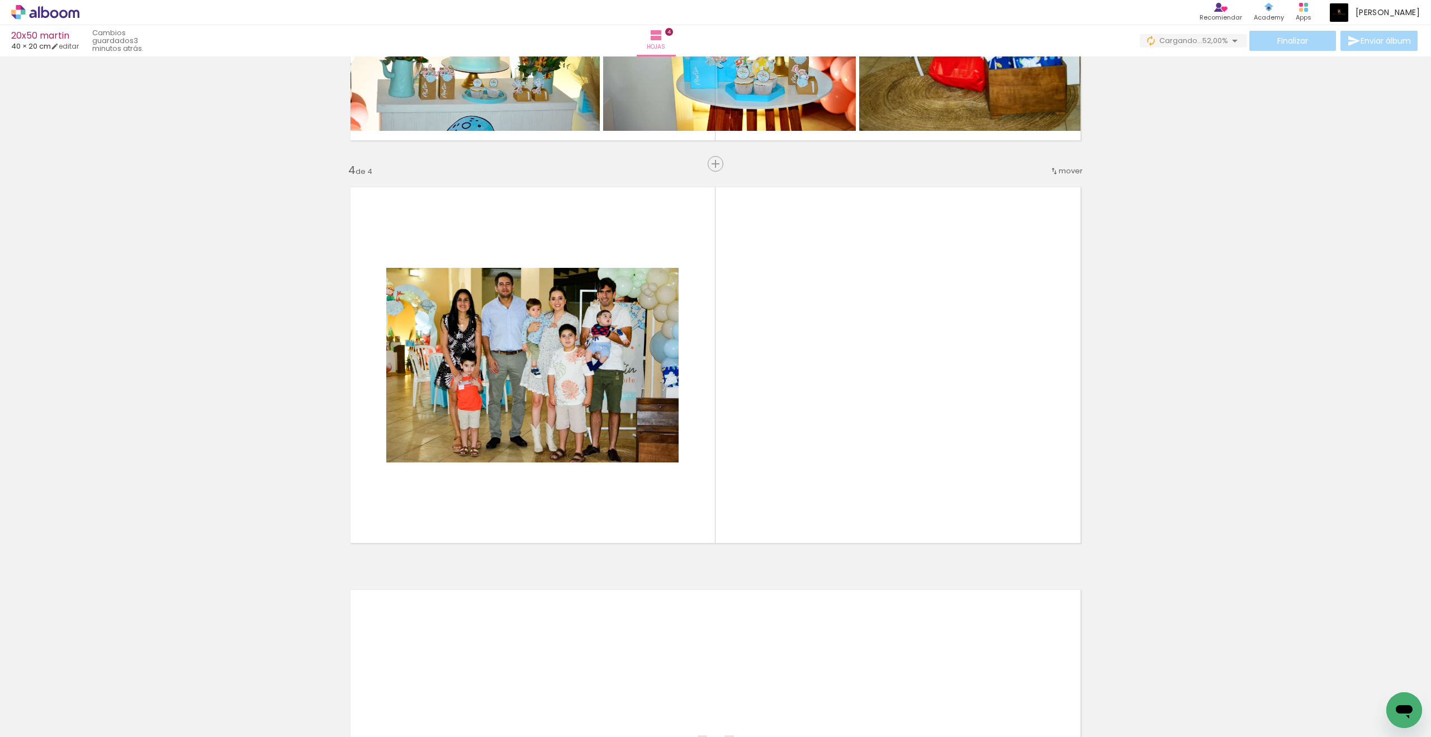
scroll to position [1122, 0]
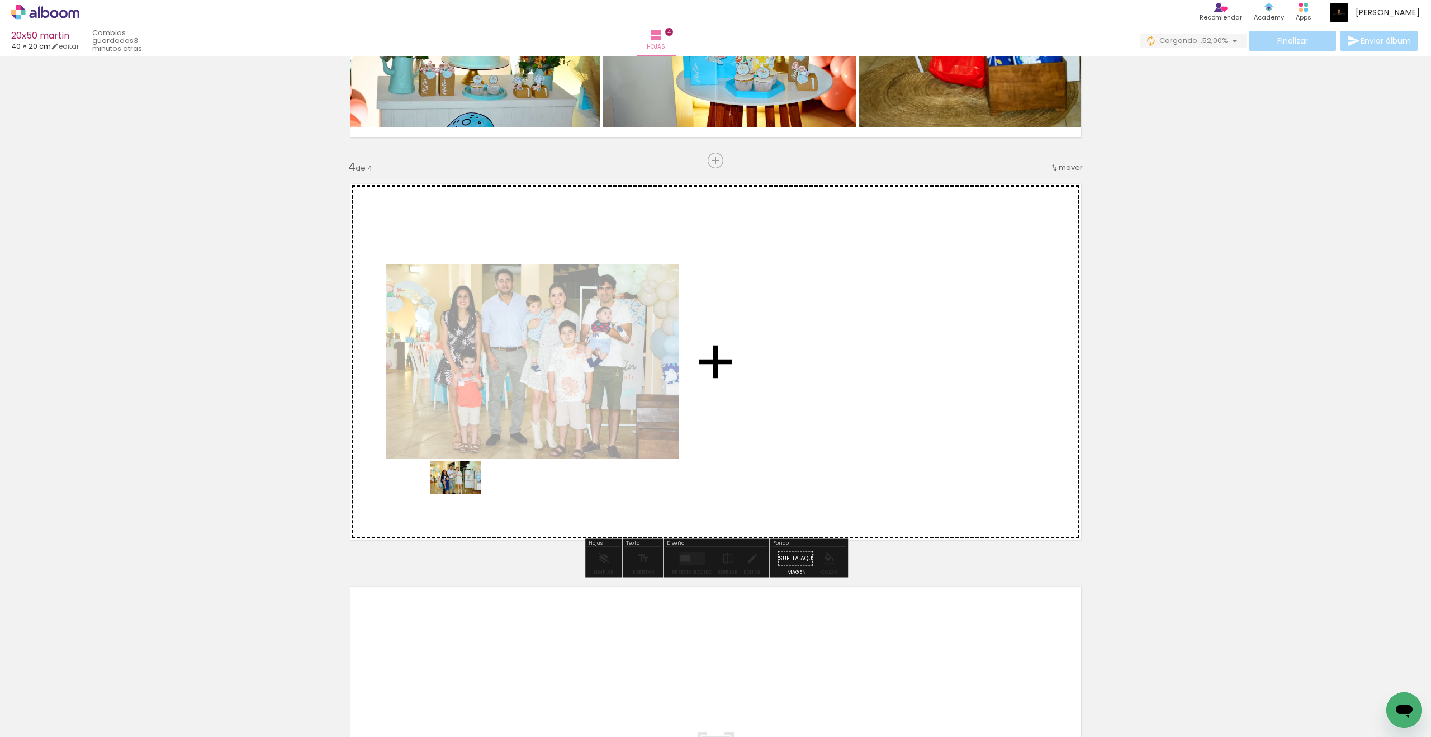
drag, startPoint x: 180, startPoint y: 701, endPoint x: 464, endPoint y: 494, distance: 350.7
click at [464, 494] on quentale-workspace at bounding box center [715, 368] width 1431 height 737
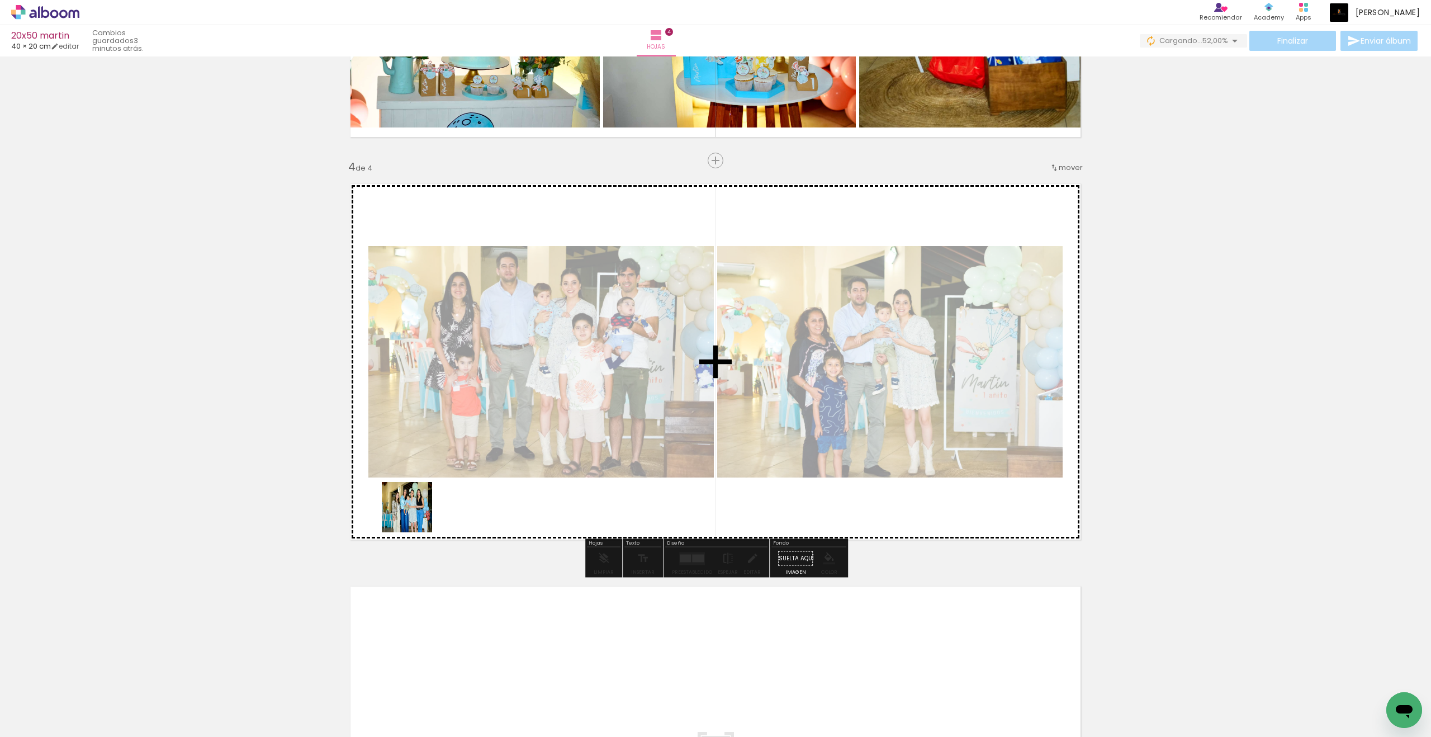
drag, startPoint x: 188, startPoint y: 695, endPoint x: 223, endPoint y: 705, distance: 36.1
click at [415, 515] on quentale-workspace at bounding box center [715, 368] width 1431 height 737
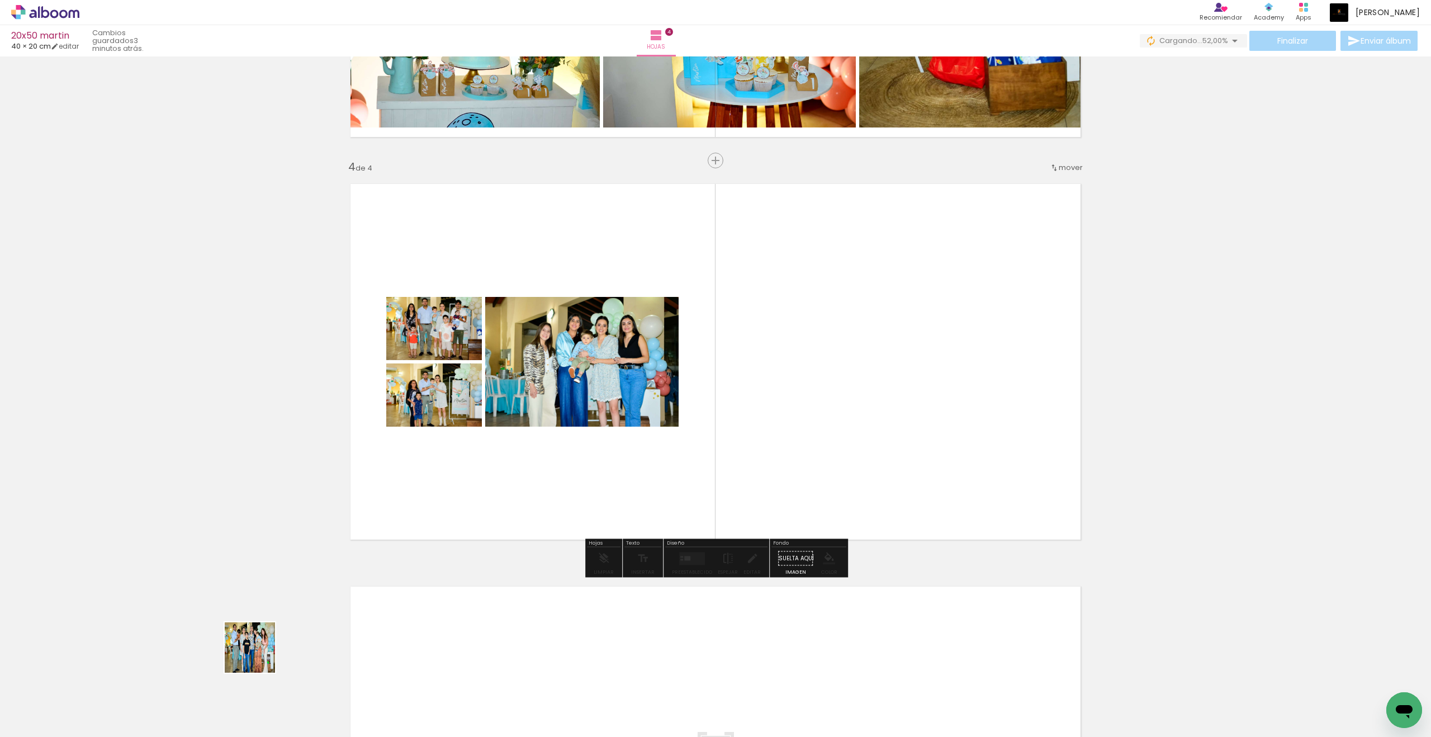
drag, startPoint x: 194, startPoint y: 709, endPoint x: 218, endPoint y: 665, distance: 49.8
click at [431, 506] on quentale-workspace at bounding box center [715, 368] width 1431 height 737
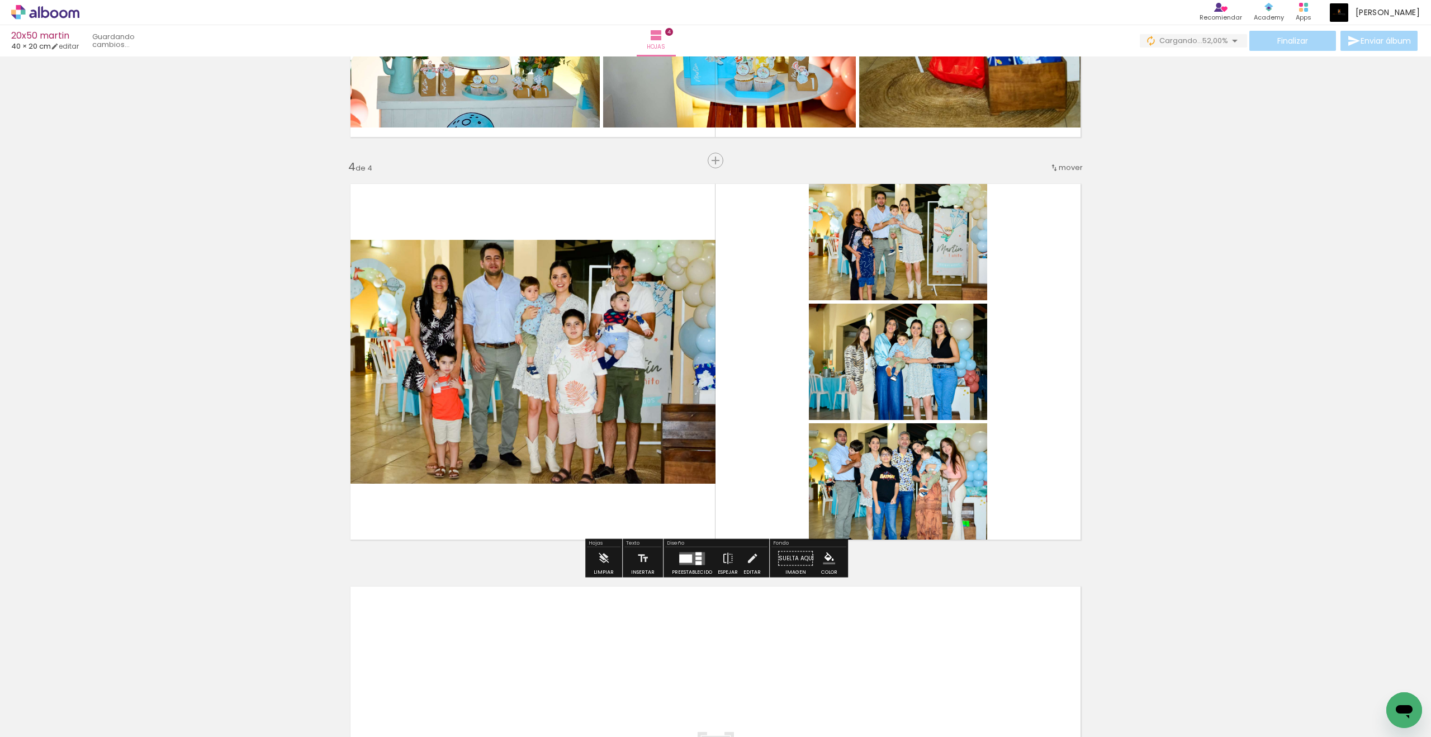
scroll to position [1123, 0]
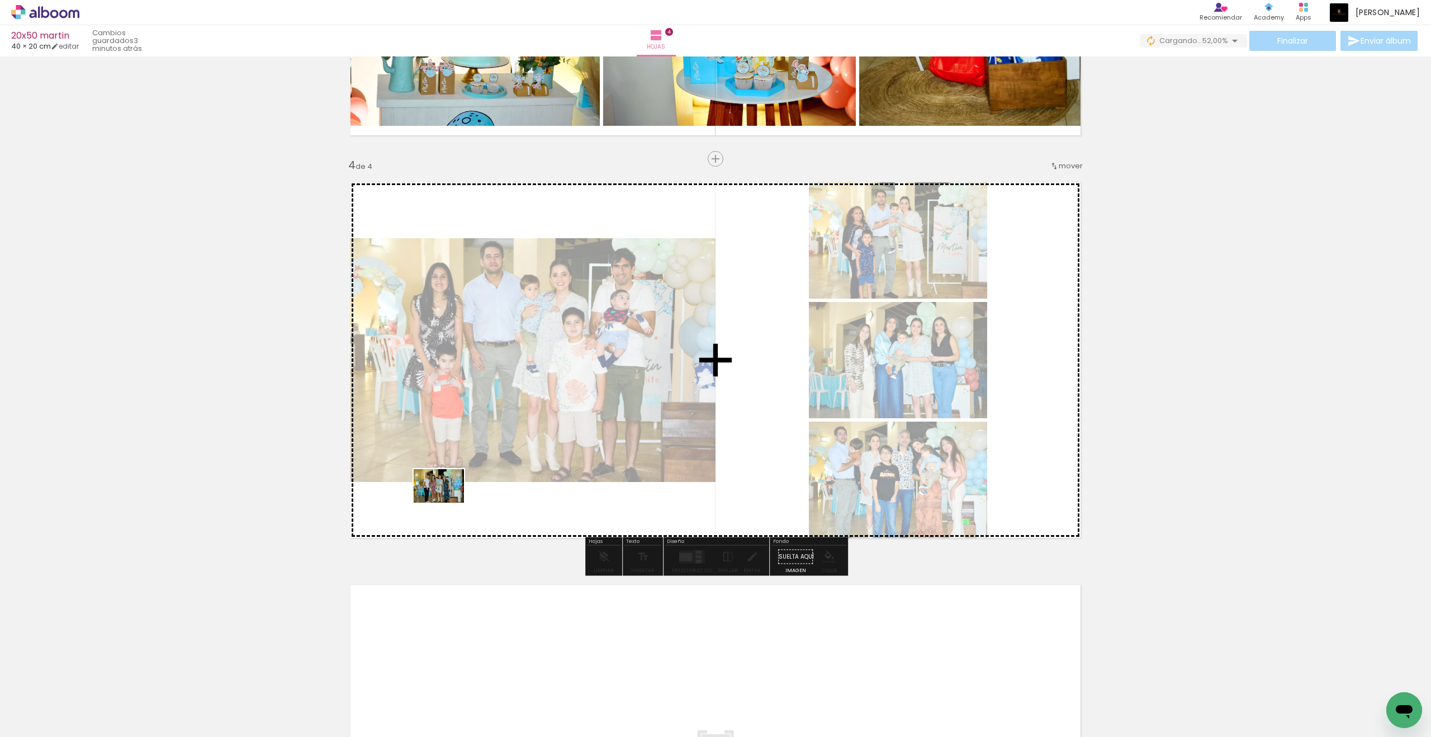
drag, startPoint x: 192, startPoint y: 691, endPoint x: 447, endPoint y: 502, distance: 317.2
click at [447, 502] on quentale-workspace at bounding box center [715, 368] width 1431 height 737
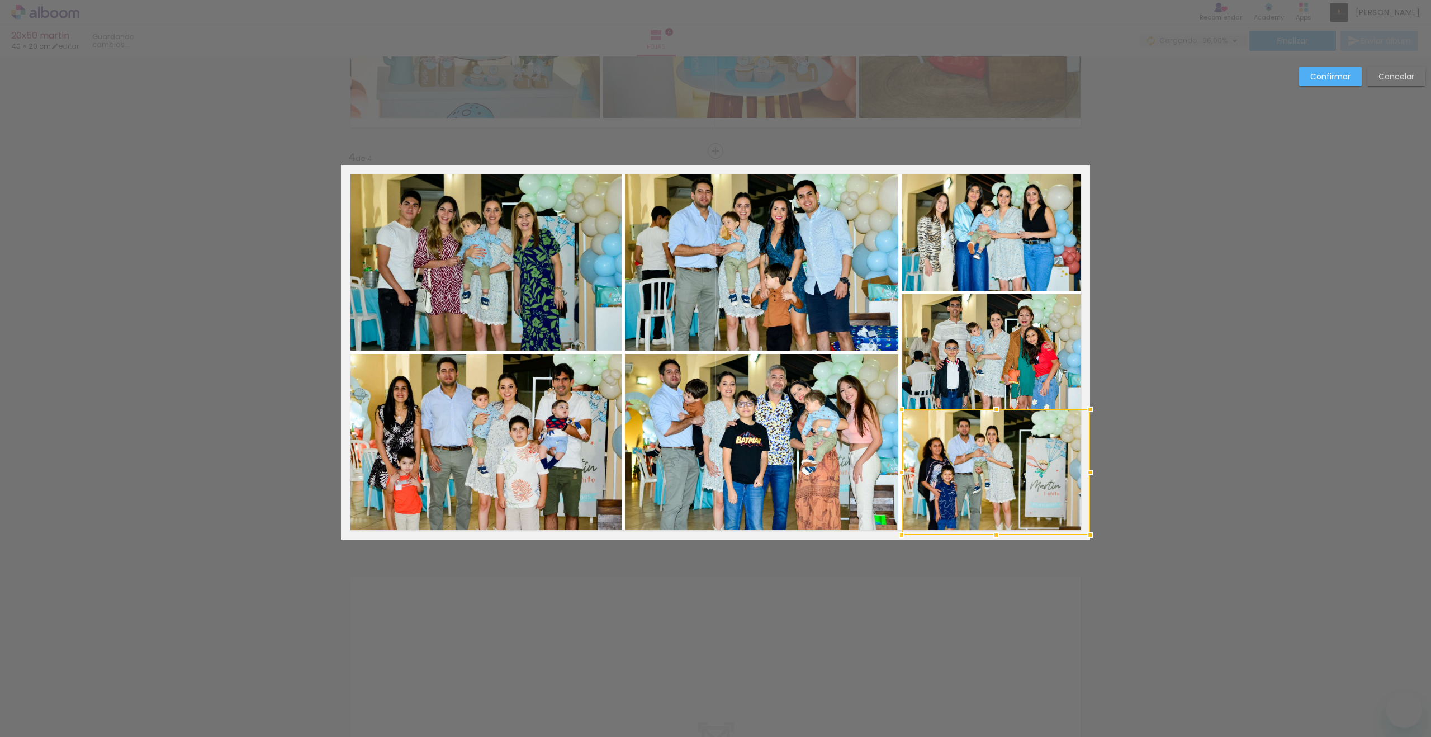
click at [982, 444] on div at bounding box center [995, 472] width 188 height 126
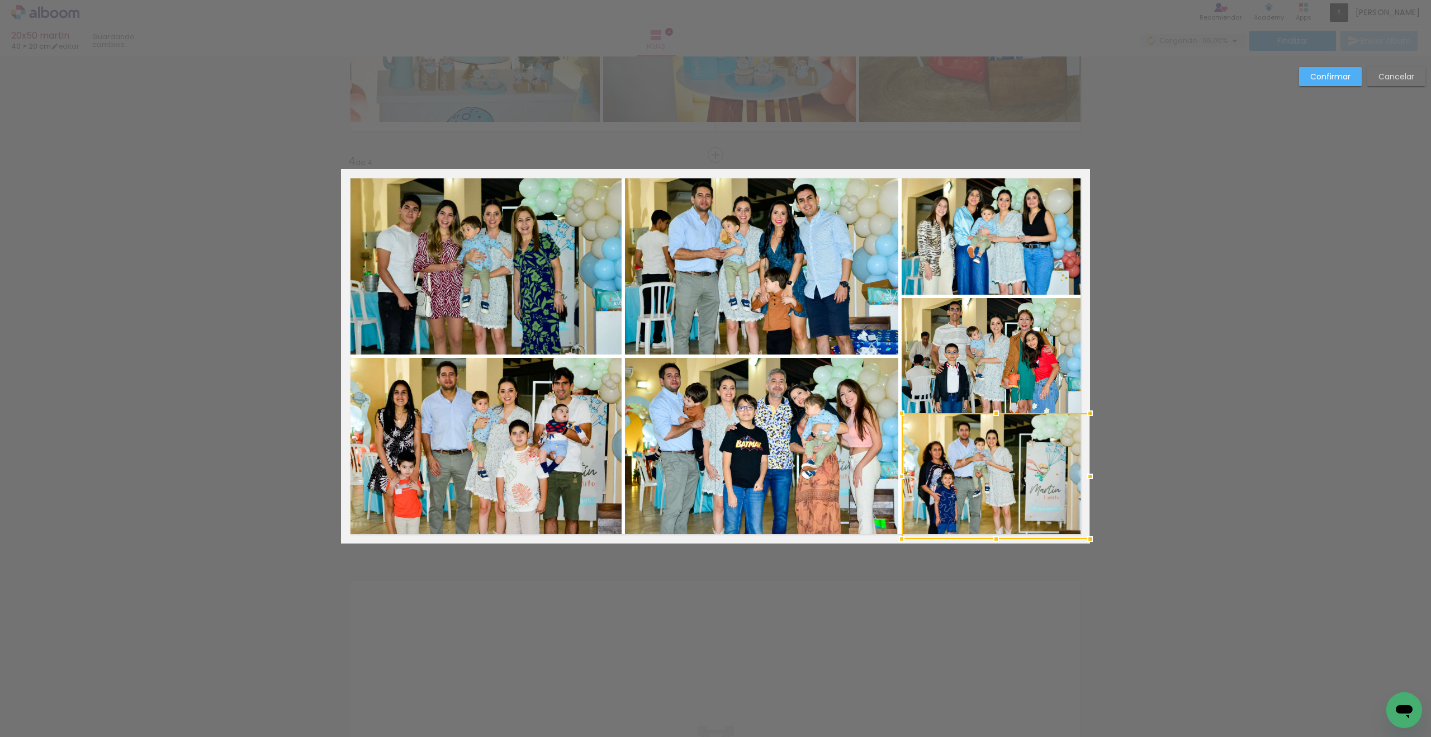
scroll to position [1385, 0]
click at [0, 0] on slot "Cancelar" at bounding box center [0, 0] width 0 height 0
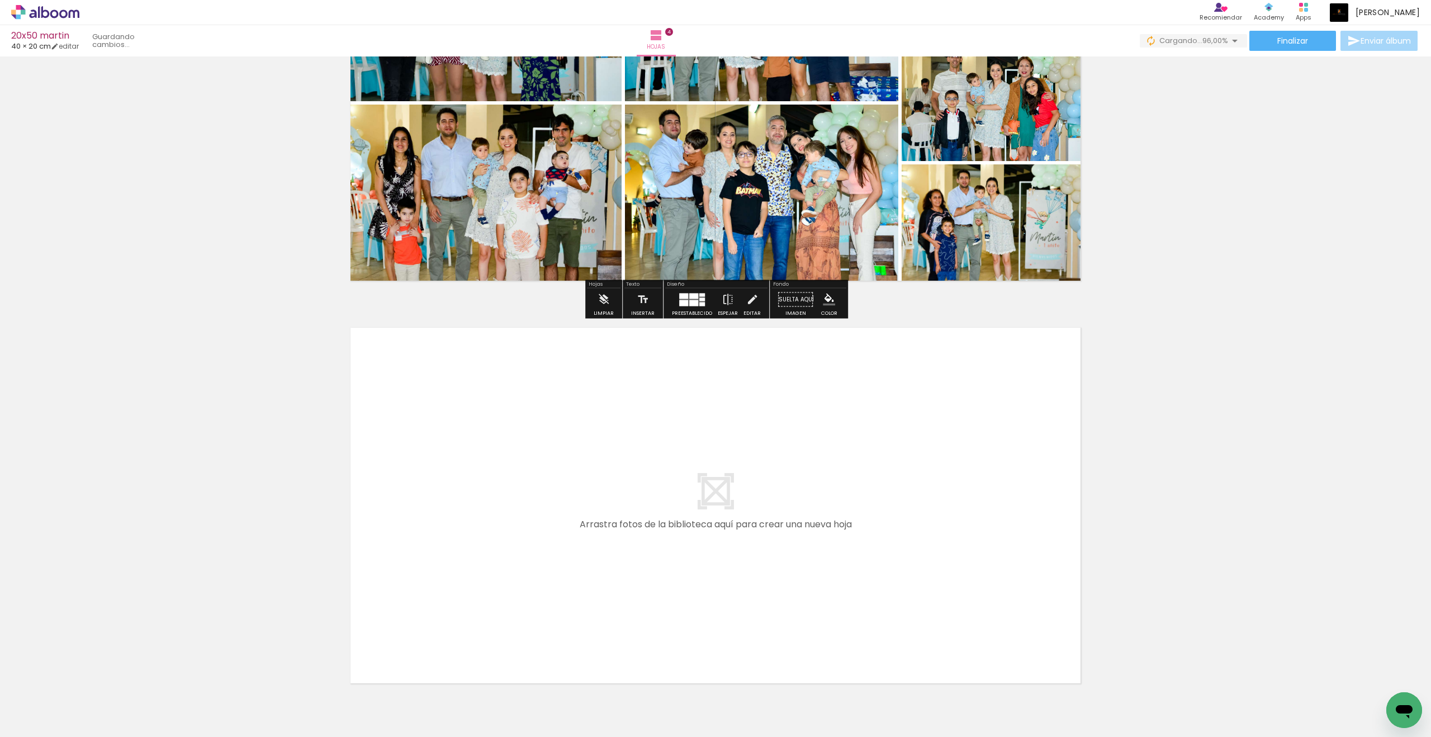
scroll to position [1445, 0]
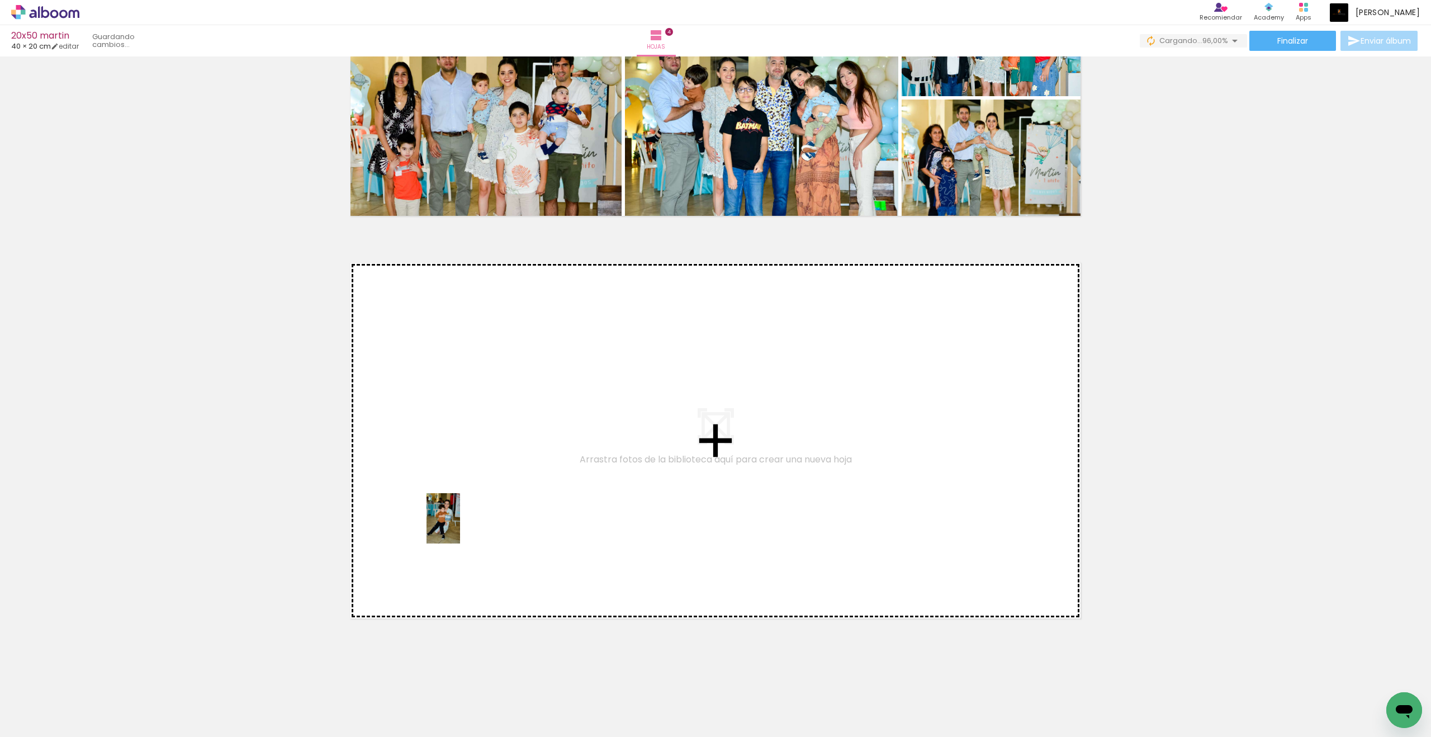
drag, startPoint x: 132, startPoint y: 710, endPoint x: 460, endPoint y: 526, distance: 376.0
click at [460, 526] on quentale-workspace at bounding box center [715, 368] width 1431 height 737
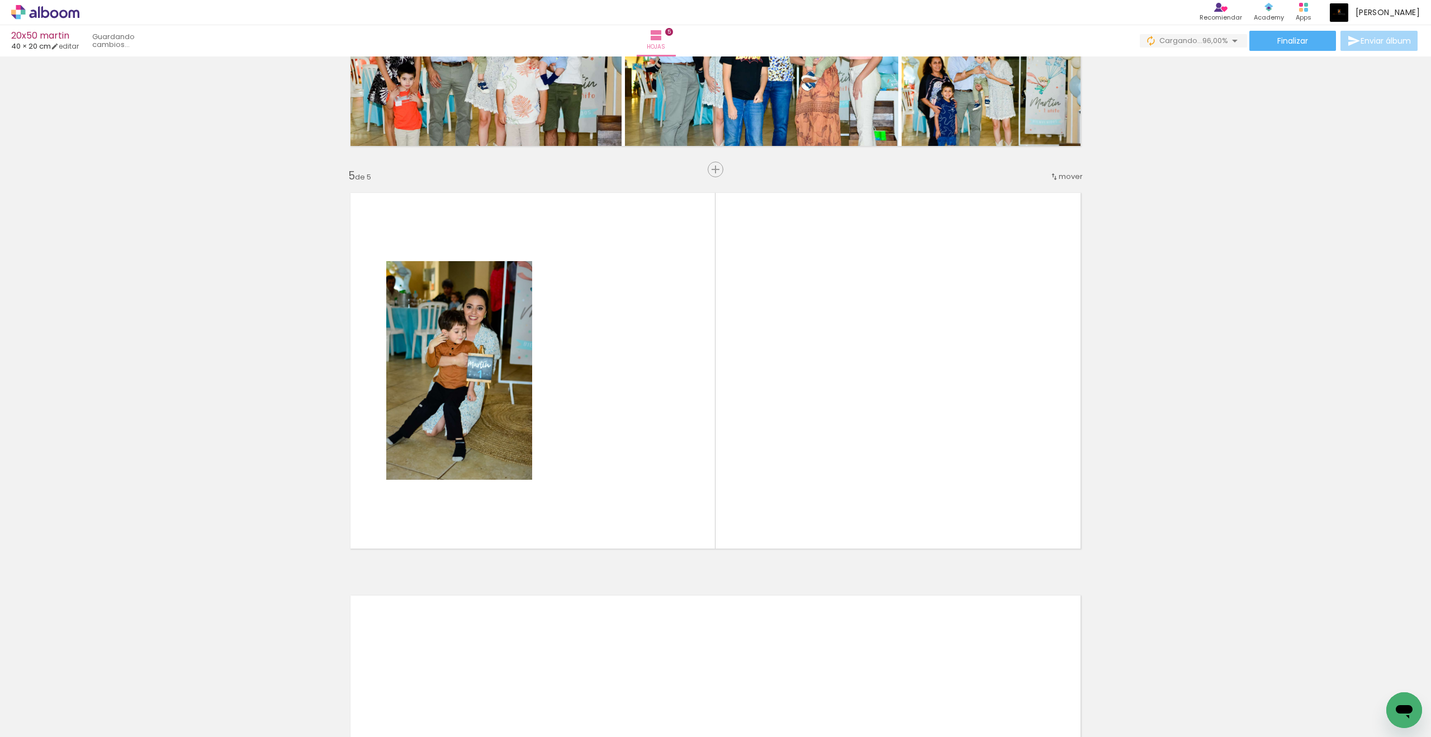
scroll to position [1524, 0]
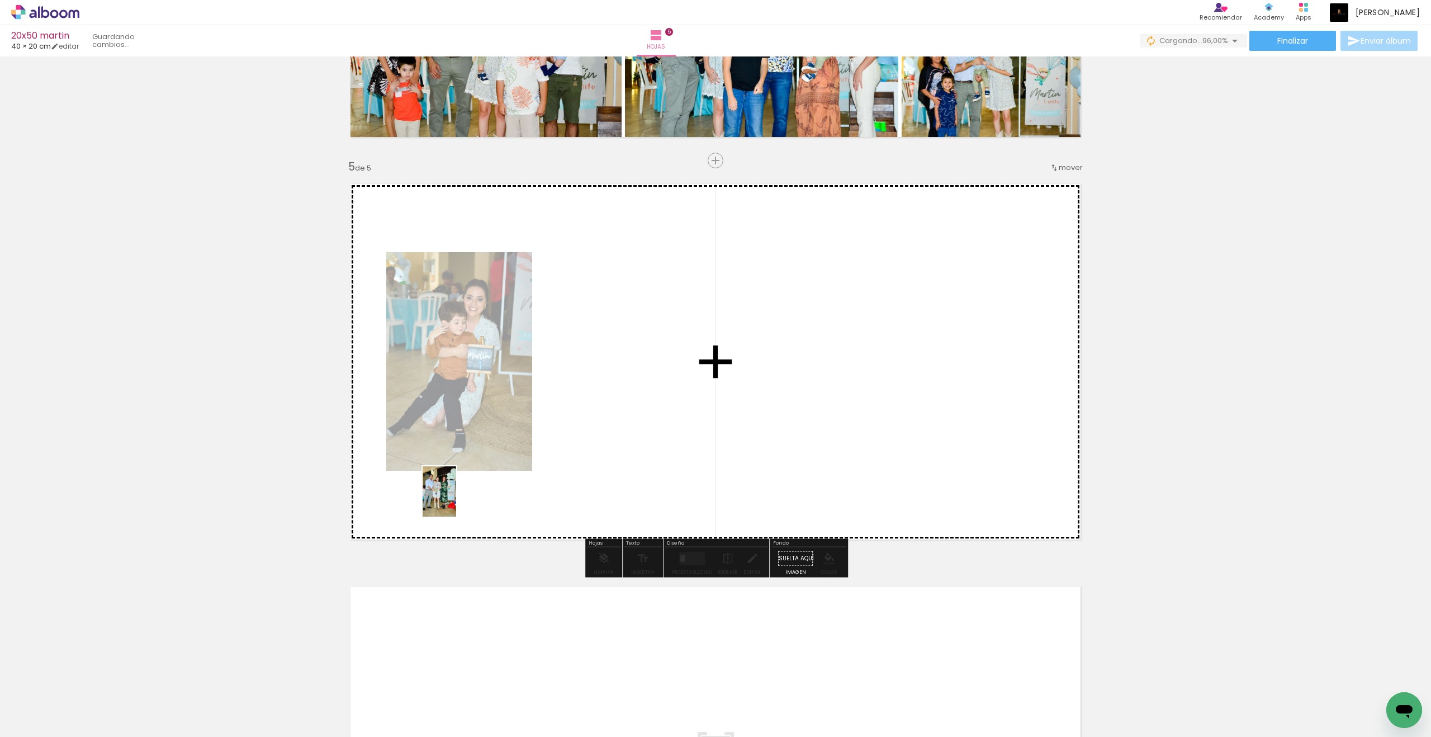
drag, startPoint x: 126, startPoint y: 701, endPoint x: 456, endPoint y: 500, distance: 386.7
click at [456, 500] on quentale-workspace at bounding box center [715, 368] width 1431 height 737
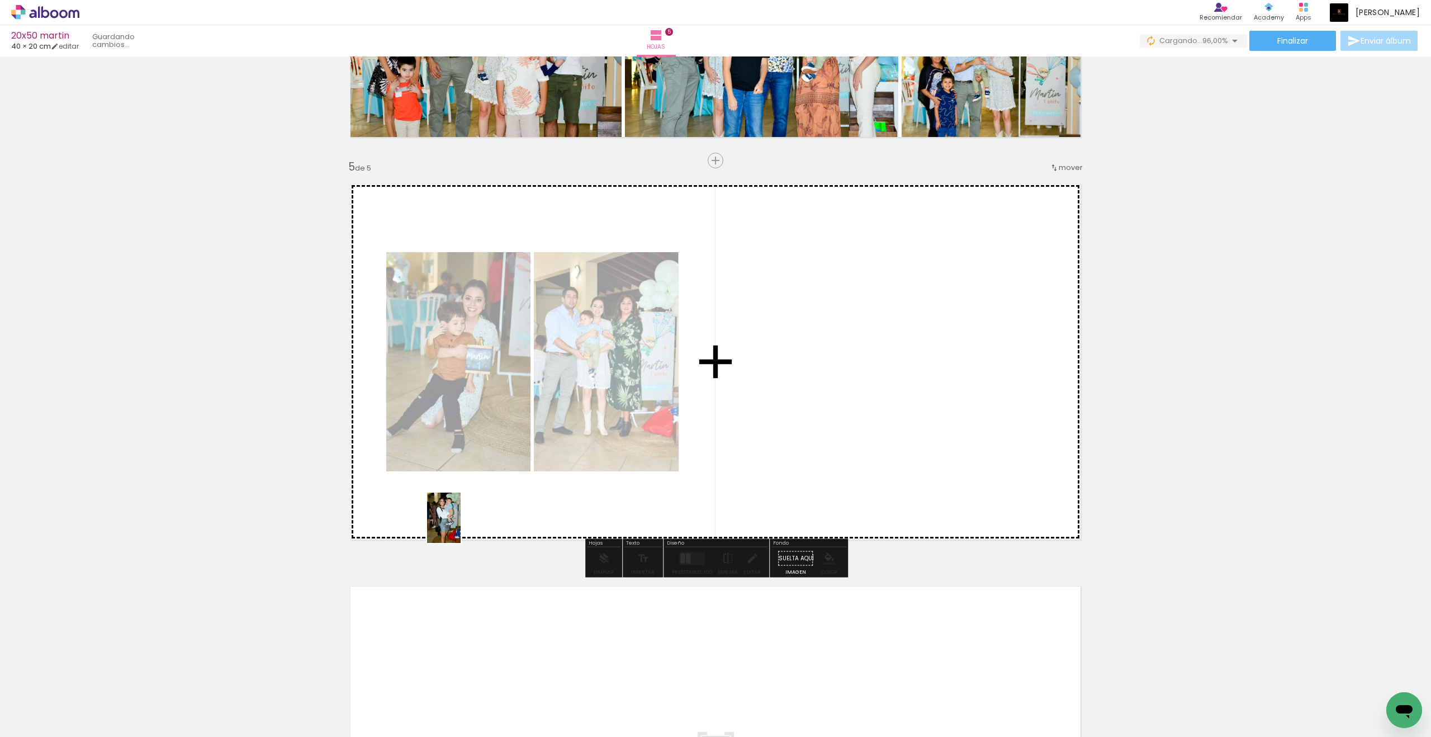
drag, startPoint x: 126, startPoint y: 710, endPoint x: 460, endPoint y: 526, distance: 381.9
click at [460, 526] on quentale-workspace at bounding box center [715, 368] width 1431 height 737
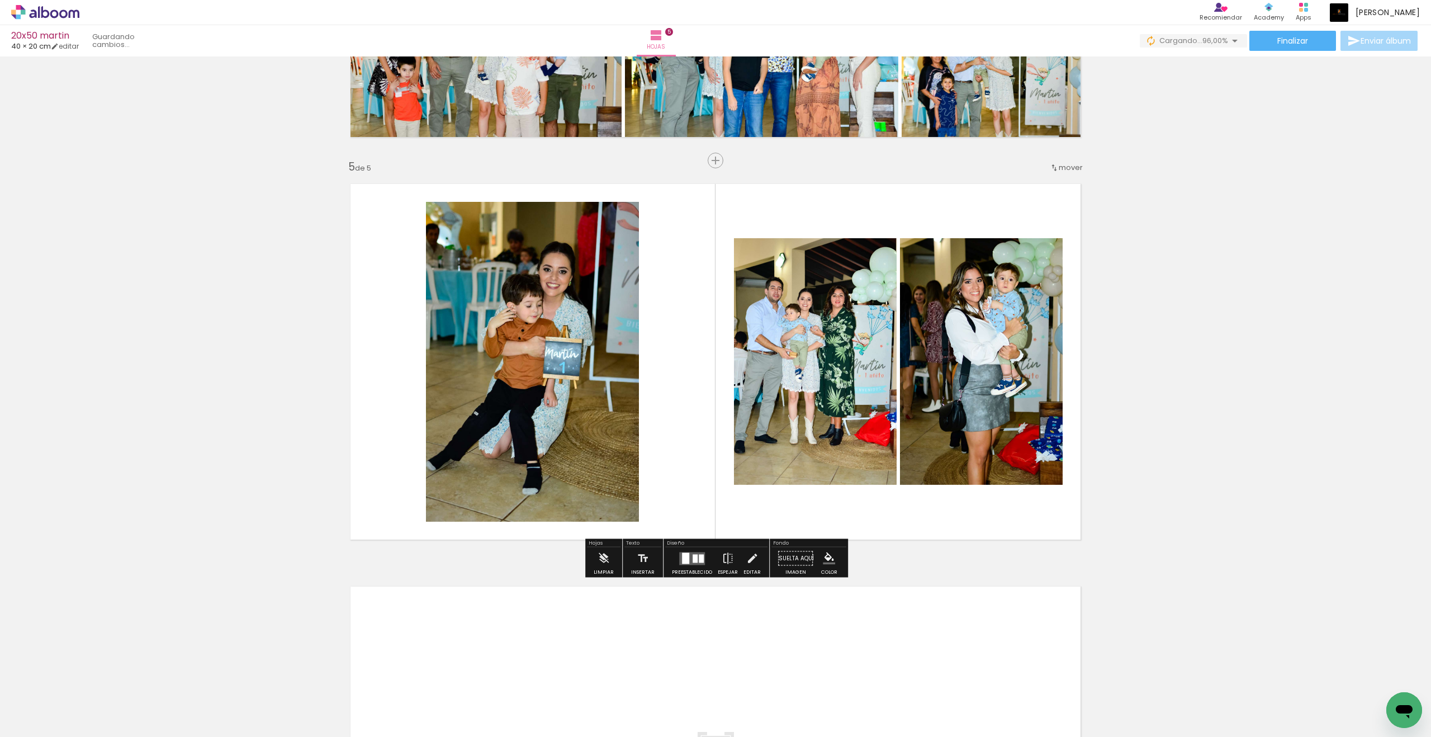
scroll to position [1525, 0]
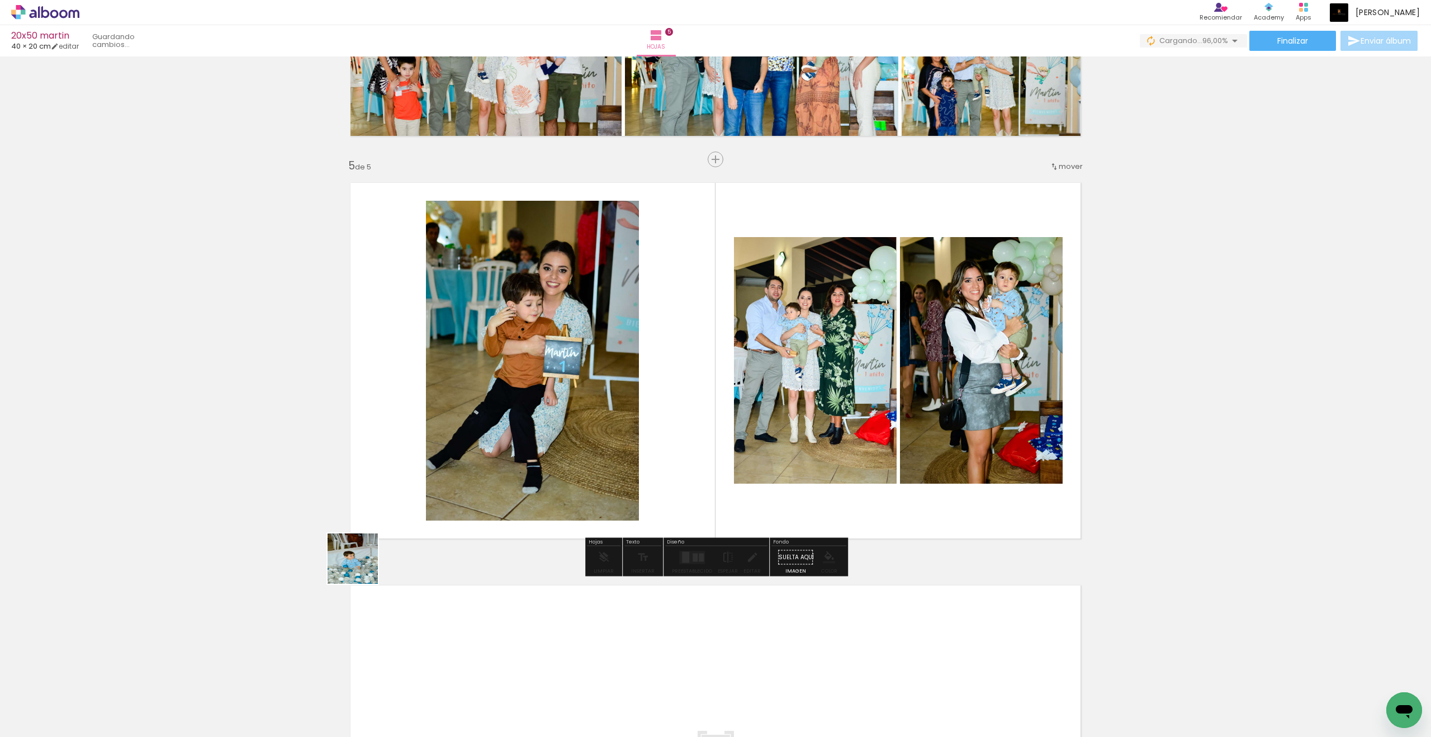
drag, startPoint x: 128, startPoint y: 710, endPoint x: 239, endPoint y: 667, distance: 119.2
click at [413, 537] on quentale-workspace at bounding box center [715, 368] width 1431 height 737
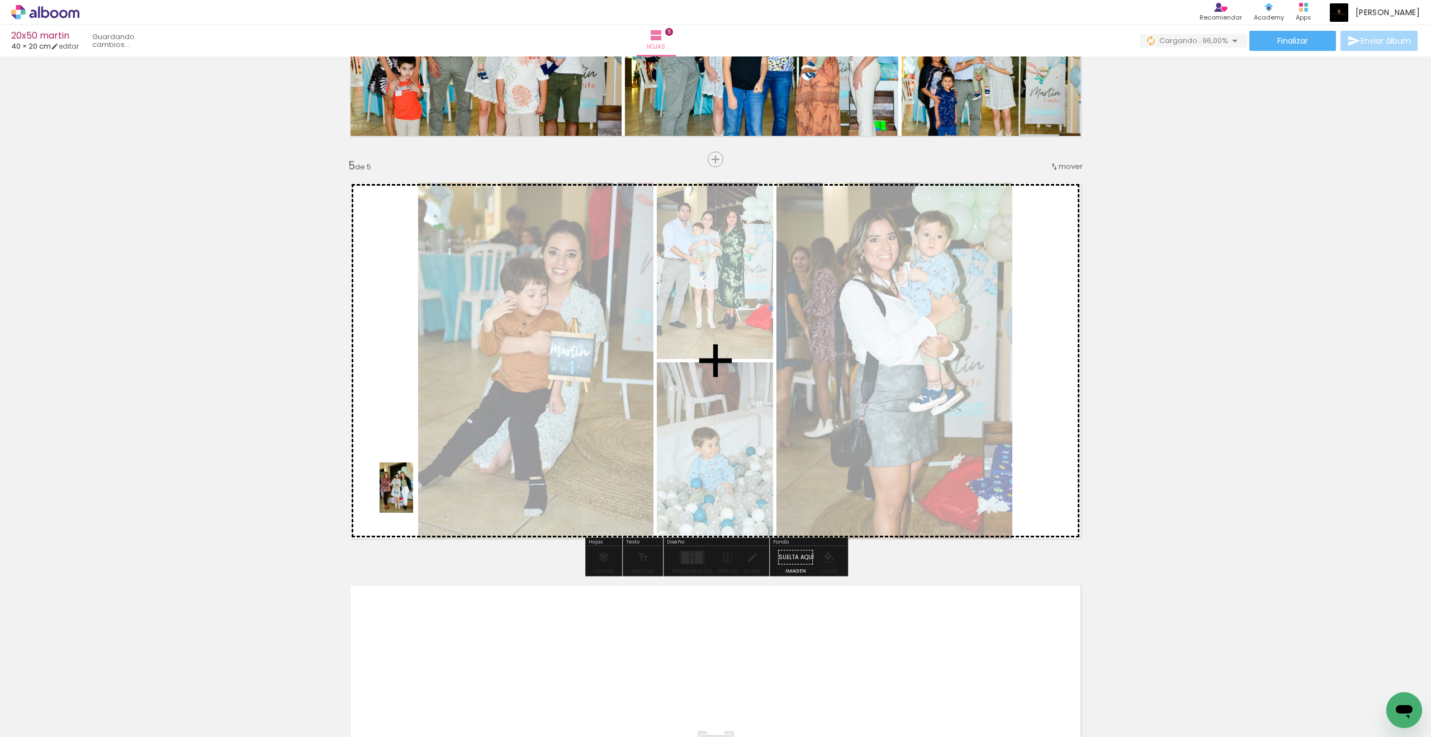
drag, startPoint x: 97, startPoint y: 702, endPoint x: 414, endPoint y: 494, distance: 379.3
click at [414, 494] on quentale-workspace at bounding box center [715, 368] width 1431 height 737
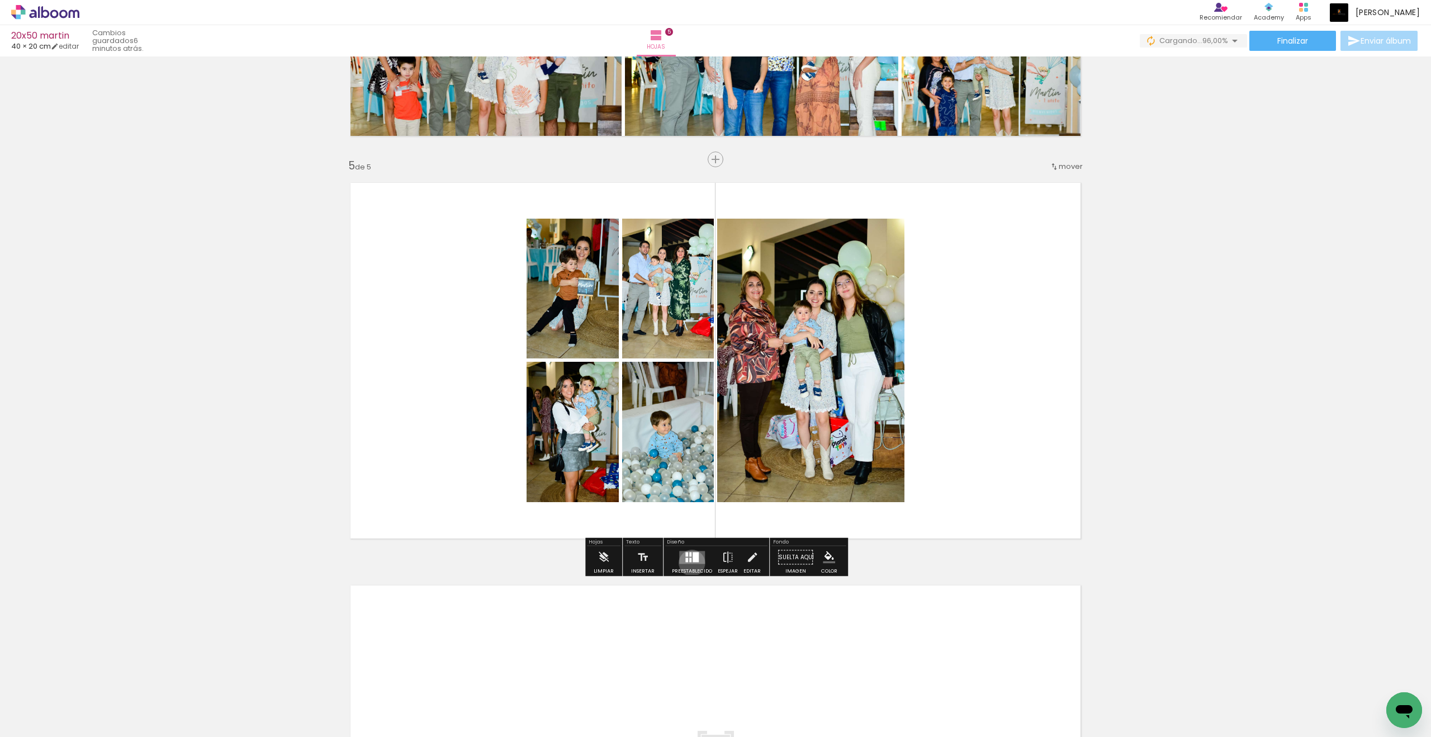
click at [689, 563] on quentale-layouter at bounding box center [692, 556] width 26 height 13
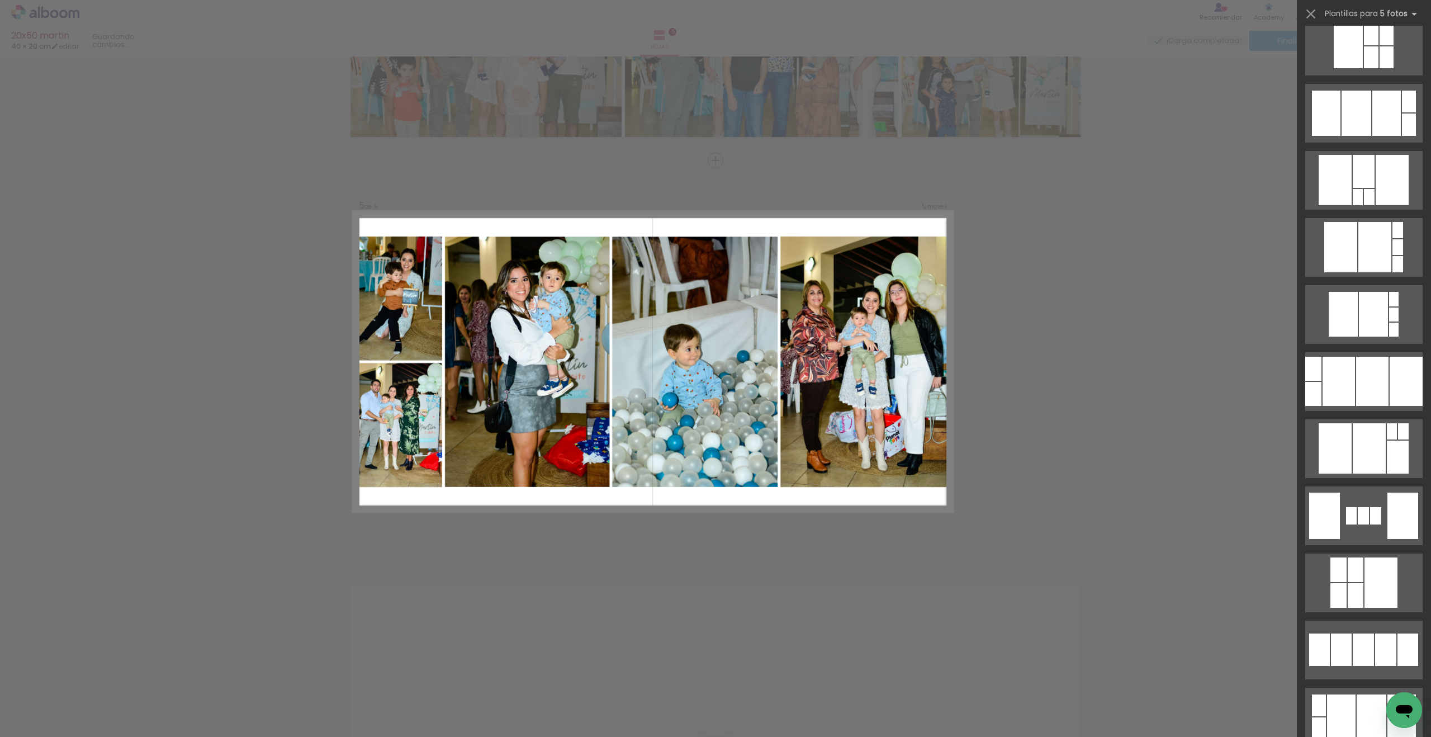
scroll to position [1117, 0]
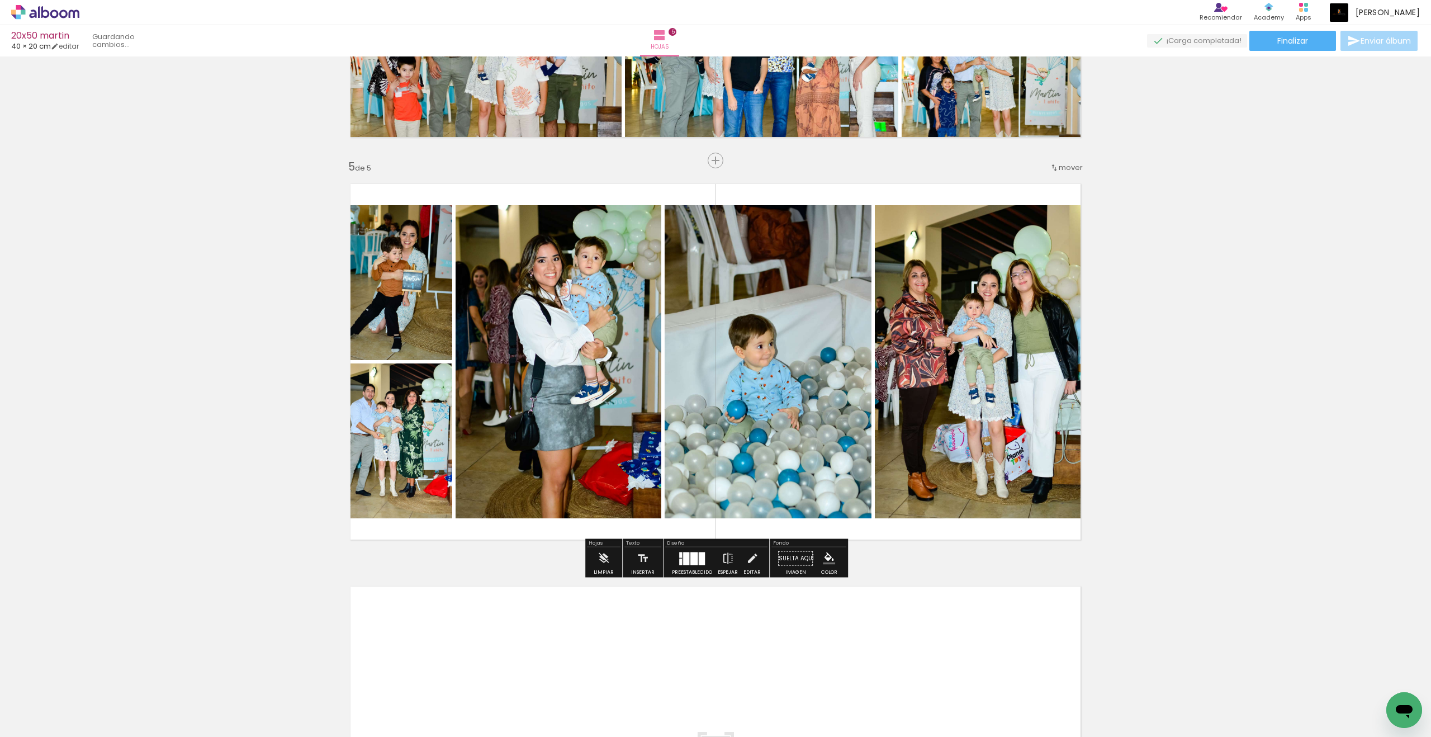
click at [0, 0] on slot at bounding box center [0, 0] width 0 height 0
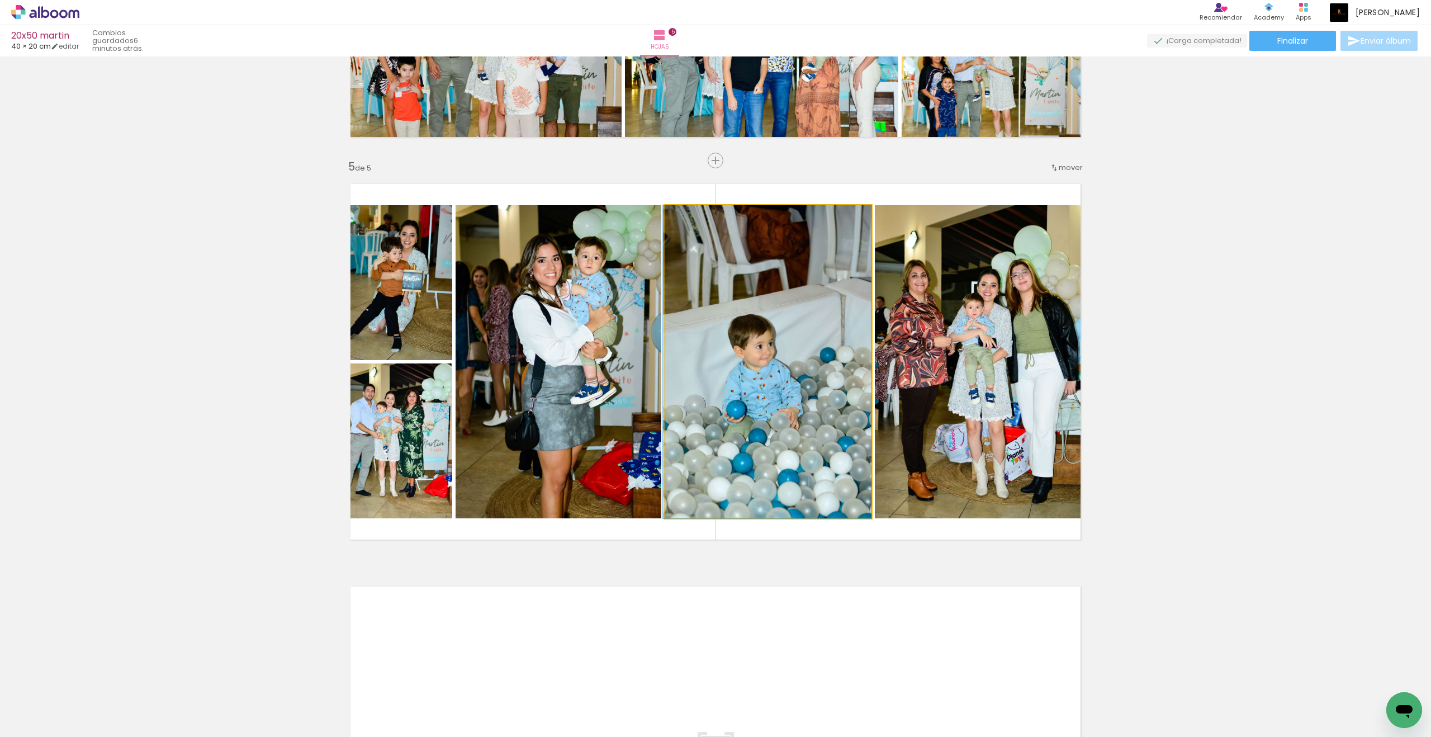
drag, startPoint x: 807, startPoint y: 342, endPoint x: 711, endPoint y: 343, distance: 96.1
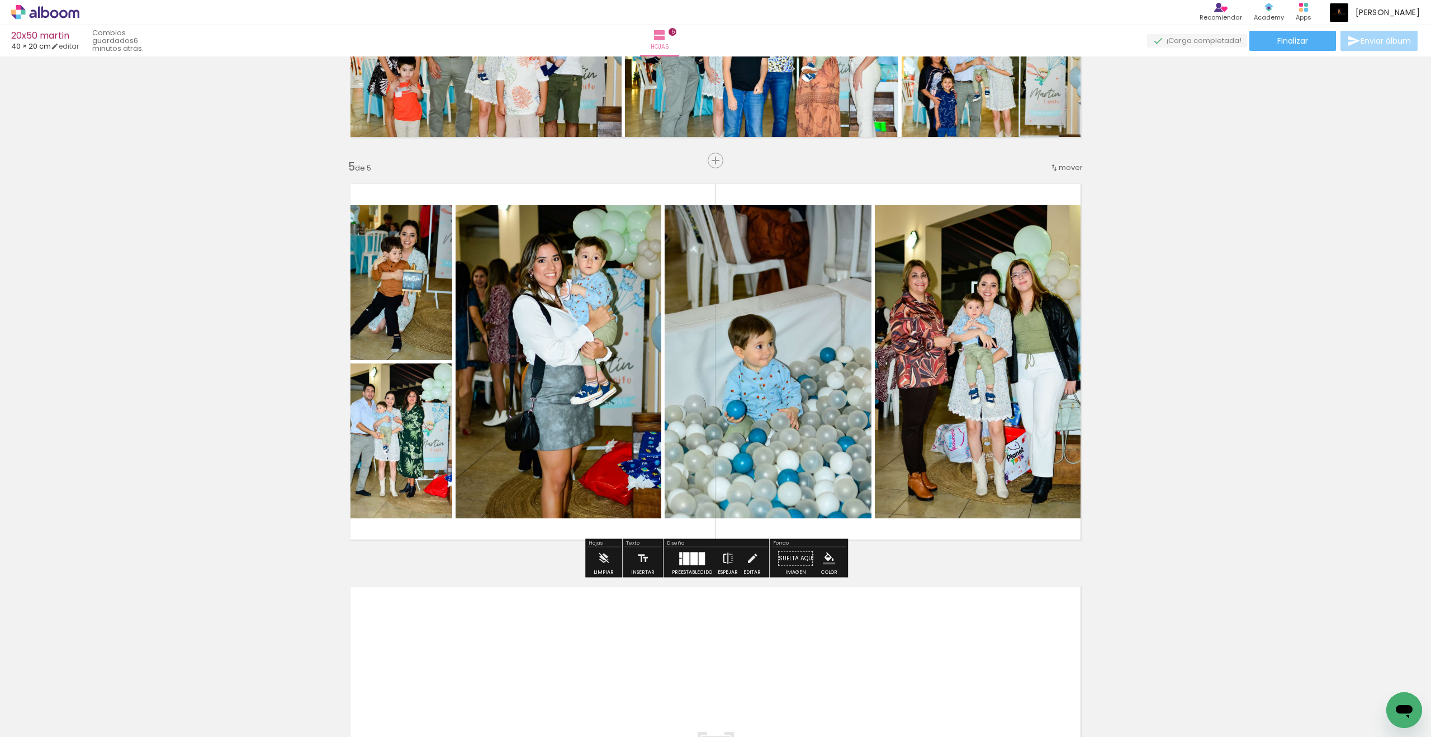
click at [726, 553] on iron-icon at bounding box center [727, 558] width 12 height 22
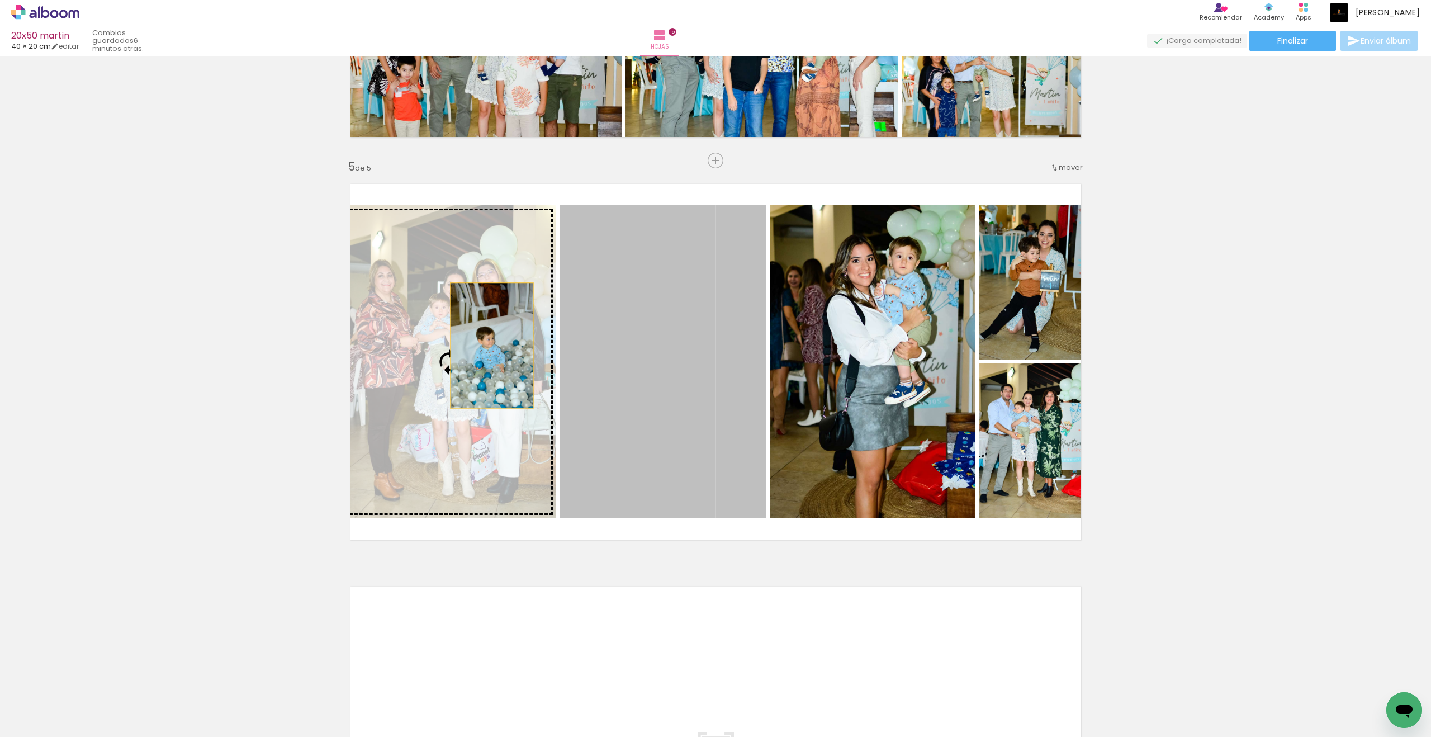
drag, startPoint x: 670, startPoint y: 349, endPoint x: 486, endPoint y: 345, distance: 183.9
click at [0, 0] on slot at bounding box center [0, 0] width 0 height 0
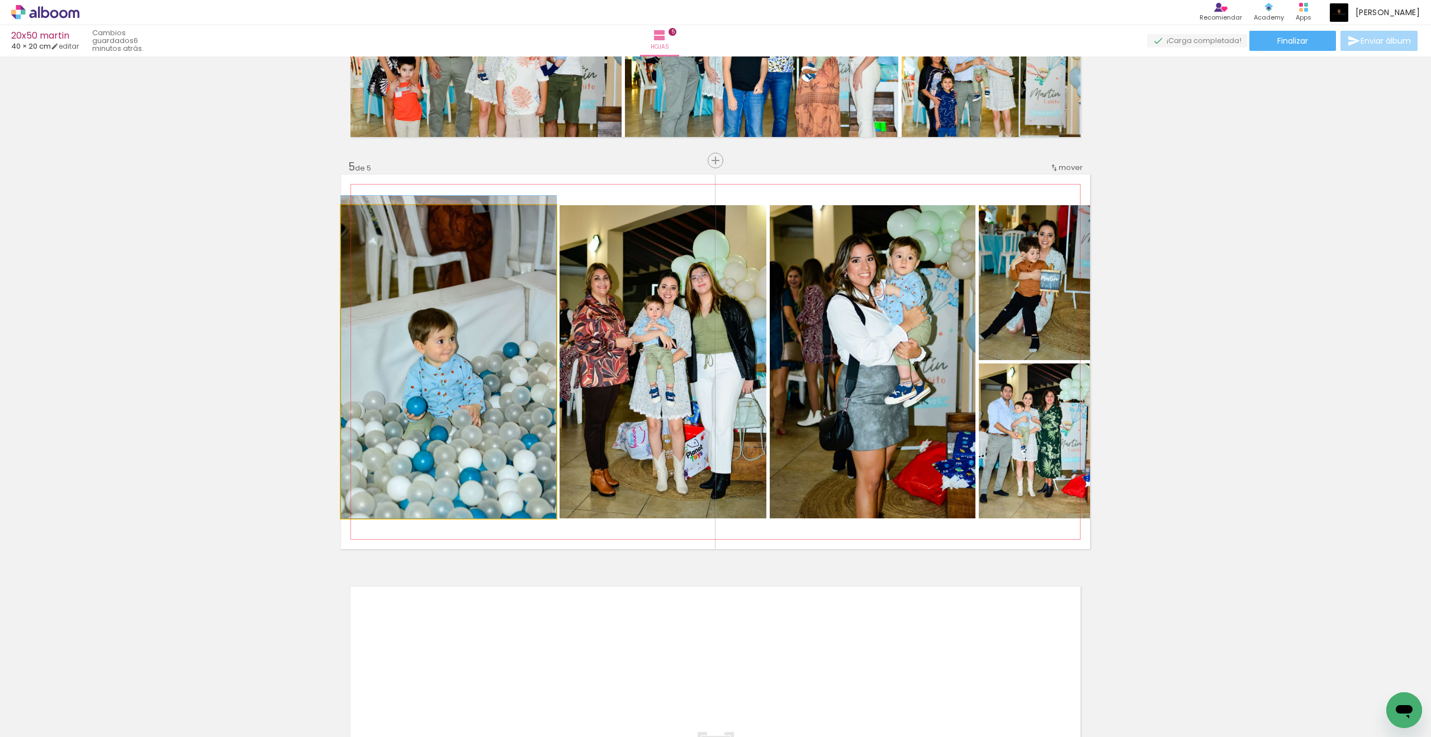
drag, startPoint x: 467, startPoint y: 381, endPoint x: 482, endPoint y: 362, distance: 23.8
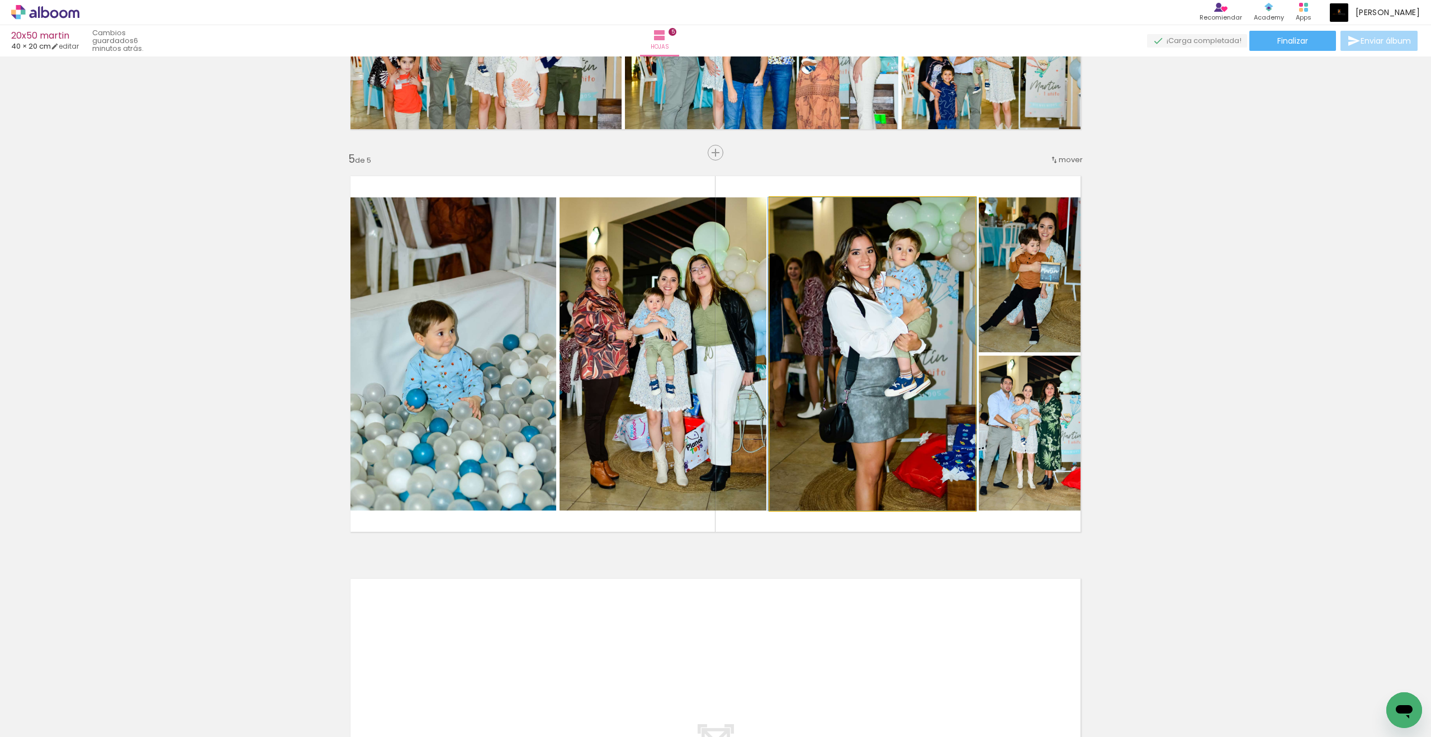
click at [876, 291] on quentale-photo at bounding box center [872, 353] width 206 height 313
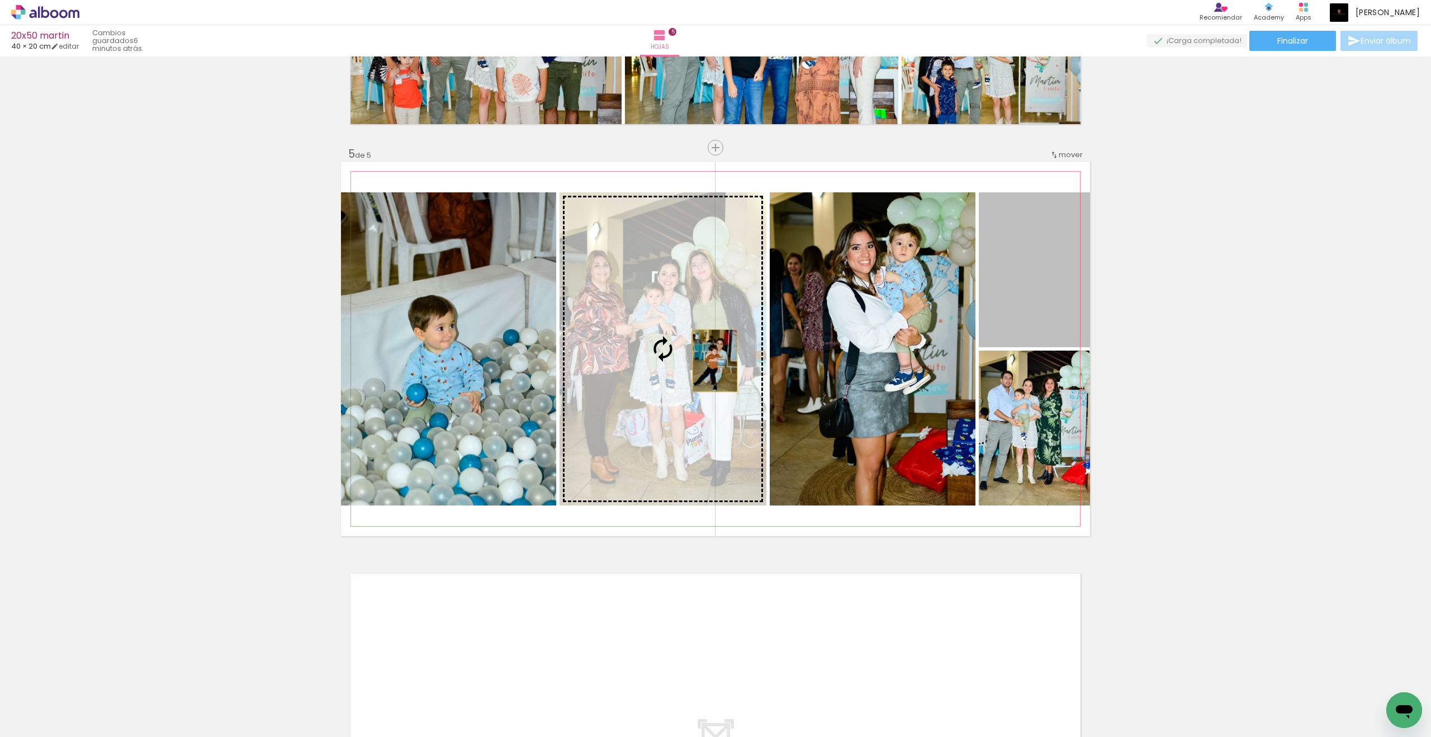
drag, startPoint x: 1023, startPoint y: 291, endPoint x: 715, endPoint y: 361, distance: 315.9
click at [0, 0] on slot at bounding box center [0, 0] width 0 height 0
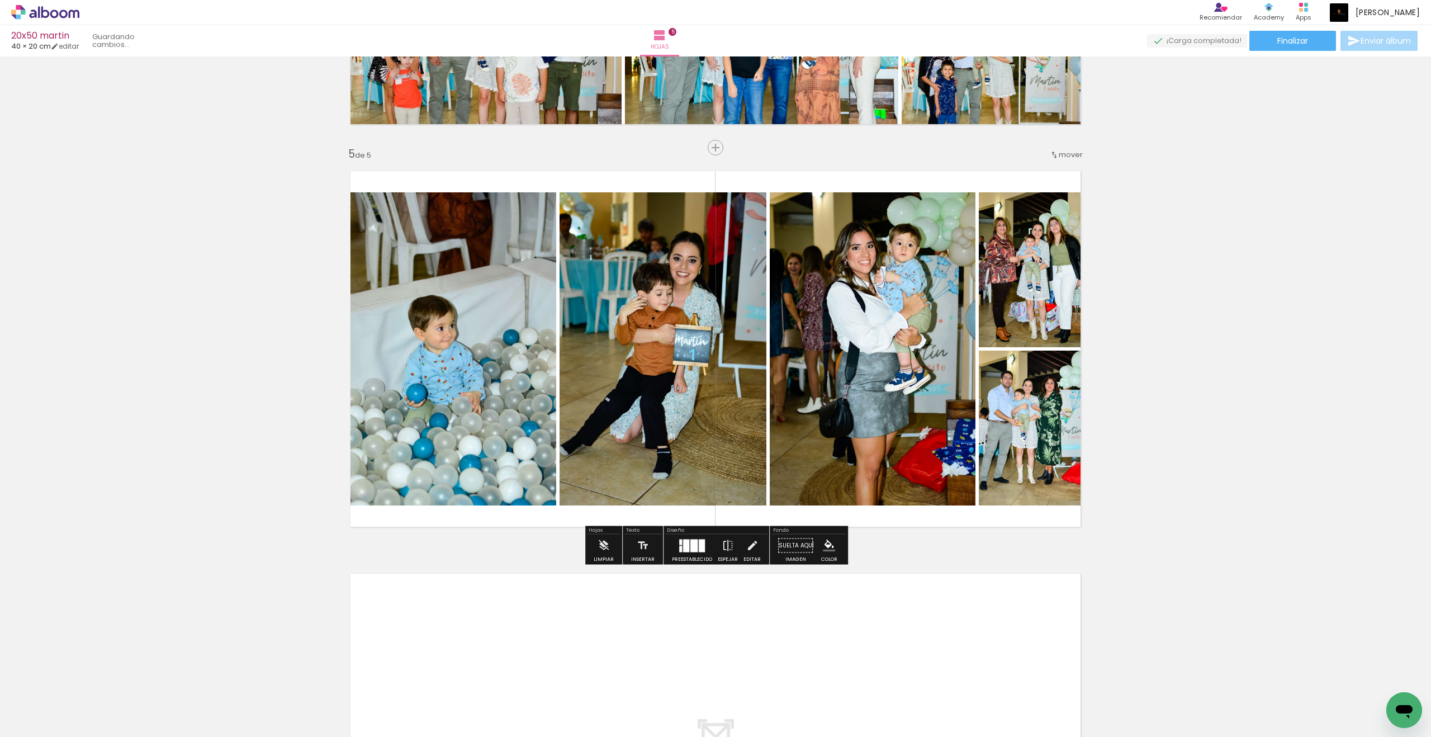
scroll to position [1540, 0]
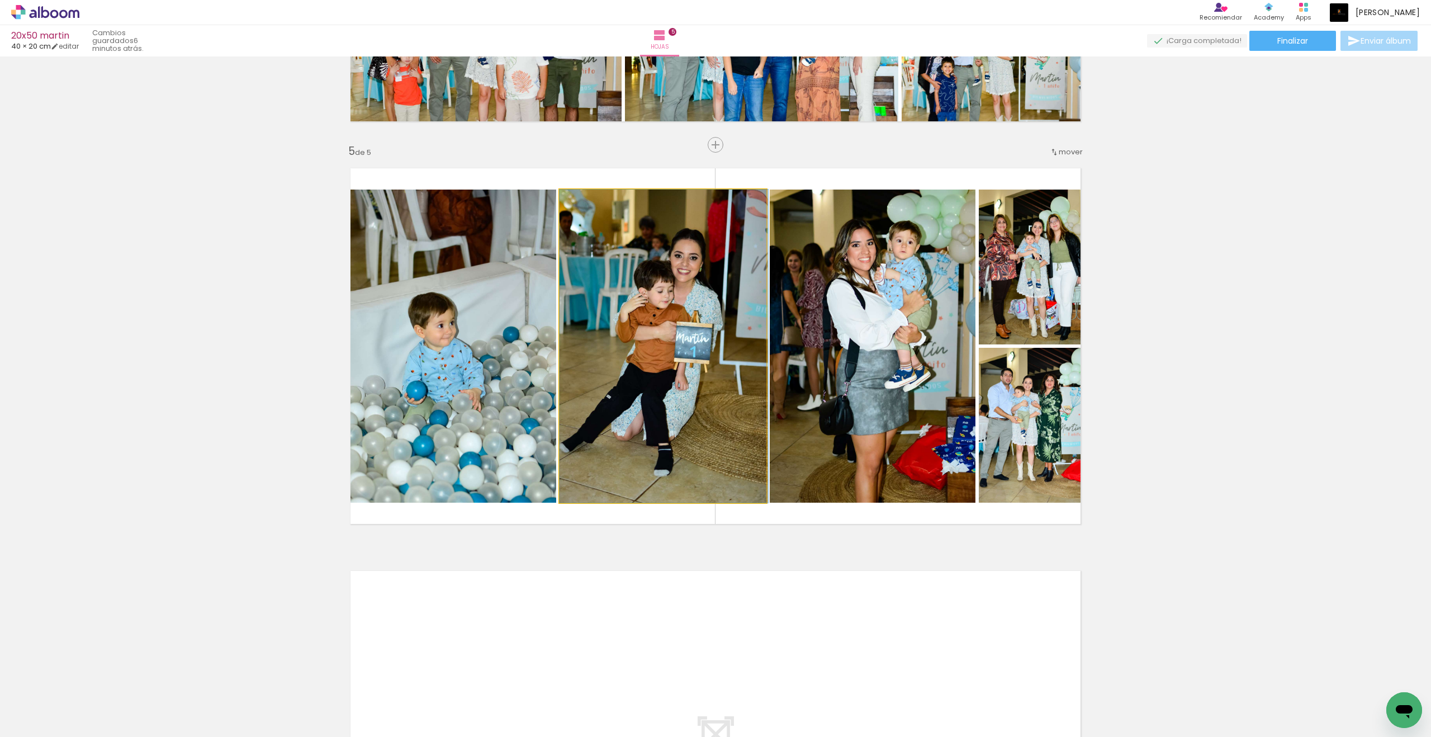
drag, startPoint x: 718, startPoint y: 348, endPoint x: 741, endPoint y: 349, distance: 23.5
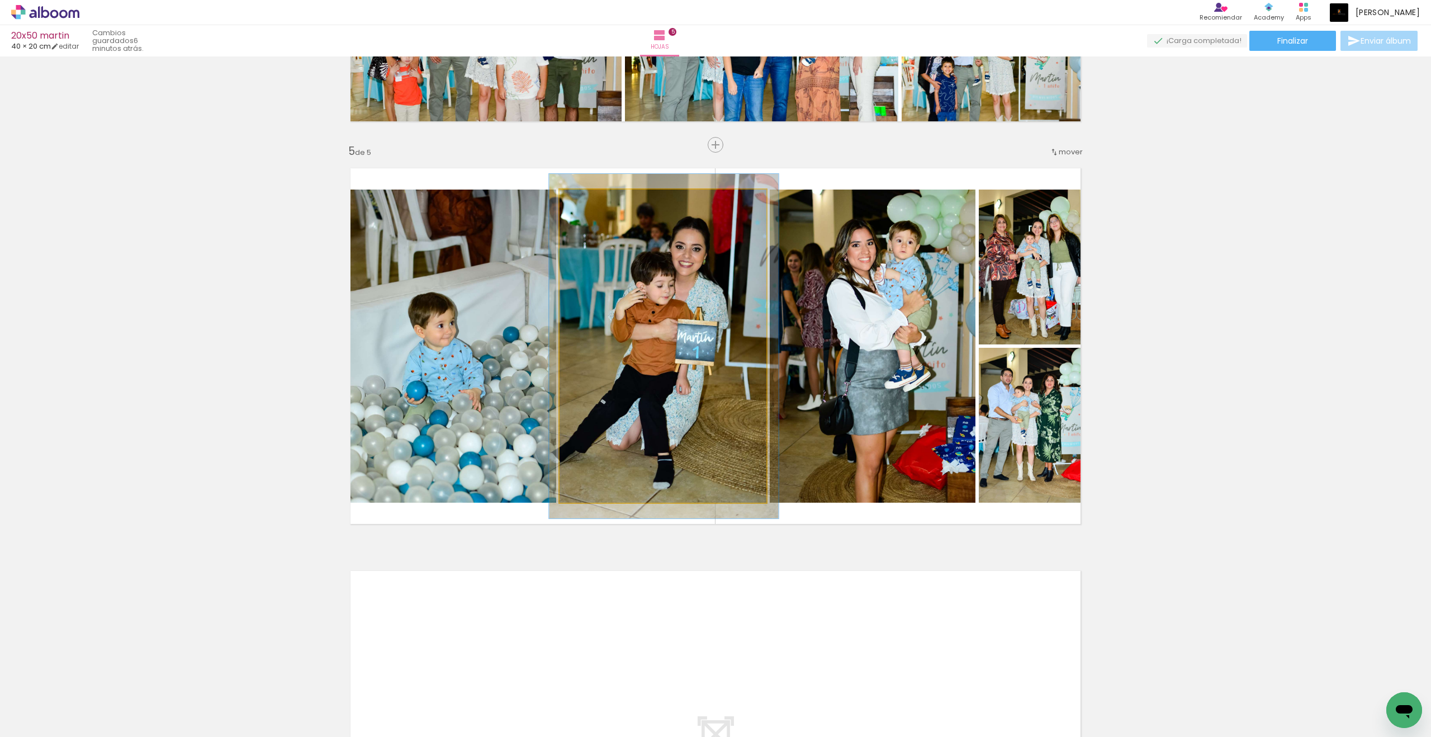
drag, startPoint x: 587, startPoint y: 202, endPoint x: 600, endPoint y: 221, distance: 22.9
type paper-slider "110"
click at [591, 202] on div at bounding box center [590, 201] width 10 height 10
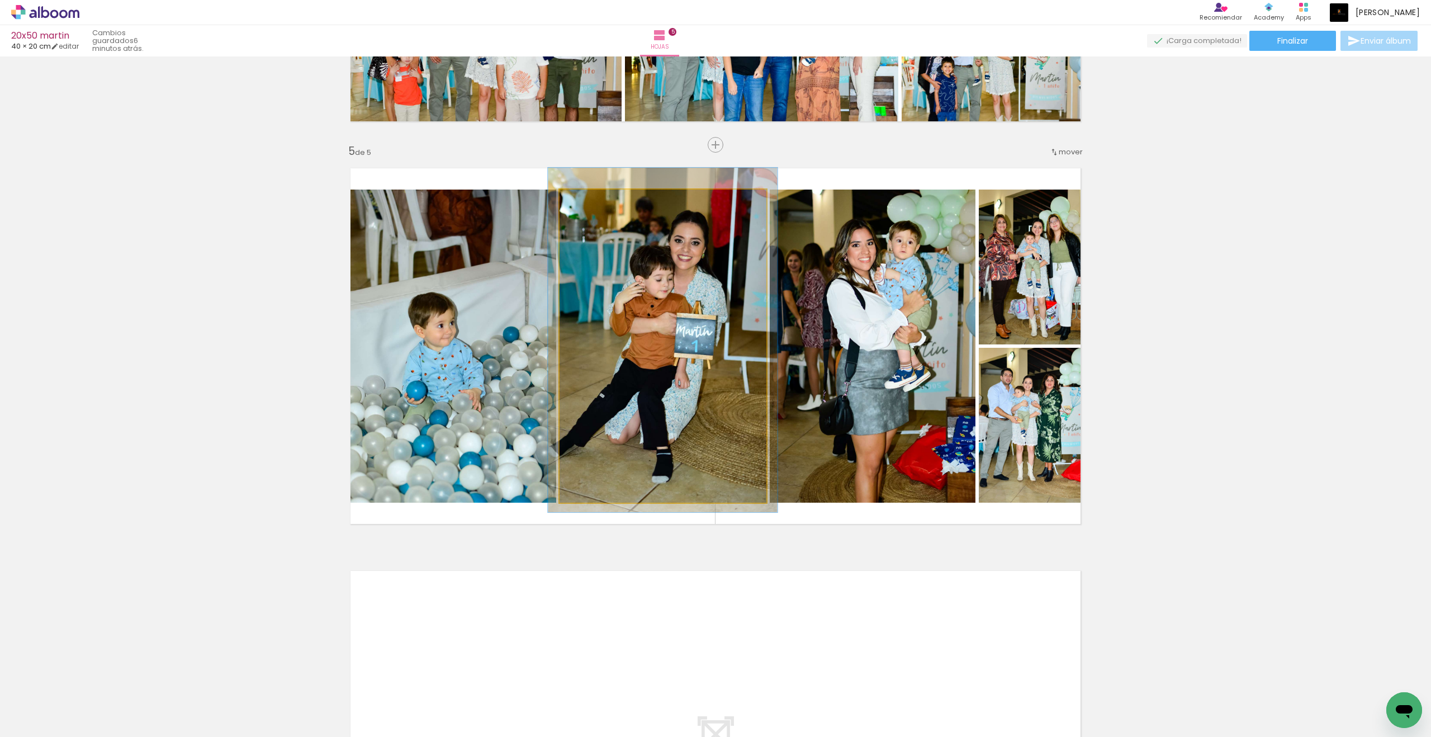
drag, startPoint x: 611, startPoint y: 279, endPoint x: 610, endPoint y: 273, distance: 6.2
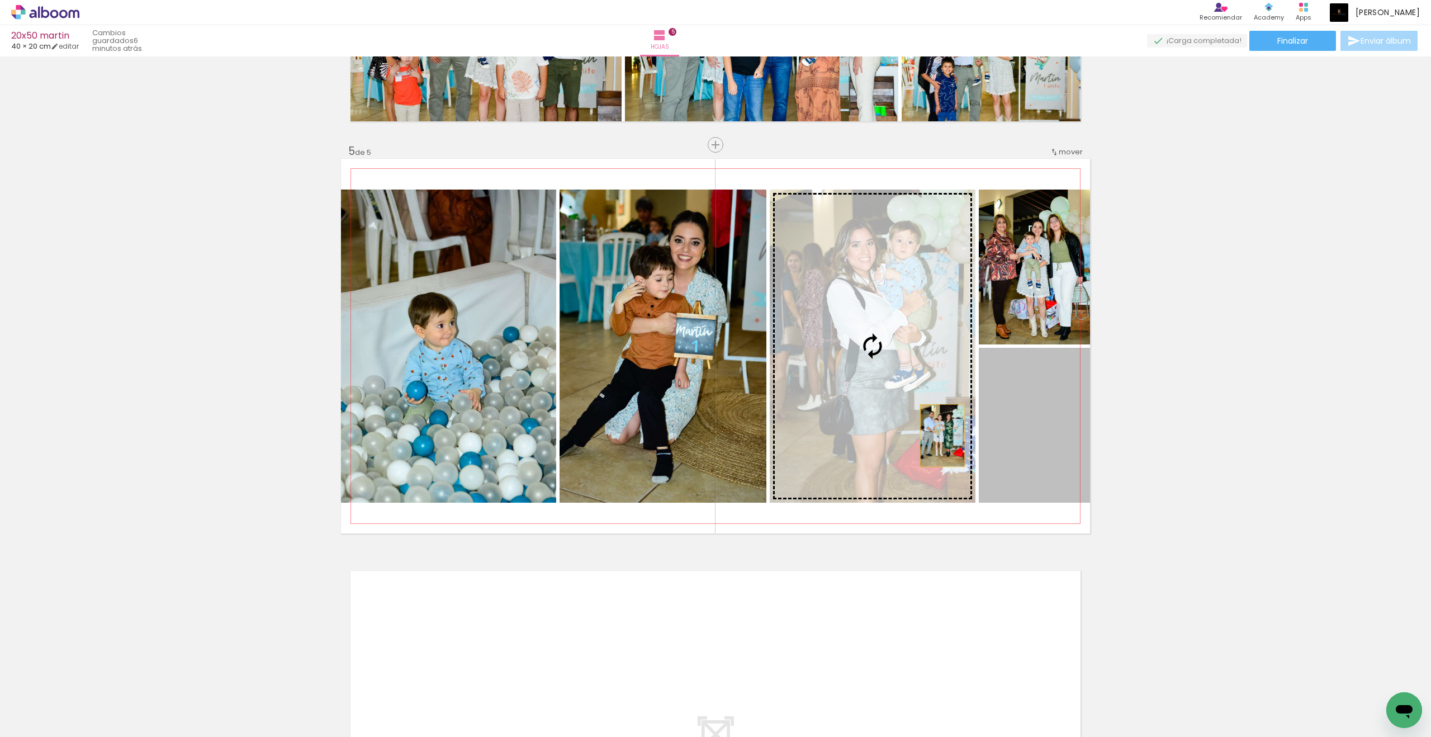
drag, startPoint x: 1025, startPoint y: 444, endPoint x: 942, endPoint y: 435, distance: 83.2
click at [0, 0] on slot at bounding box center [0, 0] width 0 height 0
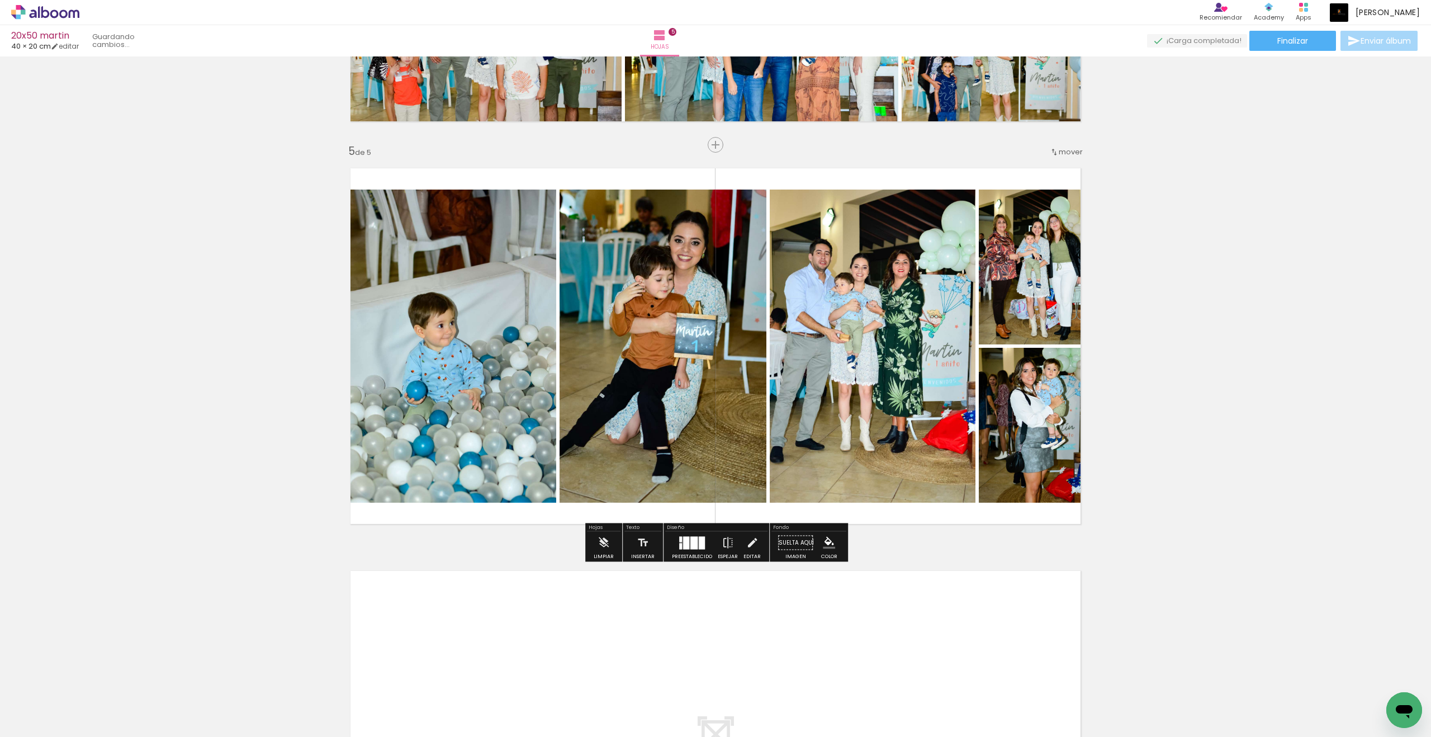
scroll to position [1541, 0]
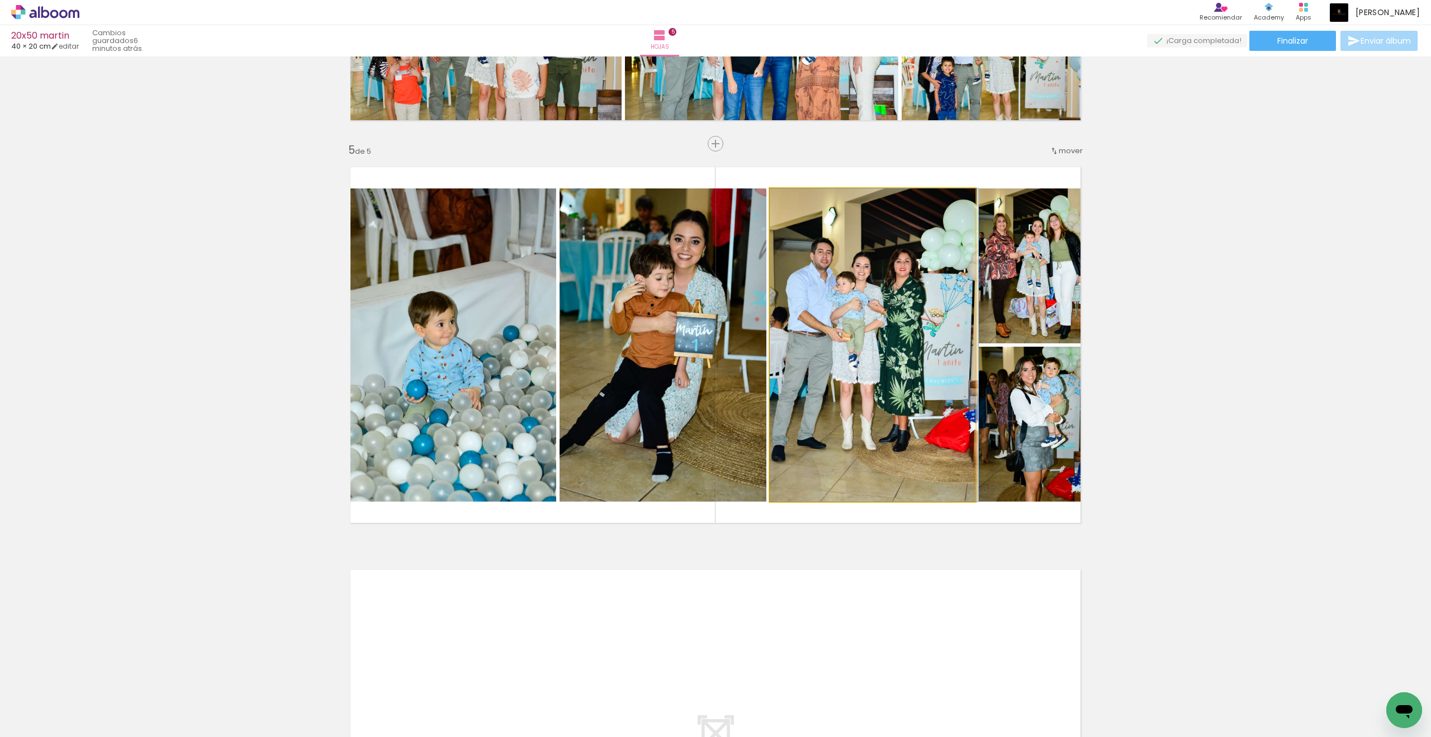
drag, startPoint x: 905, startPoint y: 399, endPoint x: 924, endPoint y: 400, distance: 19.0
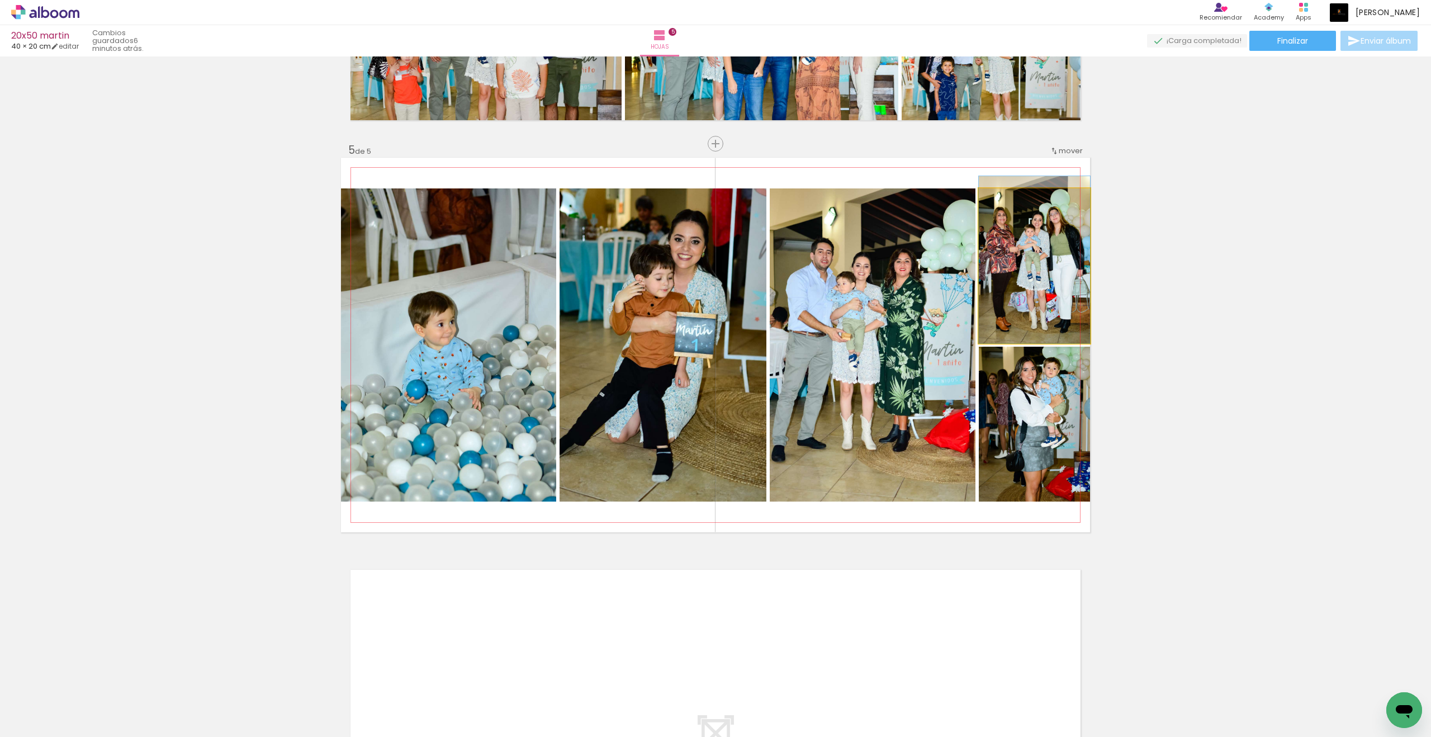
drag, startPoint x: 1005, startPoint y: 292, endPoint x: 1002, endPoint y: 286, distance: 7.0
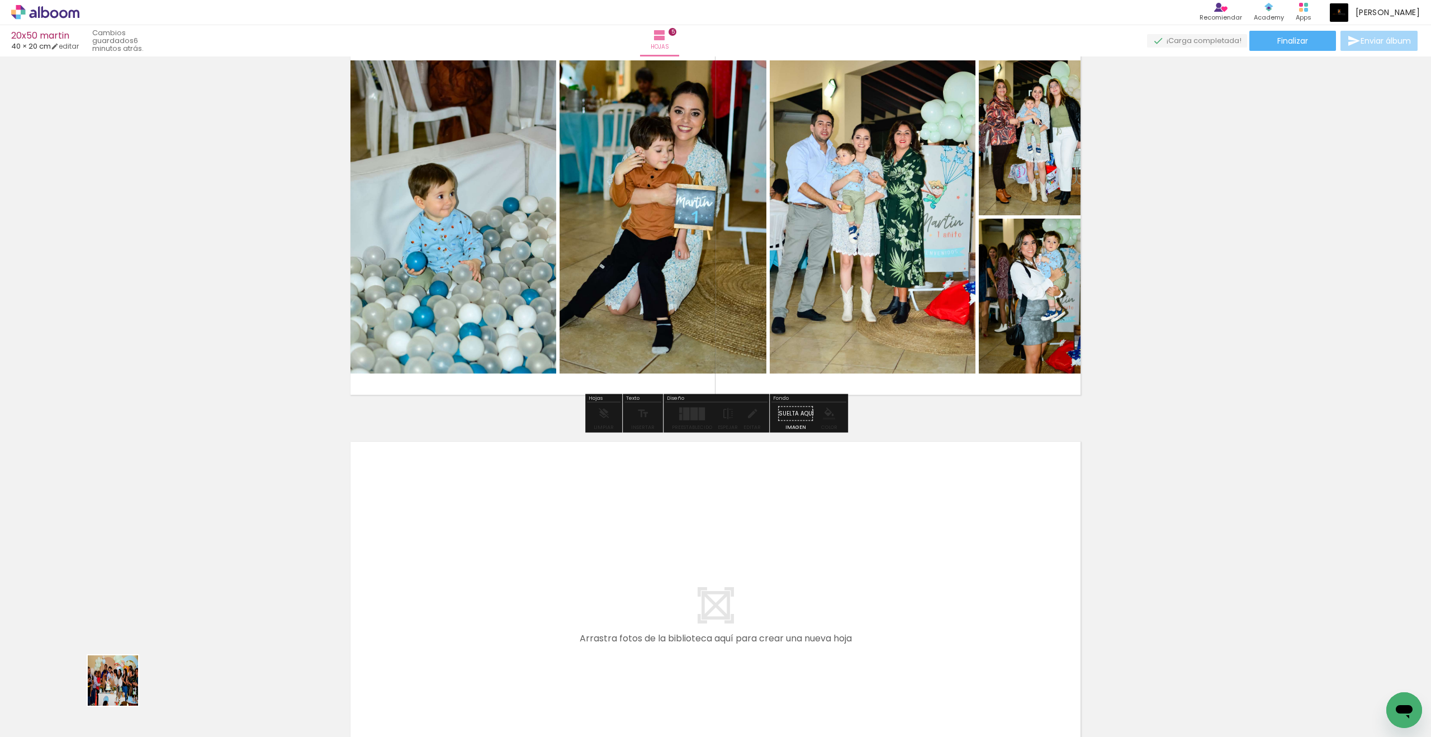
drag, startPoint x: 111, startPoint y: 692, endPoint x: 453, endPoint y: 578, distance: 360.7
click at [453, 578] on quentale-workspace at bounding box center [715, 368] width 1431 height 737
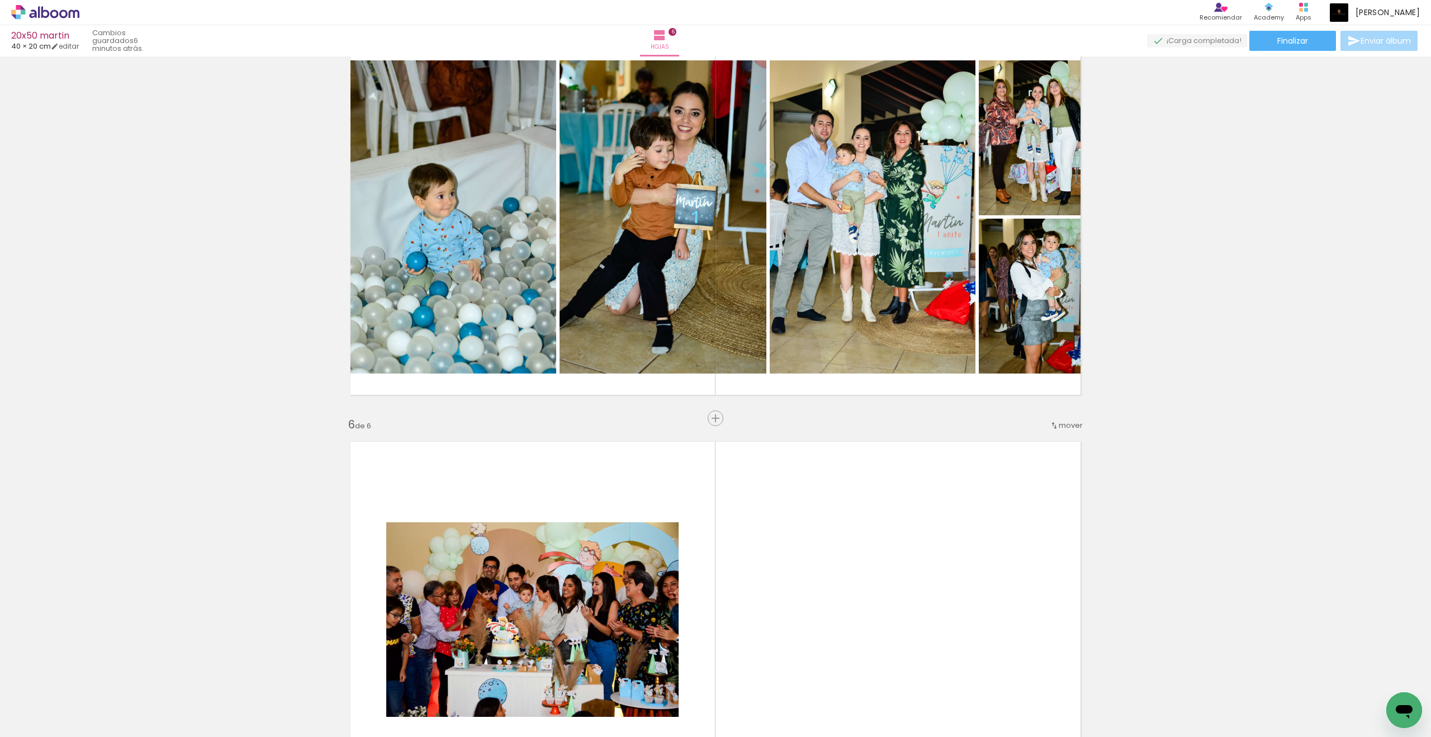
scroll to position [1926, 0]
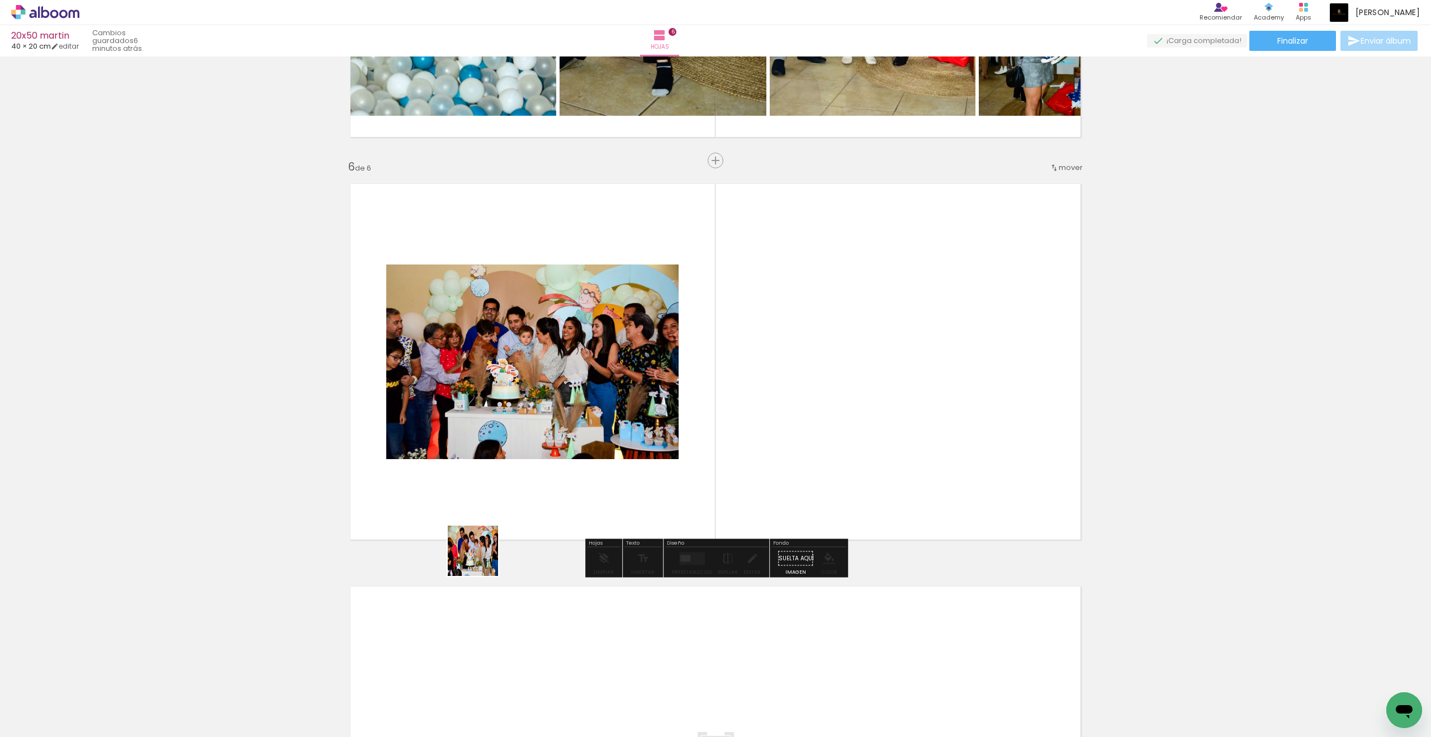
drag, startPoint x: 123, startPoint y: 700, endPoint x: 596, endPoint y: 515, distance: 507.9
click at [596, 515] on quentale-workspace at bounding box center [715, 368] width 1431 height 737
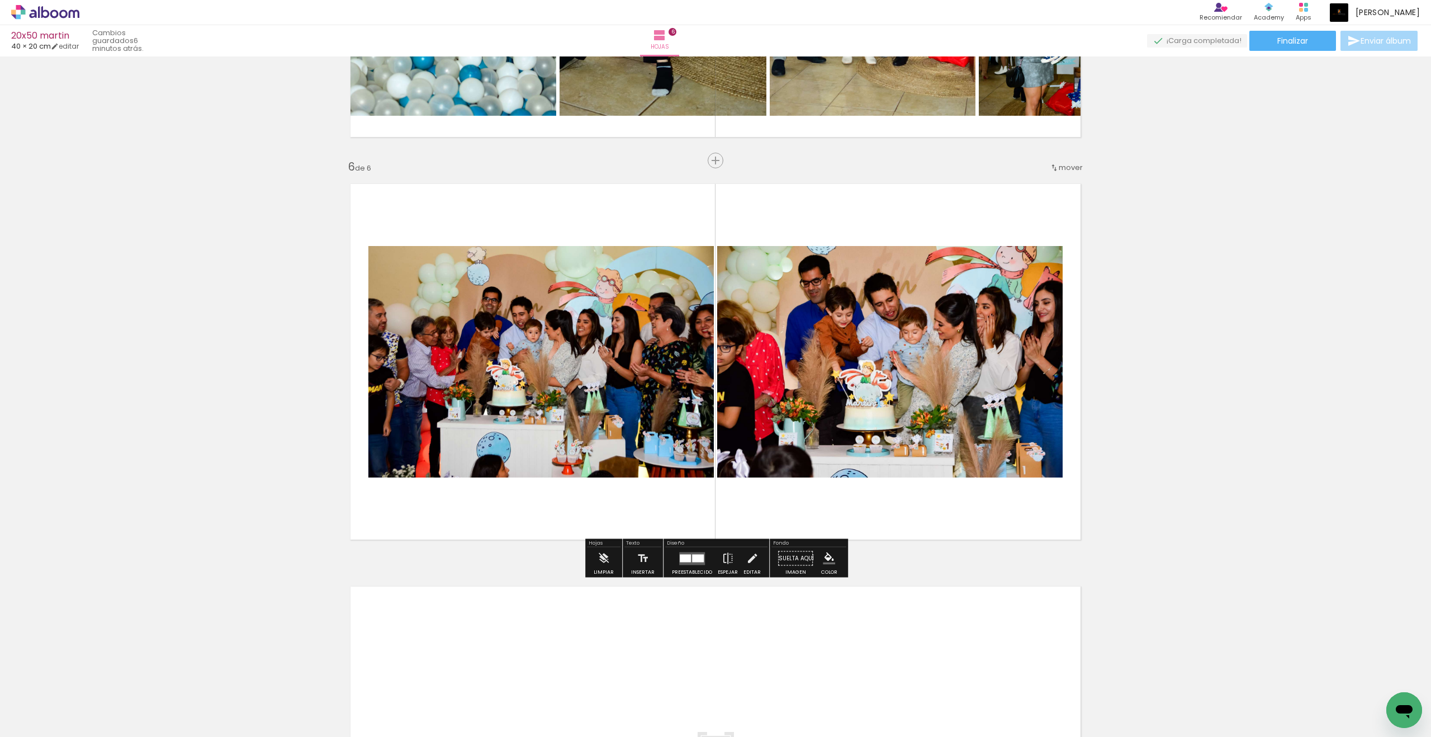
scroll to position [1927, 0]
click at [686, 554] on div at bounding box center [685, 557] width 11 height 8
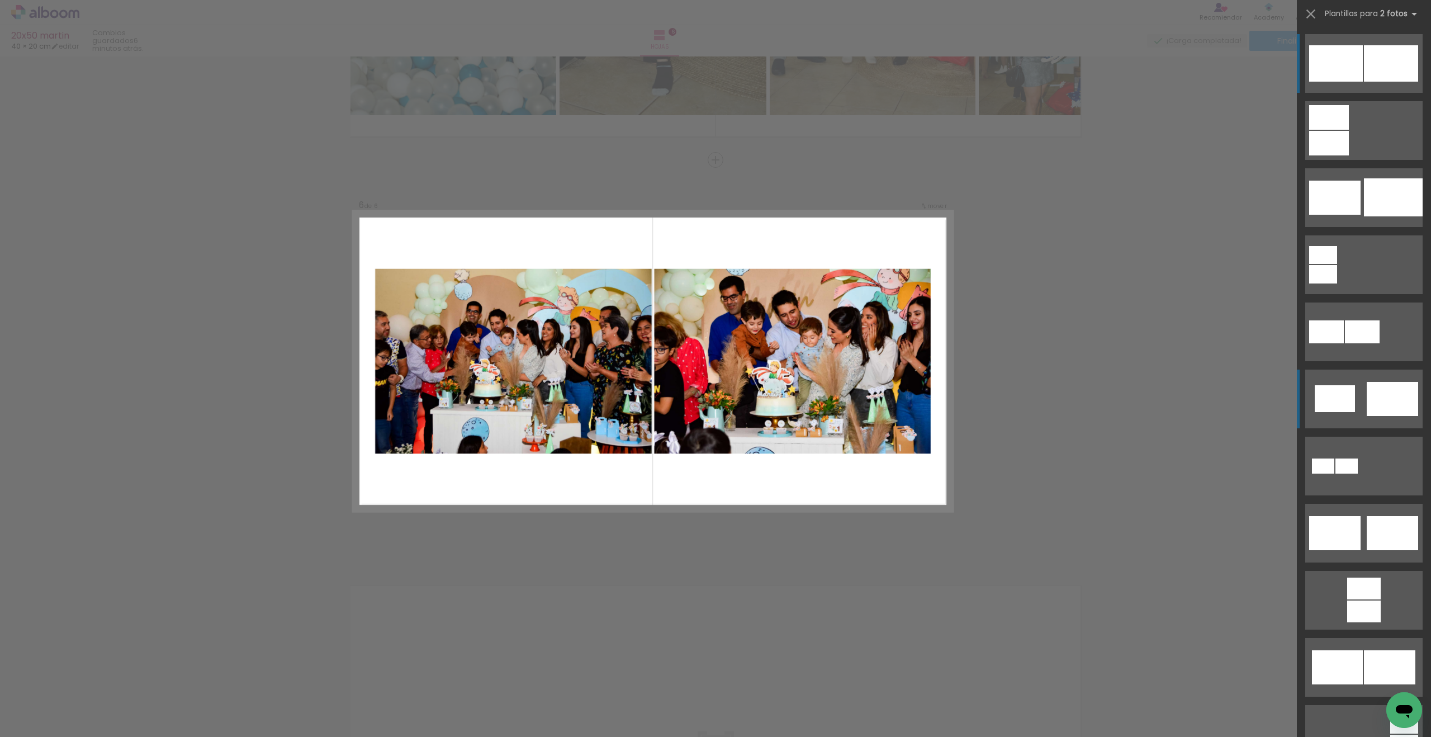
scroll to position [1926, 0]
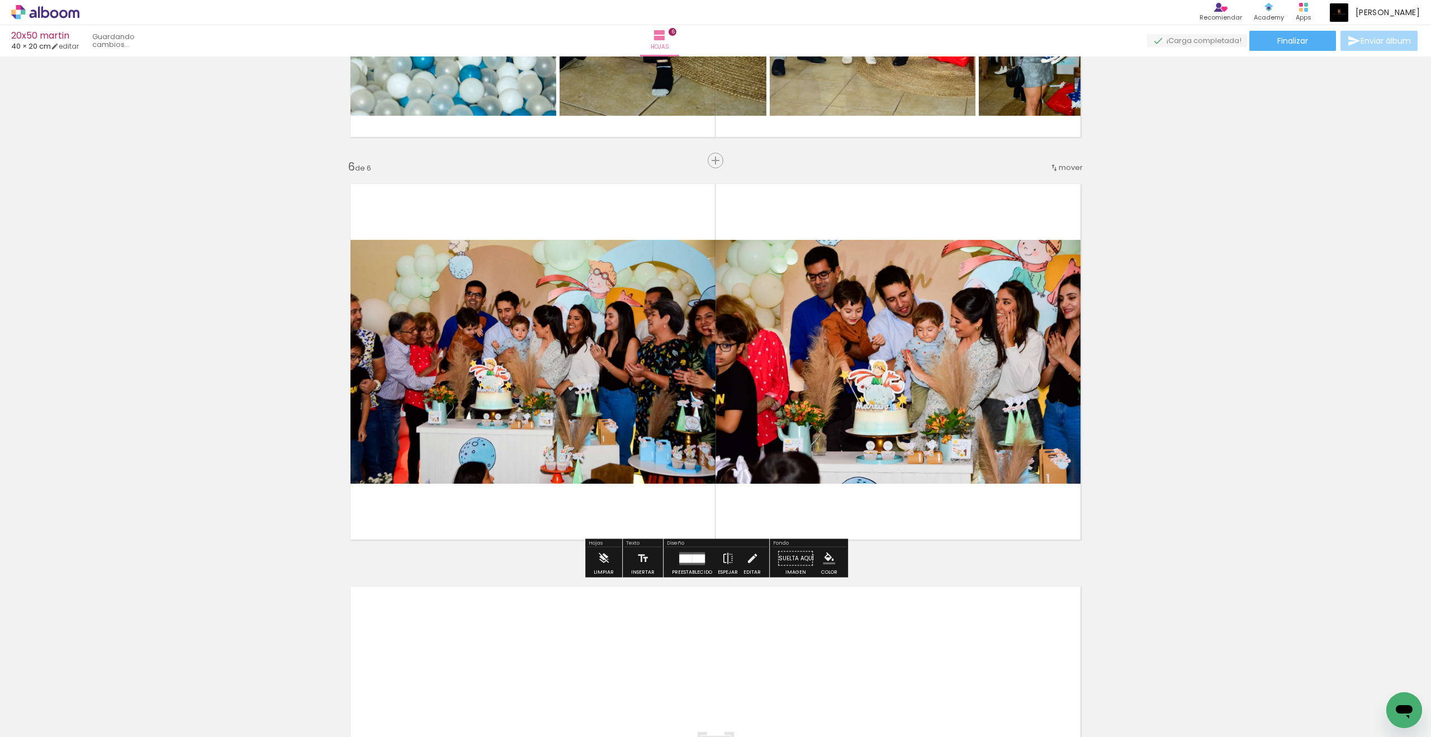
scroll to position [370, 0]
click at [1364, 423] on quentale-workspace at bounding box center [715, 368] width 1431 height 737
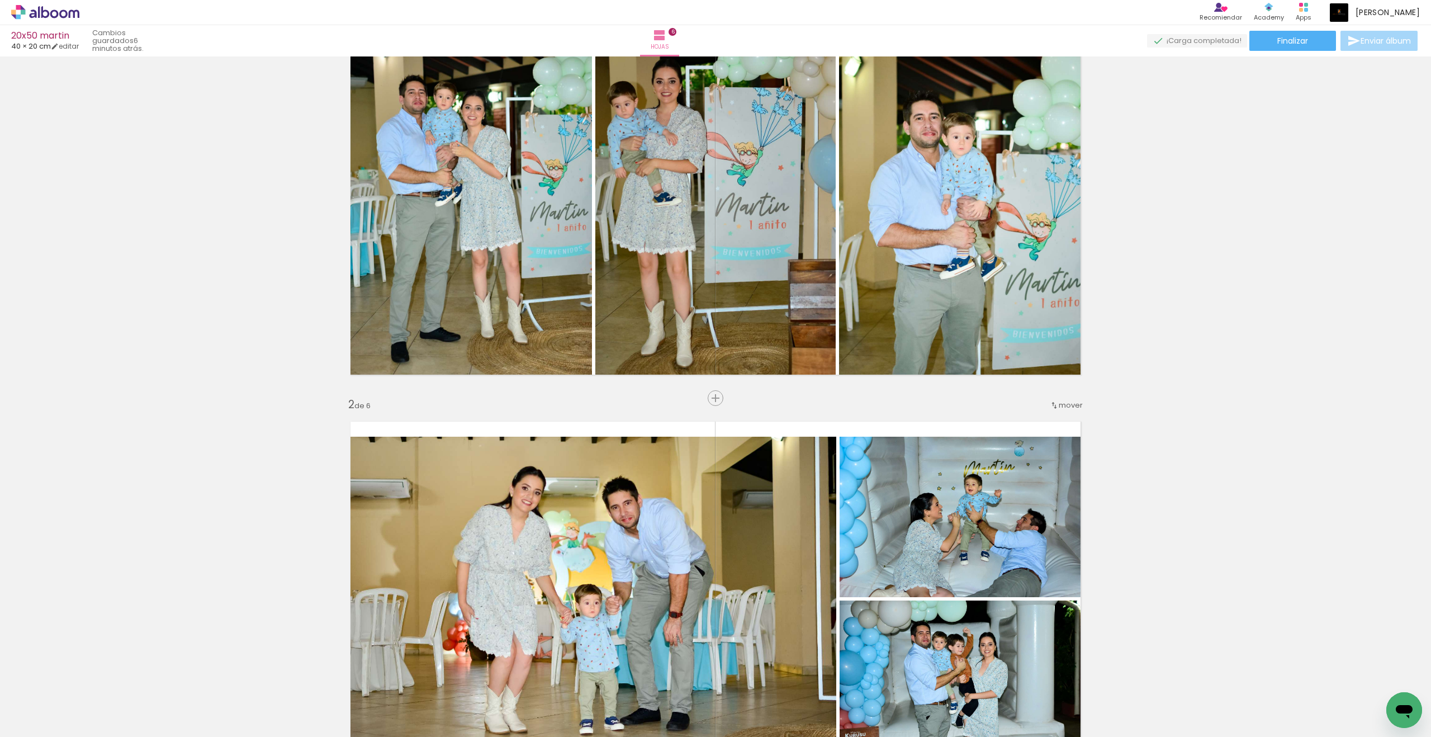
scroll to position [0, 0]
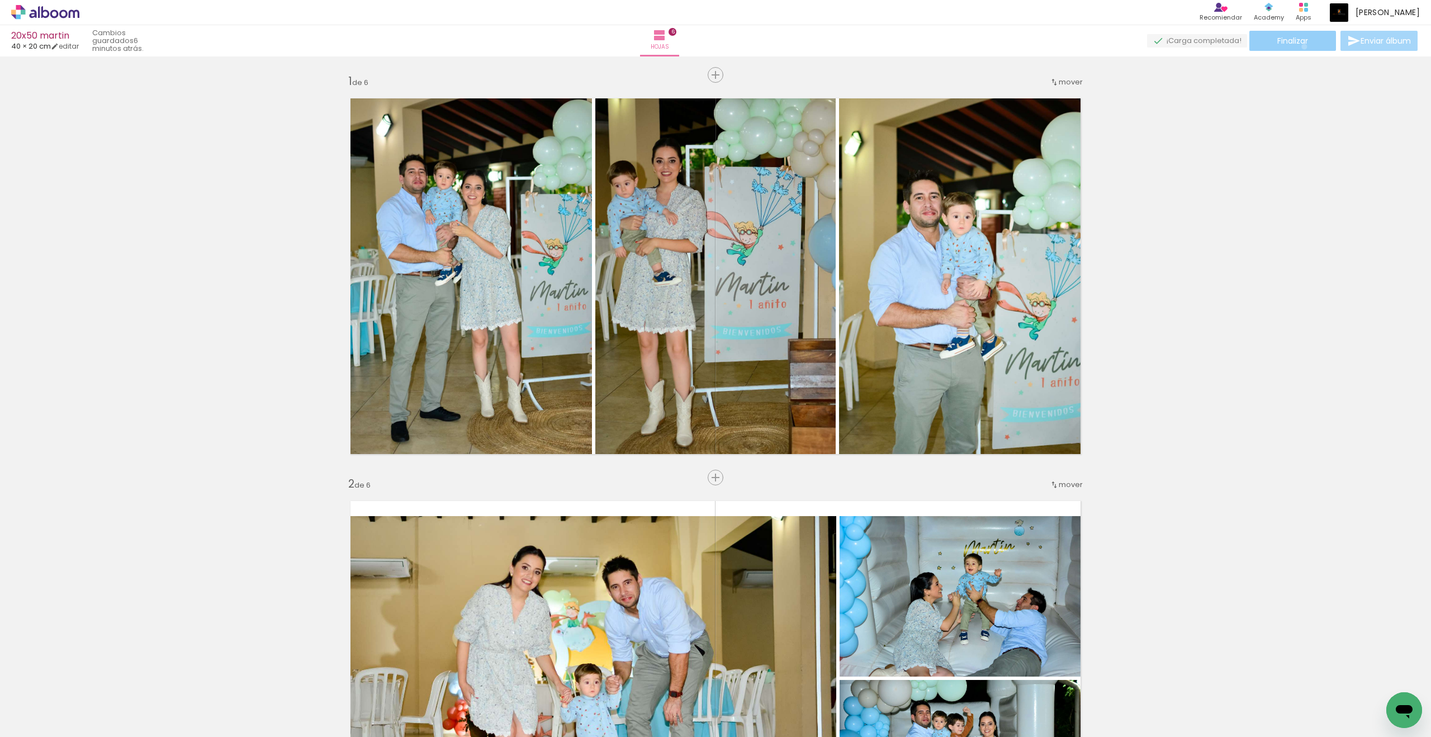
click at [1300, 46] on paper-button "Finalizar" at bounding box center [1292, 41] width 87 height 20
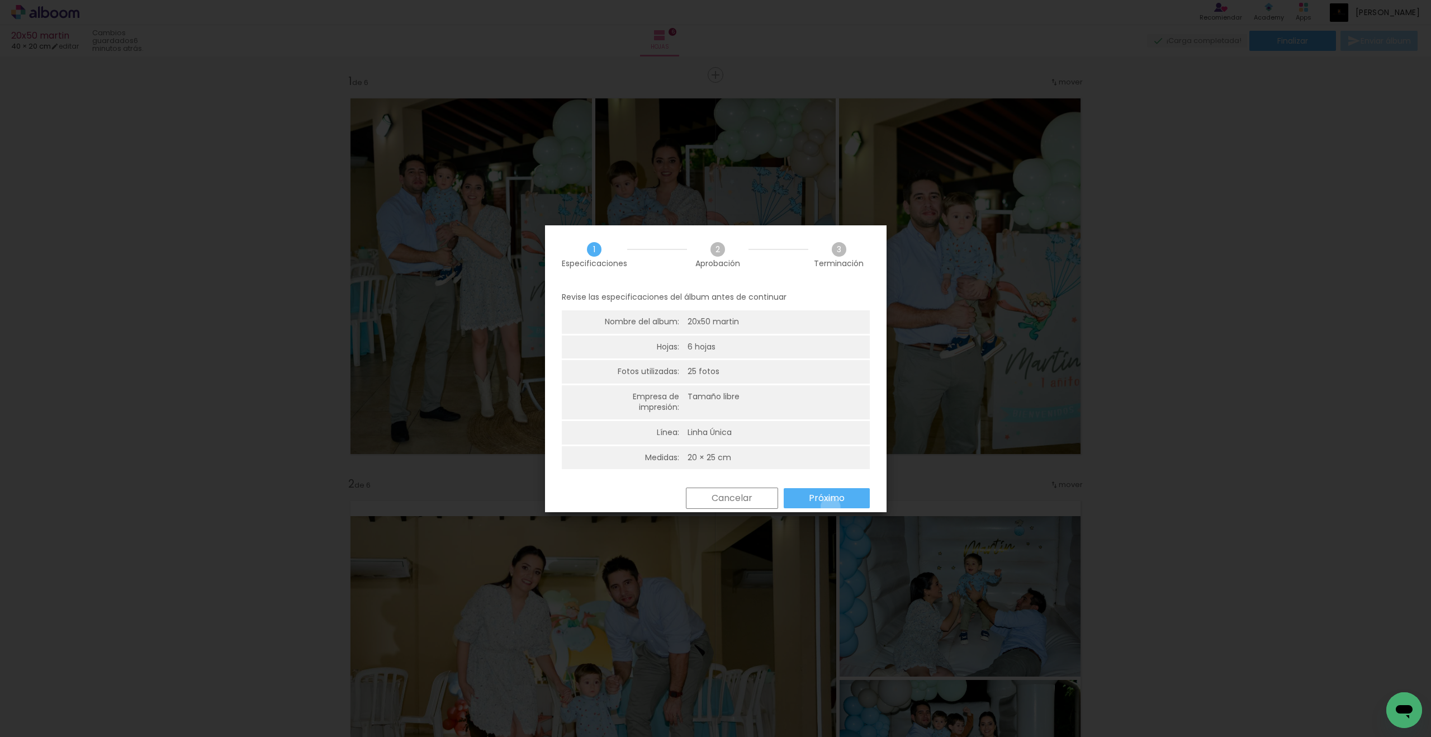
click at [830, 507] on paper-button "Próximo" at bounding box center [826, 498] width 86 height 20
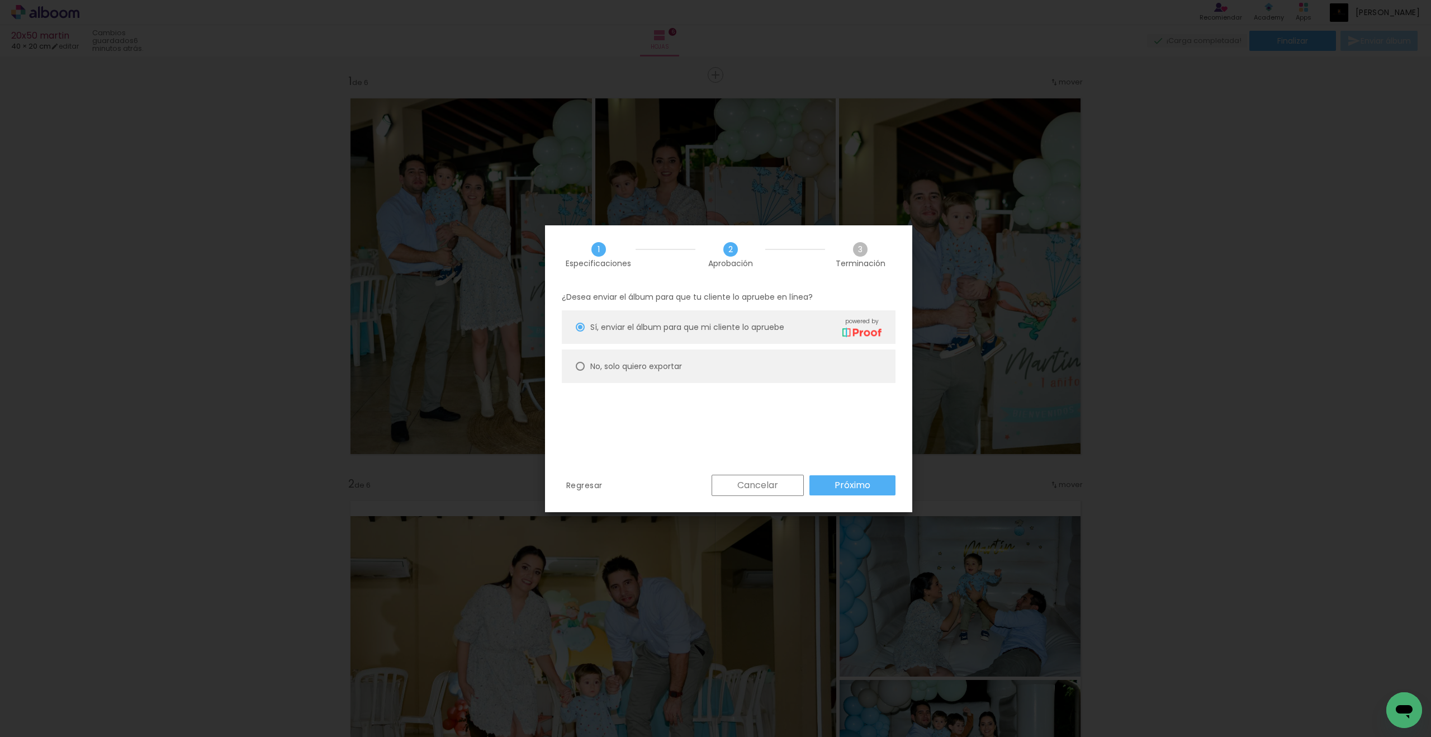
click at [597, 358] on paper-radio-button "No, solo quiero exportar" at bounding box center [729, 366] width 334 height 34
type paper-radio-button "on"
click at [0, 0] on slot "Próximo" at bounding box center [0, 0] width 0 height 0
type input "Alta, 300 DPI"
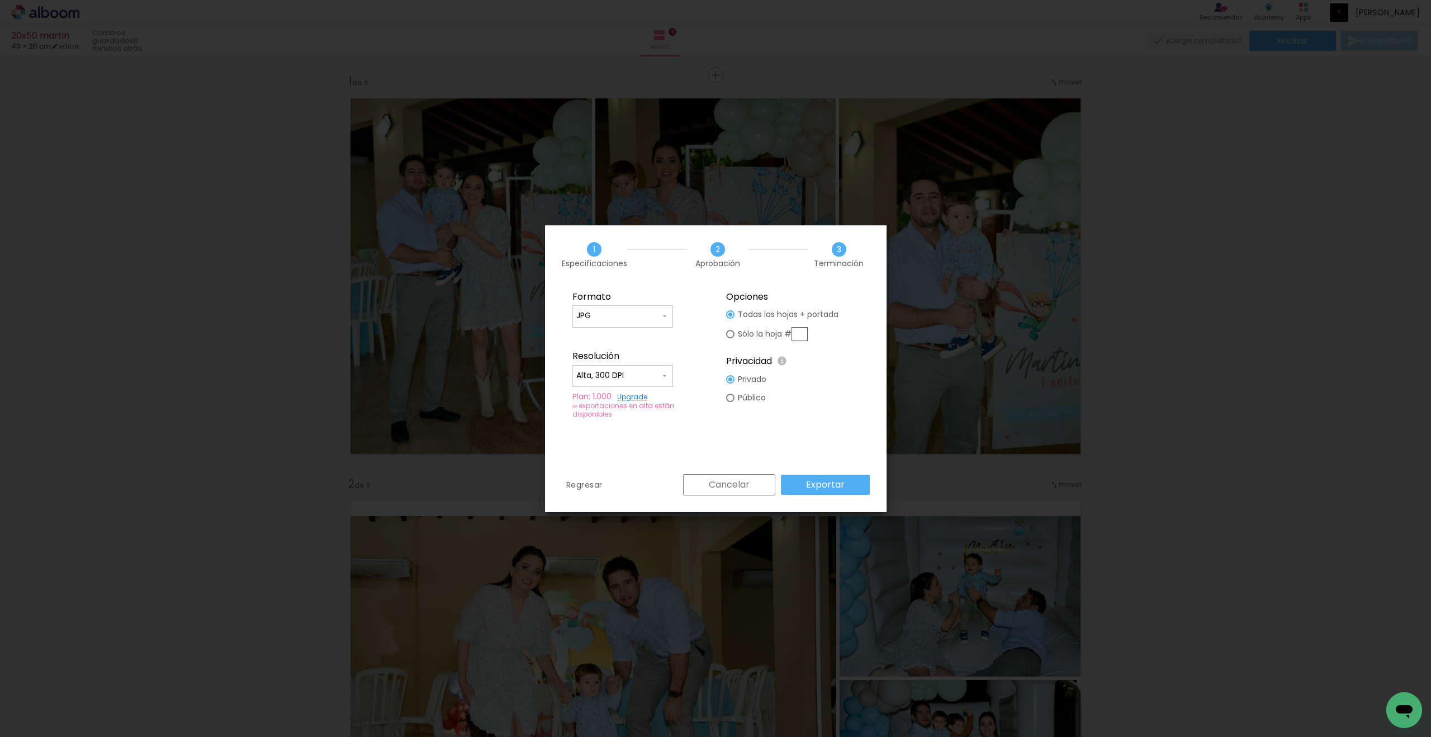
click at [625, 327] on fieldset "Formato JPG PDF Resolución Alta, 300 DPI Baja Plan: 1.000 Upgrade ∞ exportacion…" at bounding box center [639, 355] width 152 height 142
click at [623, 319] on input "JPG" at bounding box center [618, 315] width 84 height 11
click at [614, 341] on paper-item "PDF" at bounding box center [622, 336] width 101 height 22
click at [0, 0] on slot "Exportar" at bounding box center [0, 0] width 0 height 0
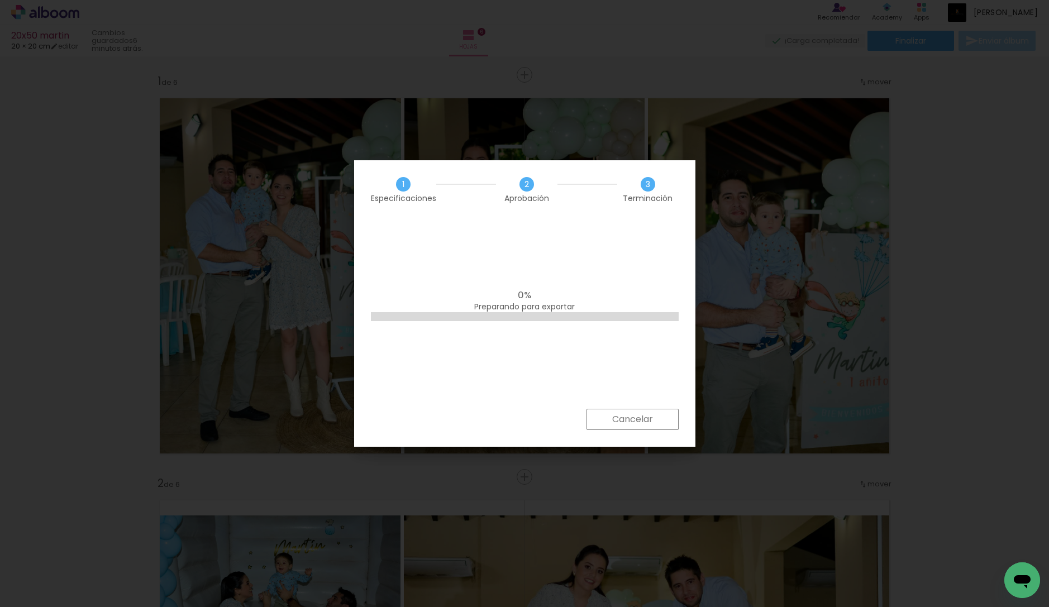
click at [0, 0] on slot "Cancelar" at bounding box center [0, 0] width 0 height 0
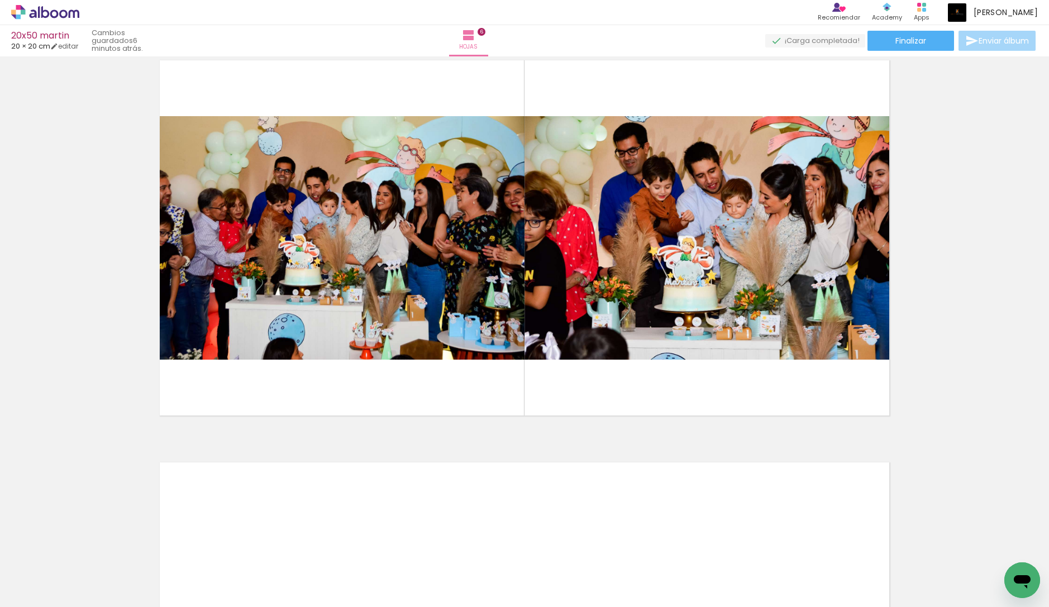
scroll to position [2050, 0]
click at [896, 40] on span "Finalizar" at bounding box center [911, 41] width 31 height 8
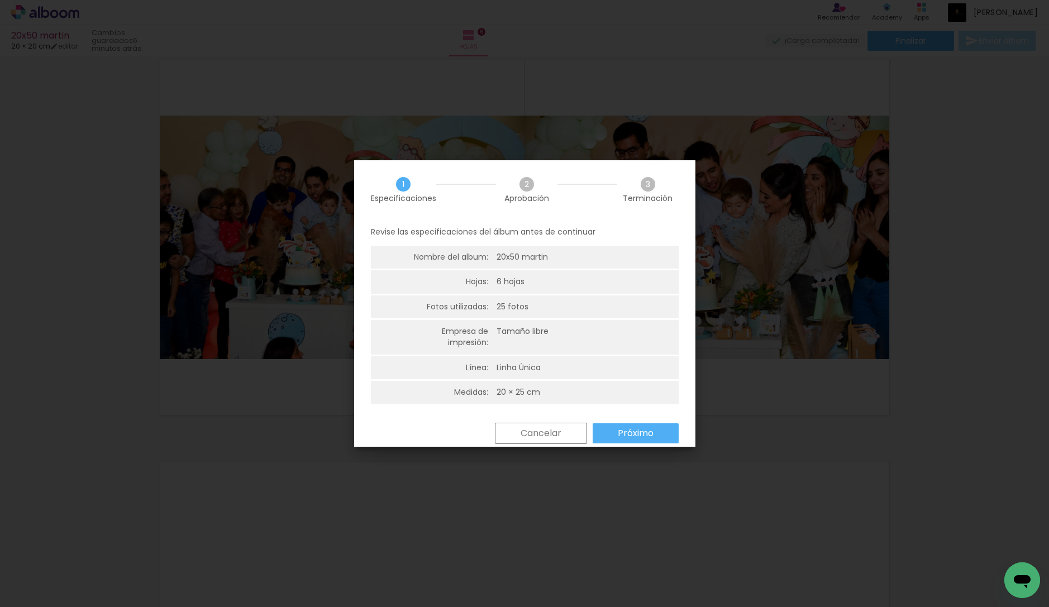
click at [0, 0] on slot "Próximo" at bounding box center [0, 0] width 0 height 0
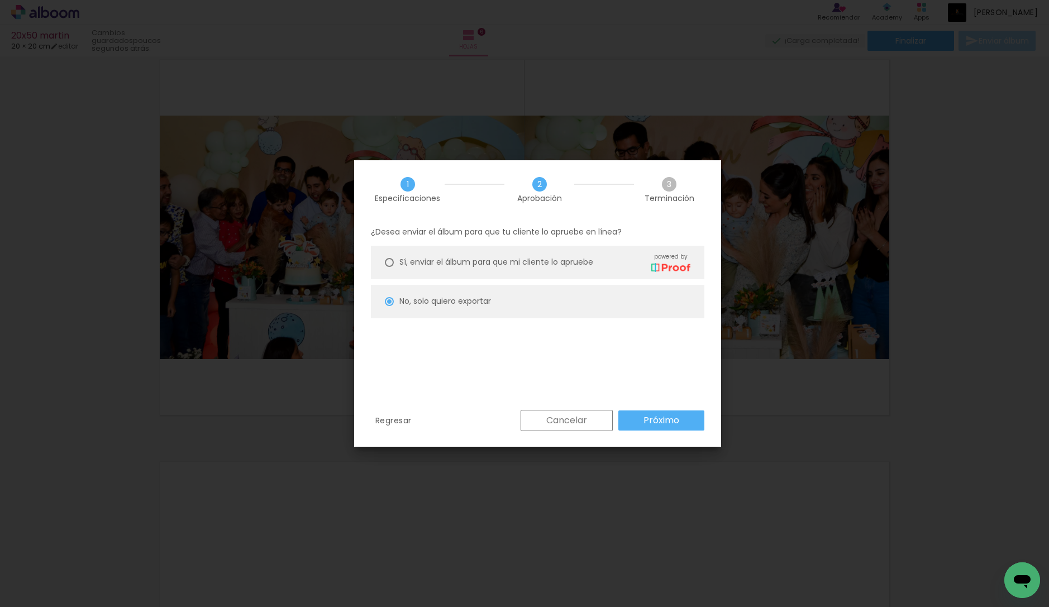
click at [650, 428] on paper-button "Próximo" at bounding box center [662, 421] width 86 height 20
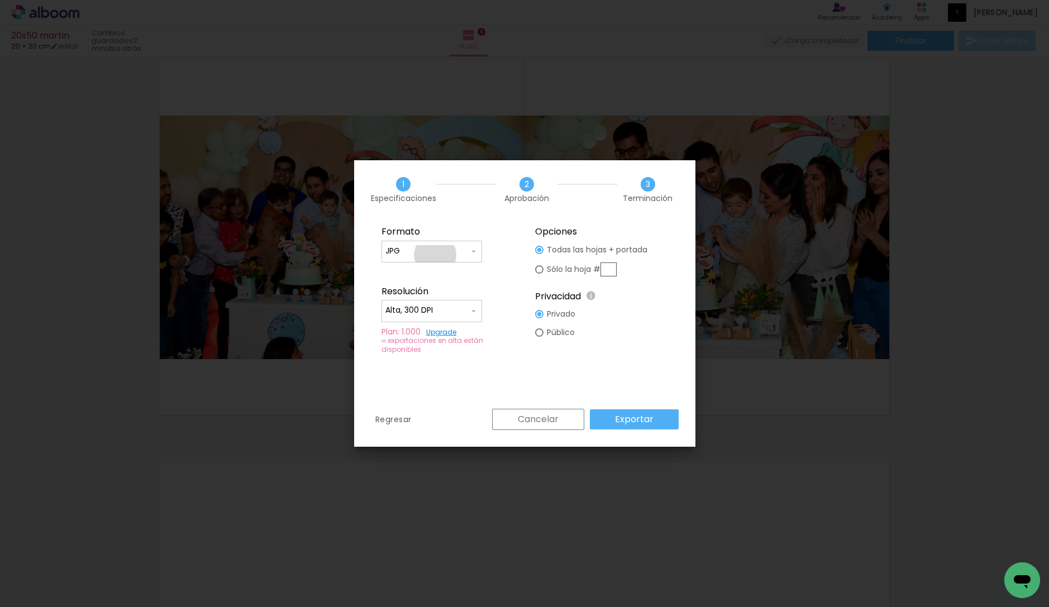
click at [435, 255] on input "JPG" at bounding box center [428, 251] width 84 height 11
click at [425, 267] on paper-item "PDF" at bounding box center [432, 272] width 101 height 22
type input "PDF"
click at [652, 408] on div "Formato JPG PDF Resolución Alta, 300 DPI Baja Plan: 1.000 Upgrade ∞ exportacion…" at bounding box center [524, 314] width 341 height 190
click at [0, 0] on slot "Exportar" at bounding box center [0, 0] width 0 height 0
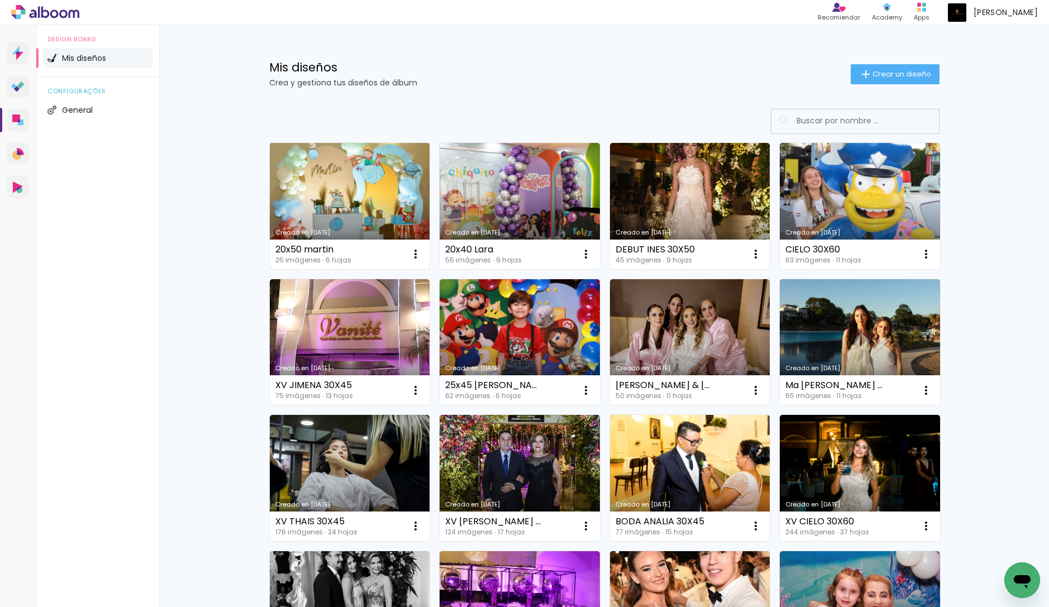
click at [374, 207] on link "Creado en [DATE]" at bounding box center [350, 206] width 160 height 126
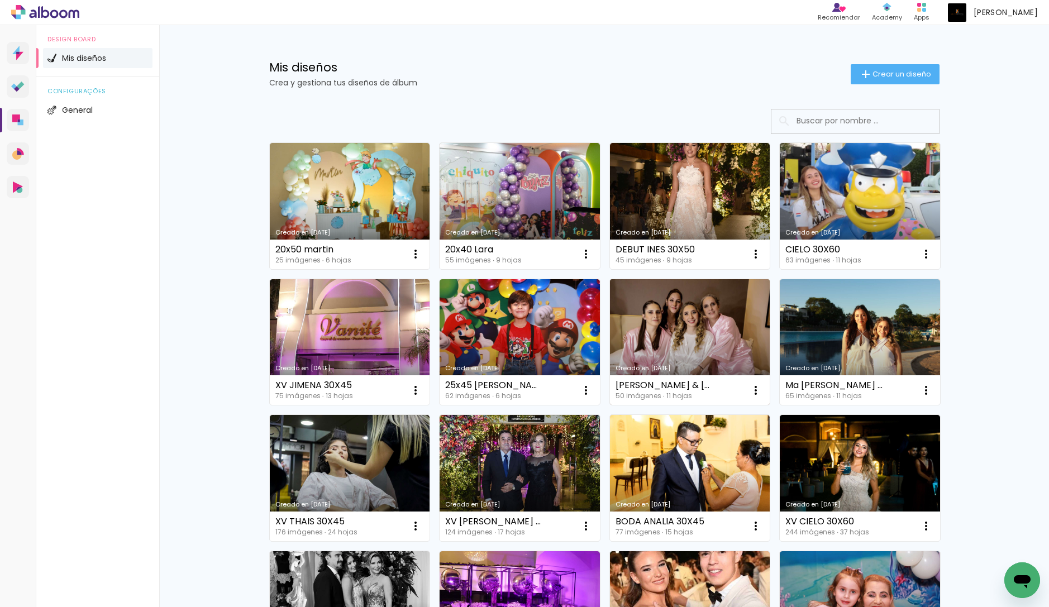
click at [638, 332] on link "Creado en [DATE]" at bounding box center [690, 342] width 160 height 126
click at [422, 261] on iron-icon at bounding box center [415, 254] width 13 height 13
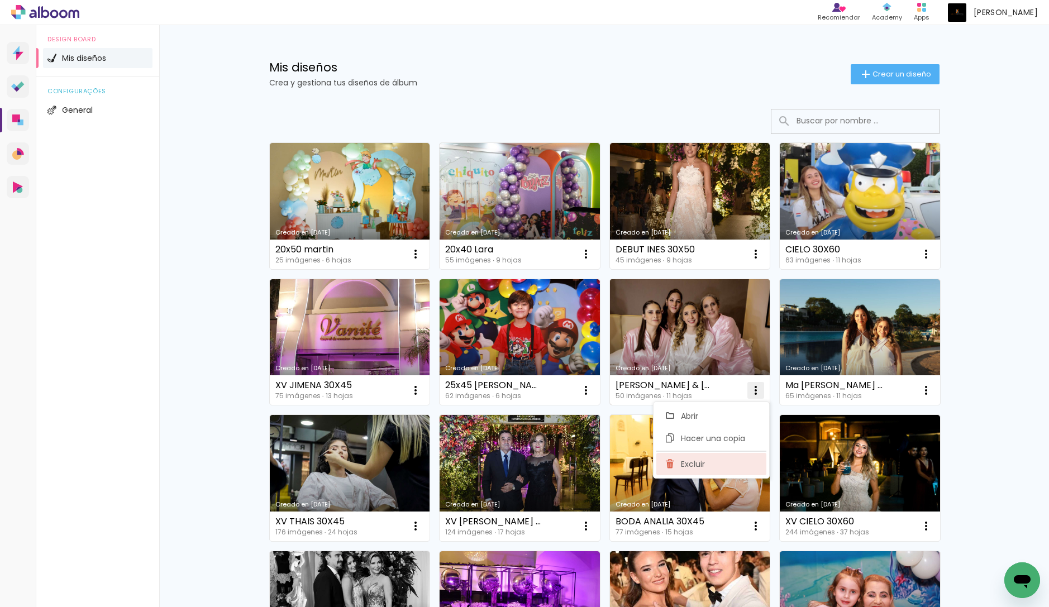
click at [695, 468] on span "Excluir" at bounding box center [693, 464] width 24 height 8
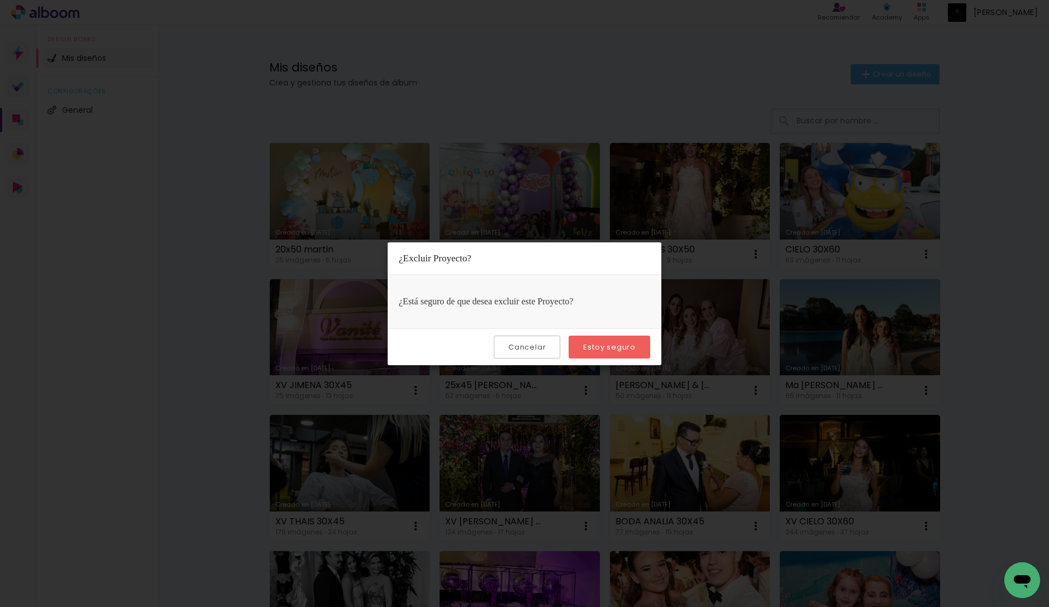
click at [650, 357] on div "Cancelar Estoy seguro" at bounding box center [525, 347] width 274 height 37
click at [0, 0] on slot "Estoy seguro" at bounding box center [0, 0] width 0 height 0
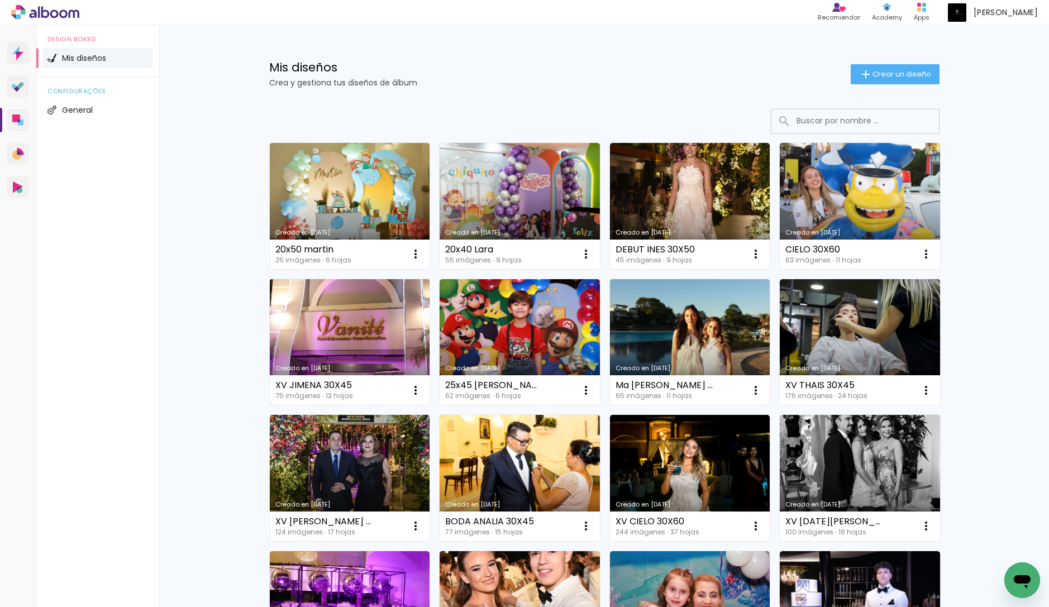
click at [393, 332] on link "Creado en [DATE]" at bounding box center [350, 342] width 160 height 126
click at [411, 261] on iron-icon at bounding box center [415, 254] width 13 height 13
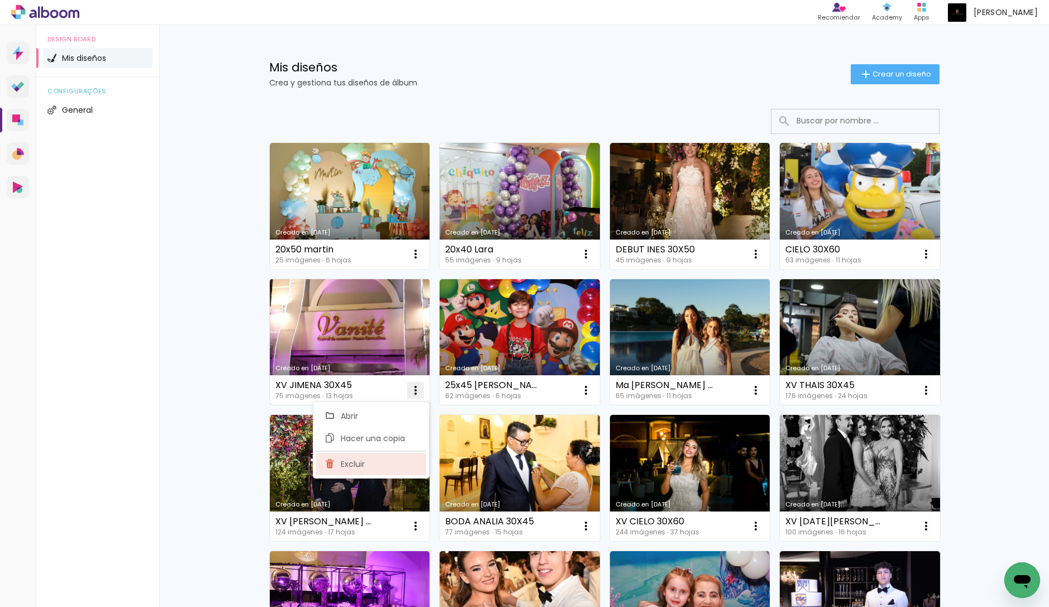
click at [361, 468] on span "Excluir" at bounding box center [353, 464] width 24 height 8
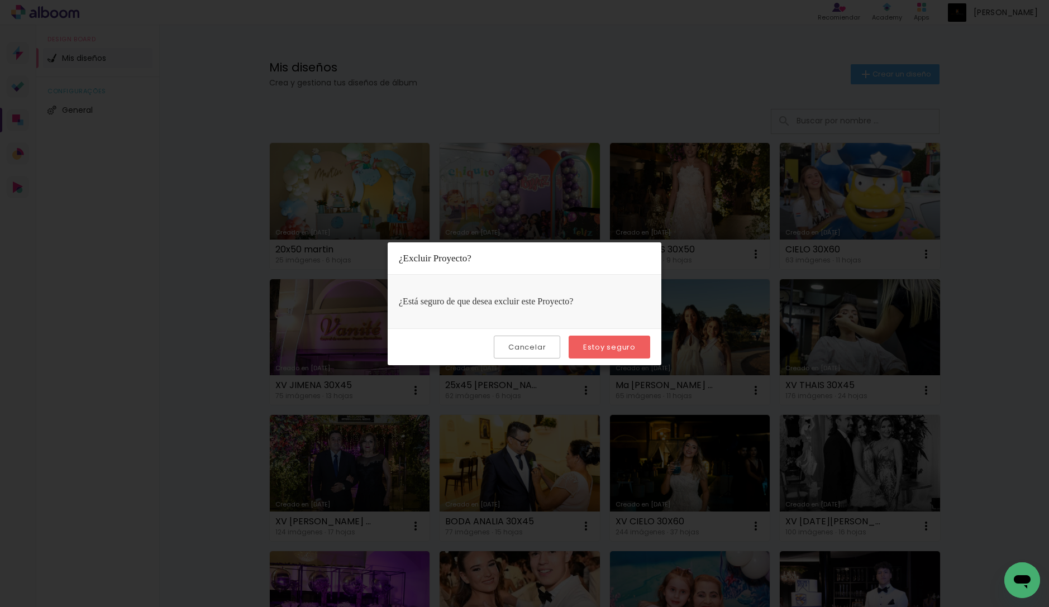
click at [0, 0] on slot "Estoy seguro" at bounding box center [0, 0] width 0 height 0
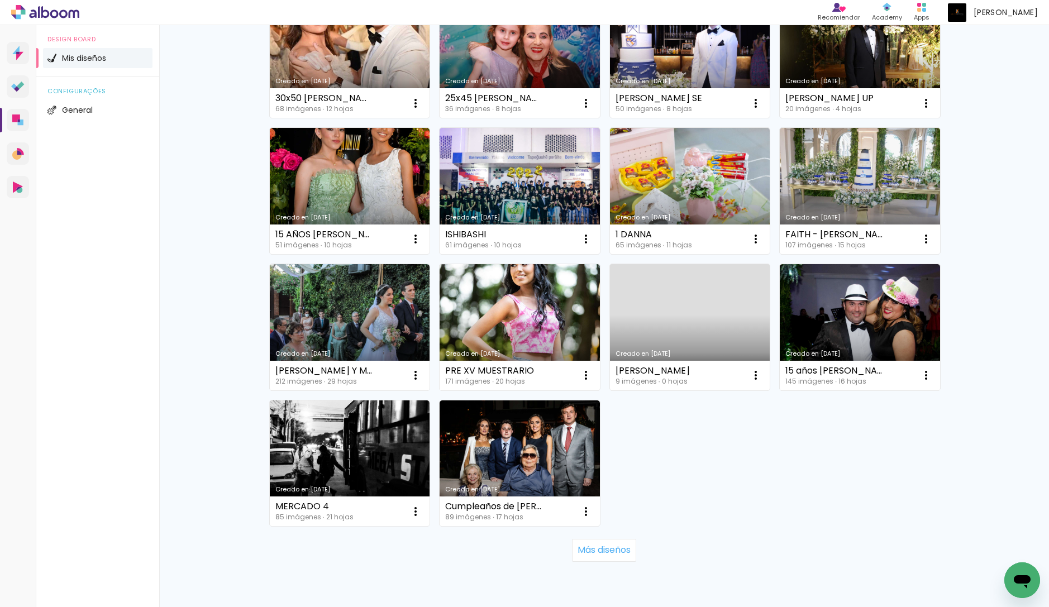
scroll to position [606, 0]
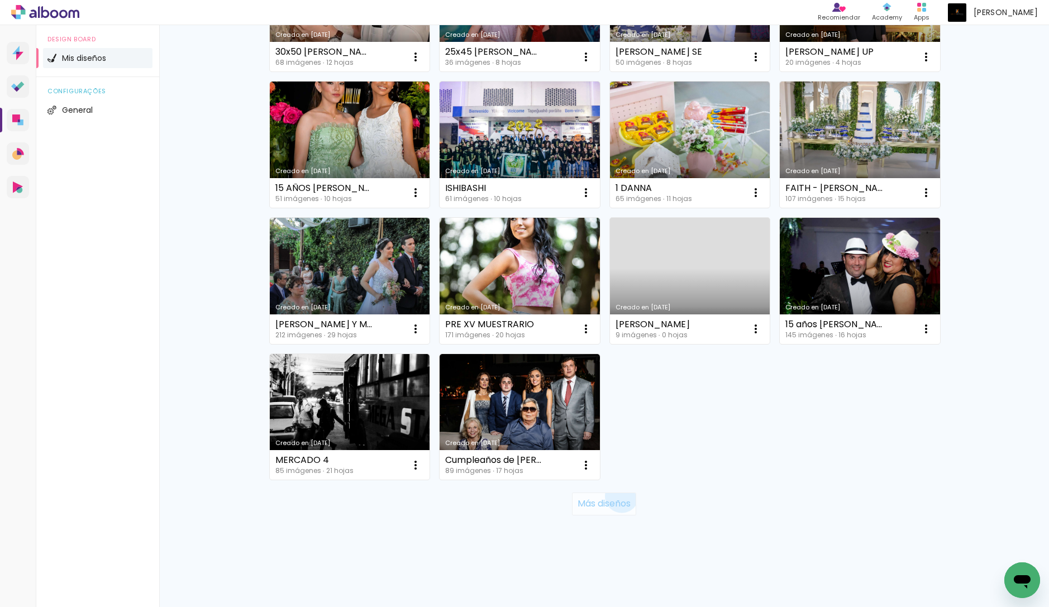
click at [621, 496] on paper-button "Más diseños" at bounding box center [604, 504] width 64 height 22
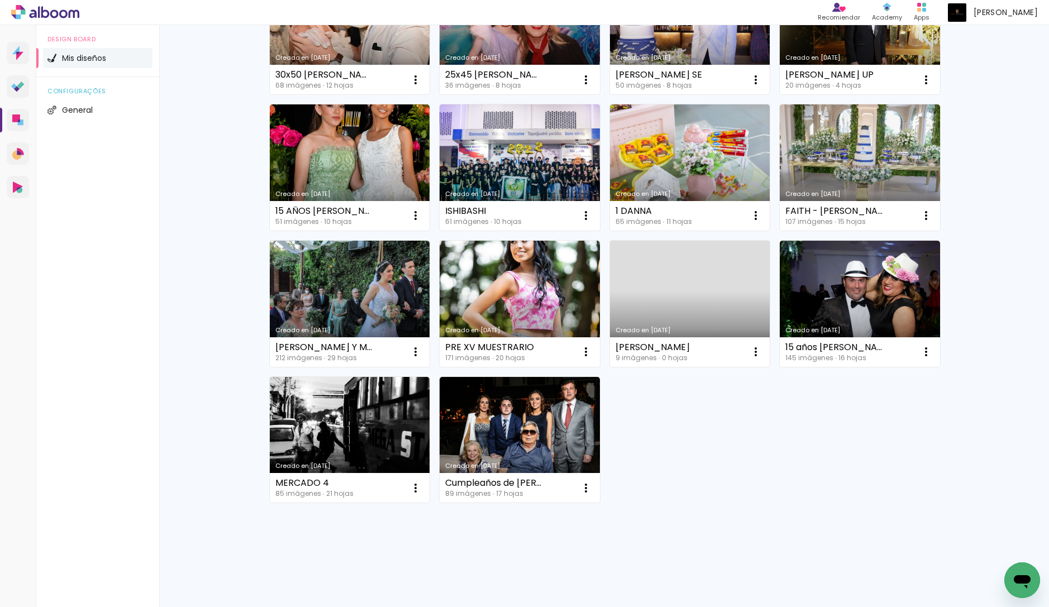
scroll to position [0, 0]
